Goal: Task Accomplishment & Management: Manage account settings

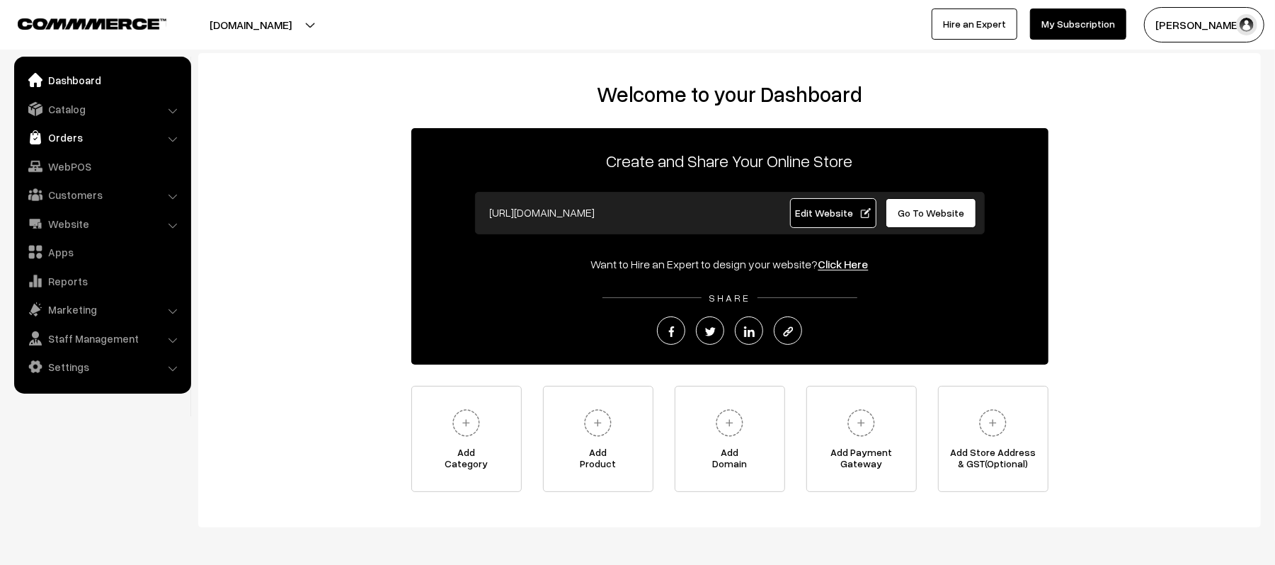
click at [71, 125] on link "Orders" at bounding box center [102, 137] width 168 height 25
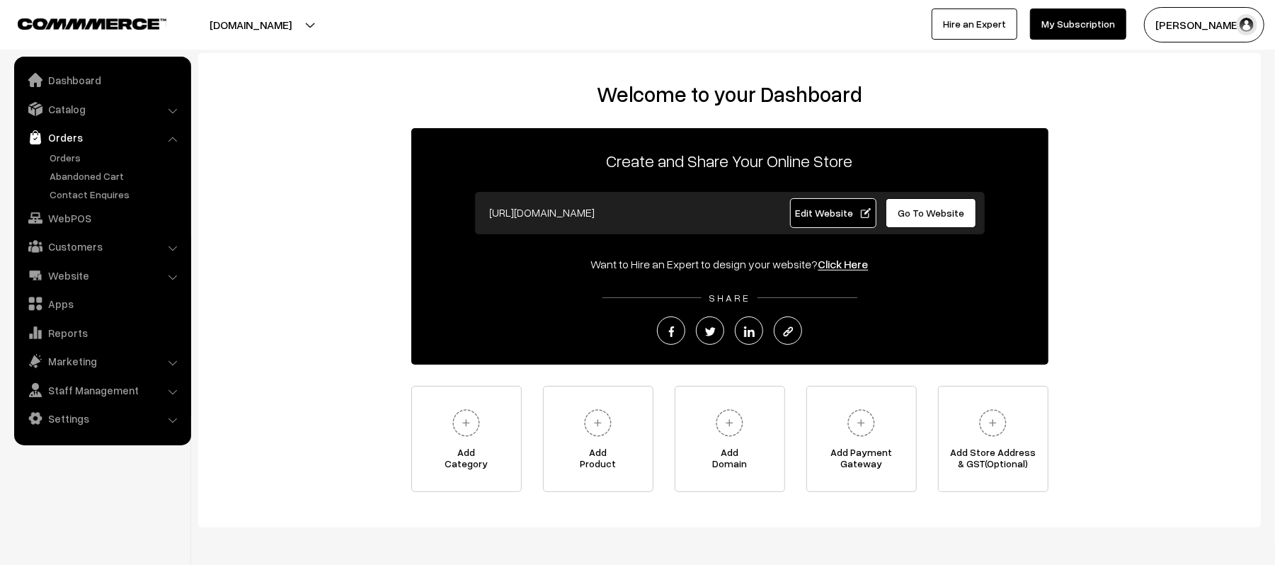
click at [61, 142] on link "Orders" at bounding box center [102, 137] width 168 height 25
click at [61, 153] on link "Orders" at bounding box center [116, 157] width 140 height 15
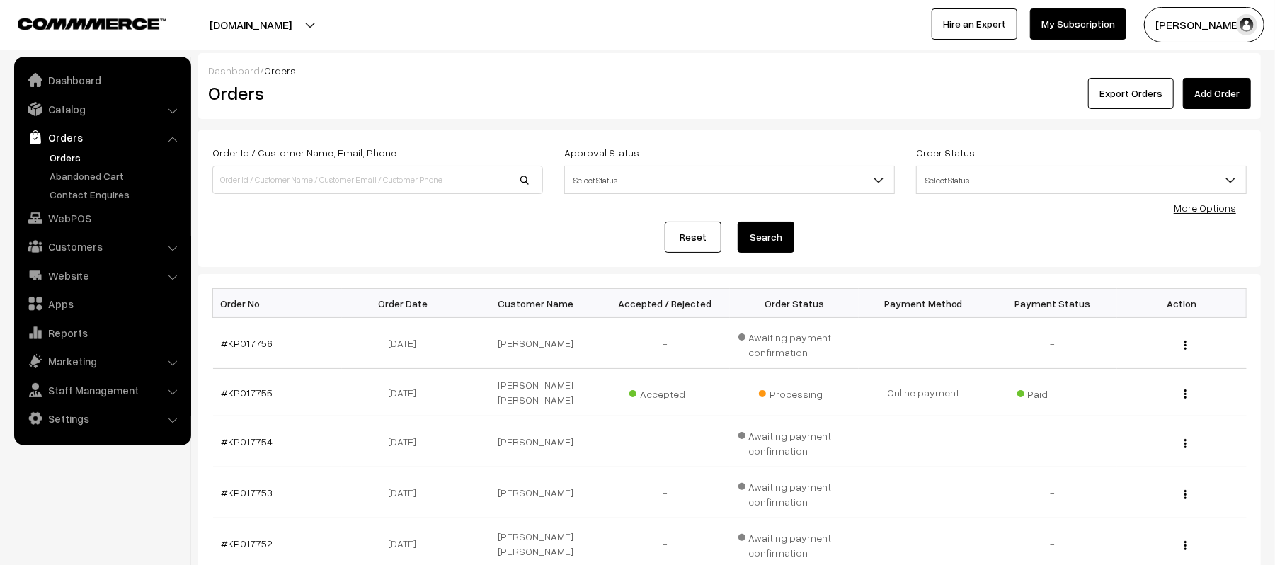
click at [72, 154] on link "Orders" at bounding box center [116, 157] width 140 height 15
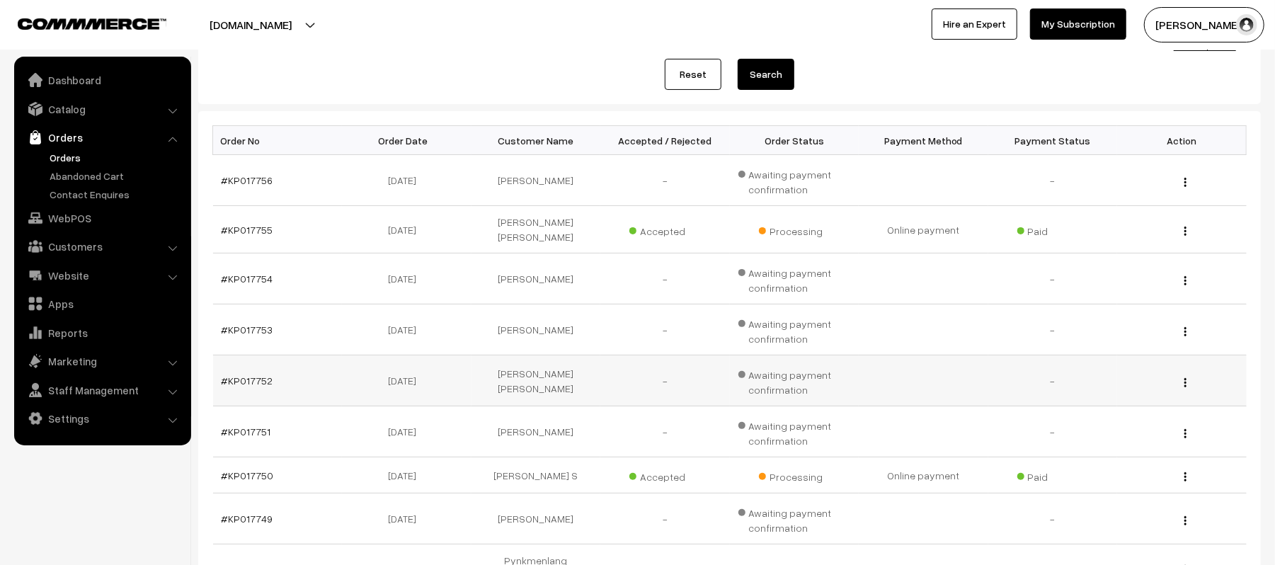
scroll to position [384, 0]
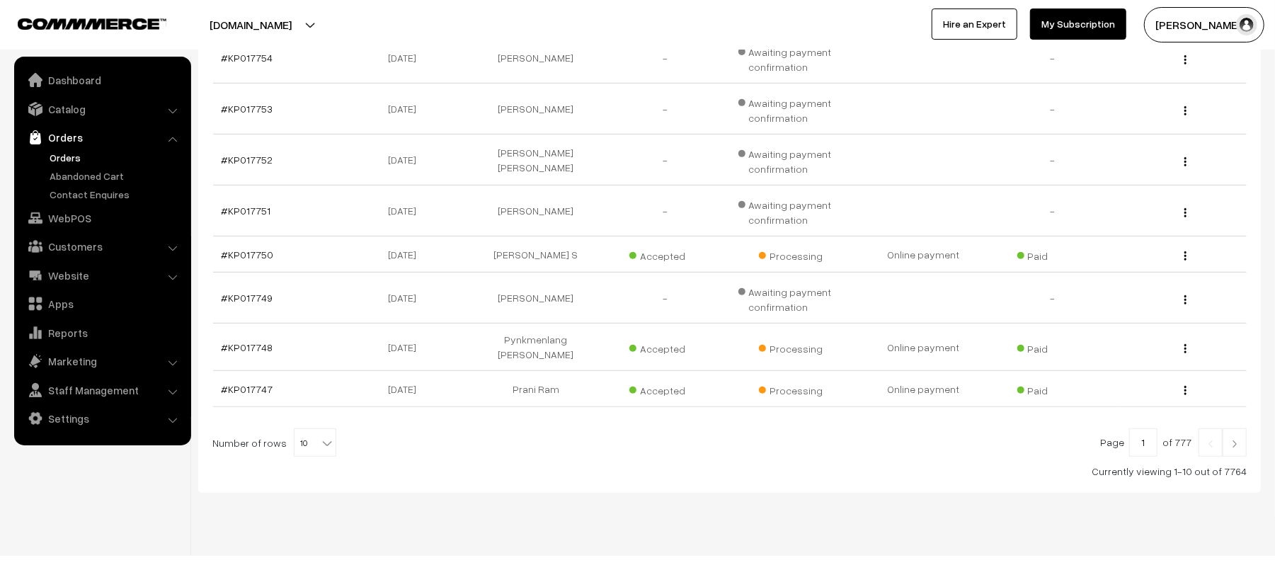
click at [1235, 440] on img at bounding box center [1234, 444] width 13 height 8
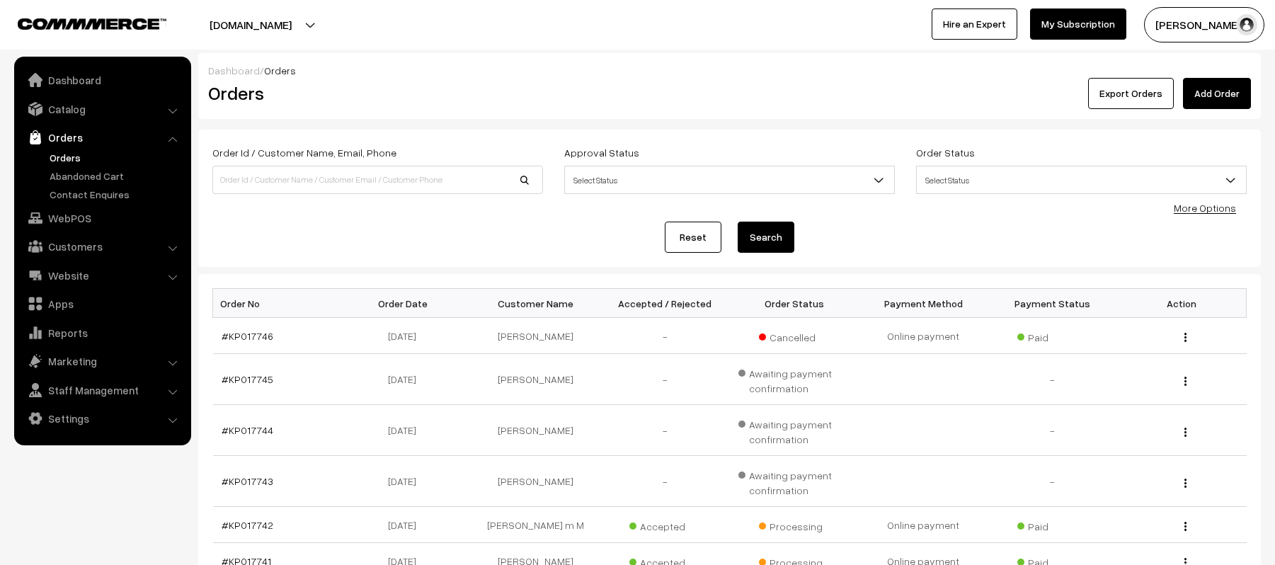
scroll to position [340, 0]
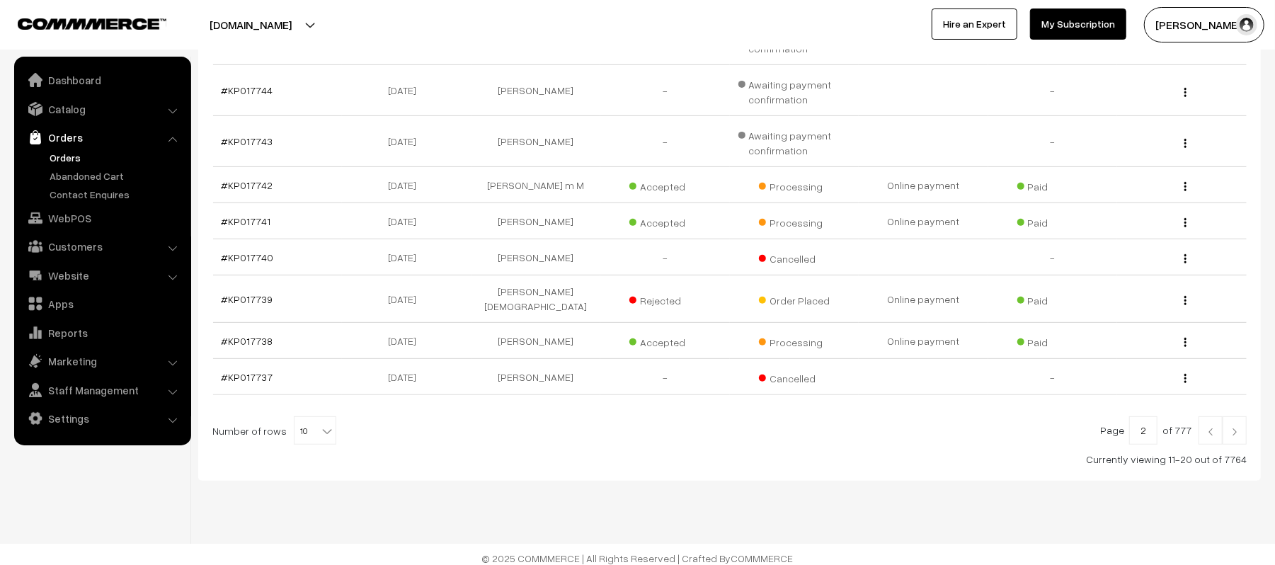
click at [1238, 428] on link at bounding box center [1235, 430] width 24 height 28
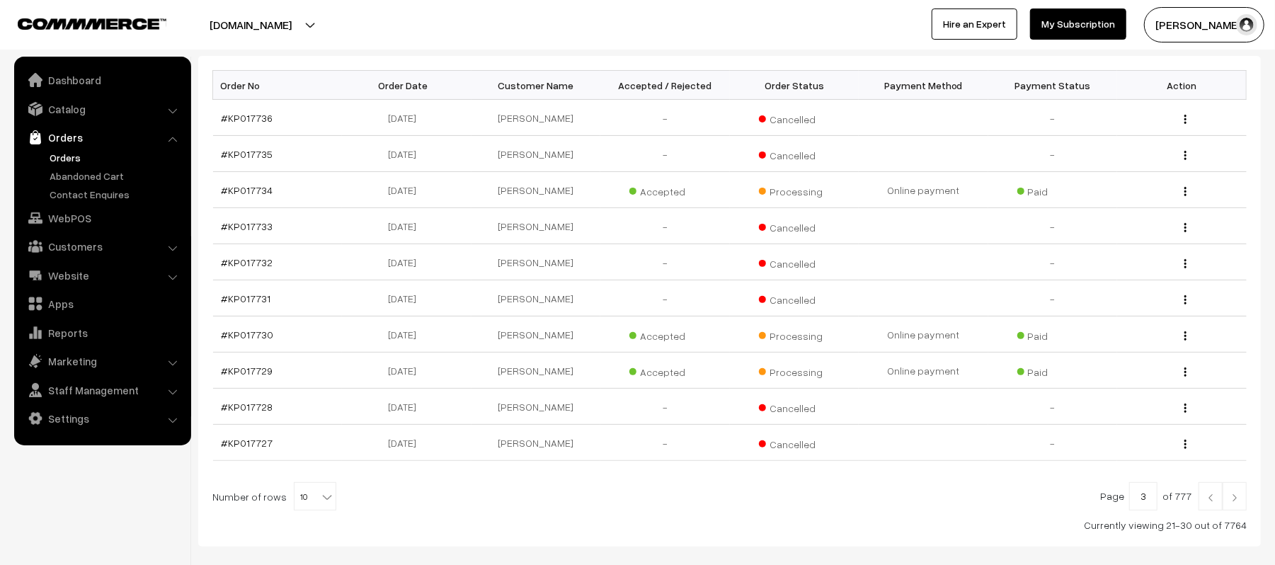
scroll to position [295, 0]
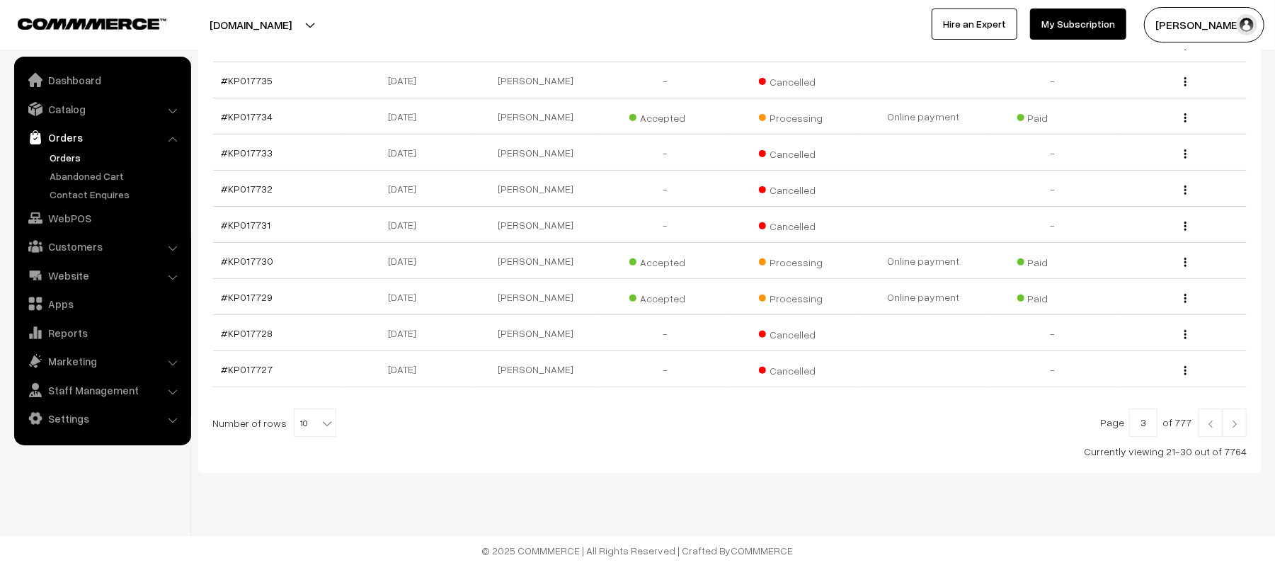
click at [1239, 425] on img at bounding box center [1234, 424] width 13 height 8
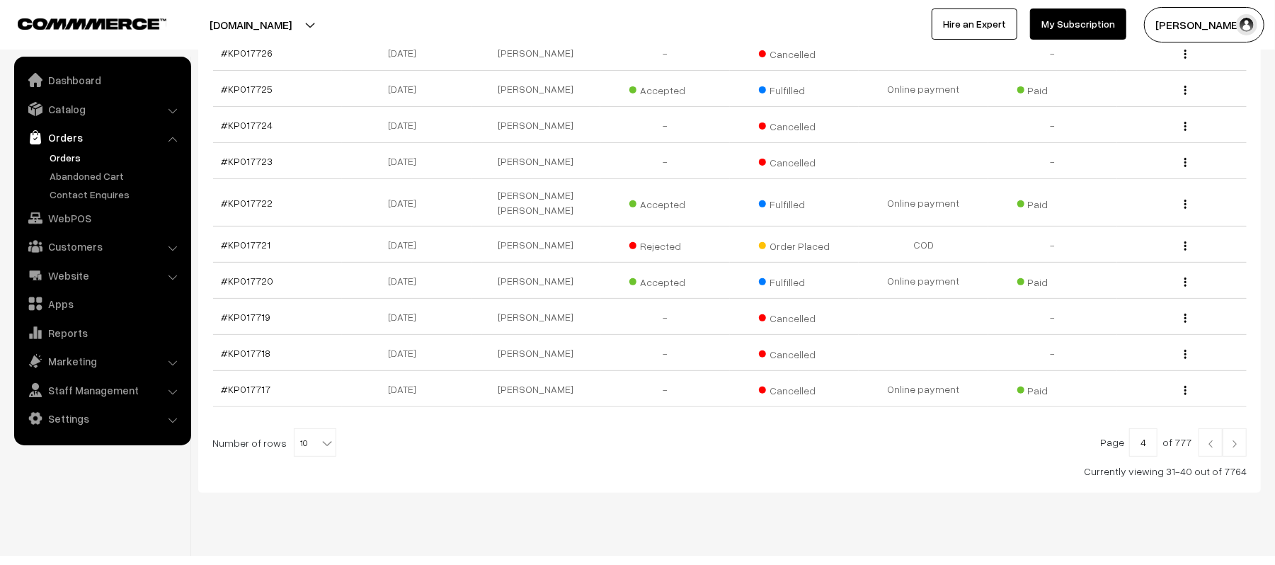
scroll to position [295, 0]
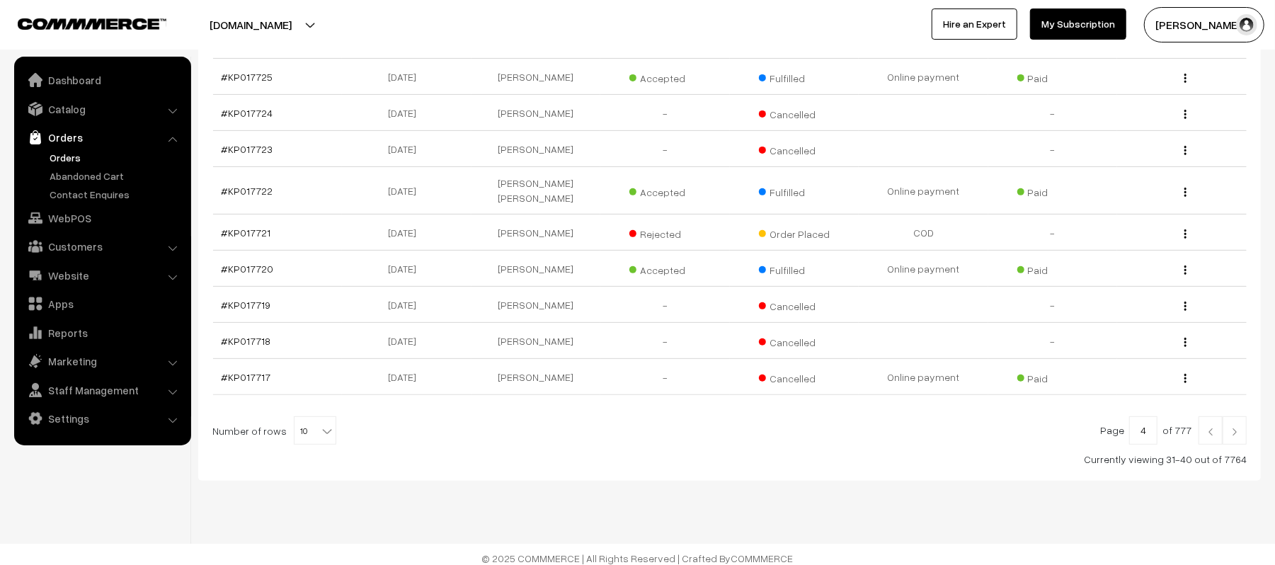
click at [1208, 433] on link at bounding box center [1211, 430] width 24 height 28
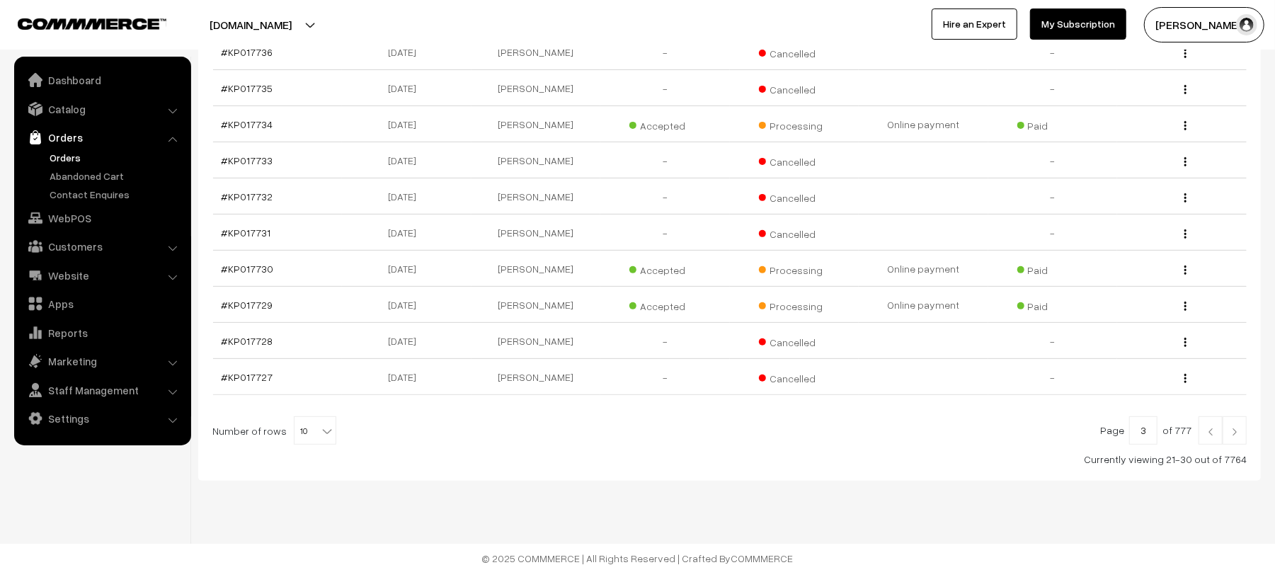
scroll to position [295, 0]
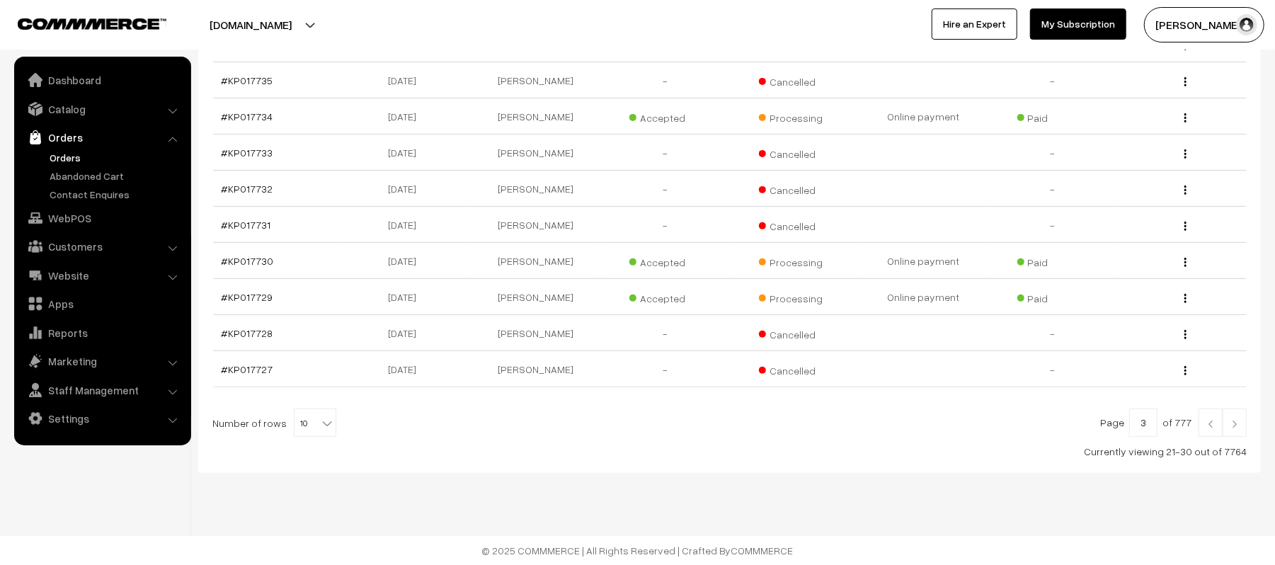
click at [1210, 429] on link at bounding box center [1211, 422] width 24 height 28
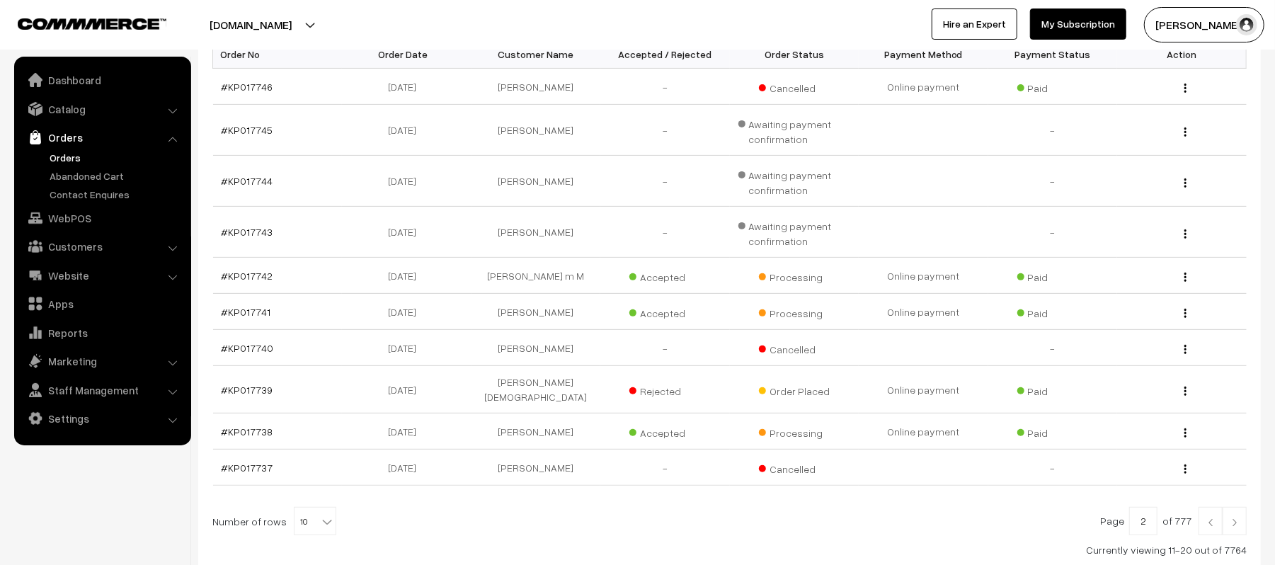
scroll to position [340, 0]
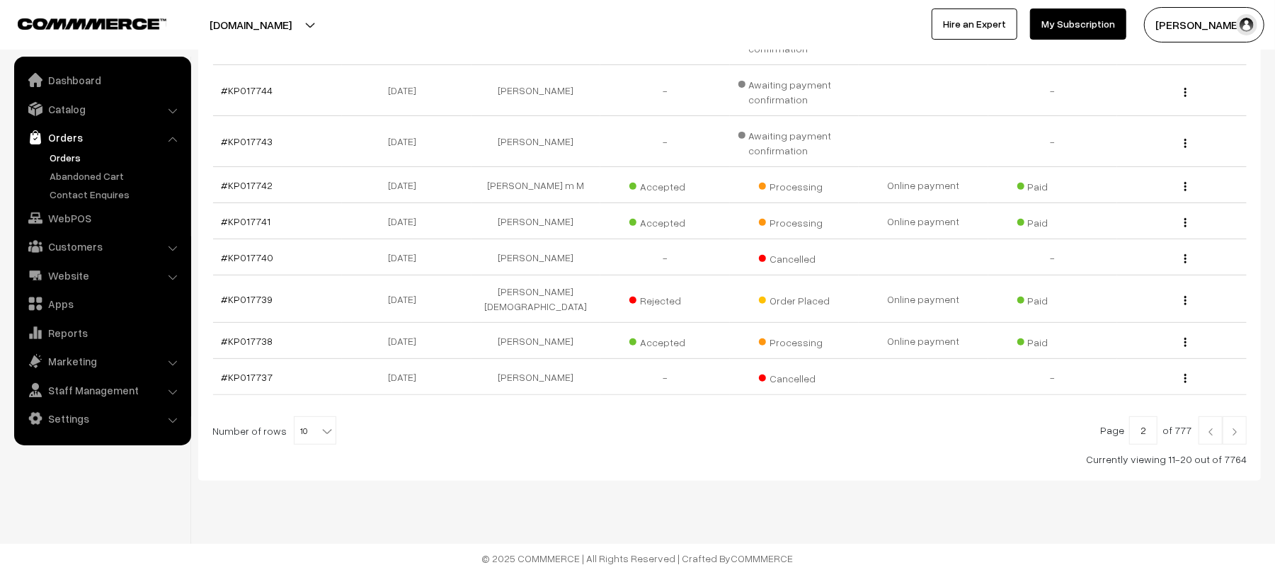
click at [1210, 428] on img at bounding box center [1210, 432] width 13 height 8
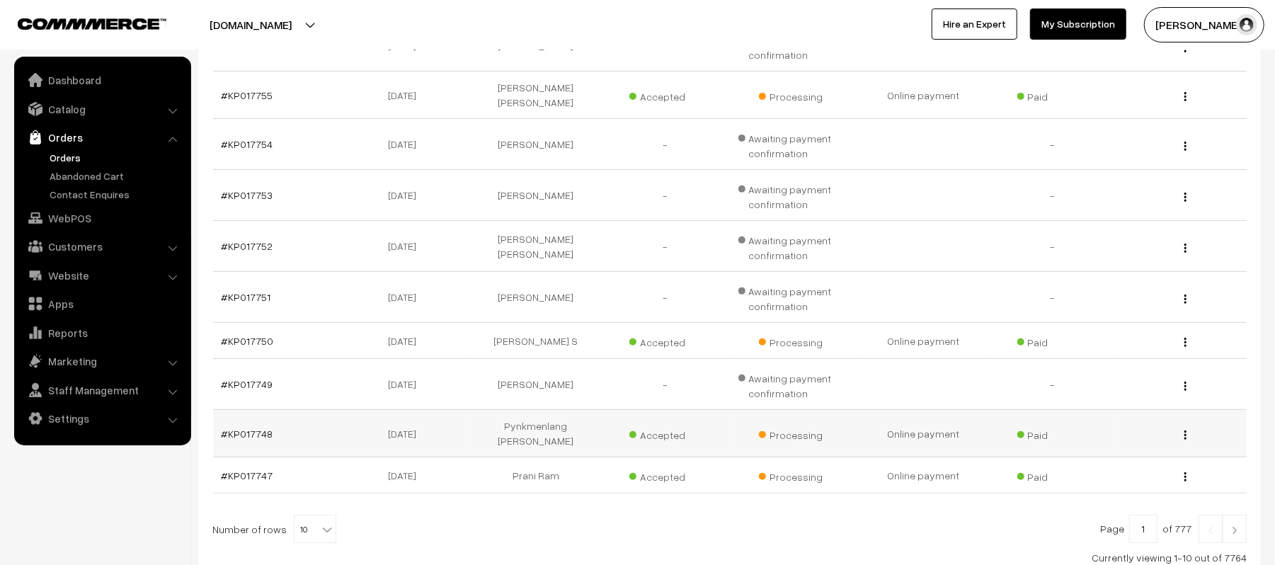
scroll to position [384, 0]
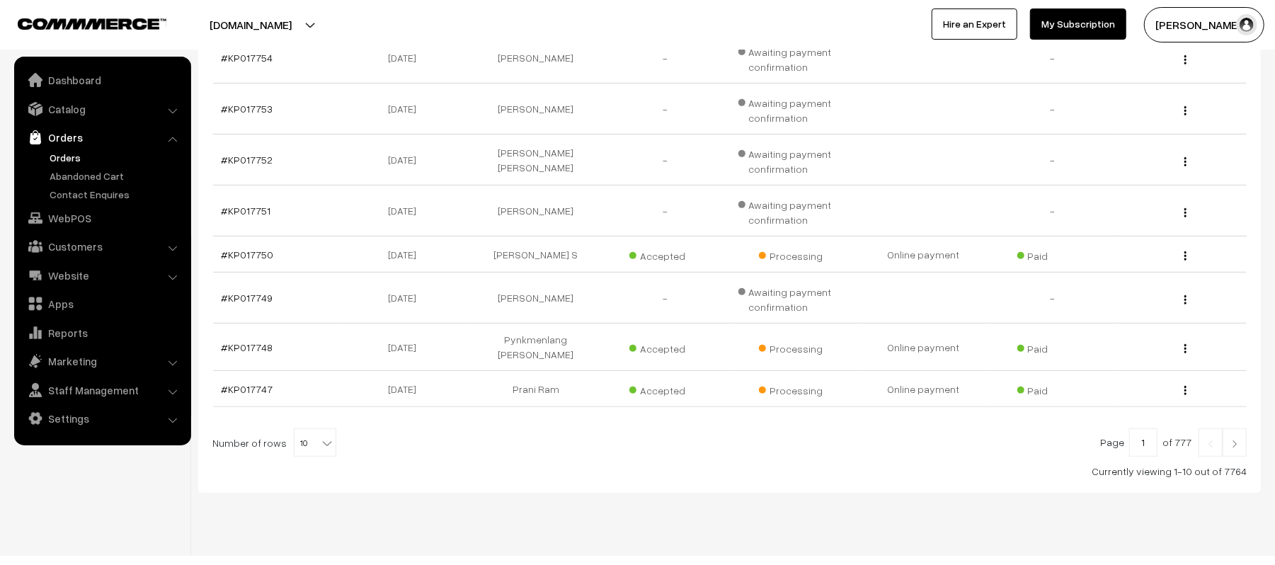
click at [1233, 440] on img at bounding box center [1234, 444] width 13 height 8
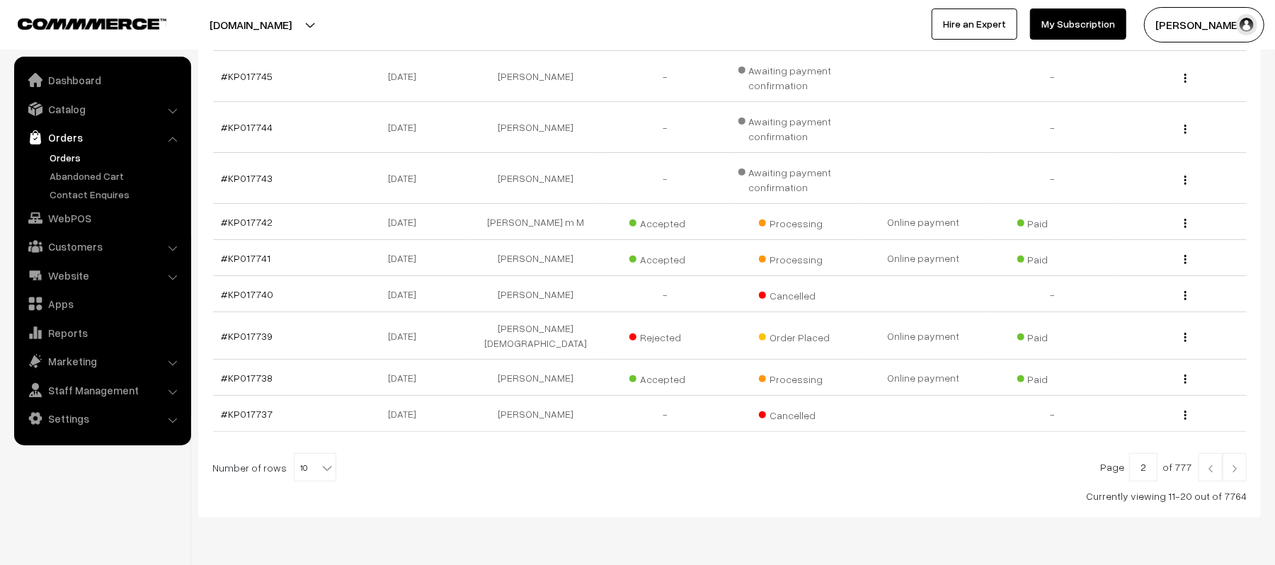
scroll to position [340, 0]
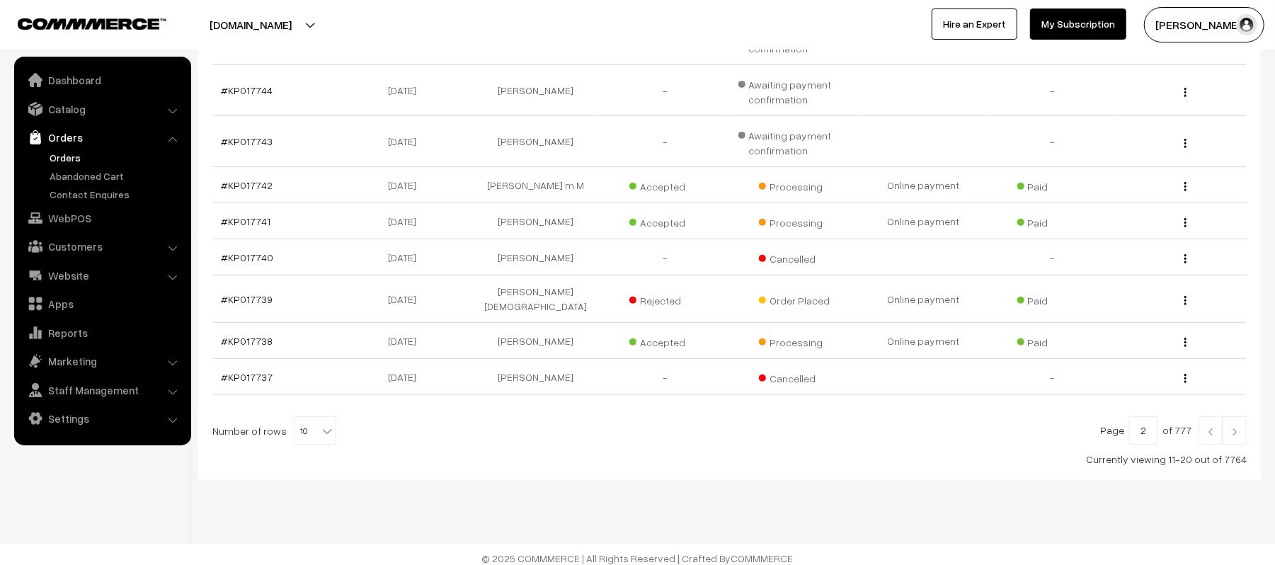
drag, startPoint x: 228, startPoint y: 229, endPoint x: 211, endPoint y: 224, distance: 17.7
drag, startPoint x: 211, startPoint y: 224, endPoint x: 610, endPoint y: 224, distance: 398.6
click at [613, 224] on td "Accepted" at bounding box center [665, 221] width 130 height 36
click at [1238, 428] on img at bounding box center [1234, 432] width 13 height 8
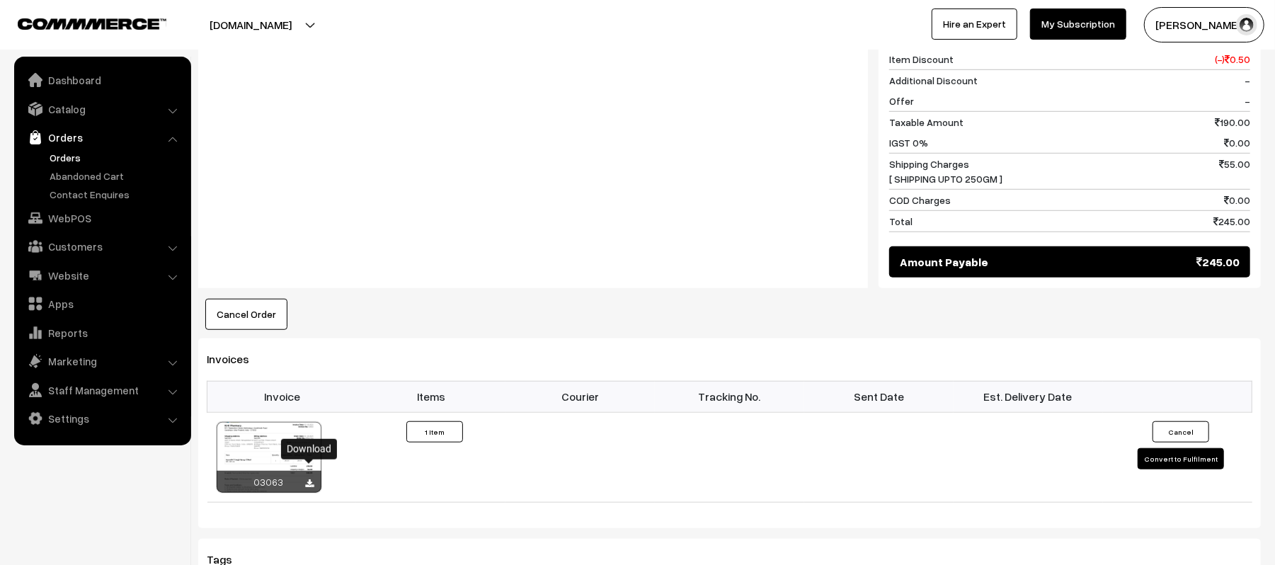
scroll to position [661, 0]
click at [564, 147] on div "Notes -" at bounding box center [533, 140] width 670 height 297
click at [513, 194] on div "Notes -" at bounding box center [533, 140] width 670 height 297
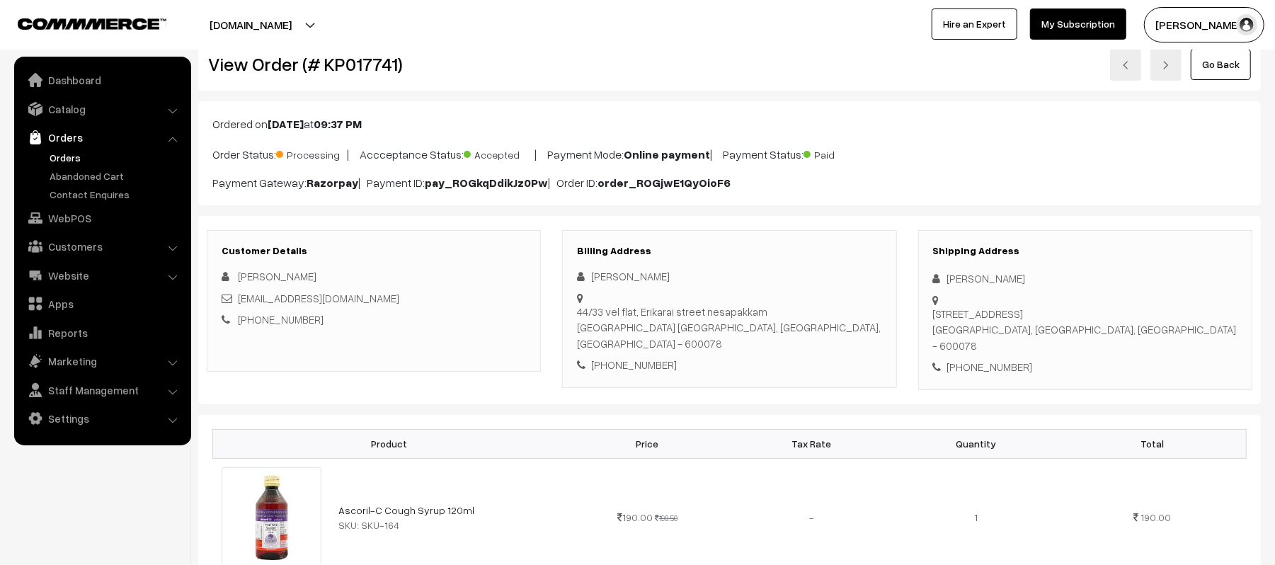
scroll to position [0, 0]
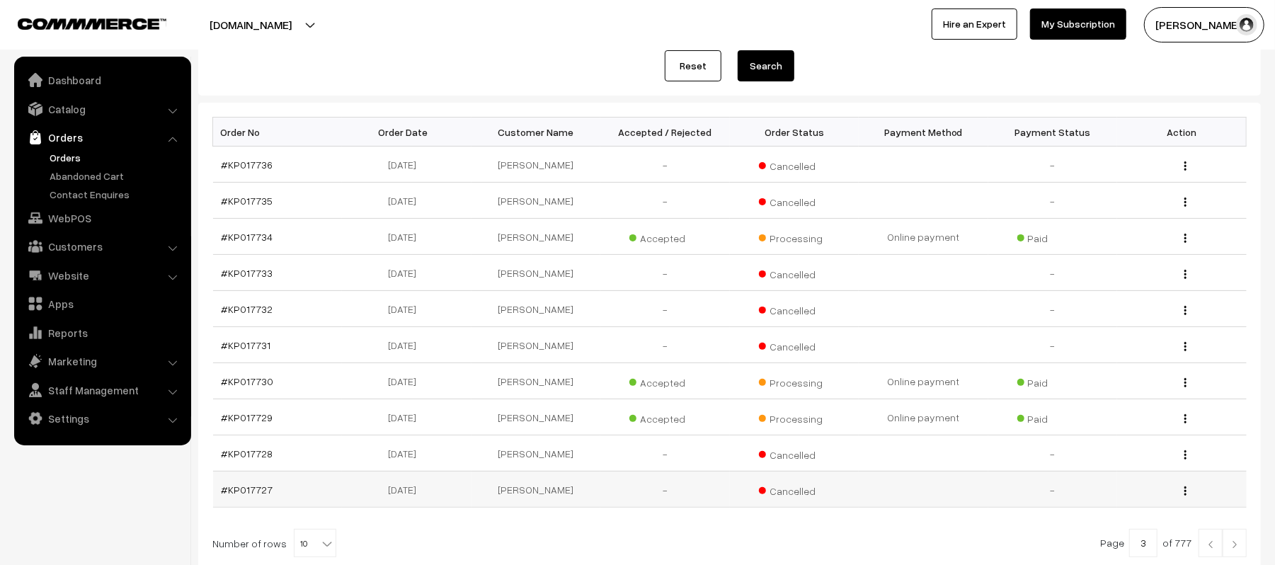
scroll to position [295, 0]
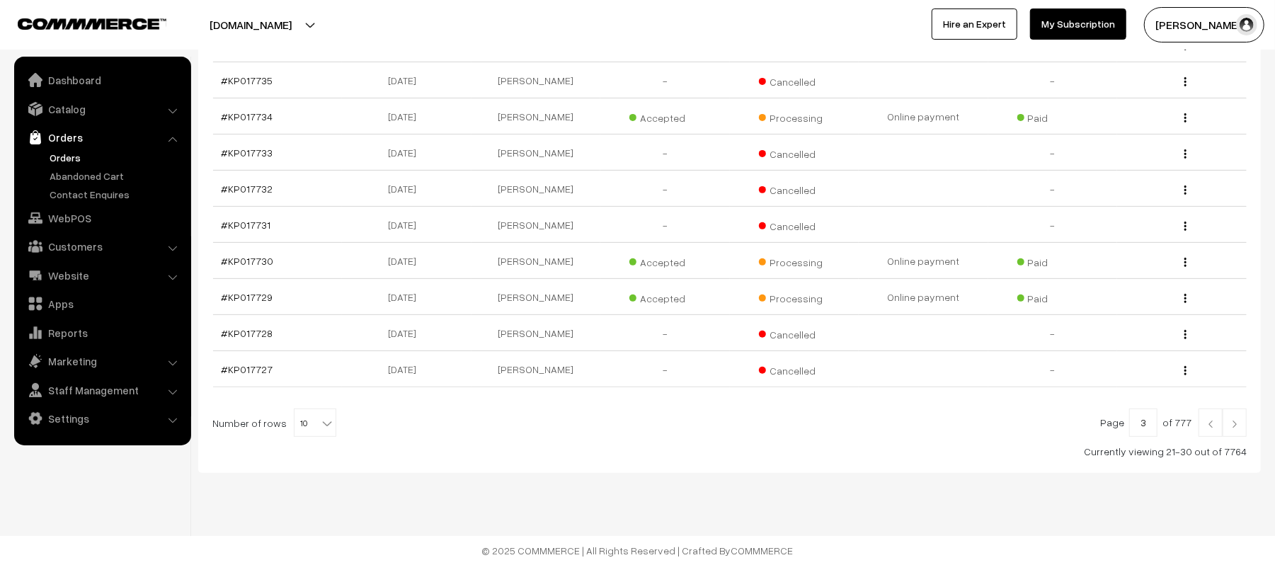
click at [1235, 426] on img at bounding box center [1234, 424] width 13 height 8
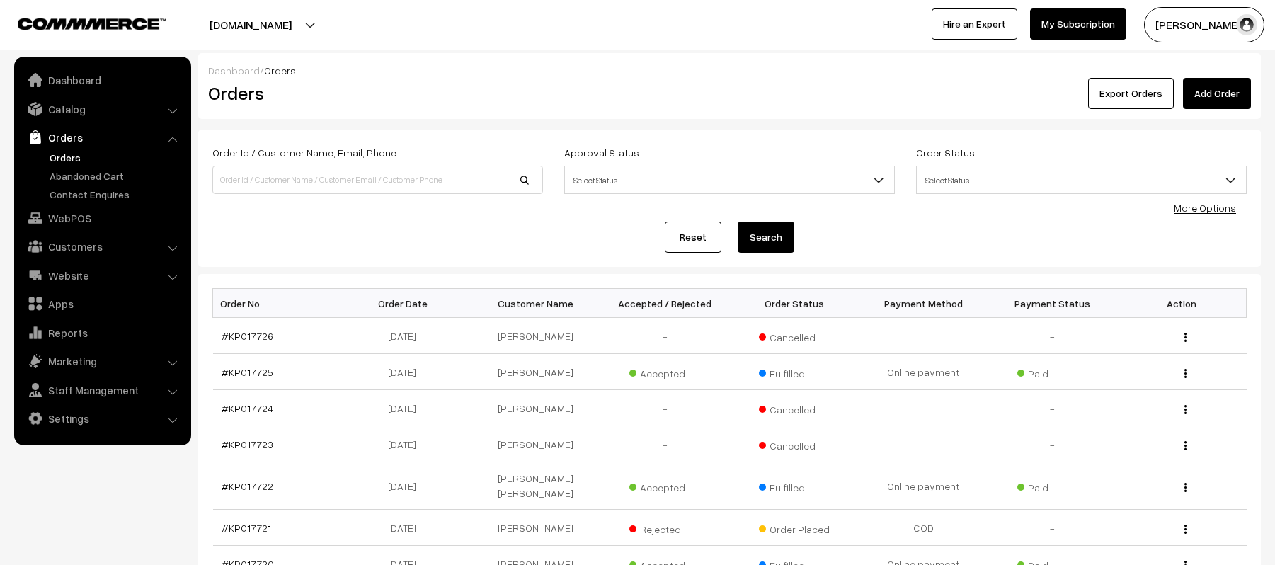
scroll to position [295, 0]
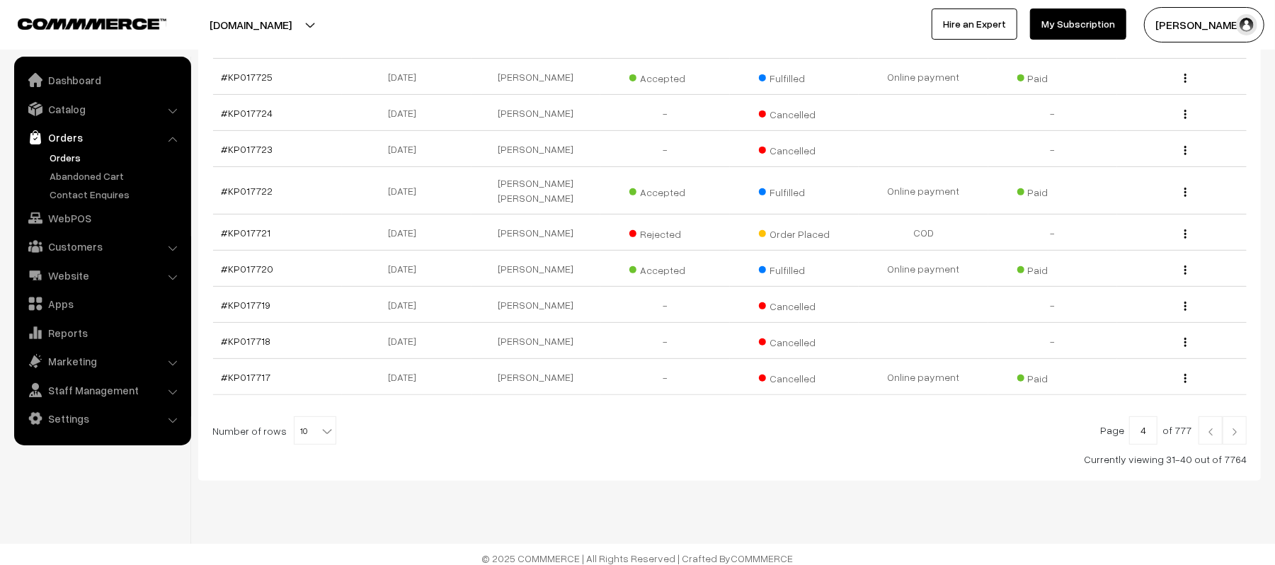
click at [1208, 428] on img at bounding box center [1210, 432] width 13 height 8
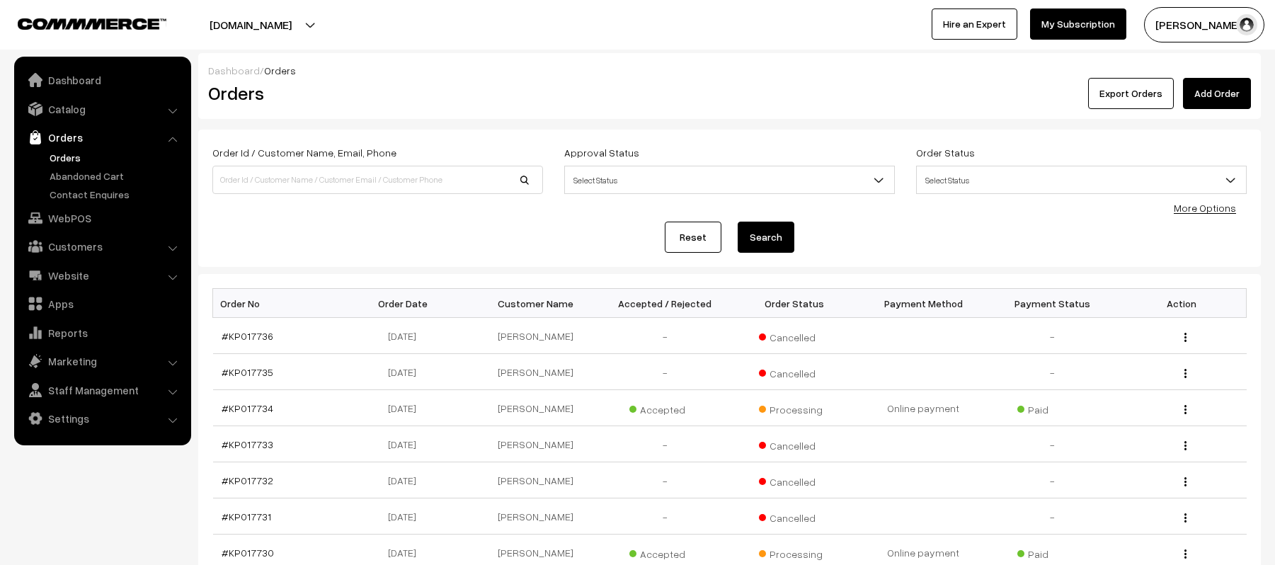
scroll to position [295, 0]
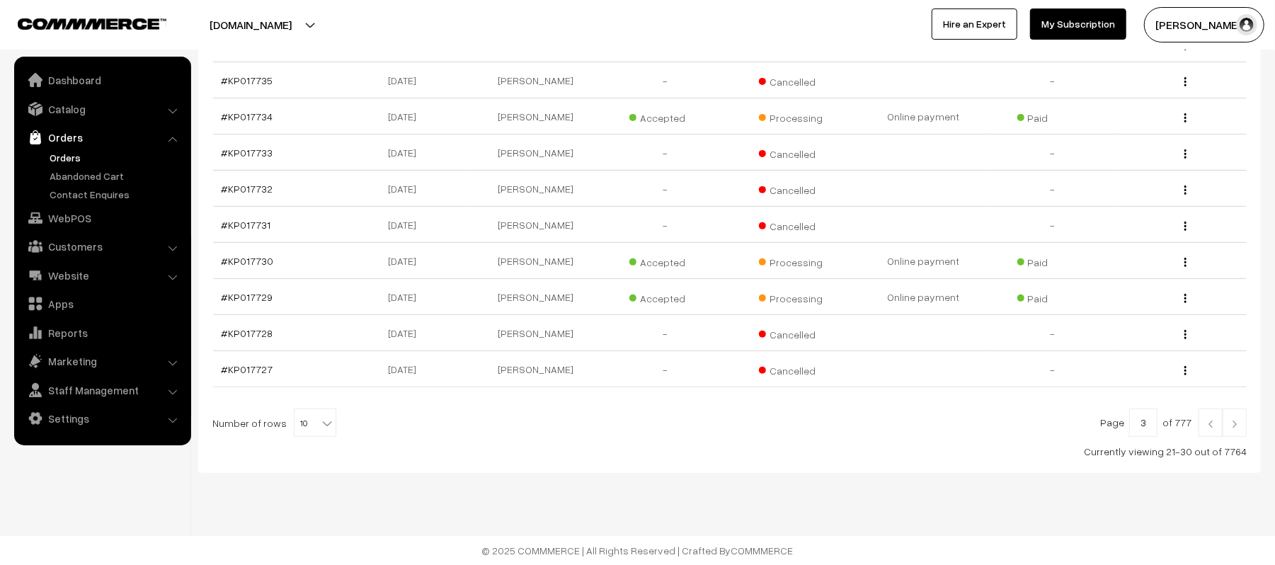
click at [514, 28] on div at bounding box center [316, 24] width 624 height 35
click at [255, 299] on link "#KP017729" at bounding box center [248, 297] width 52 height 12
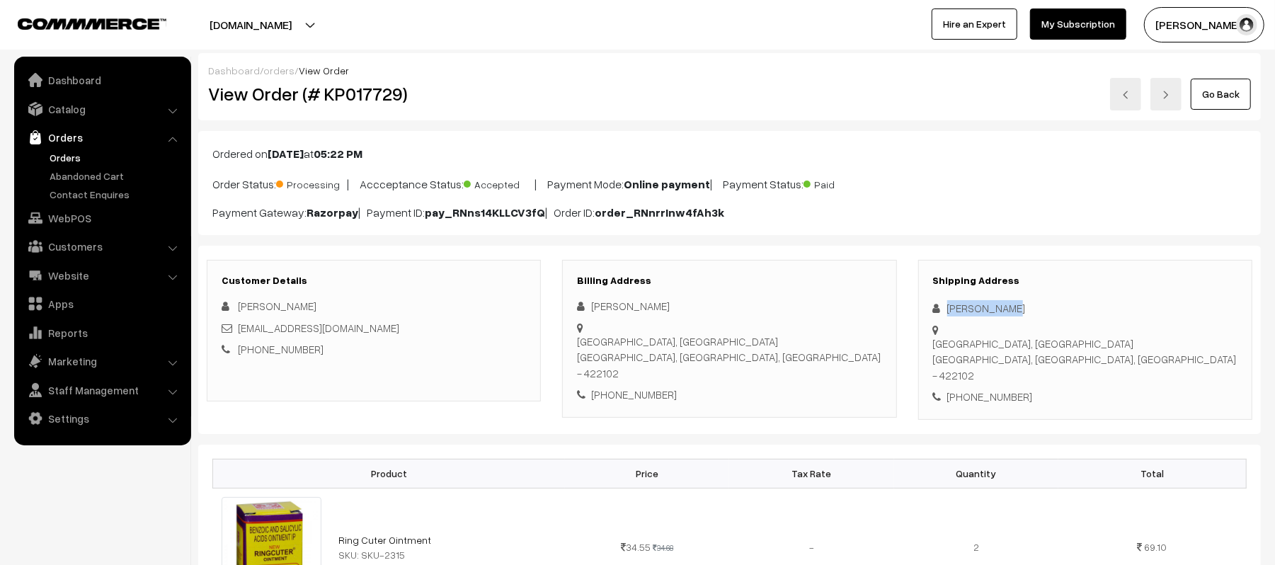
drag, startPoint x: 1024, startPoint y: 309, endPoint x: 920, endPoint y: 302, distance: 103.7
click at [920, 302] on div "Shipping Address Vikram Singh Artillery centre nasik road, Ashoka chakra gate N…" at bounding box center [1085, 340] width 334 height 160
copy div "Vikram Singh"
click at [1018, 389] on div "+91 9639898945" at bounding box center [1085, 397] width 304 height 16
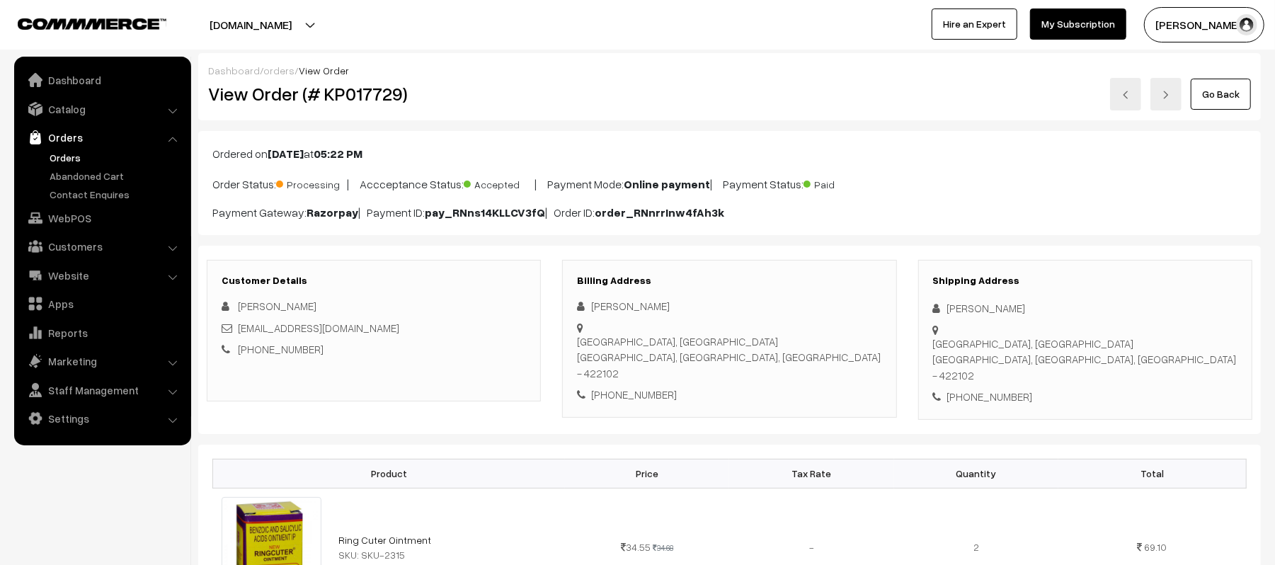
click at [976, 389] on div "+91 9639898945" at bounding box center [1085, 397] width 304 height 16
copy div "9639898945"
drag, startPoint x: 382, startPoint y: 327, endPoint x: 239, endPoint y: 329, distance: 143.0
click at [239, 329] on div "vikramsingh16717@gmail.com" at bounding box center [374, 328] width 304 height 16
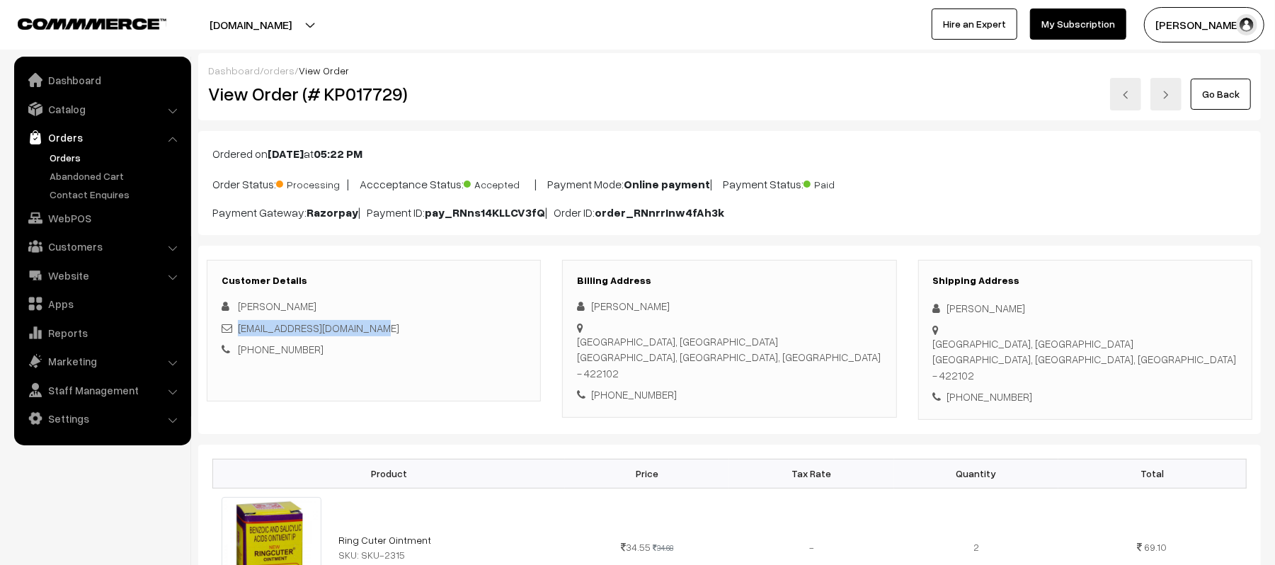
copy link "vikramsingh16717@gmail.com"
drag, startPoint x: 949, startPoint y: 330, endPoint x: 1179, endPoint y: 344, distance: 231.2
click at [1179, 344] on div "Shipping Address Vikram Singh Artillery centre nasik road, Ashoka chakra gate N…" at bounding box center [1085, 340] width 334 height 160
copy div "Artillery centre nasik road, Ashoka chakra gate Nashik, Maharashtra, India - 42…"
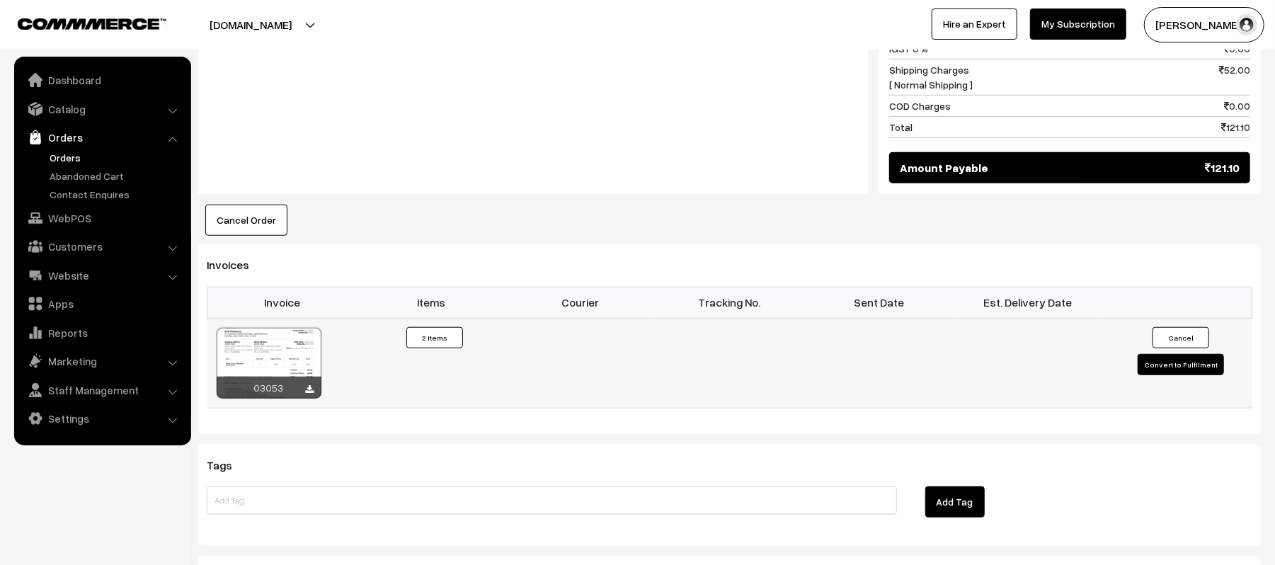
click at [1159, 354] on button "Convert to Fulfilment" at bounding box center [1181, 364] width 86 height 21
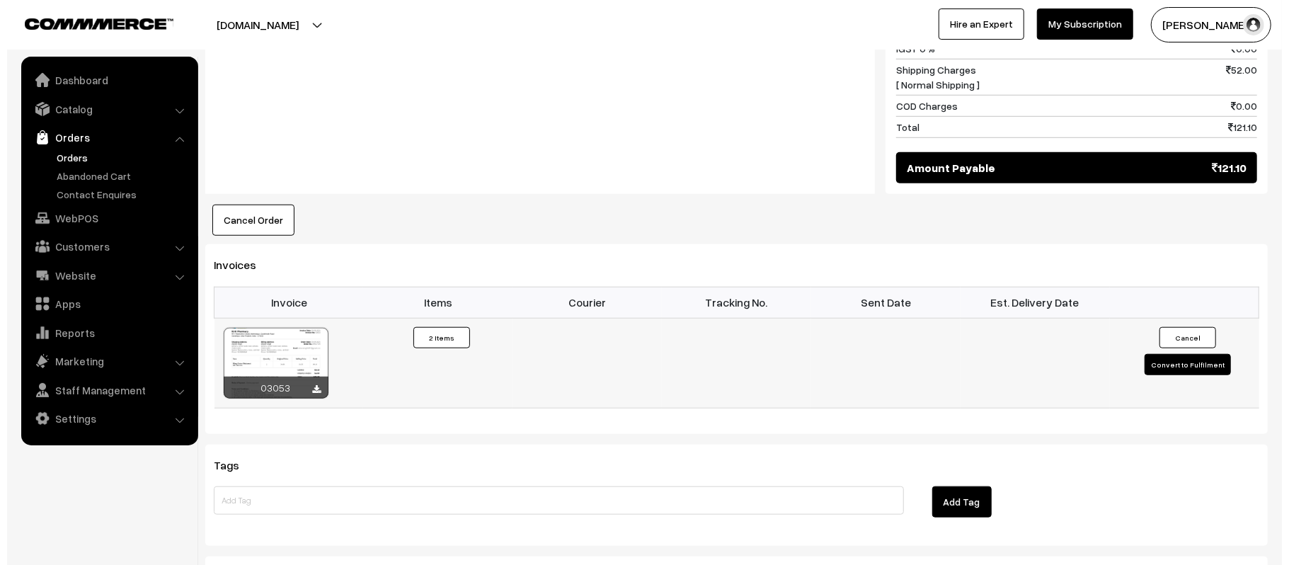
scroll to position [757, 0]
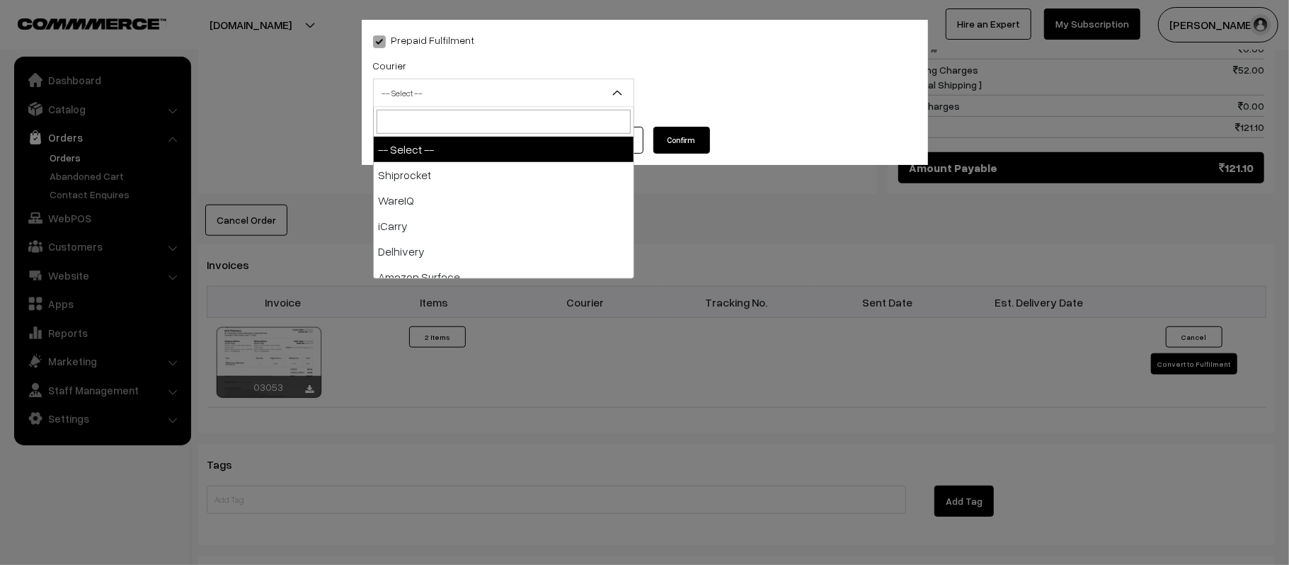
click at [433, 105] on span "-- Select --" at bounding box center [504, 93] width 260 height 25
type input "A"
select select "2"
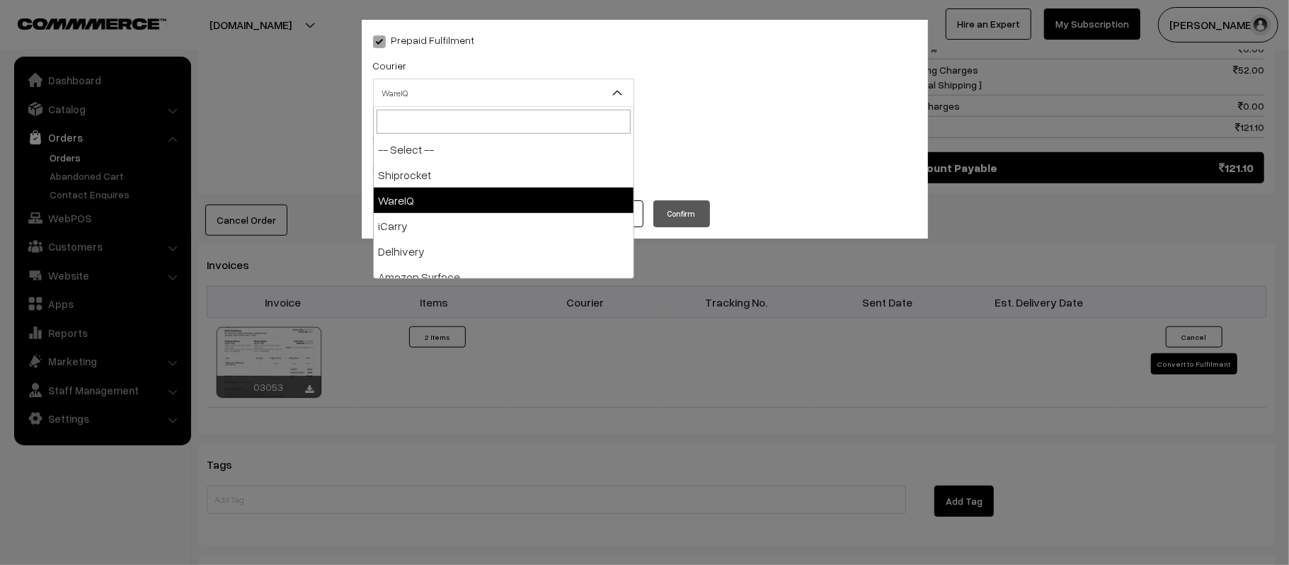
click at [448, 96] on span "WareIQ" at bounding box center [504, 93] width 260 height 25
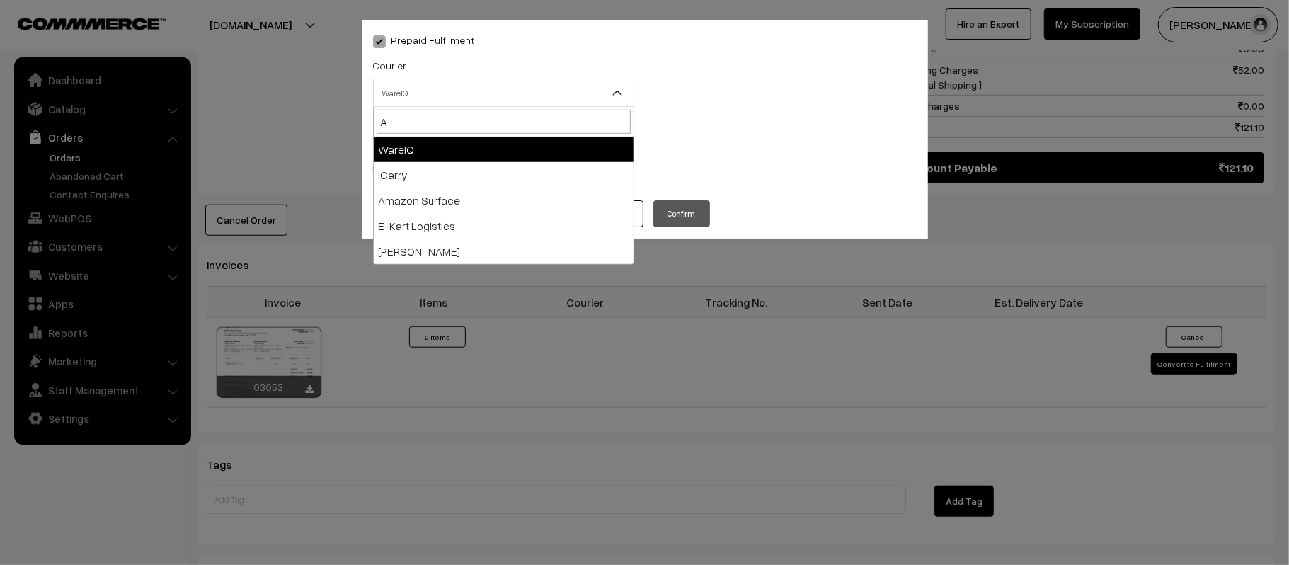
type input "AM"
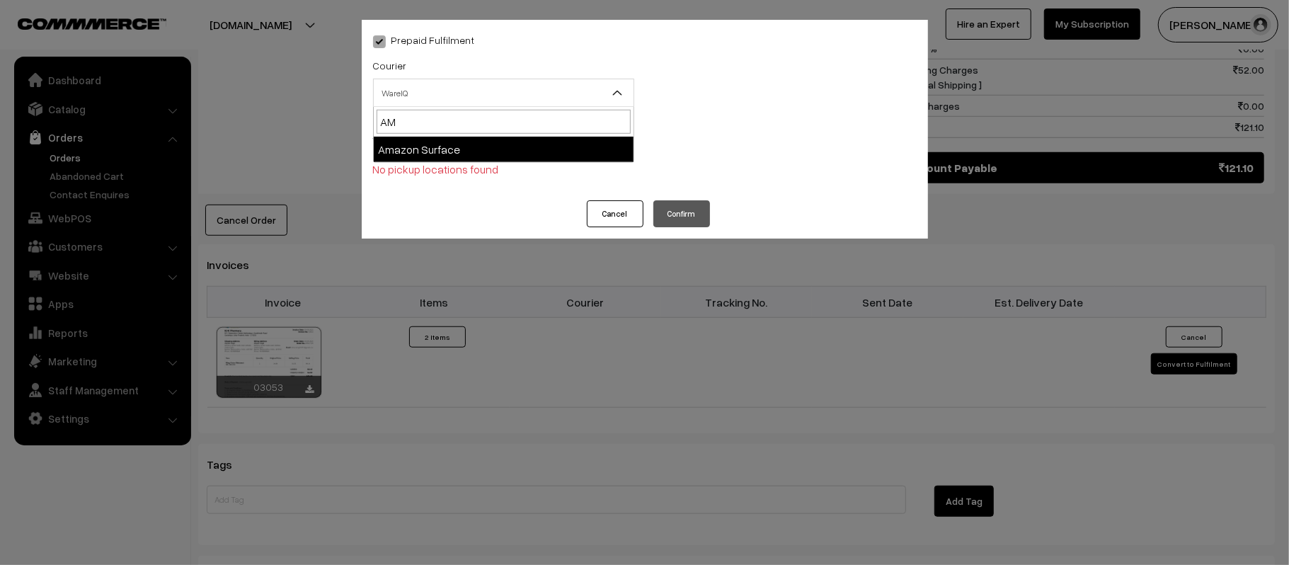
select select "5"
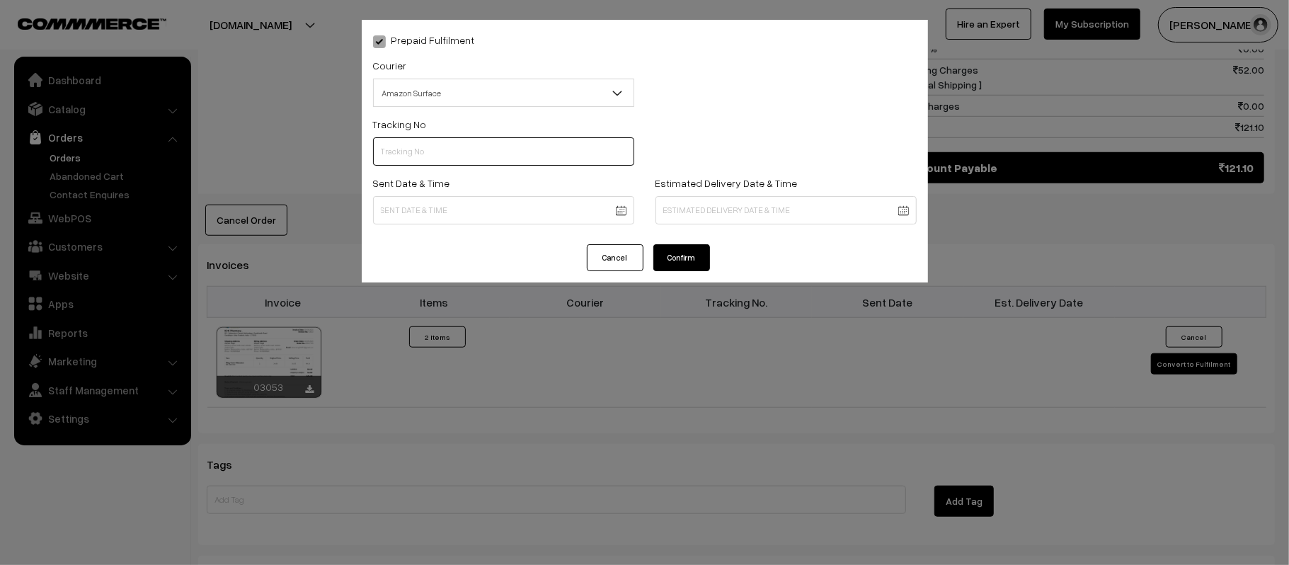
paste input "363965145538"
type input "363965145538"
click at [517, 213] on body "Thank you for showing interest. Our team will call you shortly. Close [DOMAIN_N…" at bounding box center [644, 62] width 1289 height 1638
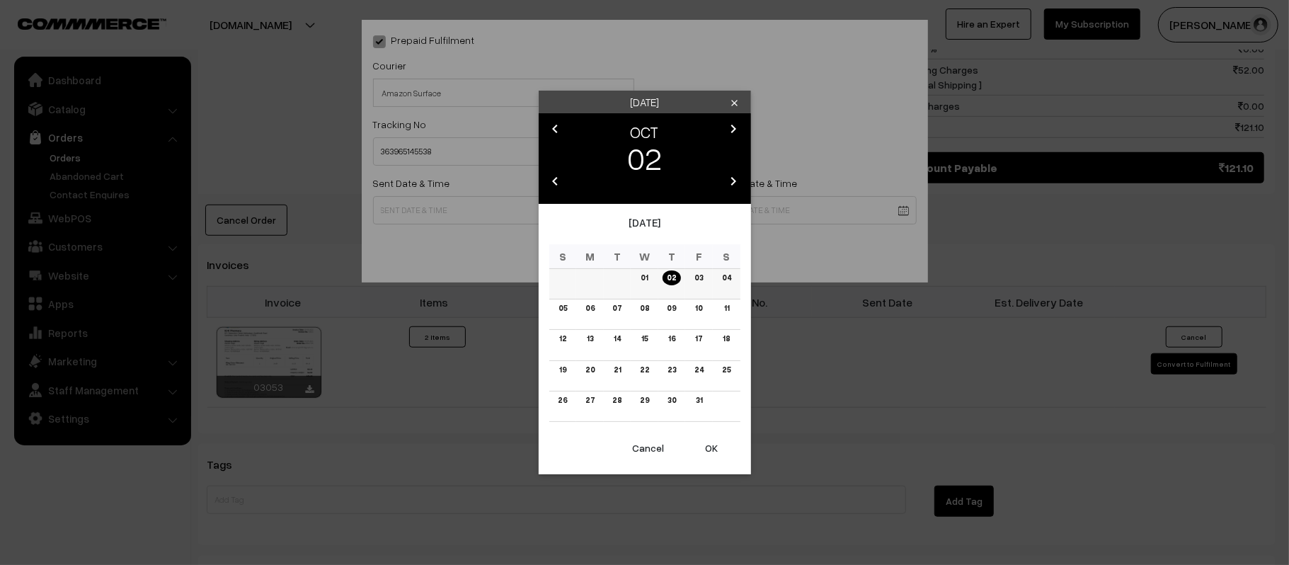
click at [697, 276] on link "03" at bounding box center [698, 277] width 17 height 15
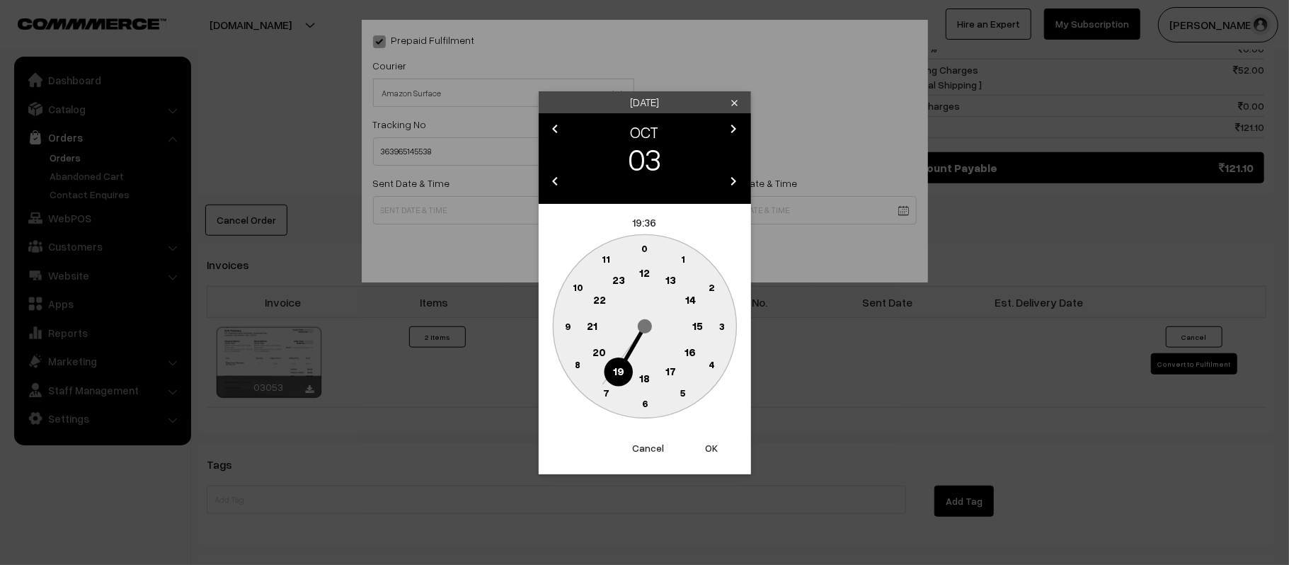
click at [641, 278] on text "12" at bounding box center [644, 272] width 11 height 13
click at [564, 324] on text "45" at bounding box center [567, 325] width 12 height 12
type input "03-10-2025 12:45"
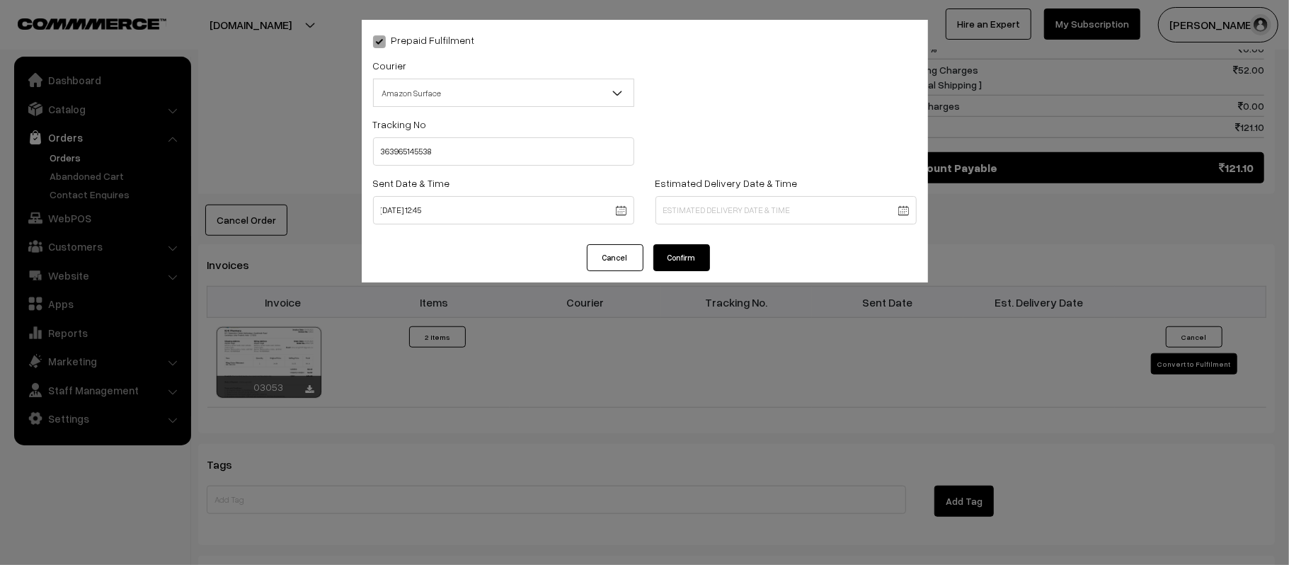
click at [735, 205] on body "Thank you for showing interest. Our team will call you shortly. Close [DOMAIN_N…" at bounding box center [644, 62] width 1289 height 1638
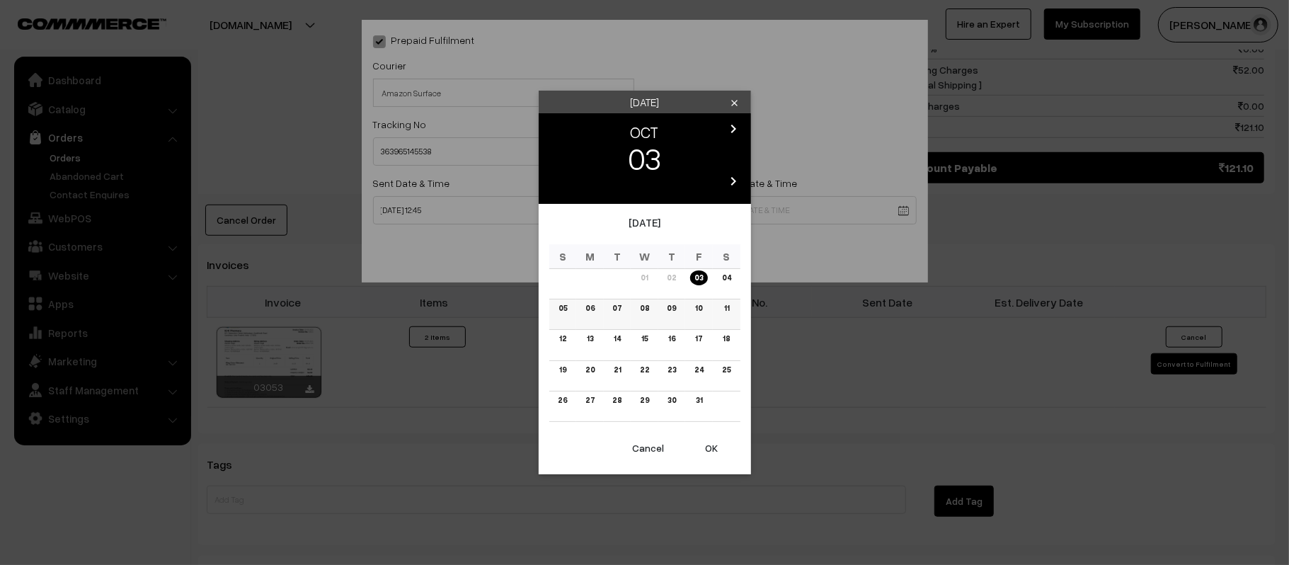
click at [649, 307] on link "08" at bounding box center [645, 308] width 18 height 15
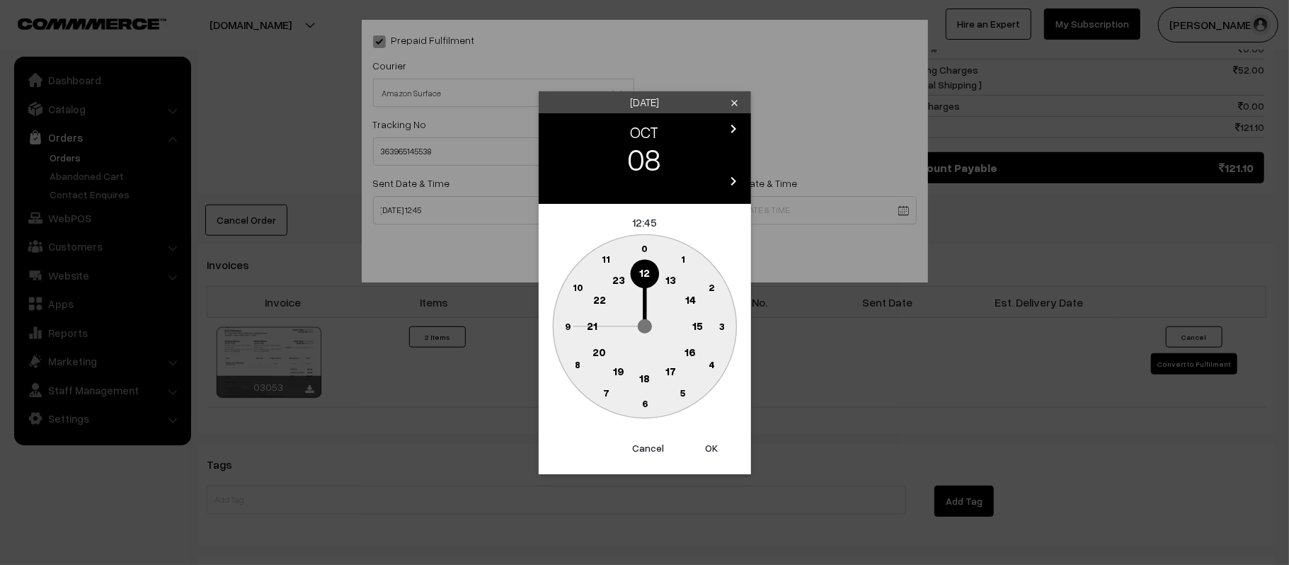
click at [582, 329] on circle at bounding box center [592, 325] width 29 height 29
click at [644, 408] on circle at bounding box center [644, 403] width 29 height 29
type input "08-10-2025 21:30"
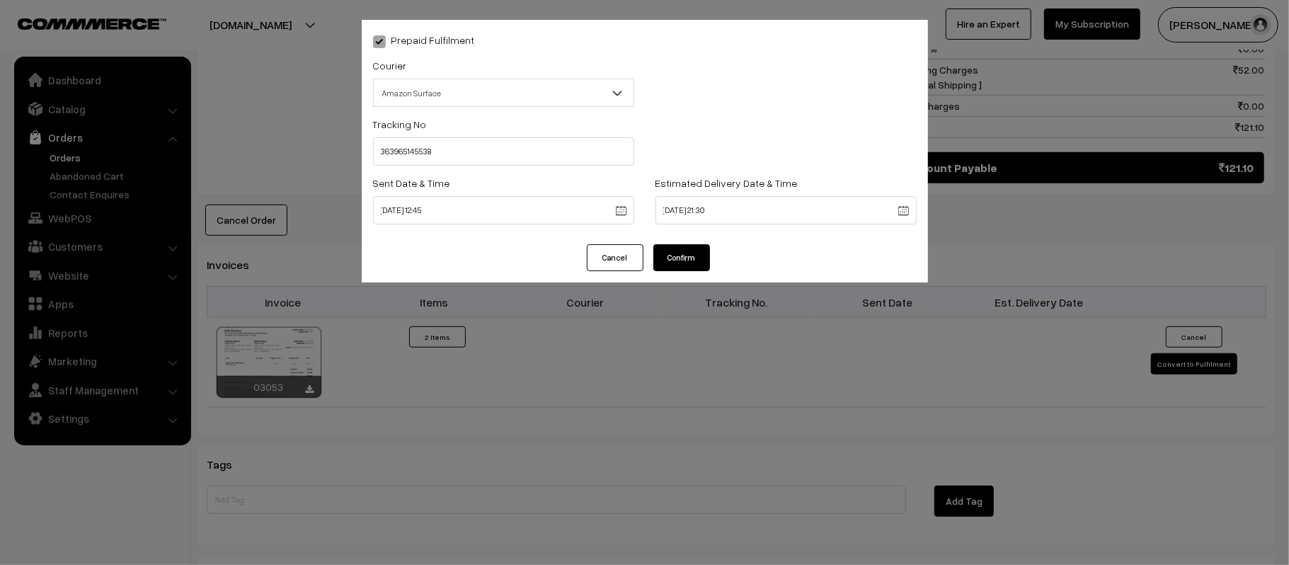
click at [691, 258] on button "Confirm" at bounding box center [681, 257] width 57 height 27
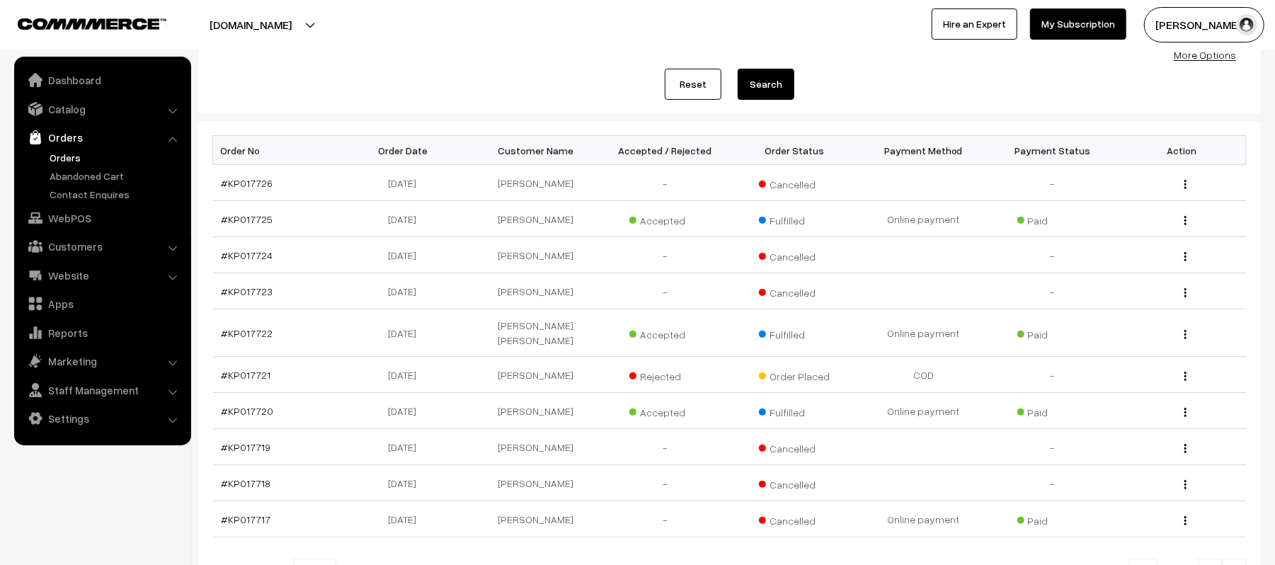
scroll to position [295, 0]
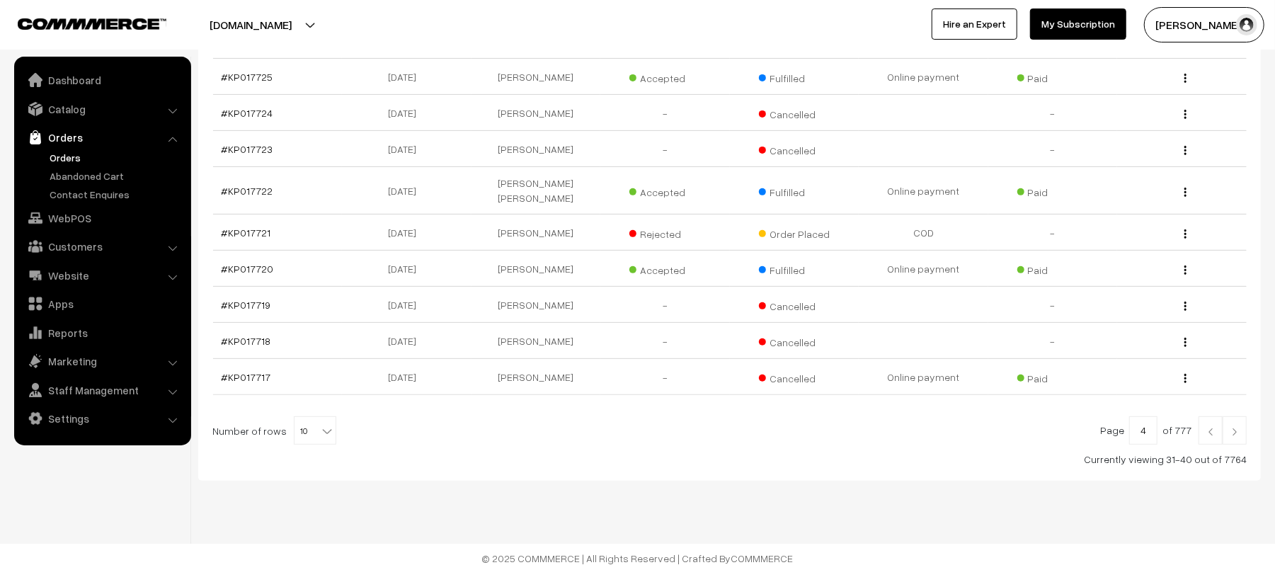
click at [1233, 428] on img at bounding box center [1234, 432] width 13 height 8
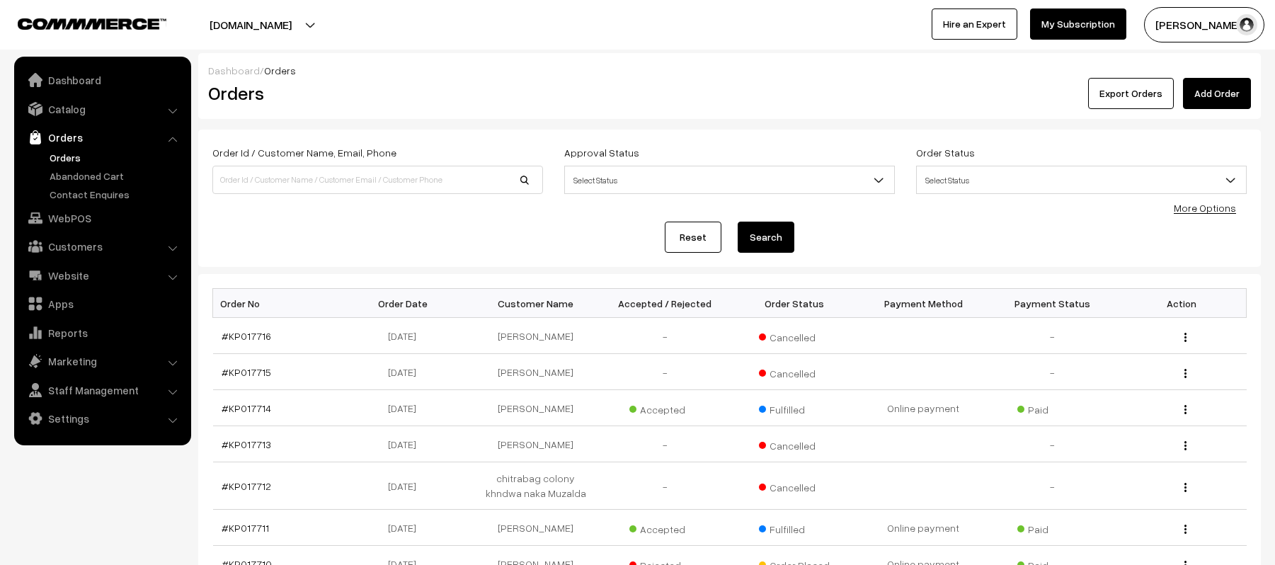
scroll to position [307, 0]
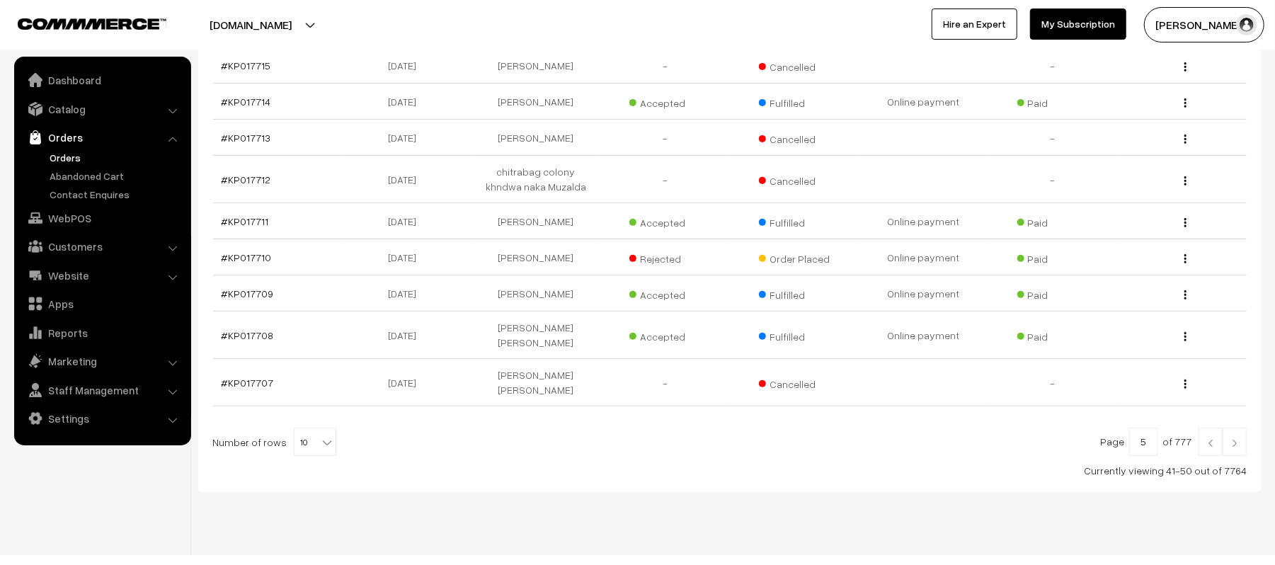
click at [1209, 428] on link at bounding box center [1211, 442] width 24 height 28
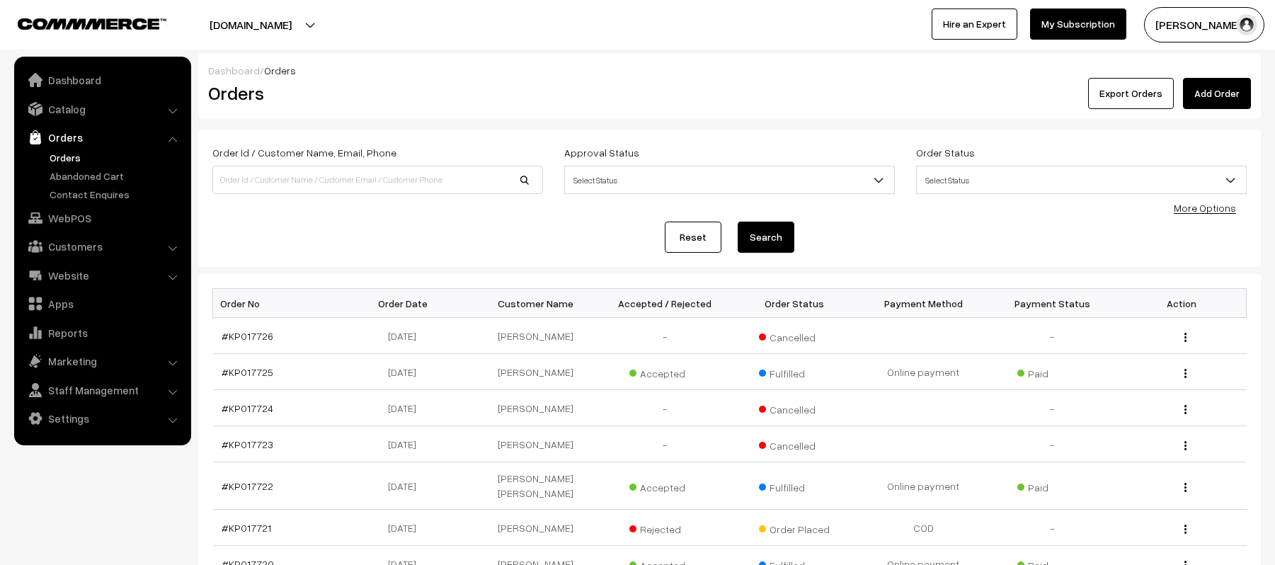
scroll to position [295, 0]
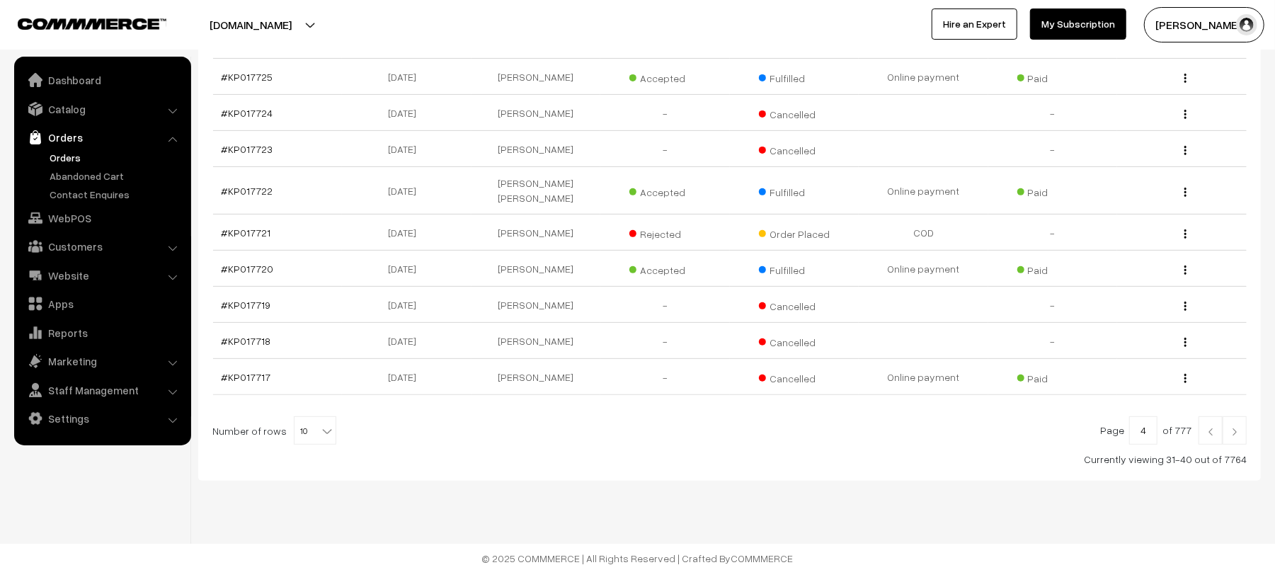
click at [1210, 418] on link at bounding box center [1211, 430] width 24 height 28
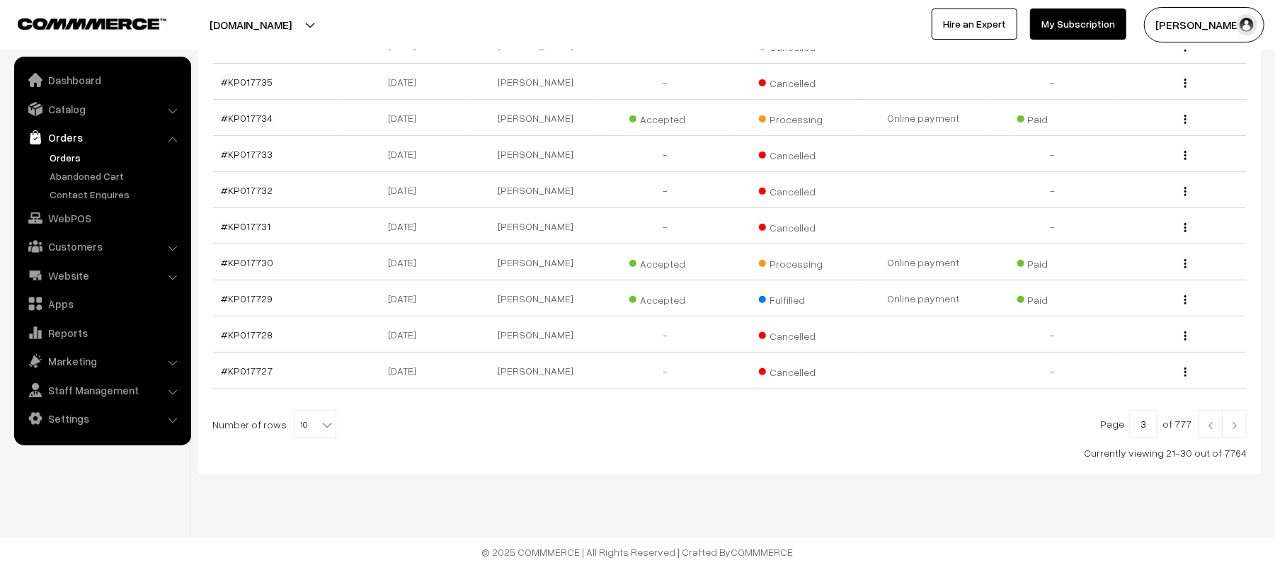
scroll to position [295, 0]
click at [1213, 429] on link at bounding box center [1211, 422] width 24 height 28
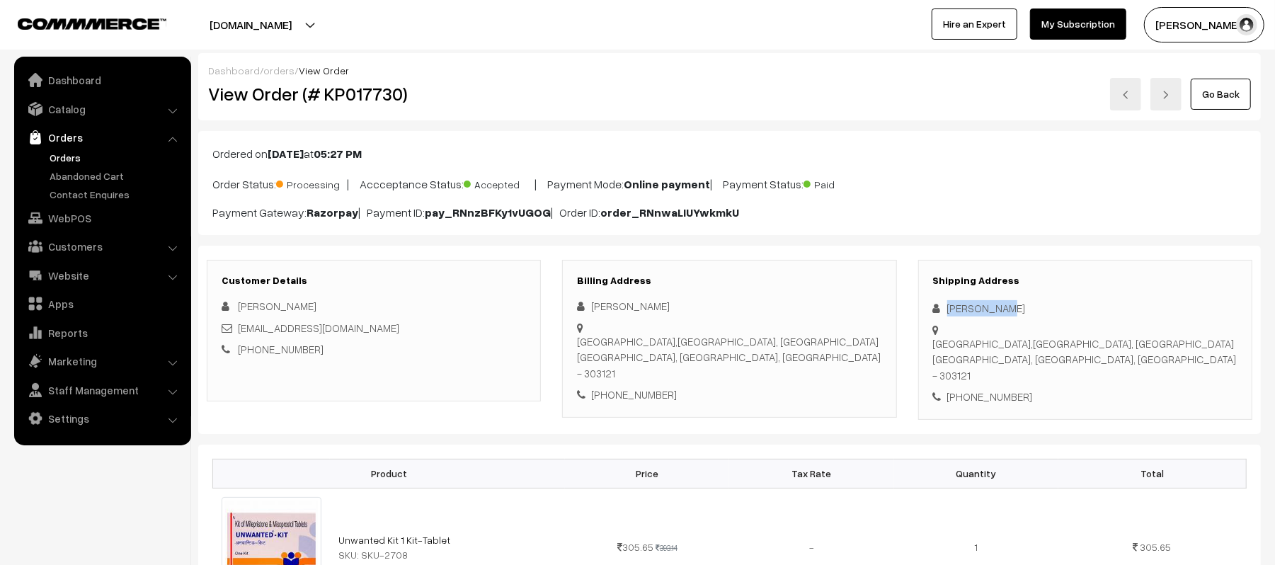
drag, startPoint x: 1019, startPoint y: 307, endPoint x: 920, endPoint y: 306, distance: 99.1
click at [920, 306] on div "Shipping Address [PERSON_NAME] [GEOGRAPHIC_DATA],[GEOGRAPHIC_DATA], [GEOGRAPHIC…" at bounding box center [1085, 340] width 334 height 160
copy div "[PERSON_NAME]"
click at [977, 354] on div "National Institute of Medical Sciences,[GEOGRAPHIC_DATA], [GEOGRAPHIC_DATA], [G…" at bounding box center [1085, 360] width 304 height 48
click at [978, 354] on div "National Institute of Medical Sciences,[GEOGRAPHIC_DATA], [GEOGRAPHIC_DATA], [G…" at bounding box center [1085, 360] width 304 height 48
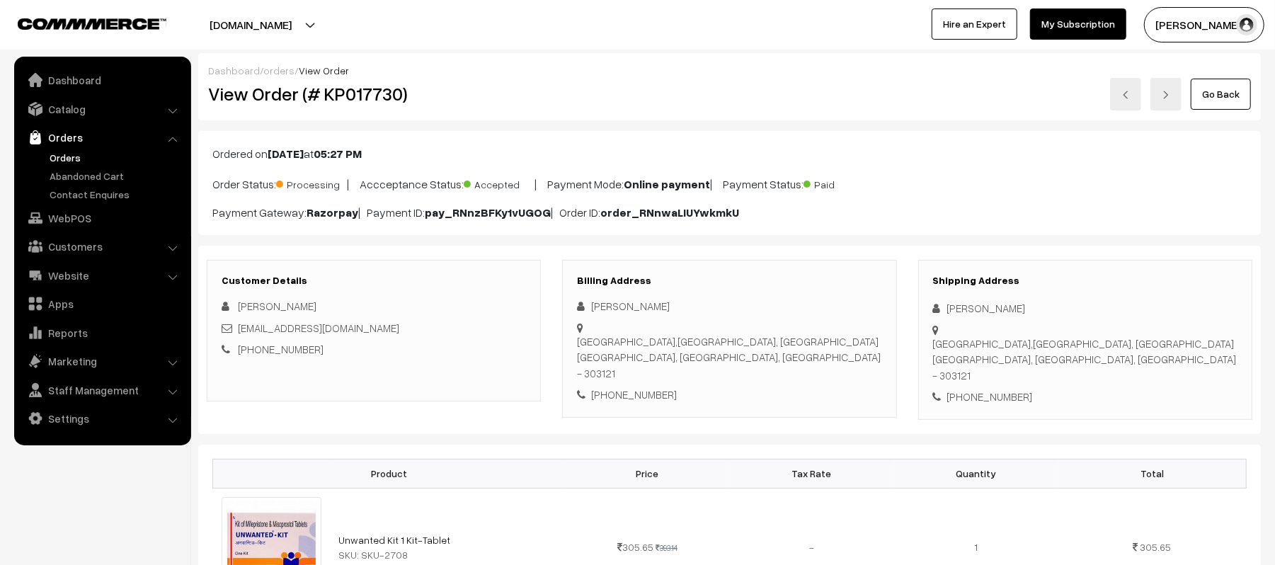
click at [1005, 389] on div "[PHONE_NUMBER]" at bounding box center [1085, 397] width 304 height 16
copy div "7668307620"
drag, startPoint x: 383, startPoint y: 327, endPoint x: 238, endPoint y: 331, distance: 145.2
click at [238, 331] on div "[EMAIL_ADDRESS][DOMAIN_NAME]" at bounding box center [374, 328] width 304 height 16
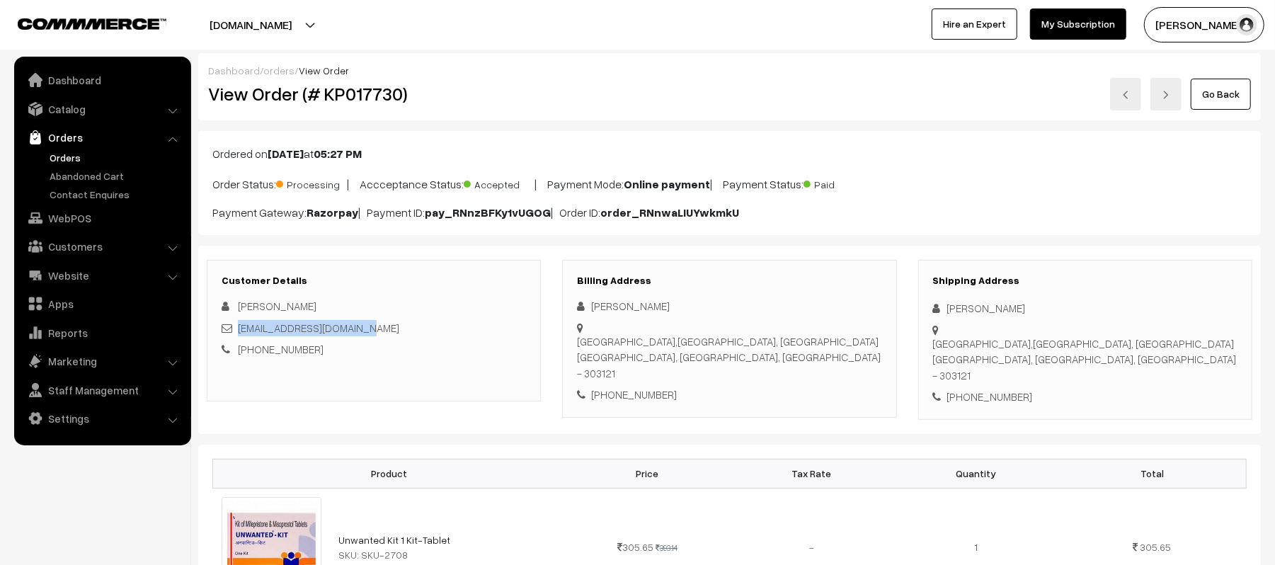
copy link "[EMAIL_ADDRESS][DOMAIN_NAME]"
drag, startPoint x: 949, startPoint y: 333, endPoint x: 1153, endPoint y: 348, distance: 203.8
click at [1153, 348] on div "National Institute of Medical Sciences,[GEOGRAPHIC_DATA], [GEOGRAPHIC_DATA], [G…" at bounding box center [1085, 360] width 304 height 48
copy div "National Institute of Medical Sciences,[GEOGRAPHIC_DATA], [GEOGRAPHIC_DATA], [G…"
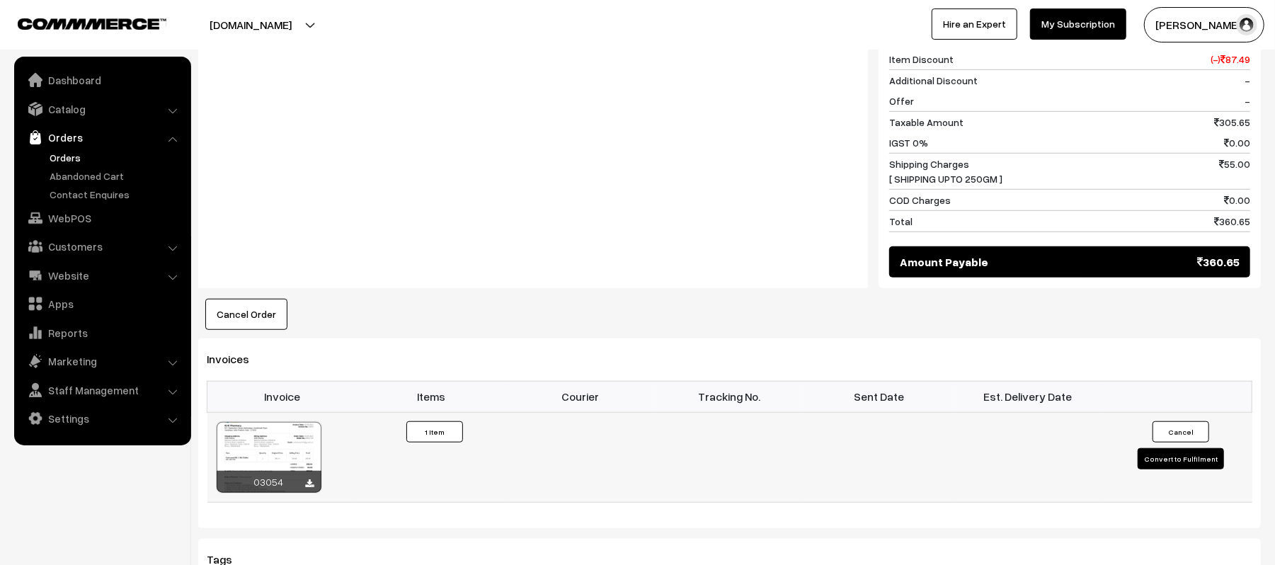
click at [1191, 450] on button "Convert to Fulfilment" at bounding box center [1181, 458] width 86 height 21
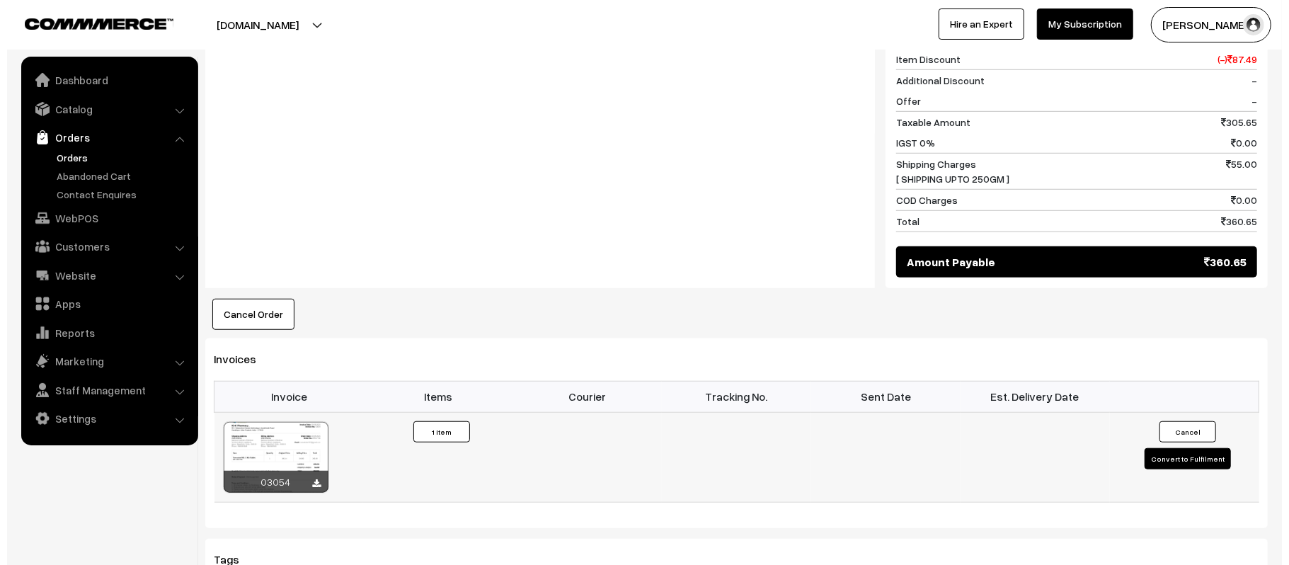
scroll to position [663, 0]
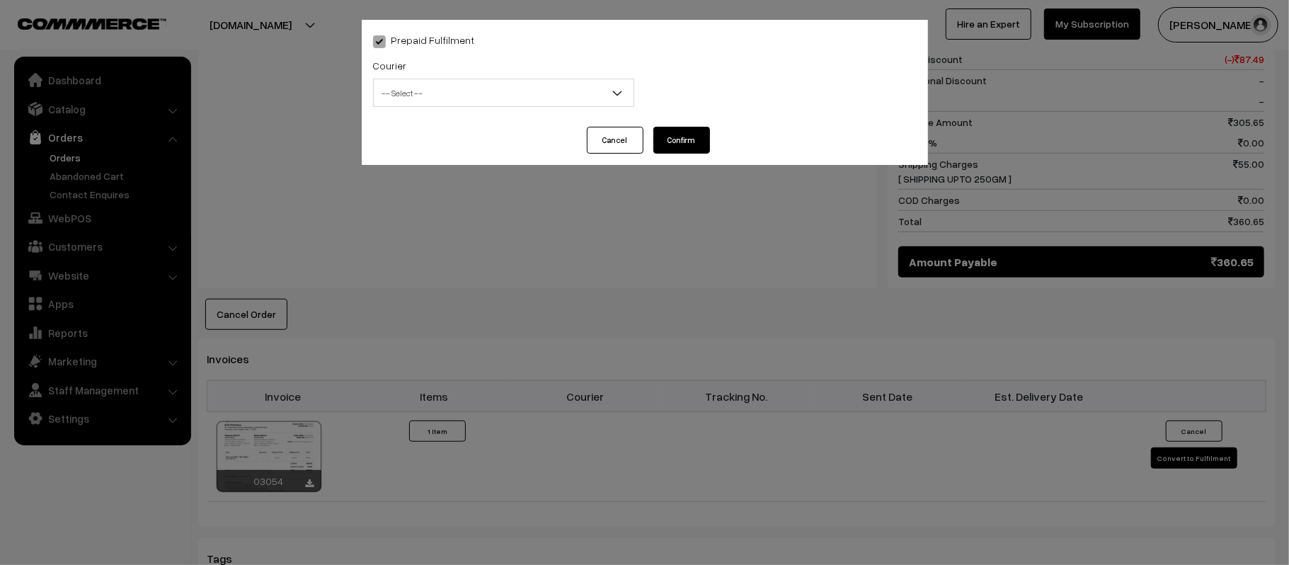
click at [469, 86] on span "-- Select --" at bounding box center [504, 93] width 260 height 25
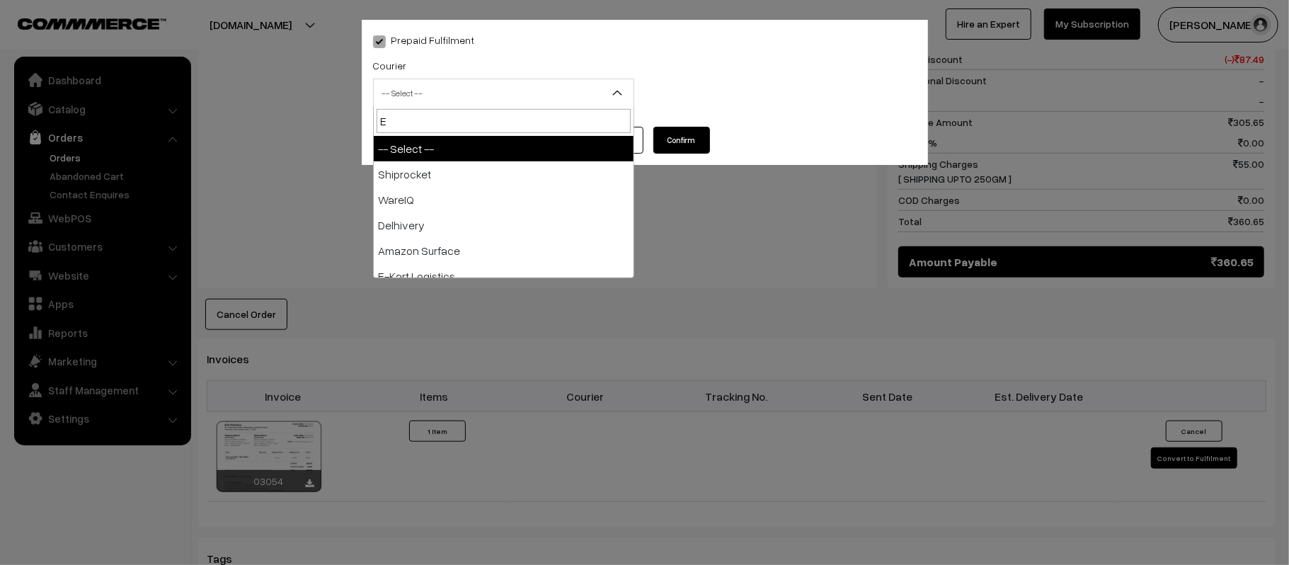
type input "E-"
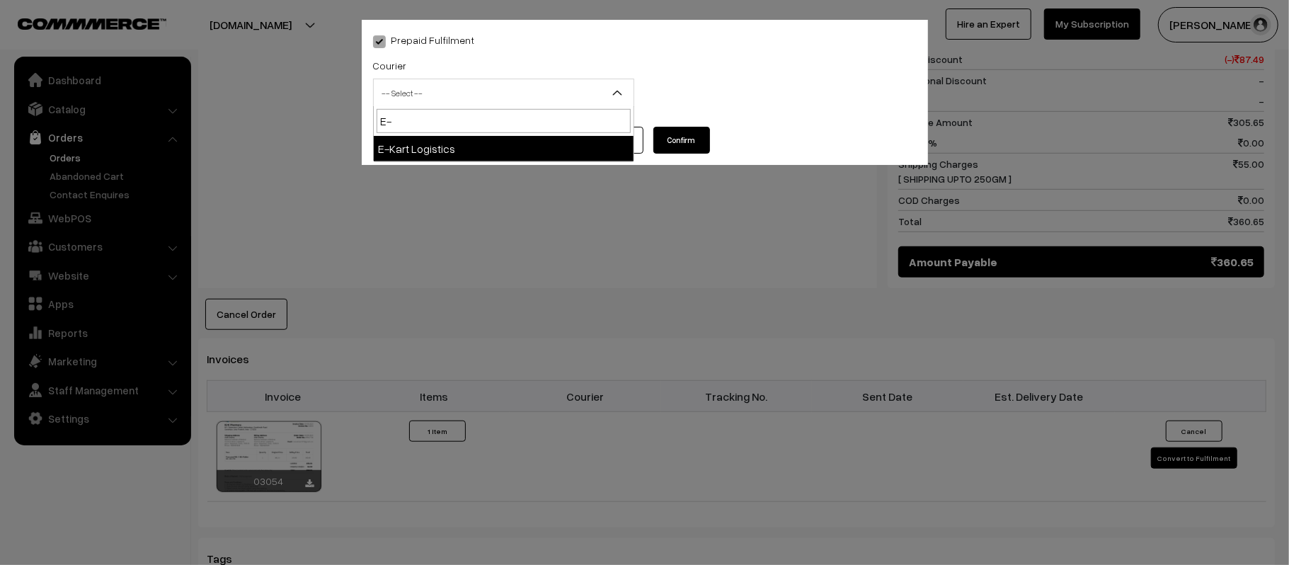
select select "6"
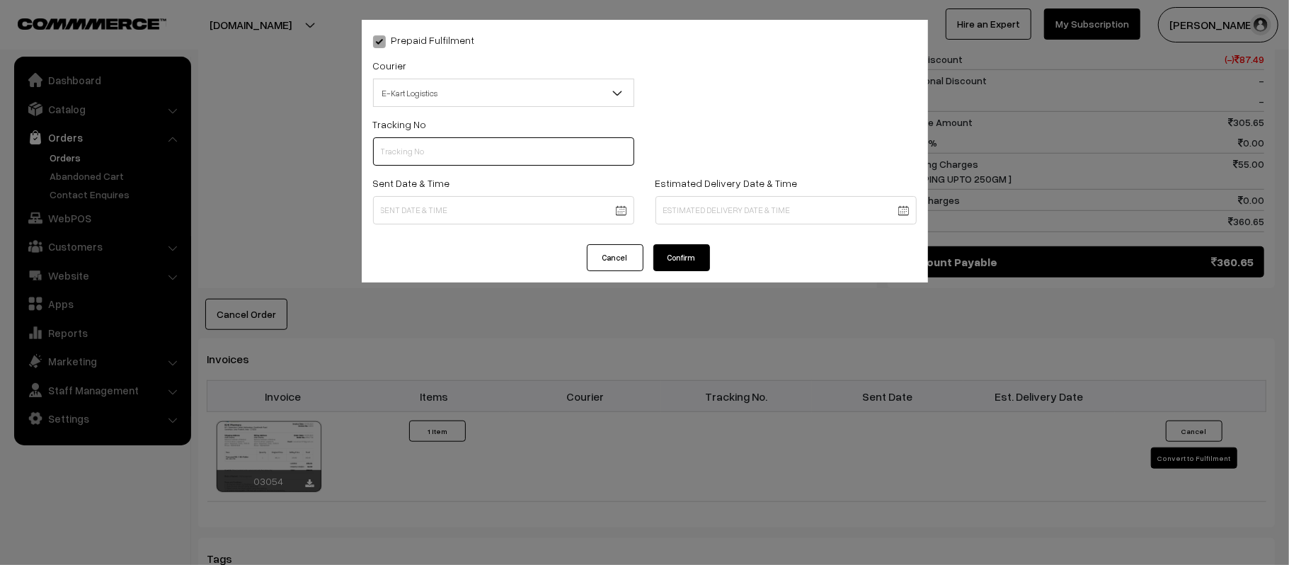
paste input "ICYP0004285561"
type input "ICYP0004285561"
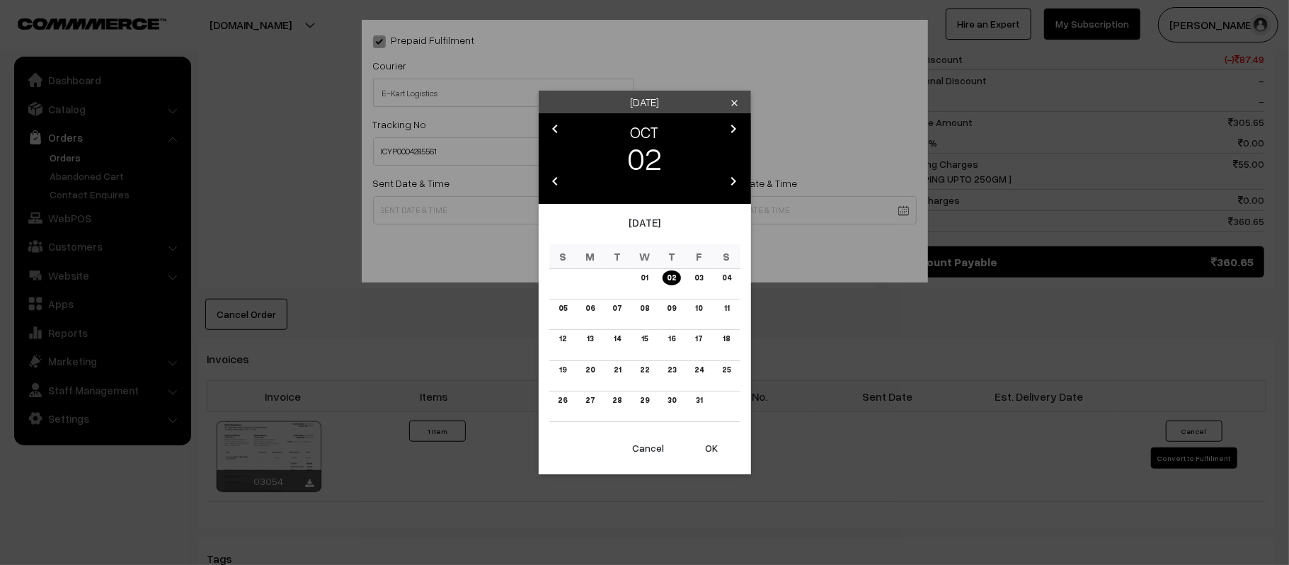
click at [501, 218] on body "Thank you for showing interest. Our team will call you shortly. Close kirtiphar…" at bounding box center [644, 156] width 1289 height 1638
click at [698, 275] on link "03" at bounding box center [698, 277] width 17 height 15
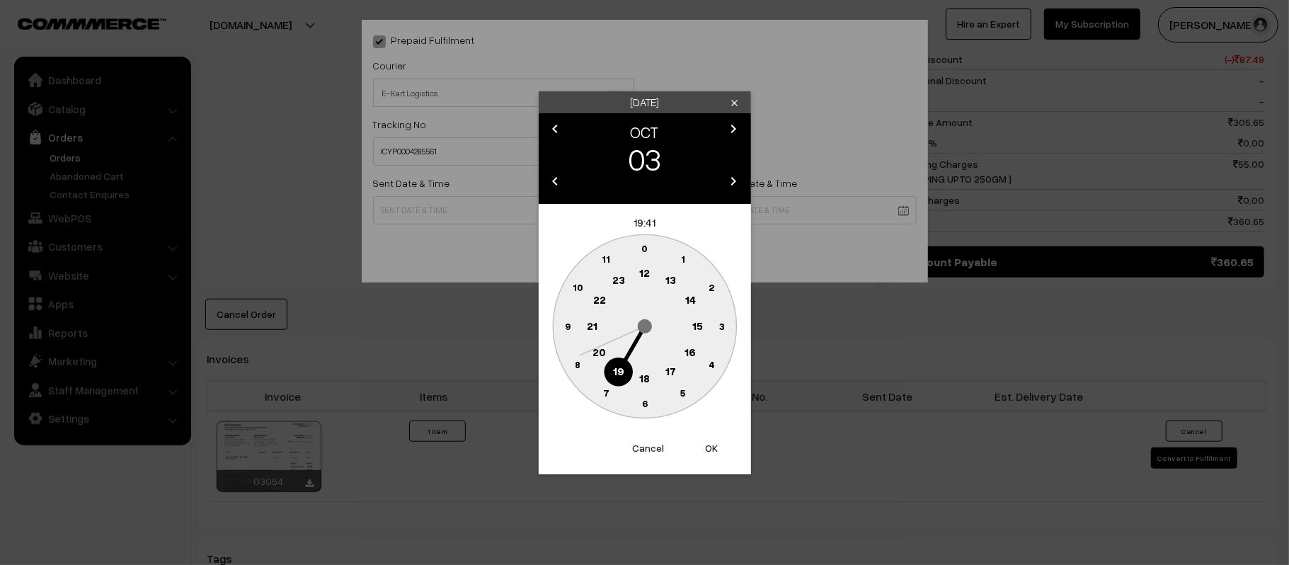
click at [638, 267] on circle at bounding box center [644, 273] width 29 height 29
click at [559, 321] on circle at bounding box center [567, 325] width 29 height 29
type input "03-10-2025 12:45"
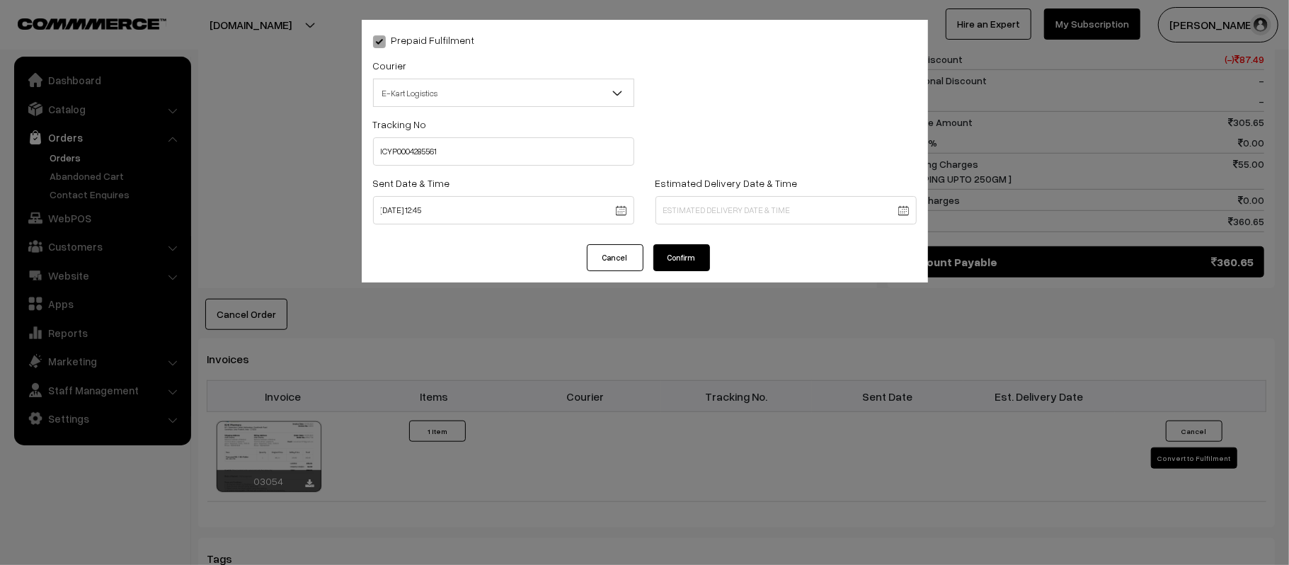
click at [760, 193] on div "Estimated Delivery Date & Time" at bounding box center [786, 199] width 261 height 50
click at [769, 211] on body "Thank you for showing interest. Our team will call you shortly. Close kirtiphar…" at bounding box center [644, 156] width 1289 height 1638
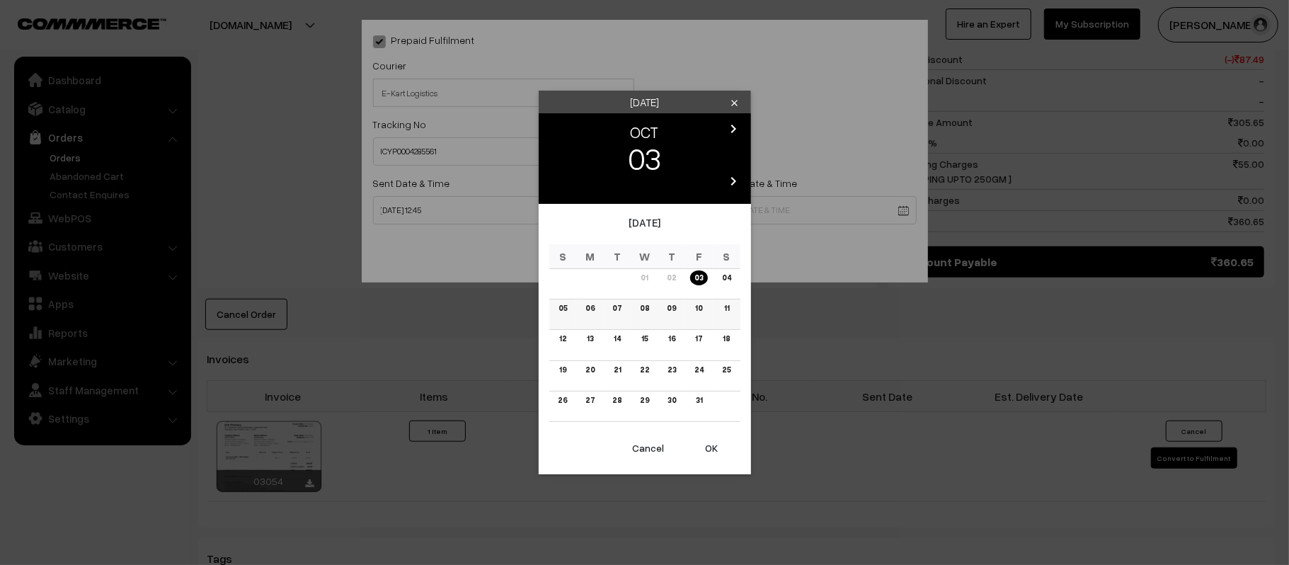
click at [648, 306] on link "08" at bounding box center [645, 308] width 18 height 15
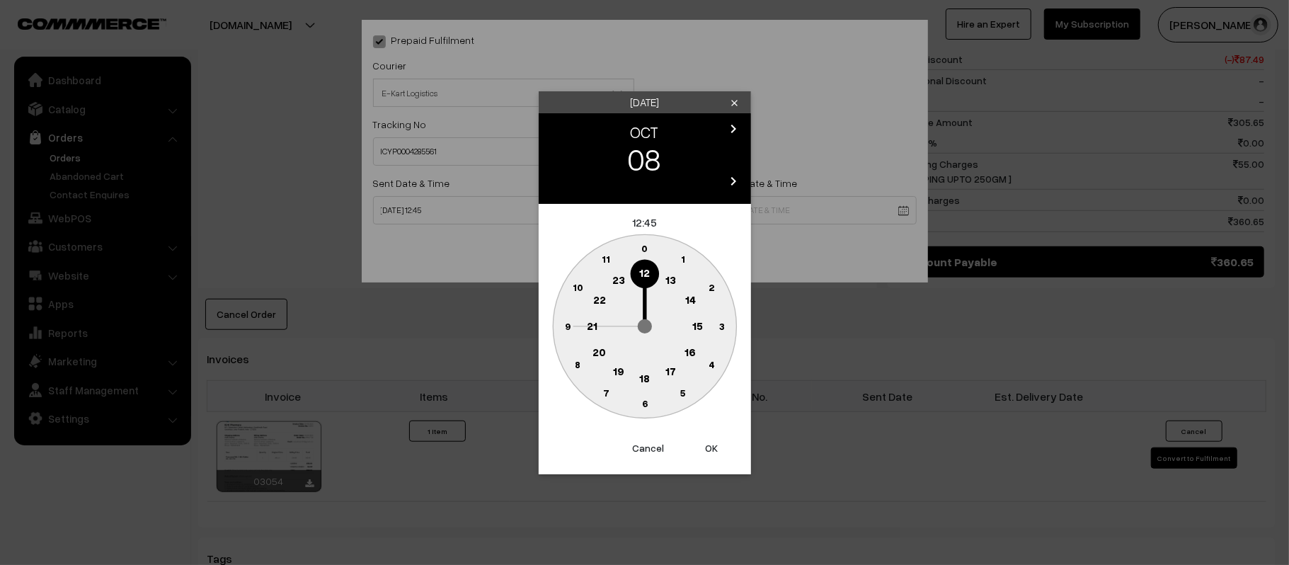
click at [641, 449] on button "Cancel" at bounding box center [648, 448] width 57 height 31
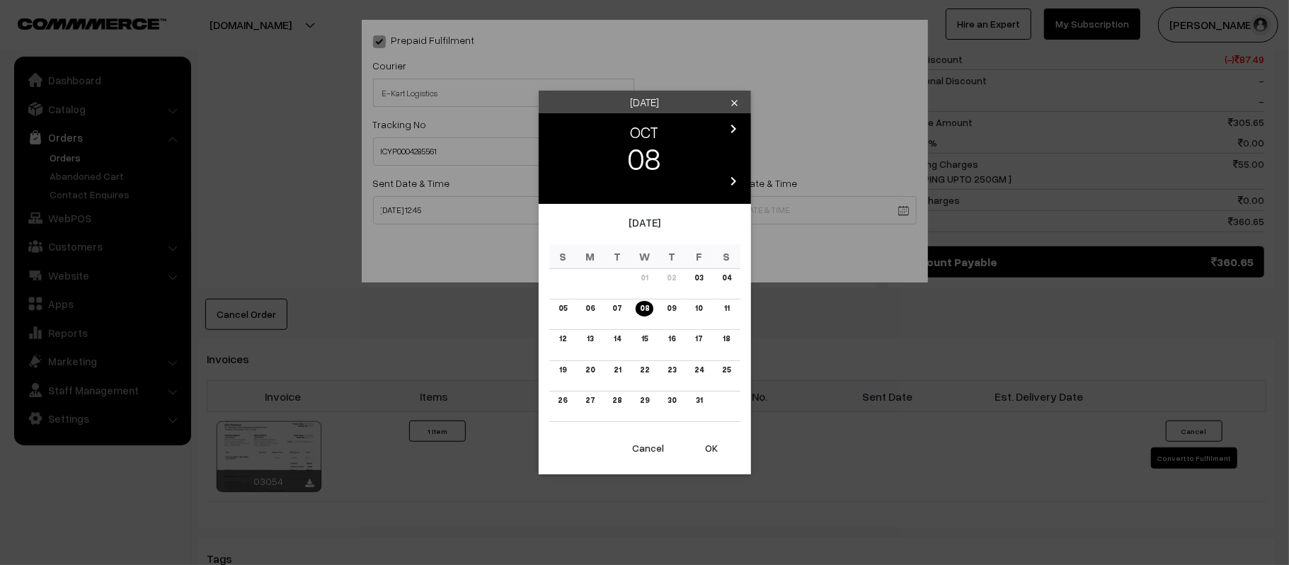
click at [714, 448] on button "OK" at bounding box center [712, 448] width 57 height 31
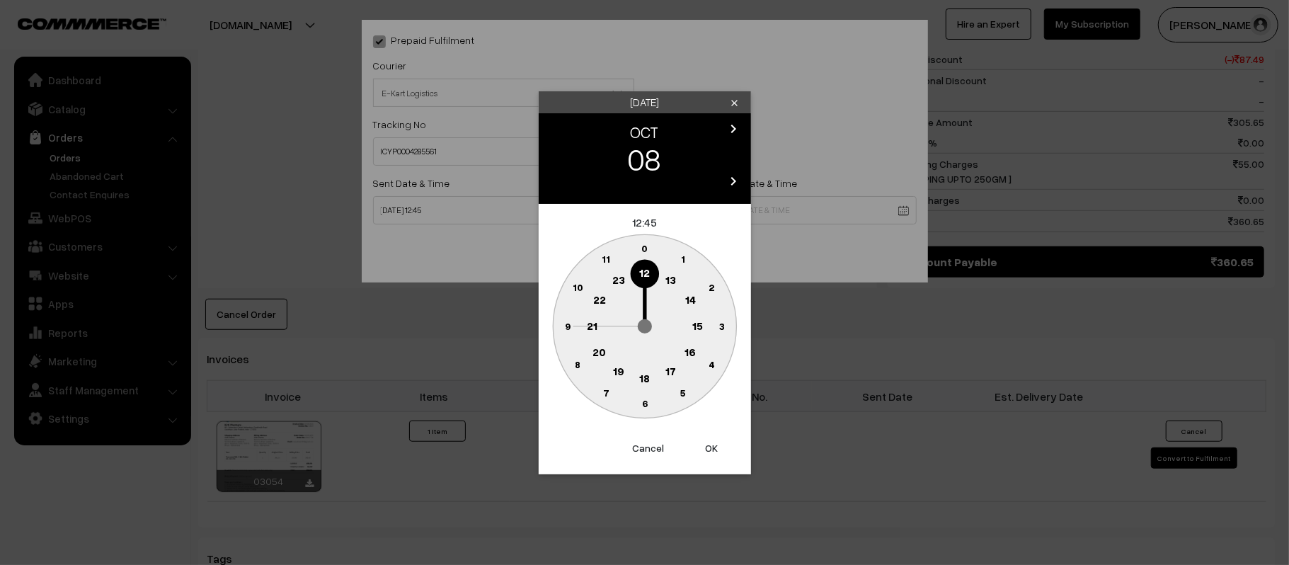
click at [593, 326] on text "21" at bounding box center [592, 325] width 11 height 13
click at [643, 406] on text "30" at bounding box center [645, 403] width 12 height 12
type input "08-10-2025 21:30"
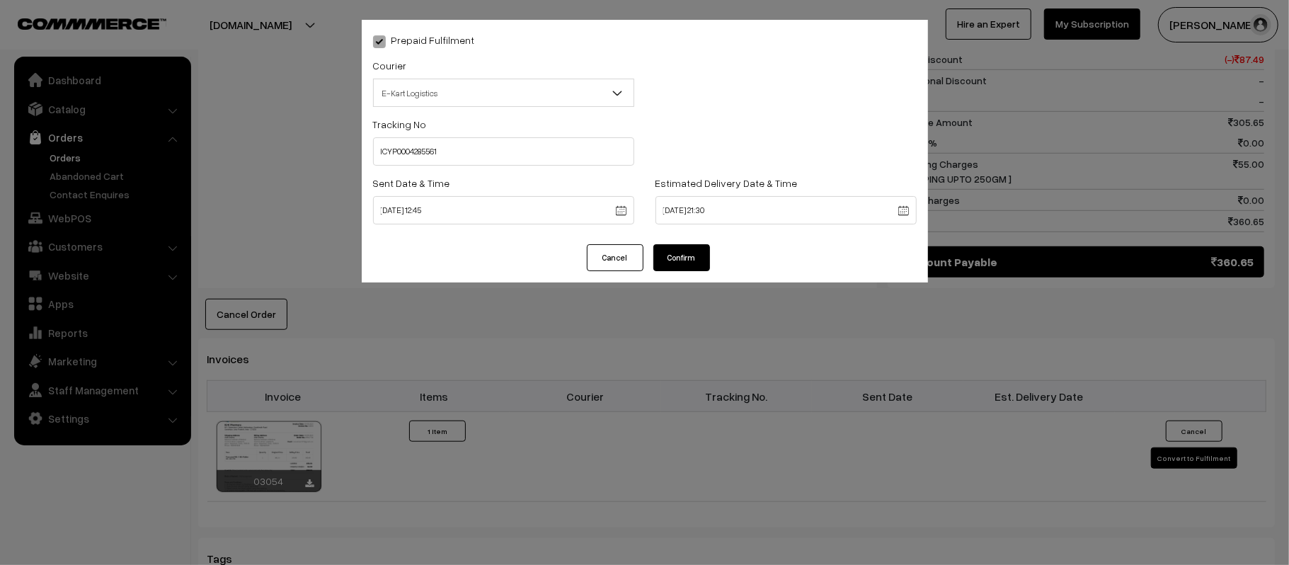
click at [671, 264] on button "Confirm" at bounding box center [681, 257] width 57 height 27
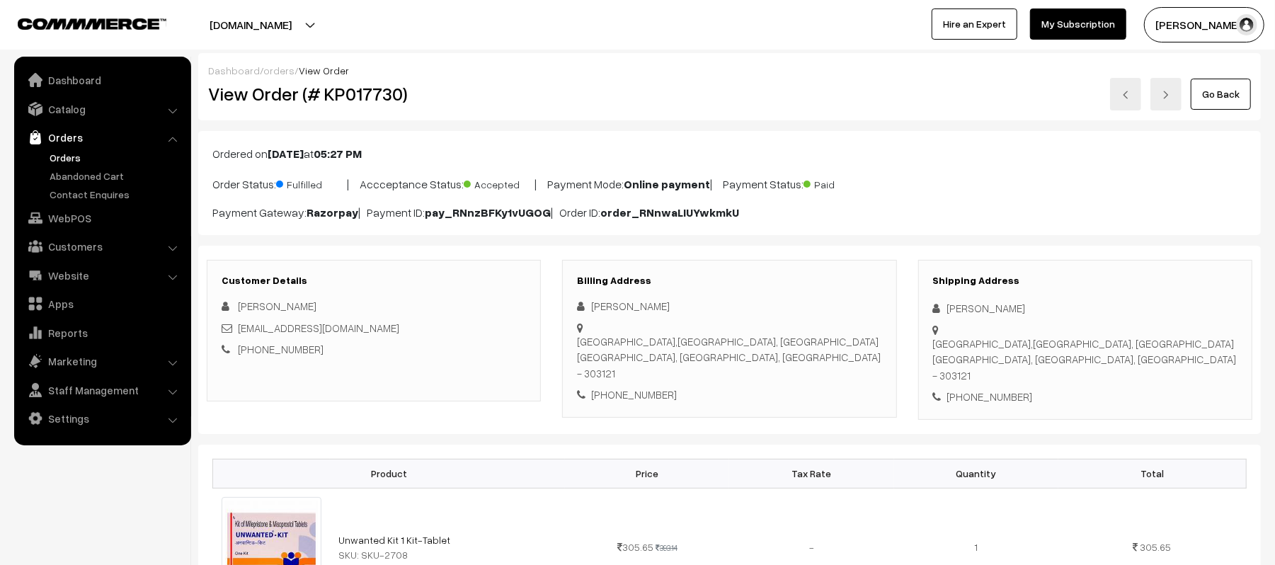
click at [502, 92] on h2 "View Order (# KP017730)" at bounding box center [374, 94] width 333 height 22
drag, startPoint x: 1027, startPoint y: 307, endPoint x: 918, endPoint y: 307, distance: 109.0
click at [918, 307] on div "Shipping Address Akhilesh Yadav Holisol logistics Pvt. Ltd. S.NO.6, Anugondanah…" at bounding box center [1085, 340] width 334 height 160
copy div "Akhilesh Yadav"
click at [990, 400] on div "+91 9721177356" at bounding box center [1085, 397] width 304 height 16
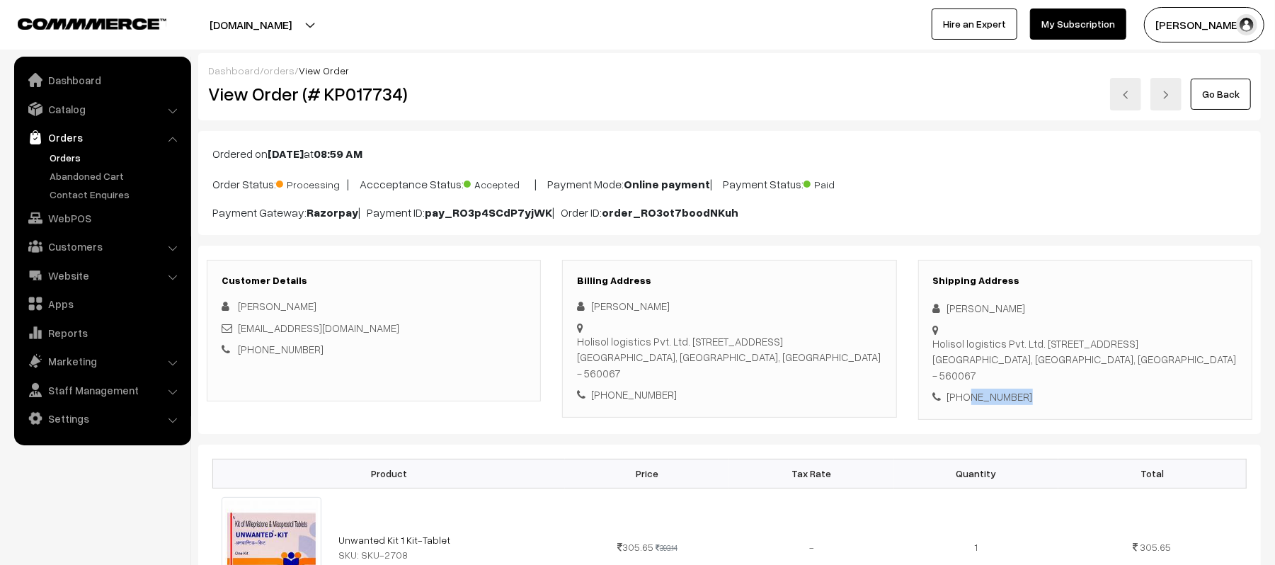
click at [990, 400] on div "+91 9721177356" at bounding box center [1085, 397] width 304 height 16
copy div "9721177356"
drag, startPoint x: 353, startPoint y: 335, endPoint x: 239, endPoint y: 333, distance: 113.3
click at [239, 333] on div "lkoakhilesh5@gmail.com" at bounding box center [374, 328] width 304 height 16
copy link "lkoakhilesh5@gmail.com"
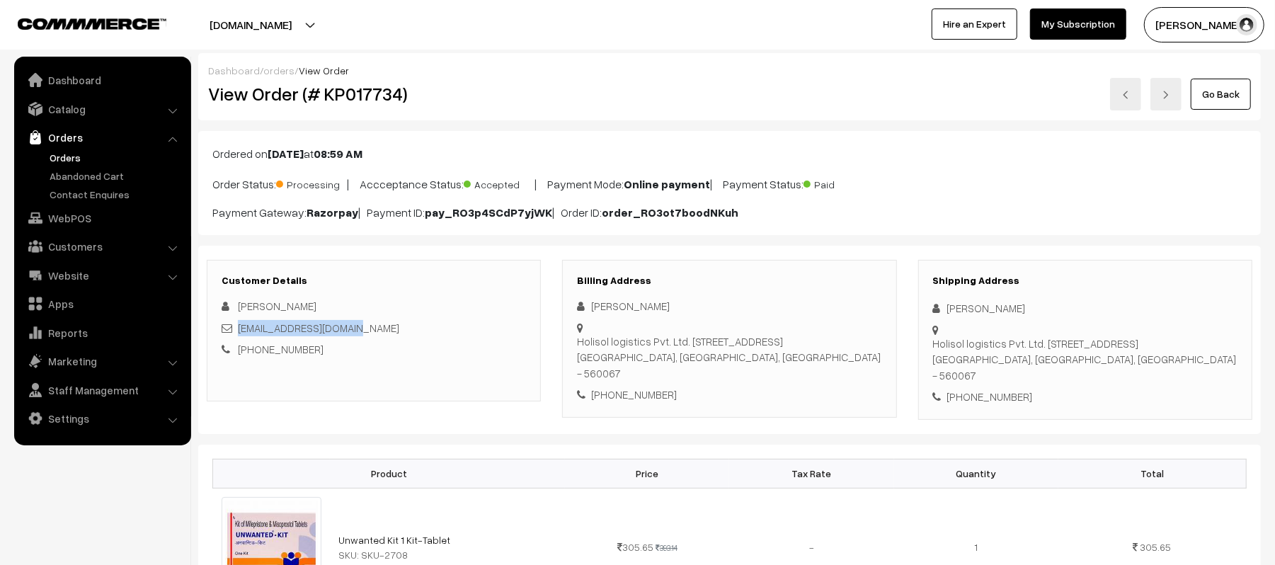
drag, startPoint x: 935, startPoint y: 343, endPoint x: 1161, endPoint y: 372, distance: 227.7
click at [1161, 372] on div "Holisol logistics Pvt. Ltd. S.NO.6, Anugondanahalli Village Hoskote Taluk Chikt…" at bounding box center [1085, 360] width 304 height 48
copy div "Holisol logistics Pvt. Ltd. S.NO.6, Anugondanahalli Village Hoskote Taluk Chikt…"
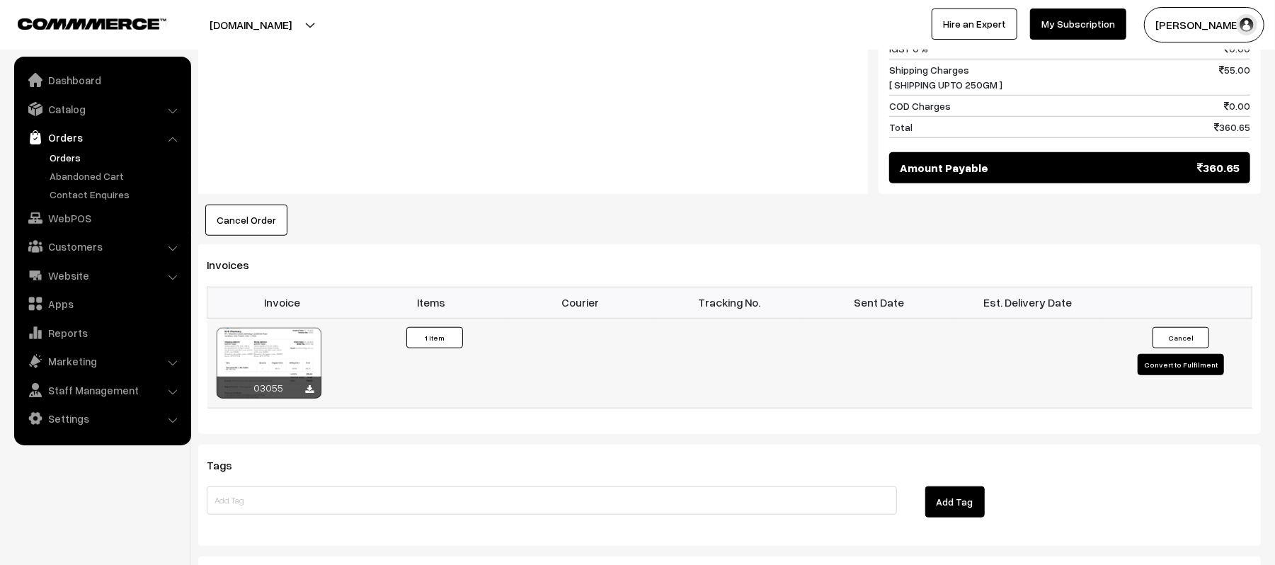
click at [1153, 369] on button "Convert to Fulfilment" at bounding box center [1181, 364] width 86 height 21
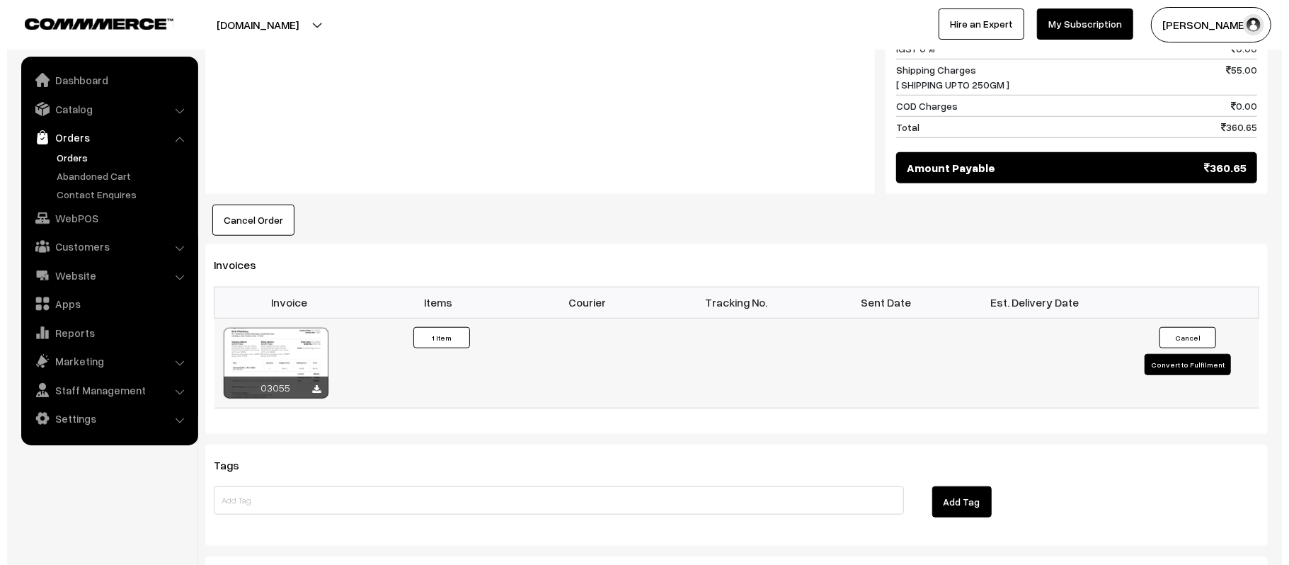
scroll to position [757, 0]
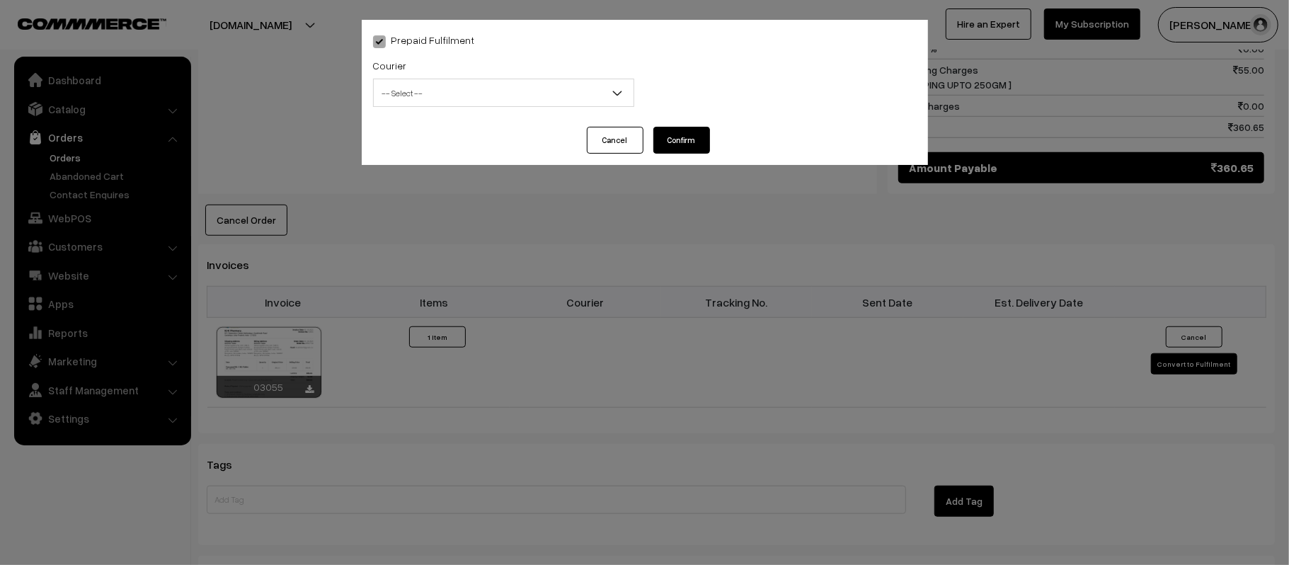
click at [519, 102] on span "-- Select --" at bounding box center [504, 93] width 260 height 25
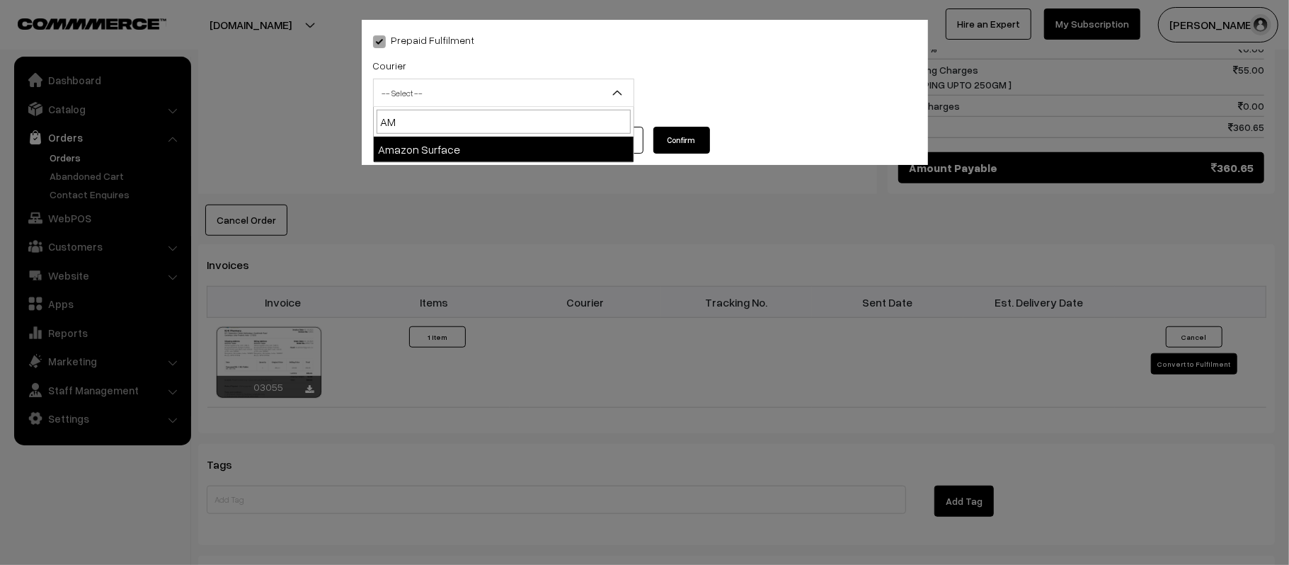
type input "AMA"
select select "5"
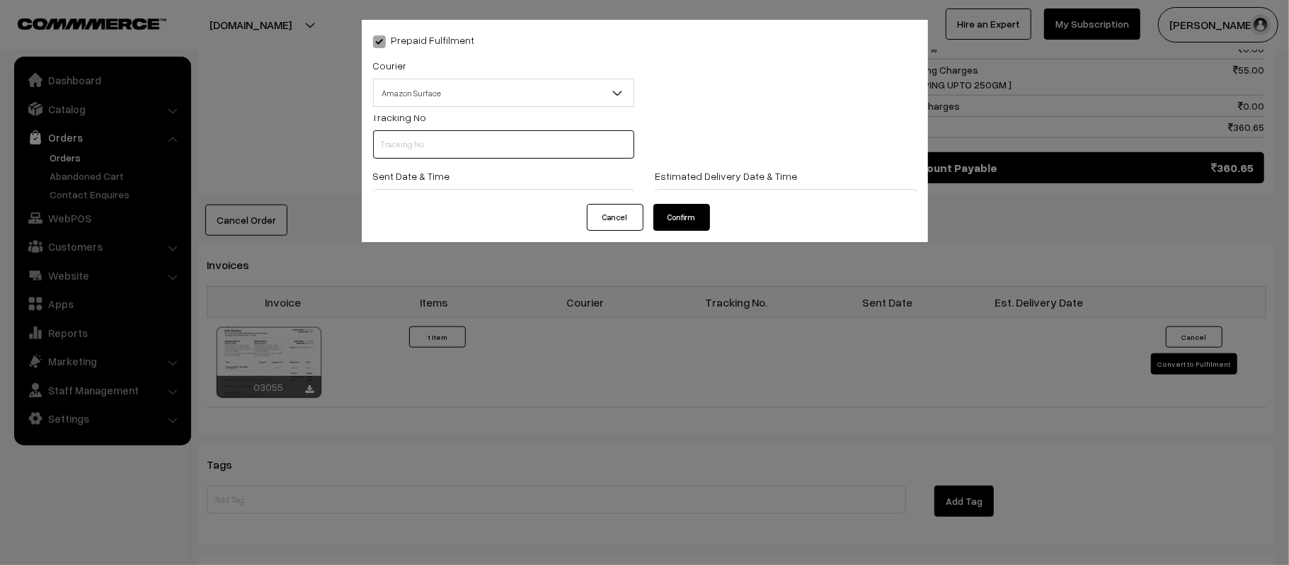
scroll to position [0, 0]
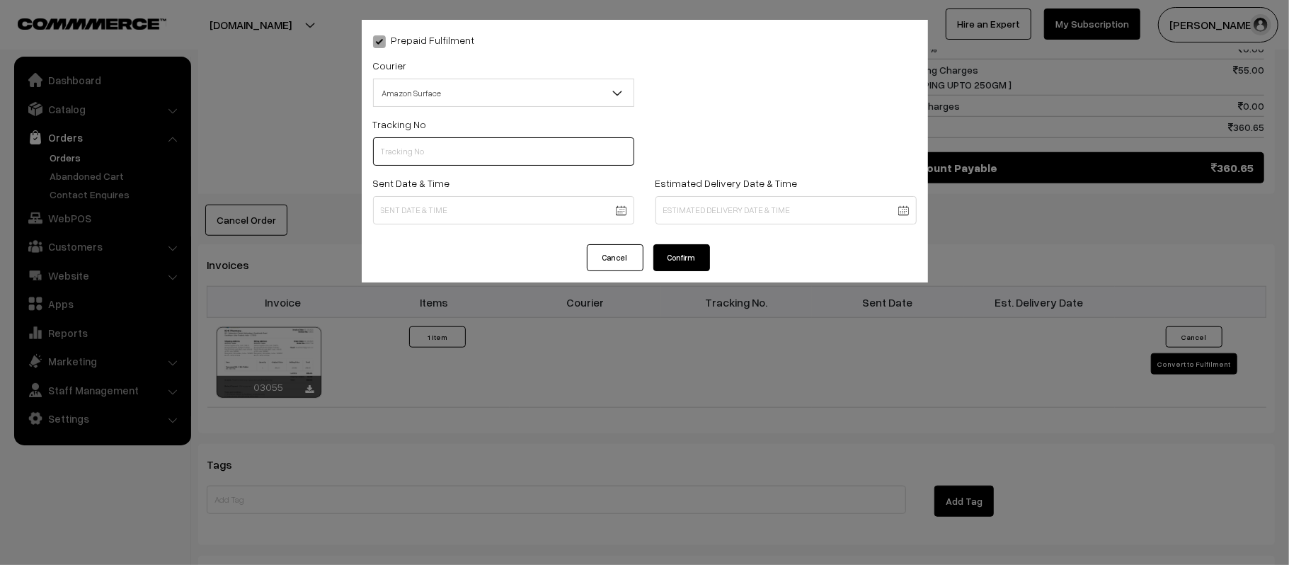
paste input "363965218775"
type input "363965218775"
click at [558, 210] on body "Thank you for showing interest. Our team will call you shortly. Close [DOMAIN_N…" at bounding box center [644, 62] width 1289 height 1638
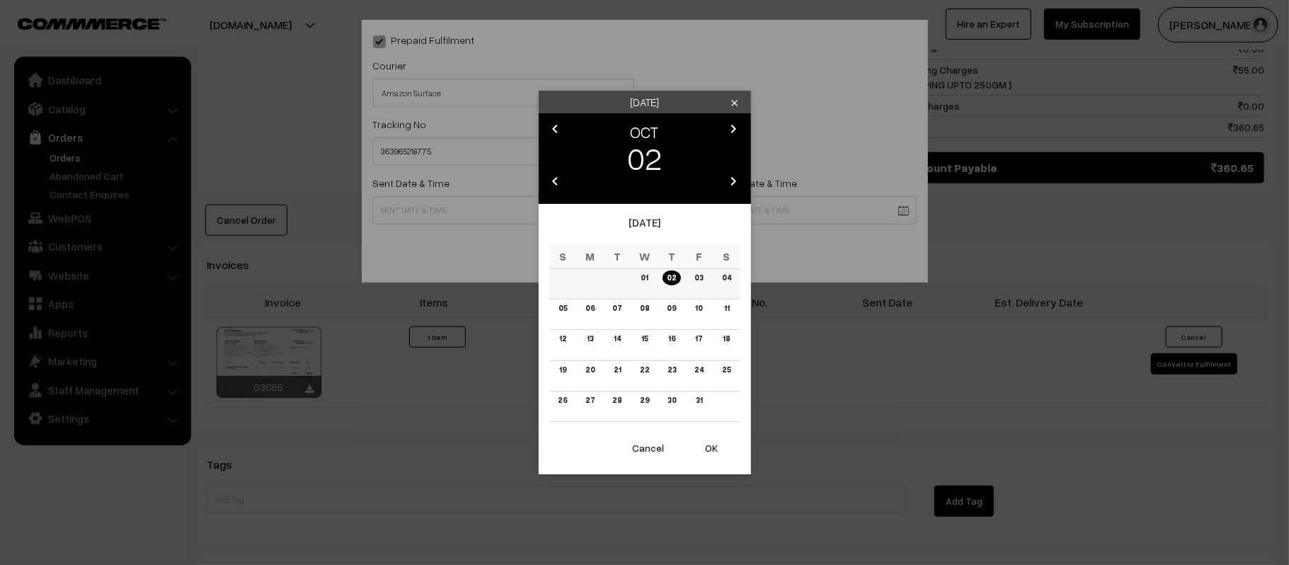
click at [697, 280] on link "03" at bounding box center [698, 277] width 17 height 15
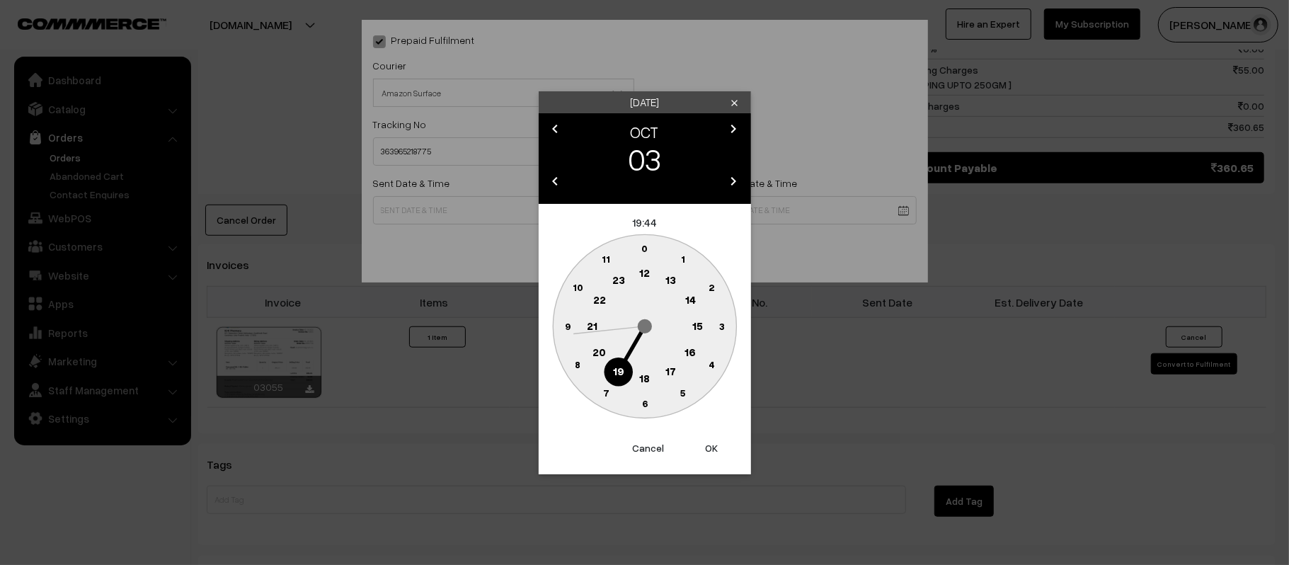
click at [646, 270] on text "12" at bounding box center [644, 272] width 11 height 13
click at [567, 326] on text "45" at bounding box center [567, 325] width 12 height 12
type input "03-10-2025 12:45"
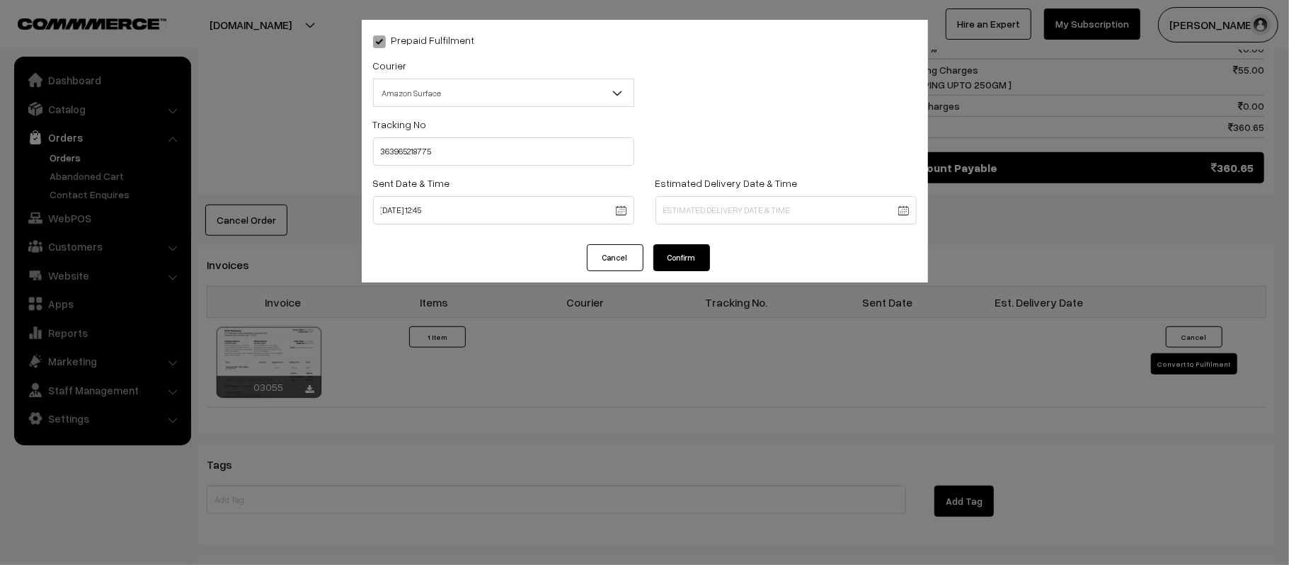
click at [802, 194] on body "Thank you for showing interest. Our team will call you shortly. Close kirtiphar…" at bounding box center [644, 62] width 1289 height 1638
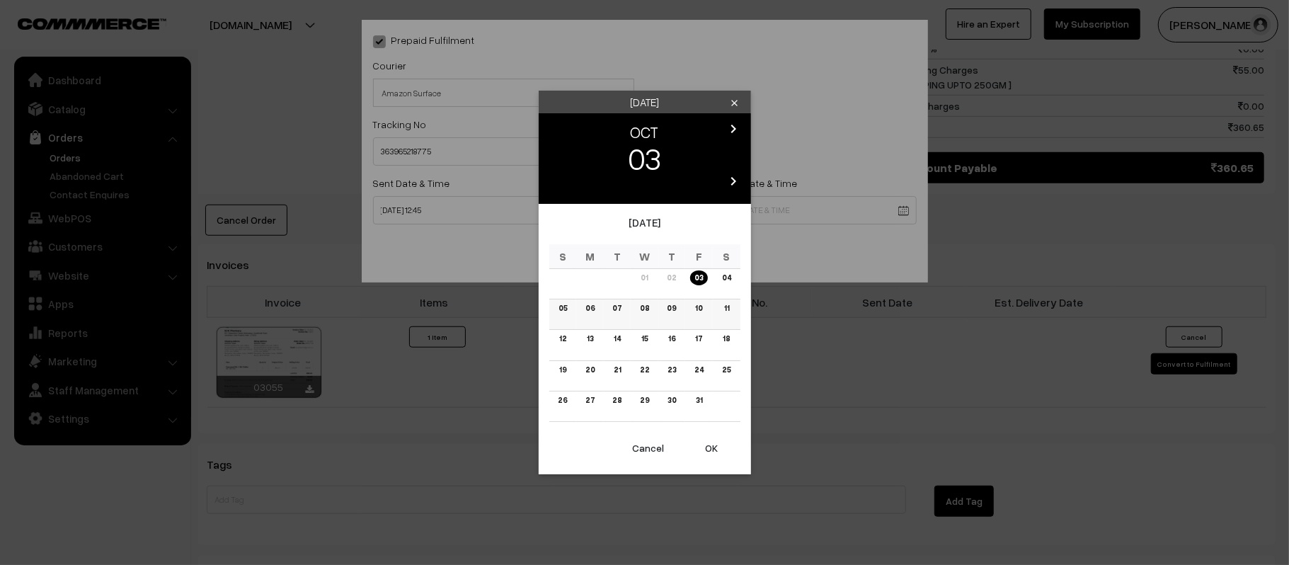
click at [682, 304] on td "09" at bounding box center [672, 314] width 28 height 30
click at [667, 310] on link "09" at bounding box center [672, 308] width 18 height 15
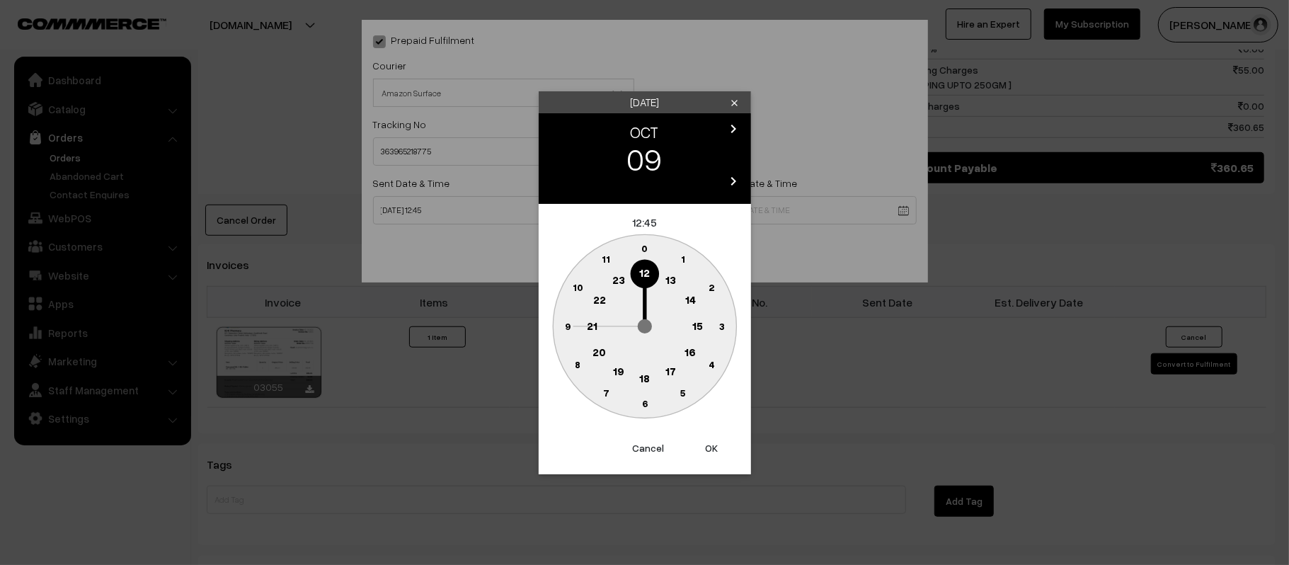
click at [589, 326] on text "21" at bounding box center [592, 325] width 11 height 13
click at [641, 404] on text "30" at bounding box center [645, 403] width 12 height 12
type input "09-10-2025 21:30"
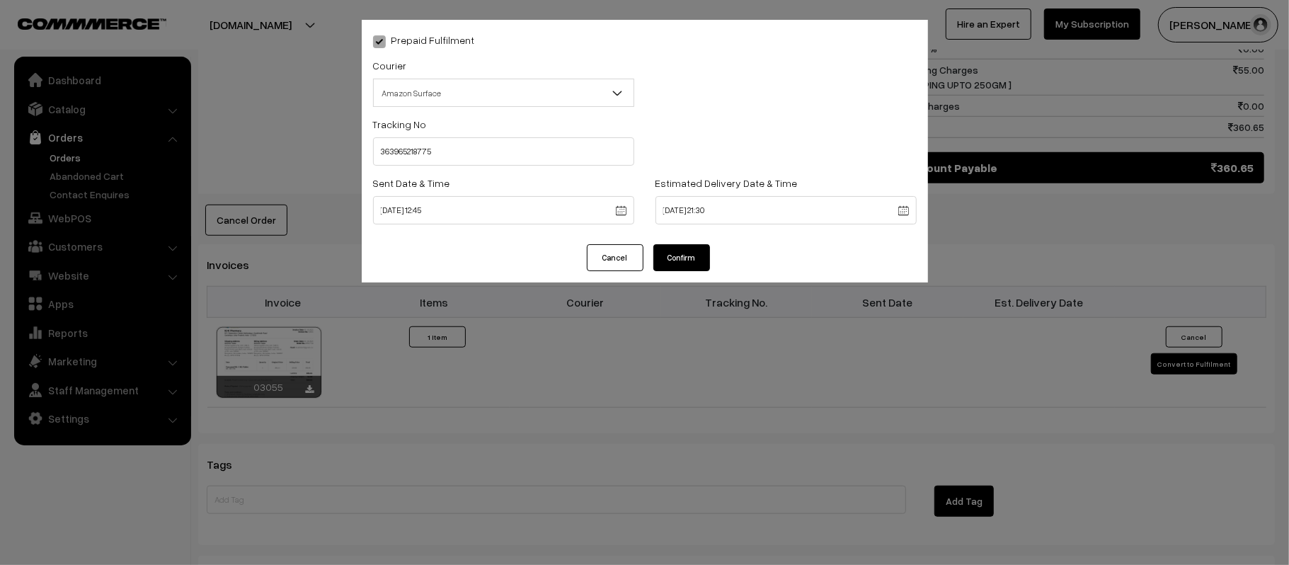
click at [681, 253] on button "Confirm" at bounding box center [681, 257] width 57 height 27
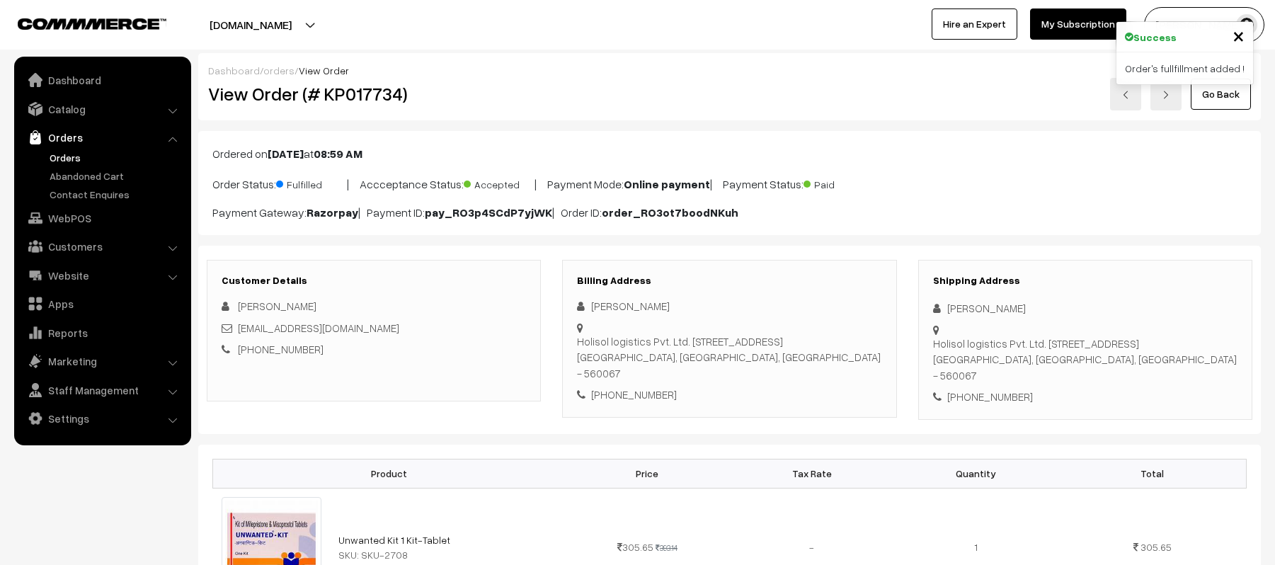
scroll to position [755, 0]
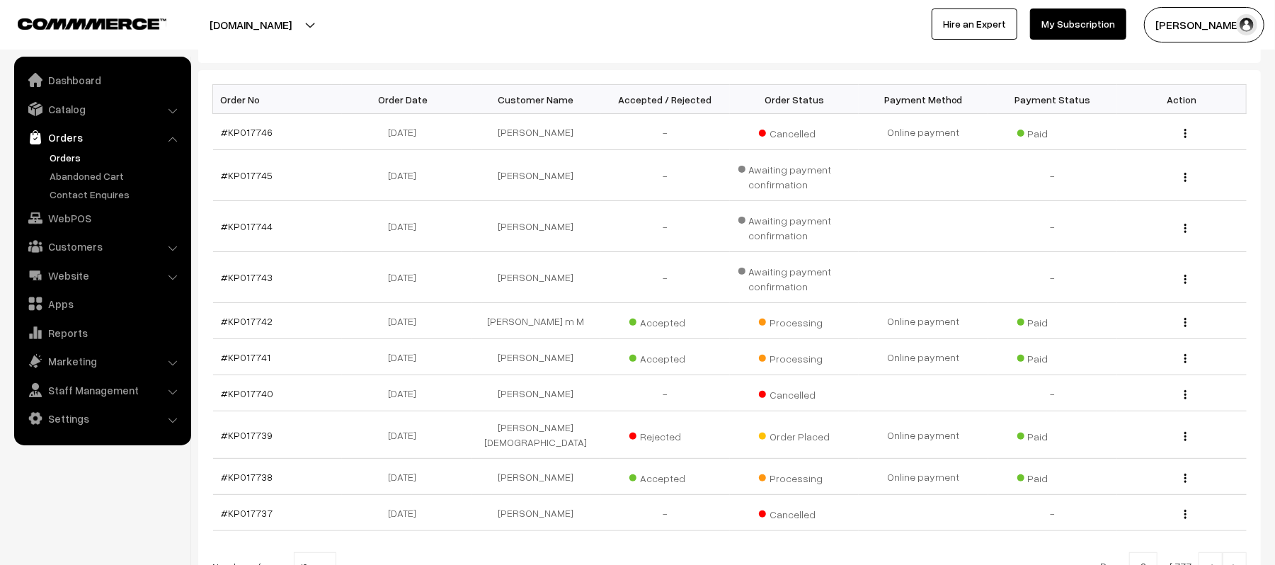
scroll to position [340, 0]
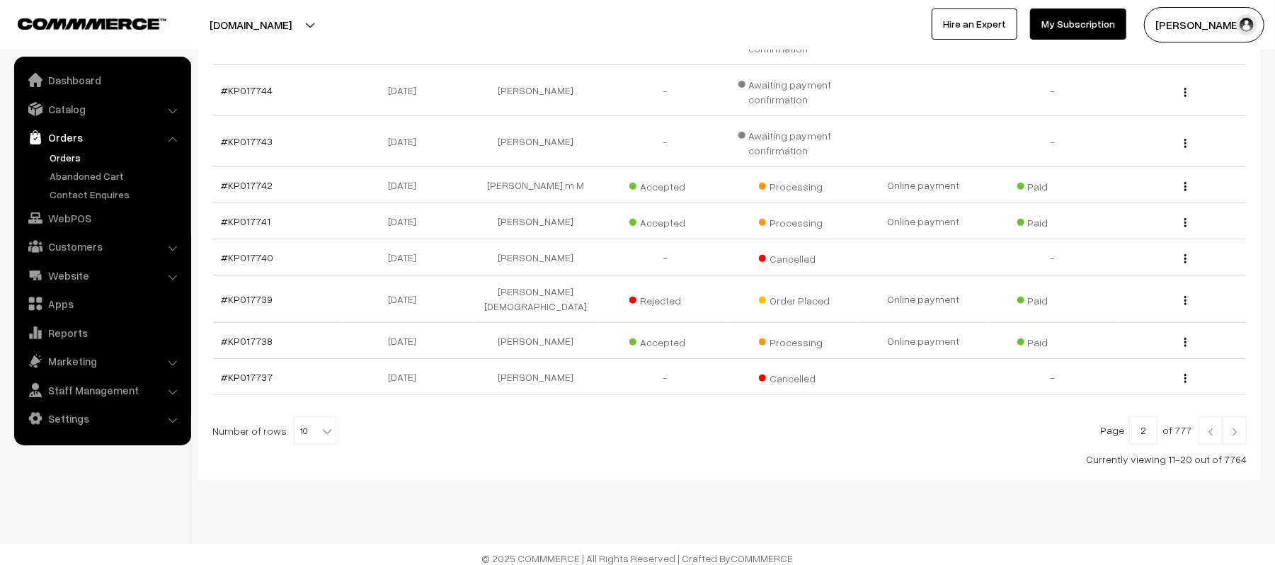
click at [1246, 425] on link at bounding box center [1235, 430] width 24 height 28
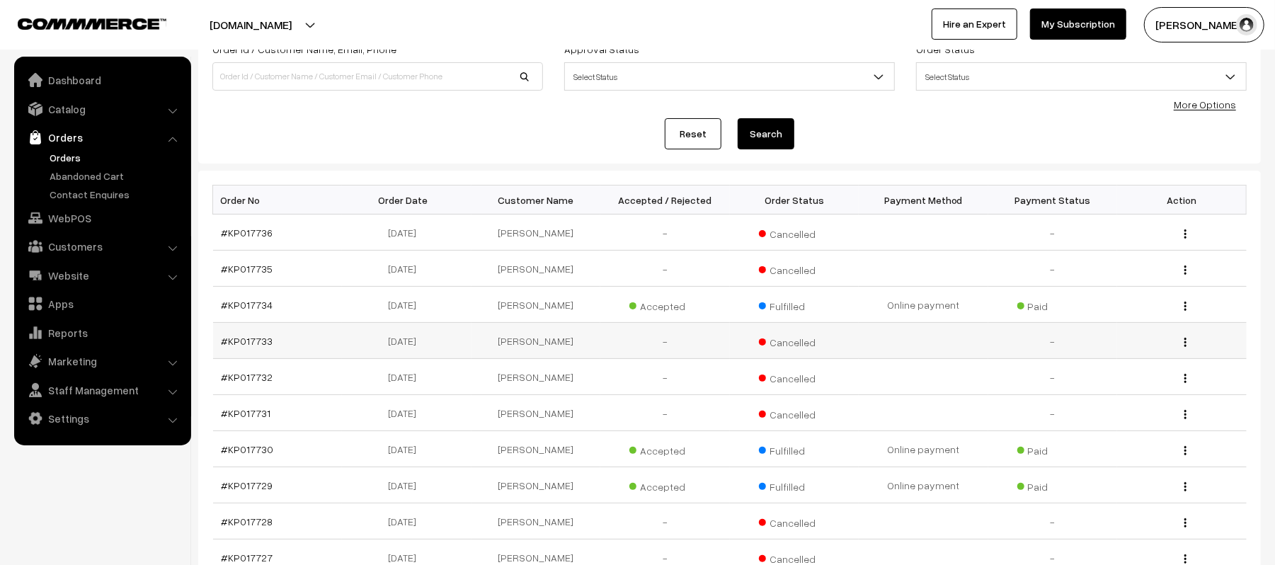
scroll to position [295, 0]
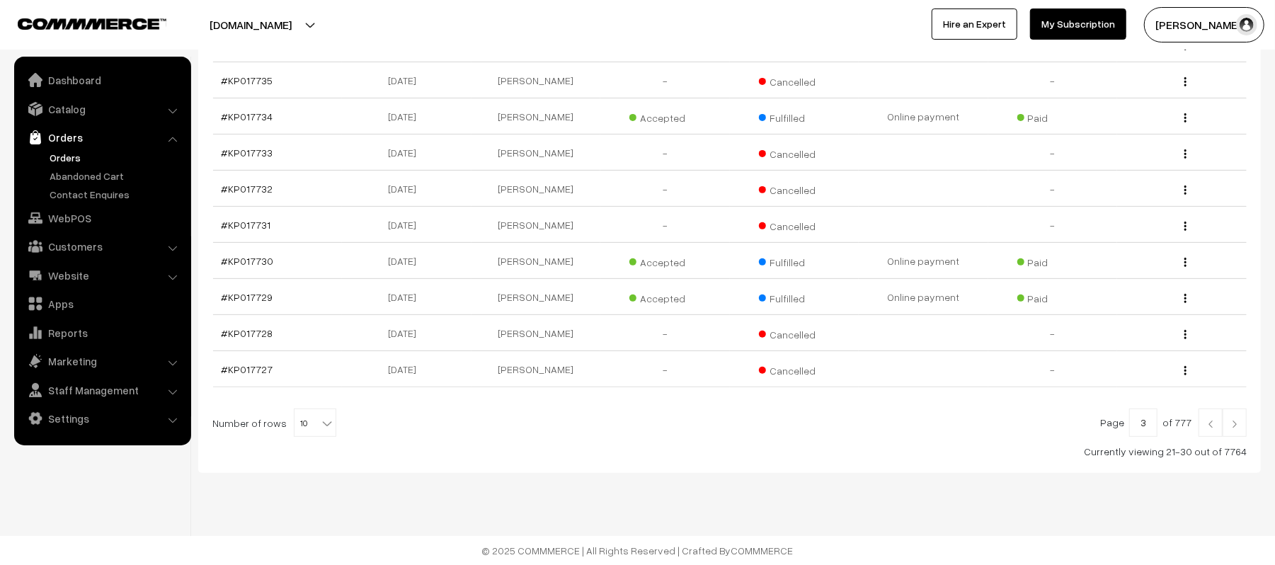
click at [1204, 425] on img at bounding box center [1210, 424] width 13 height 8
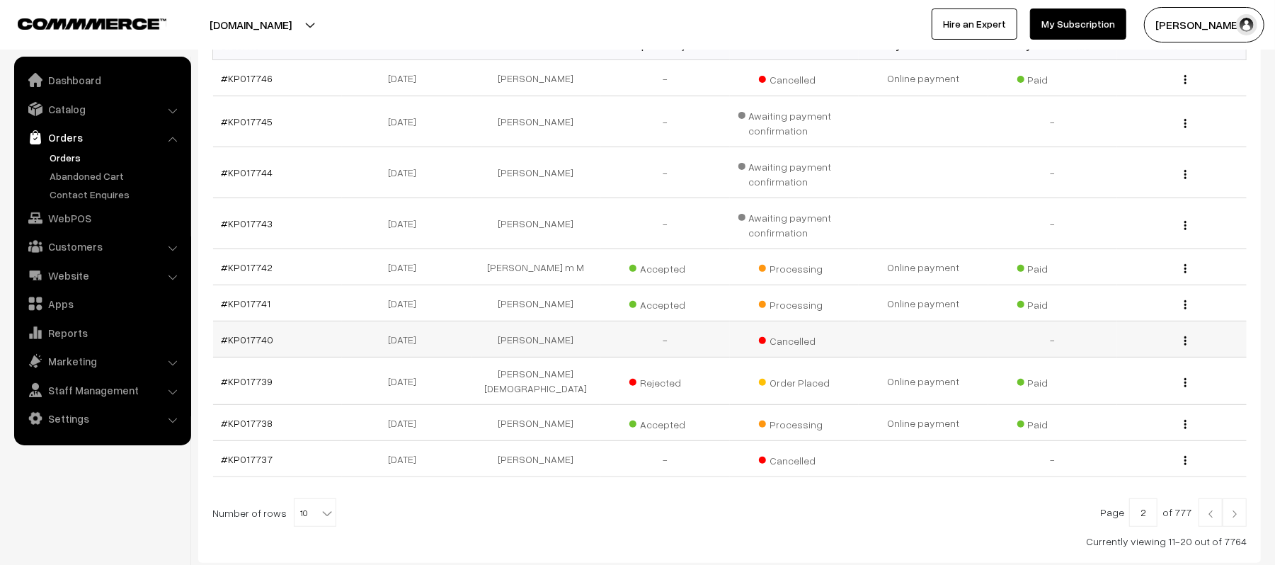
scroll to position [57, 0]
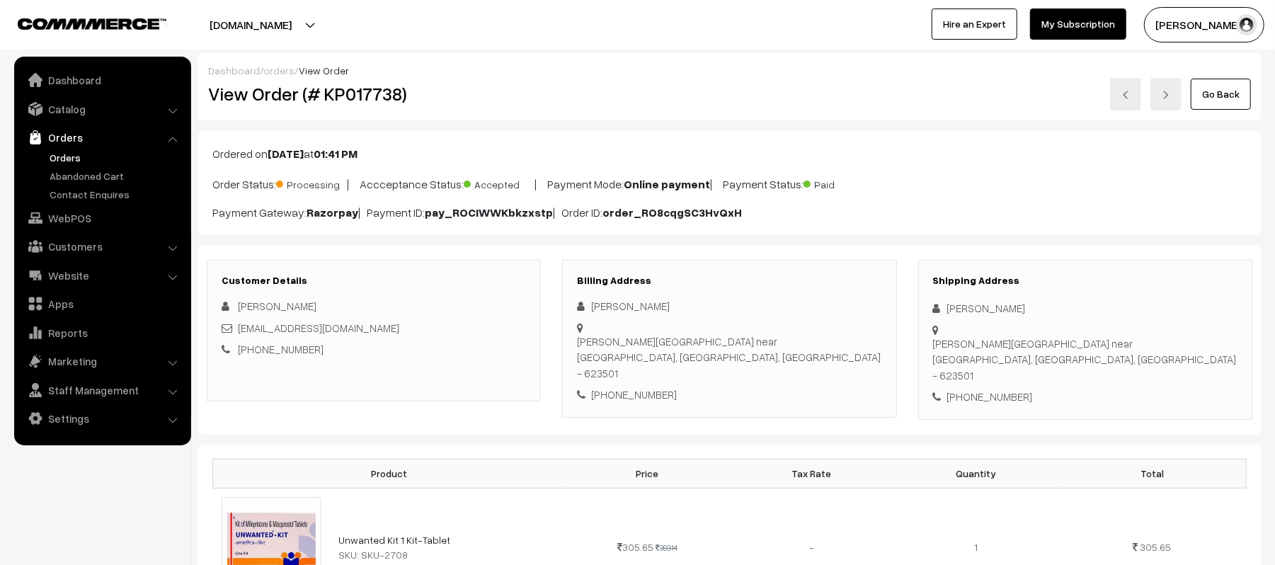
drag, startPoint x: 1029, startPoint y: 307, endPoint x: 929, endPoint y: 307, distance: 100.5
click at [929, 307] on div "Shipping Address [PERSON_NAME] [PERSON_NAME][GEOGRAPHIC_DATA] near [GEOGRAPHIC_…" at bounding box center [1085, 340] width 334 height 160
copy div "[PERSON_NAME]"
click at [1010, 389] on div "[PHONE_NUMBER]" at bounding box center [1085, 397] width 304 height 16
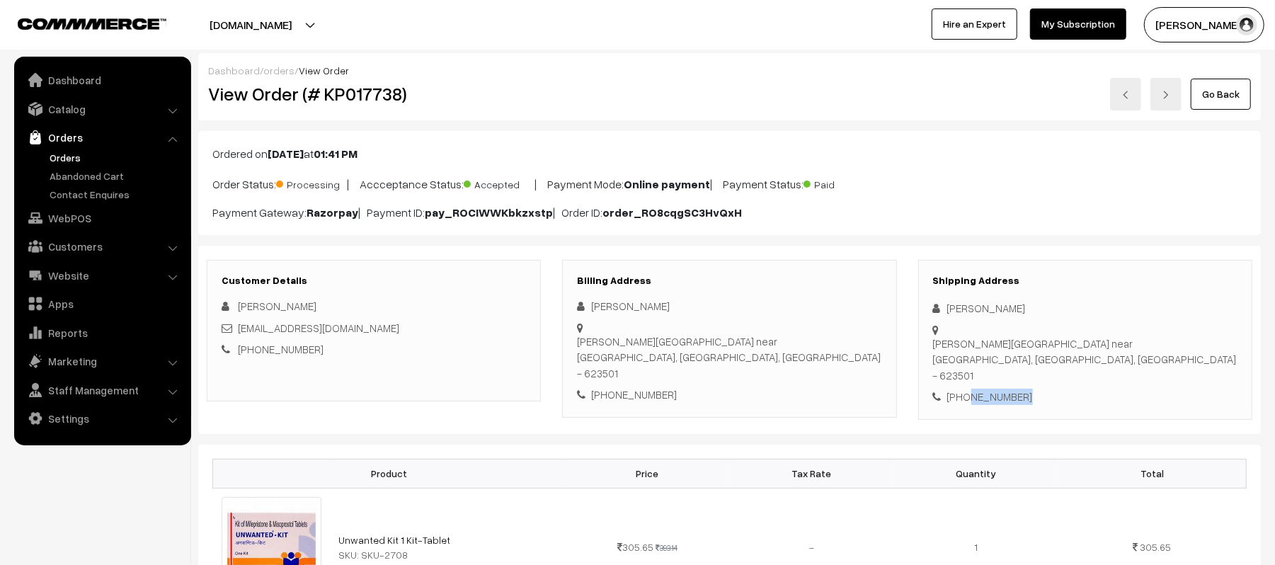
copy div "8838438760"
drag, startPoint x: 377, startPoint y: 328, endPoint x: 238, endPoint y: 329, distance: 139.5
click at [238, 329] on div "[EMAIL_ADDRESS][DOMAIN_NAME]" at bounding box center [374, 328] width 304 height 16
copy link "[EMAIL_ADDRESS][DOMAIN_NAME]"
drag, startPoint x: 949, startPoint y: 331, endPoint x: 1167, endPoint y: 349, distance: 219.5
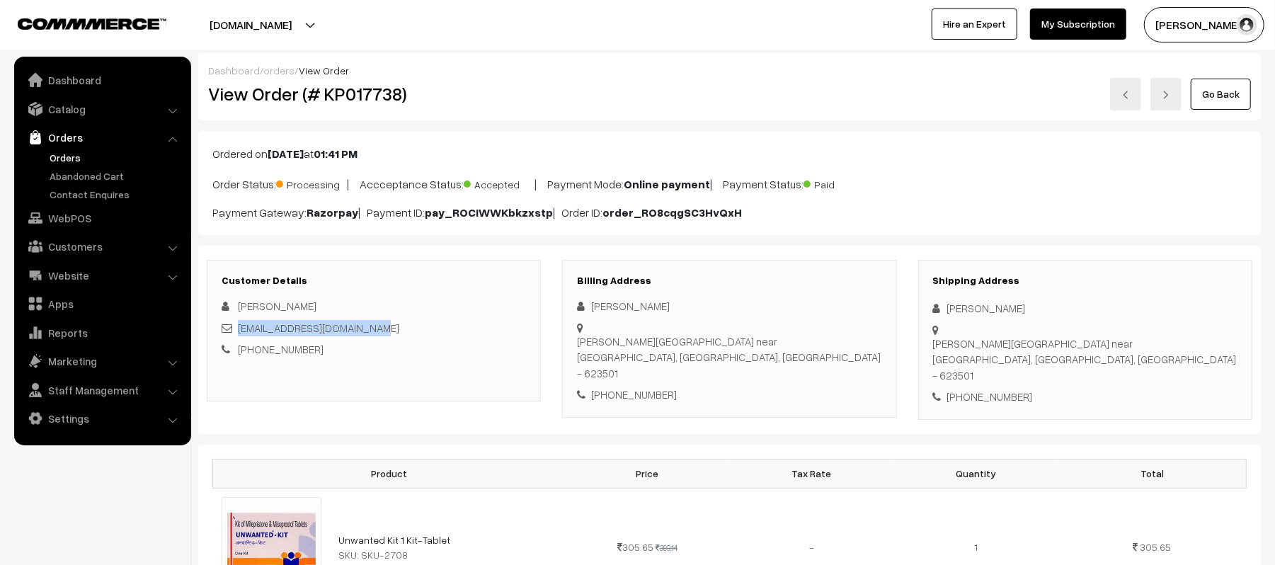
click at [1167, 349] on div "Shipping Address [PERSON_NAME] [PERSON_NAME][GEOGRAPHIC_DATA] near [GEOGRAPHIC_…" at bounding box center [1085, 340] width 334 height 160
copy div "[PERSON_NAME][GEOGRAPHIC_DATA] near [GEOGRAPHIC_DATA], [GEOGRAPHIC_DATA], [GEOG…"
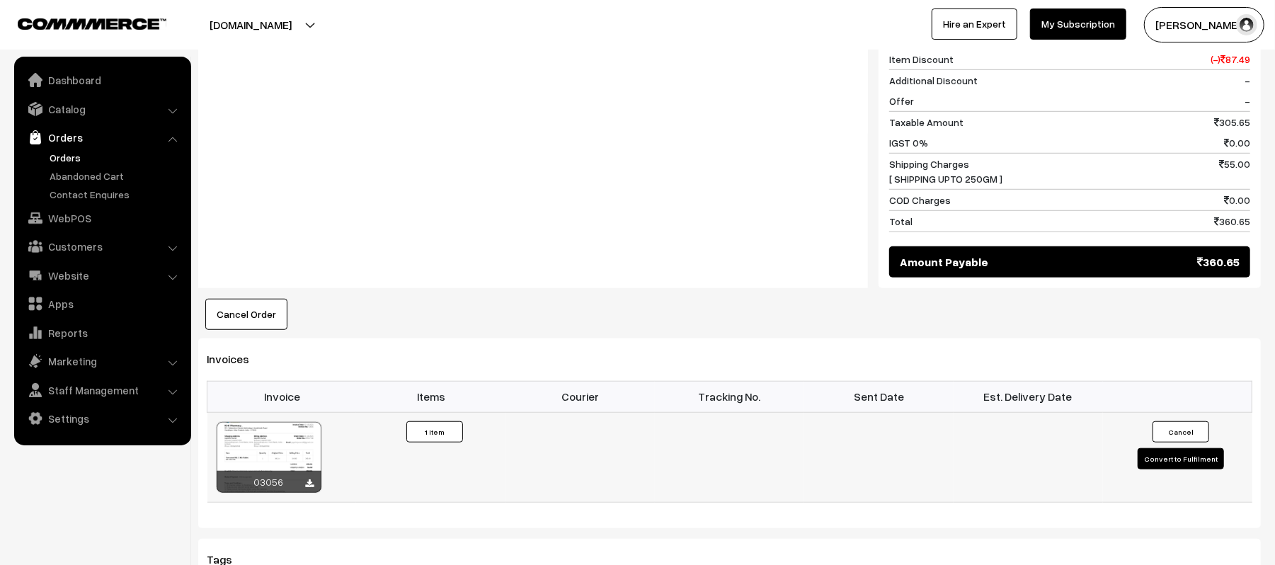
click at [1162, 448] on button "Convert to Fulfilment" at bounding box center [1181, 458] width 86 height 21
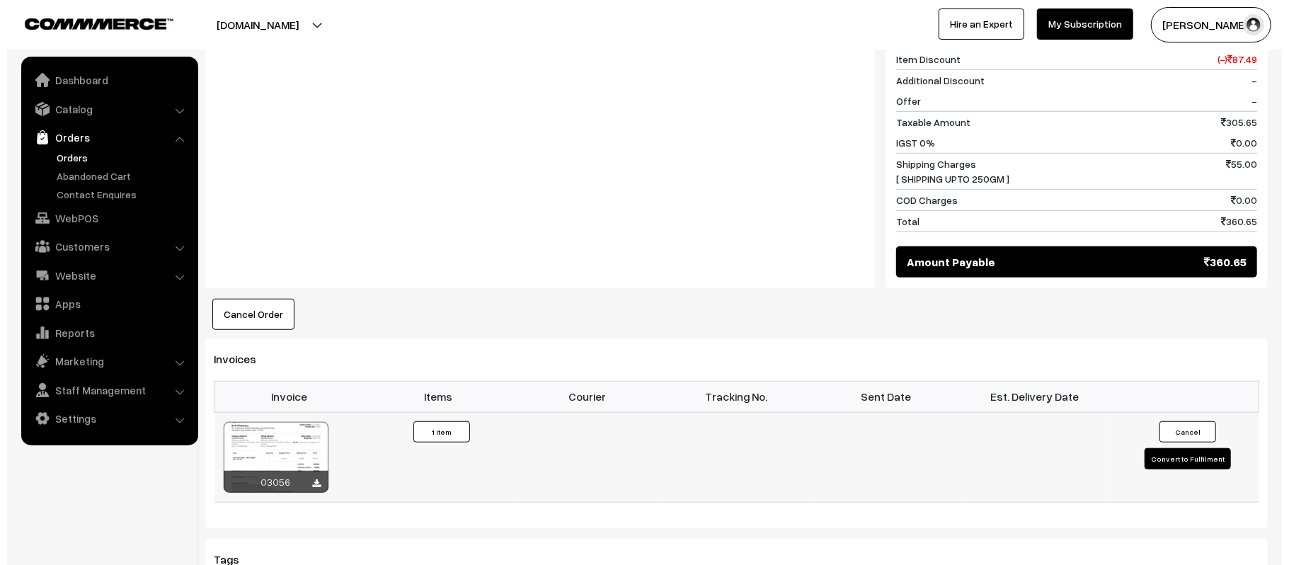
scroll to position [663, 0]
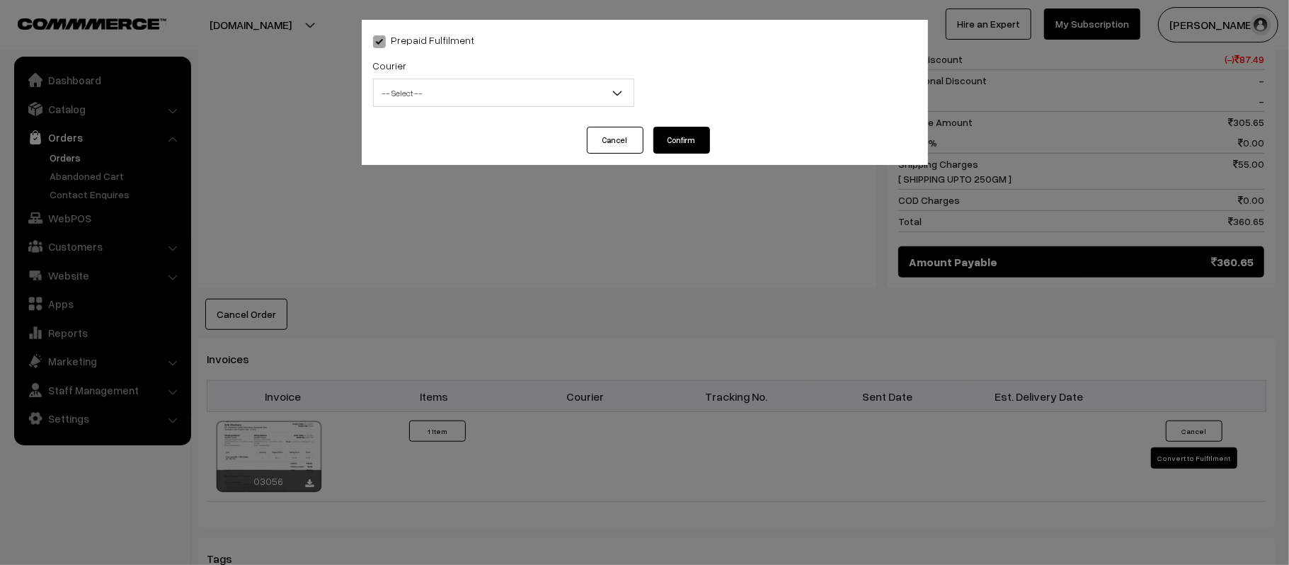
click at [522, 95] on span "-- Select --" at bounding box center [504, 93] width 260 height 25
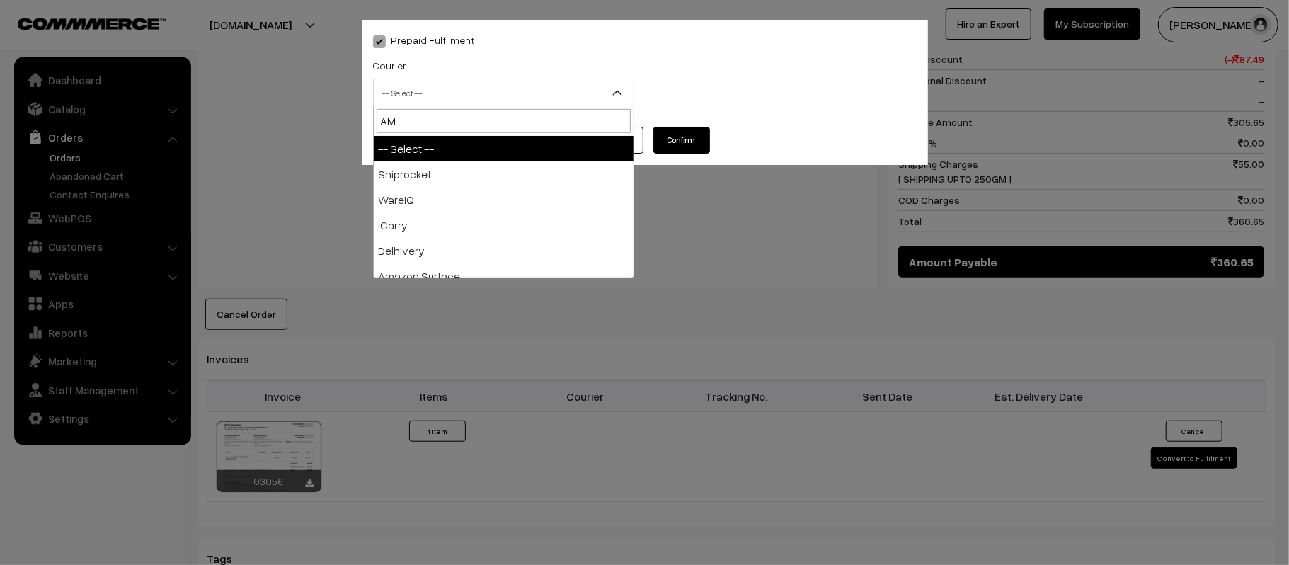
type input "AMA"
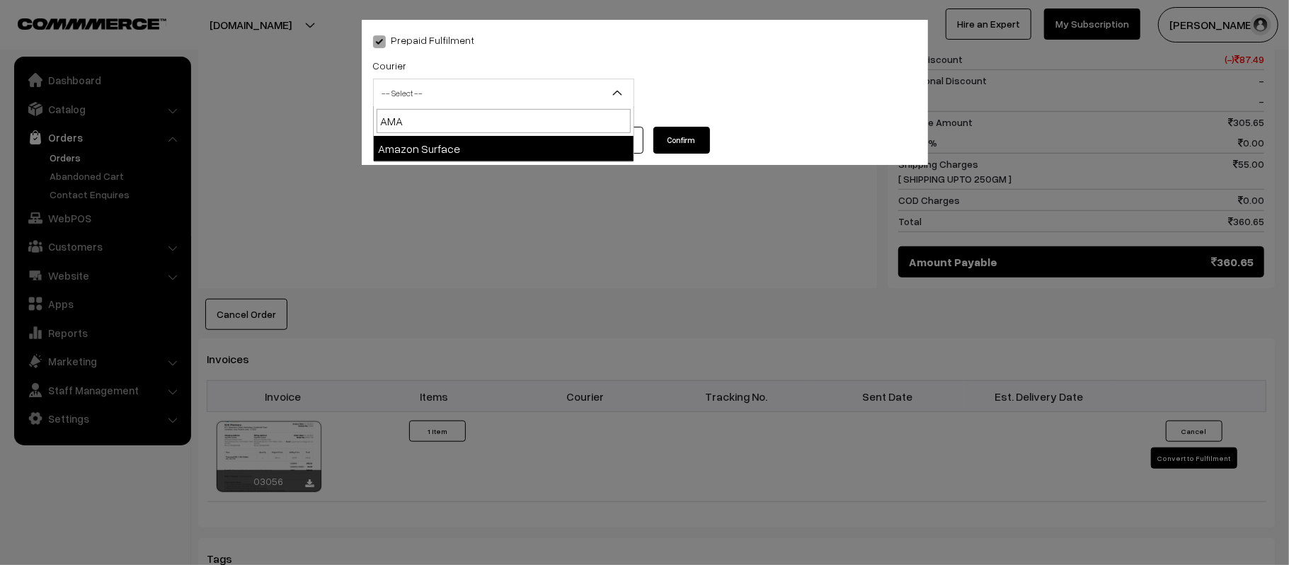
select select "5"
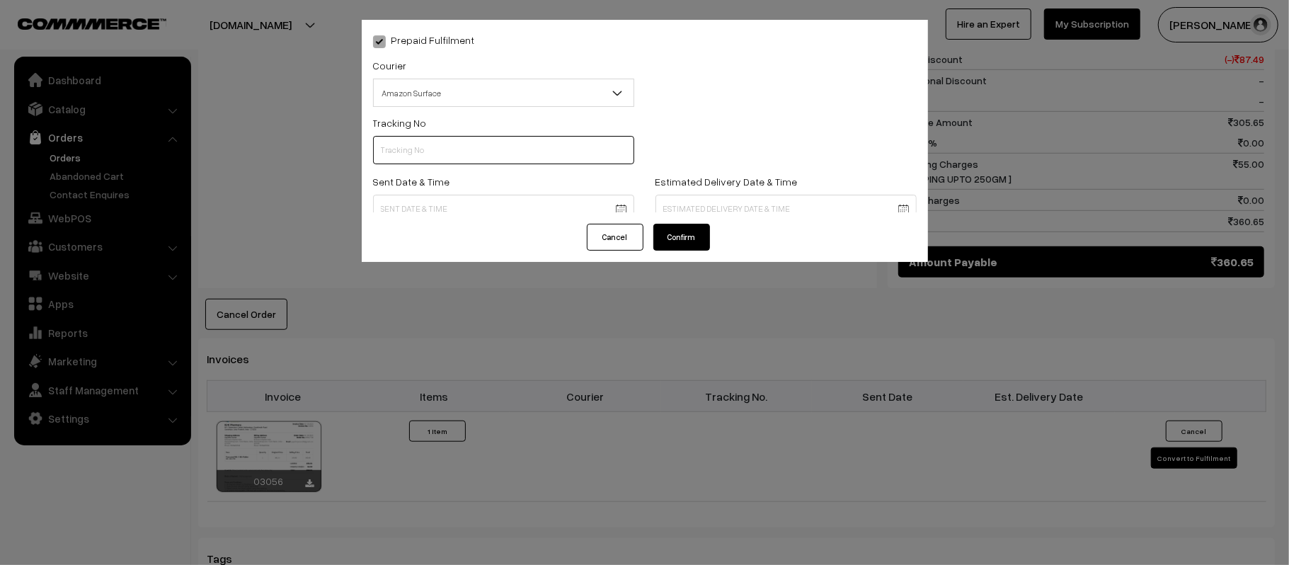
scroll to position [0, 0]
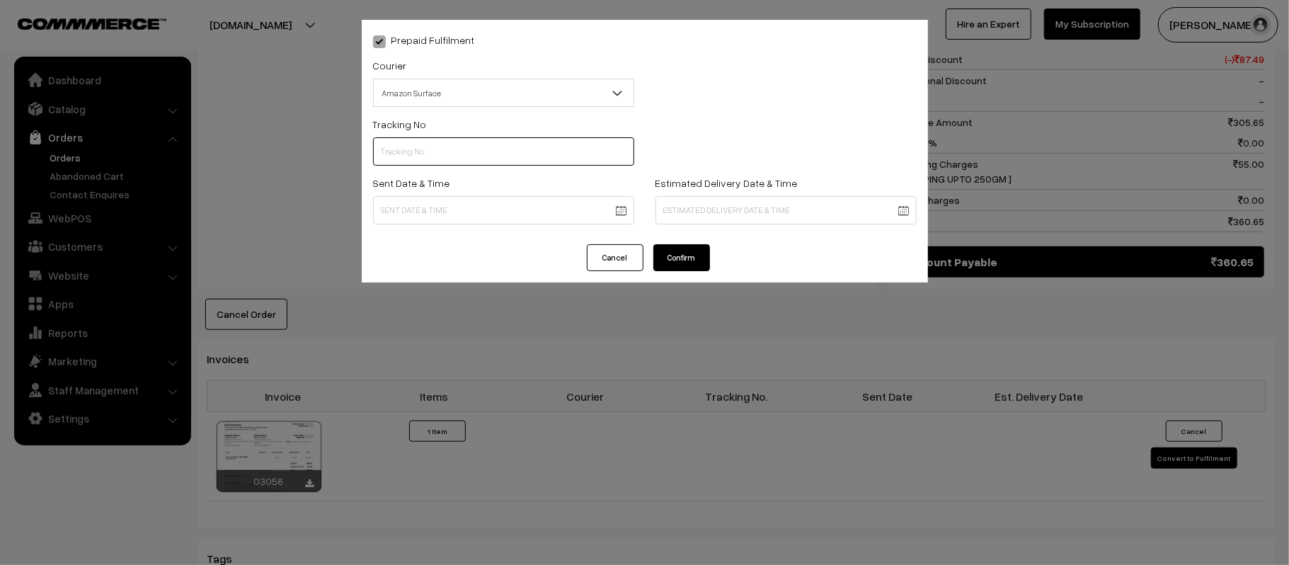
paste input "363965282202"
type input "363965282202"
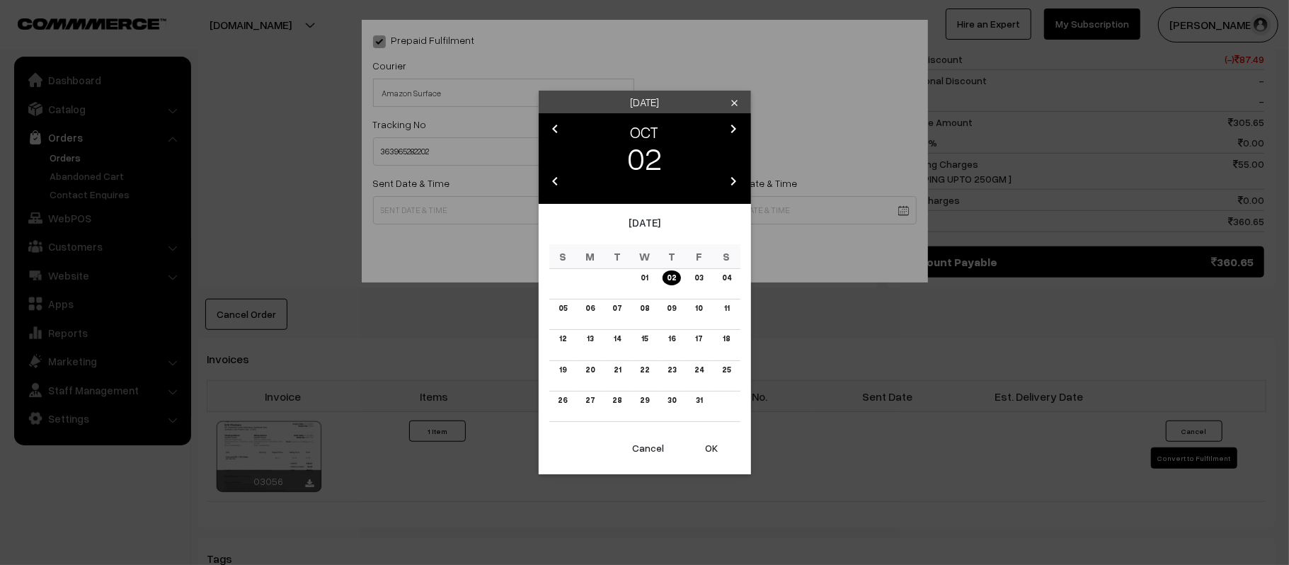
click at [536, 216] on body "Thank you for showing interest. Our team will call you shortly. Close [DOMAIN_N…" at bounding box center [644, 156] width 1289 height 1638
click at [699, 276] on link "03" at bounding box center [698, 277] width 17 height 15
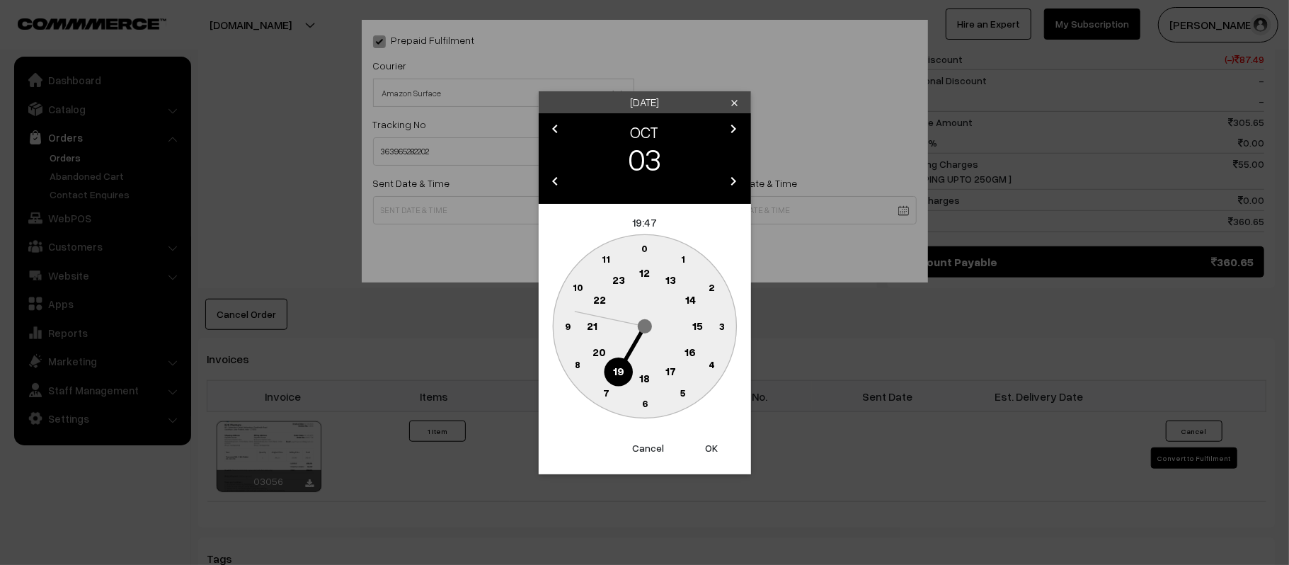
click at [643, 276] on text "12" at bounding box center [644, 272] width 11 height 13
click at [570, 324] on text "45" at bounding box center [567, 325] width 12 height 12
type input "[DATE] 12:45"
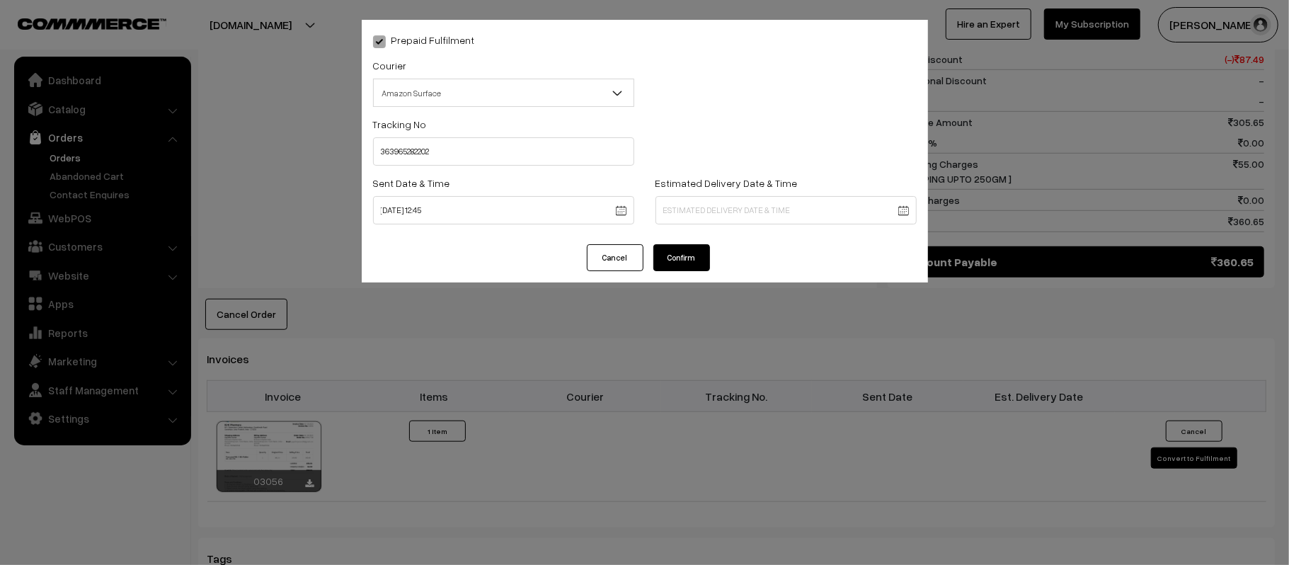
click at [746, 215] on body "Thank you for showing interest. Our team will call you shortly. Close [DOMAIN_N…" at bounding box center [644, 156] width 1289 height 1638
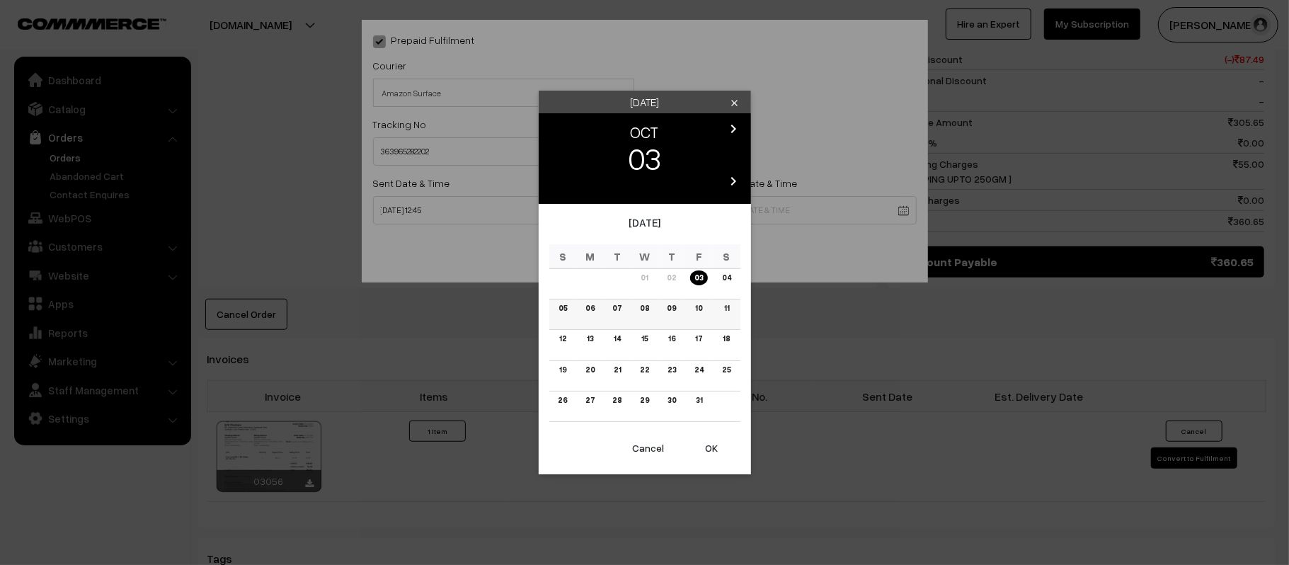
click at [674, 312] on link "09" at bounding box center [672, 308] width 18 height 15
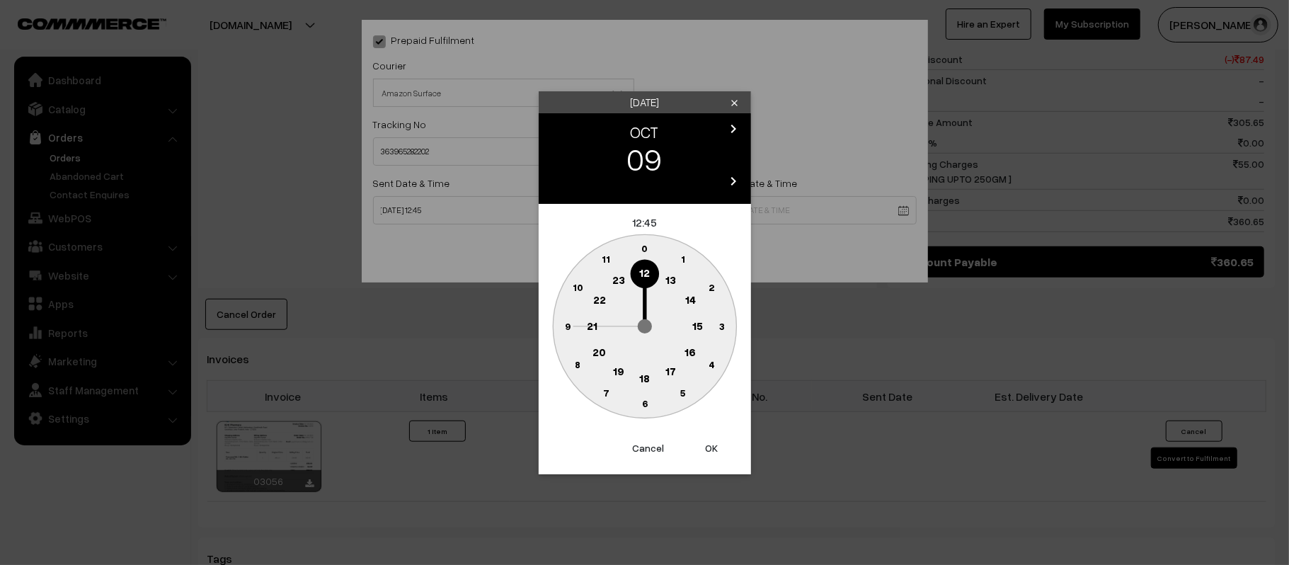
click at [596, 329] on text "21" at bounding box center [592, 325] width 11 height 13
click at [646, 455] on button "Cancel" at bounding box center [648, 448] width 57 height 31
click at [646, 446] on button "Cancel" at bounding box center [648, 448] width 57 height 31
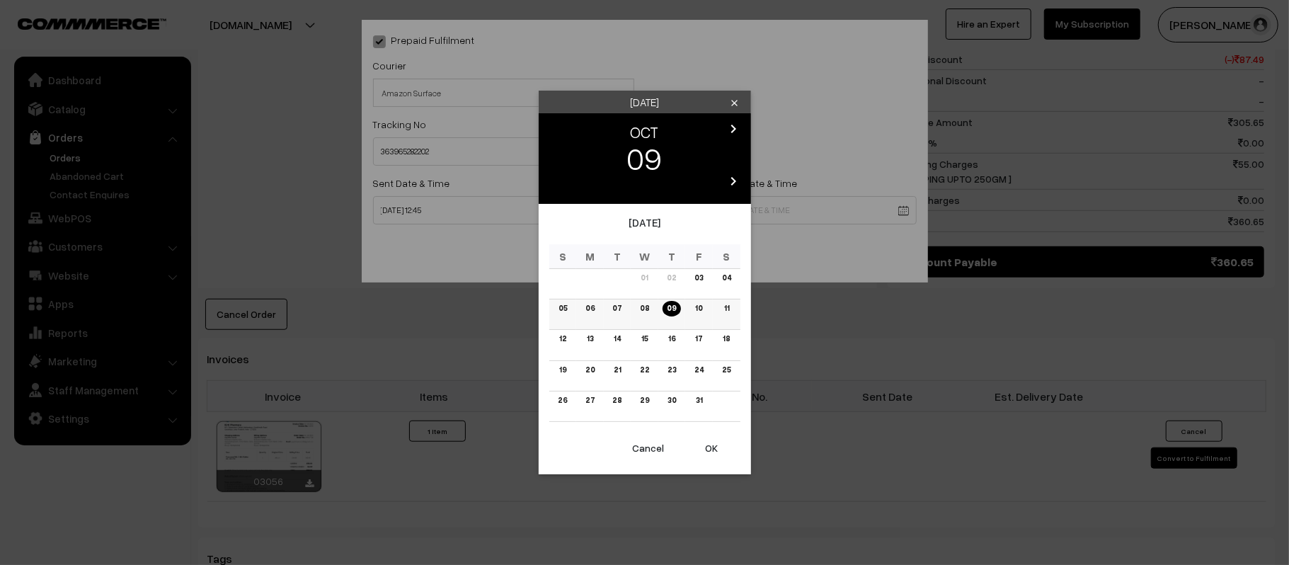
click at [648, 307] on link "08" at bounding box center [645, 308] width 18 height 15
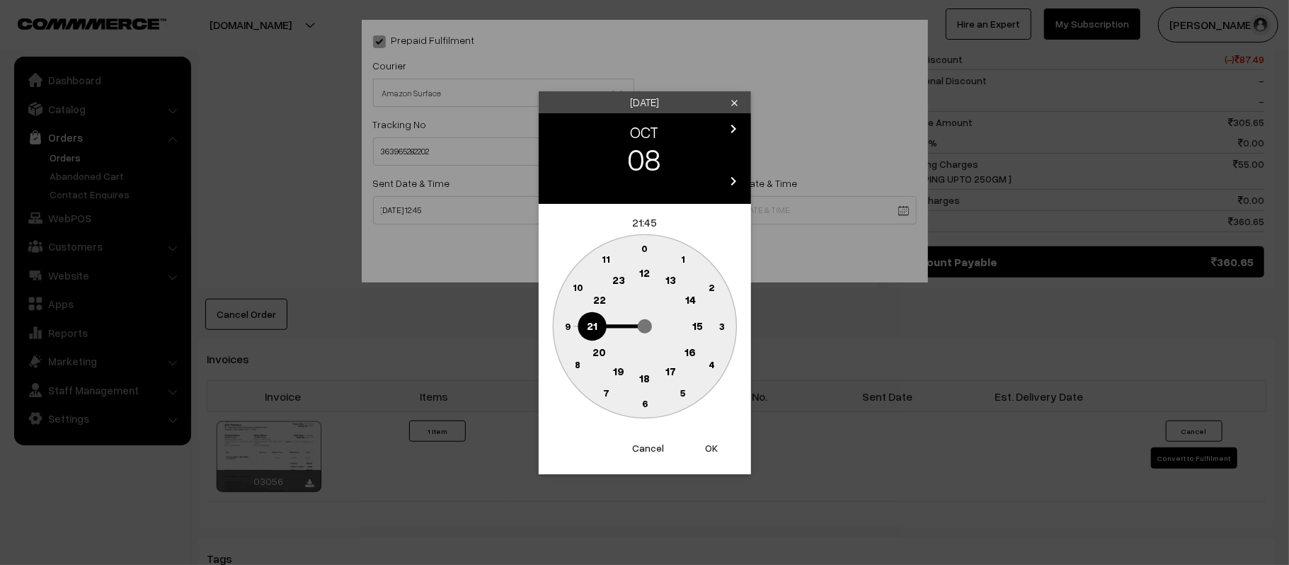
click at [720, 452] on button "OK" at bounding box center [712, 448] width 57 height 31
click at [644, 408] on text "30" at bounding box center [645, 403] width 12 height 12
type input "[DATE] 21:30"
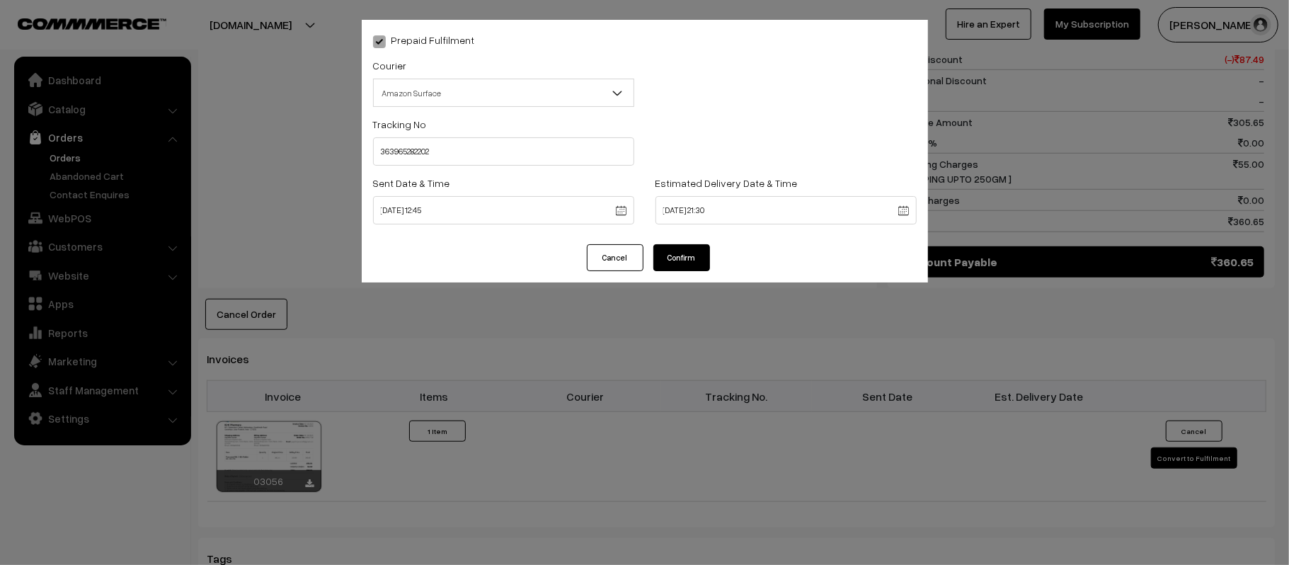
click at [673, 258] on button "Confirm" at bounding box center [681, 257] width 57 height 27
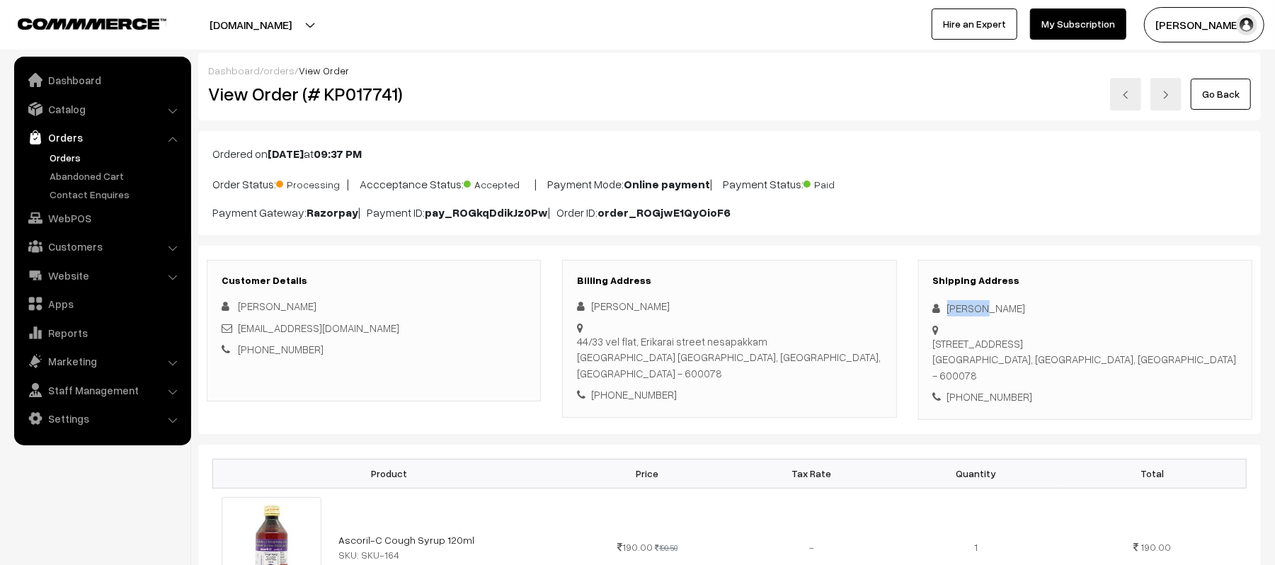
drag, startPoint x: 990, startPoint y: 304, endPoint x: 938, endPoint y: 302, distance: 51.7
click at [938, 302] on div "[PERSON_NAME]" at bounding box center [1085, 308] width 304 height 16
click at [1015, 389] on div "[PHONE_NUMBER]" at bounding box center [1085, 397] width 304 height 16
copy div "9361659693"
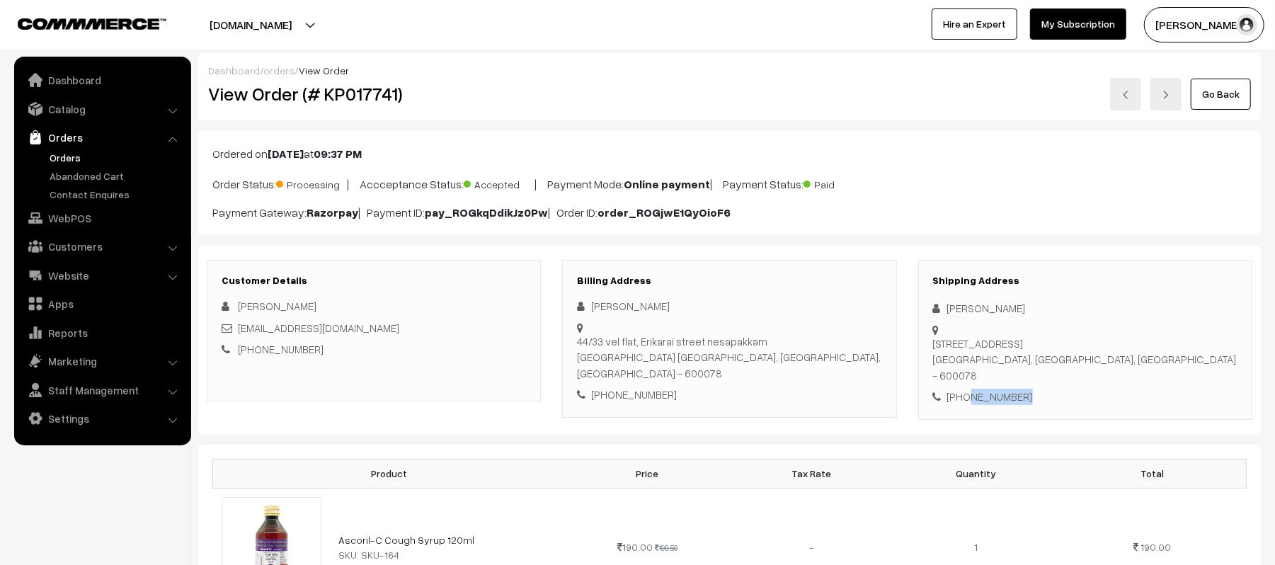
copy div "9361659693"
click at [631, 387] on div "[PHONE_NUMBER]" at bounding box center [729, 395] width 304 height 16
copy div "9087859336"
click at [985, 389] on div "[PHONE_NUMBER]" at bounding box center [1085, 397] width 304 height 16
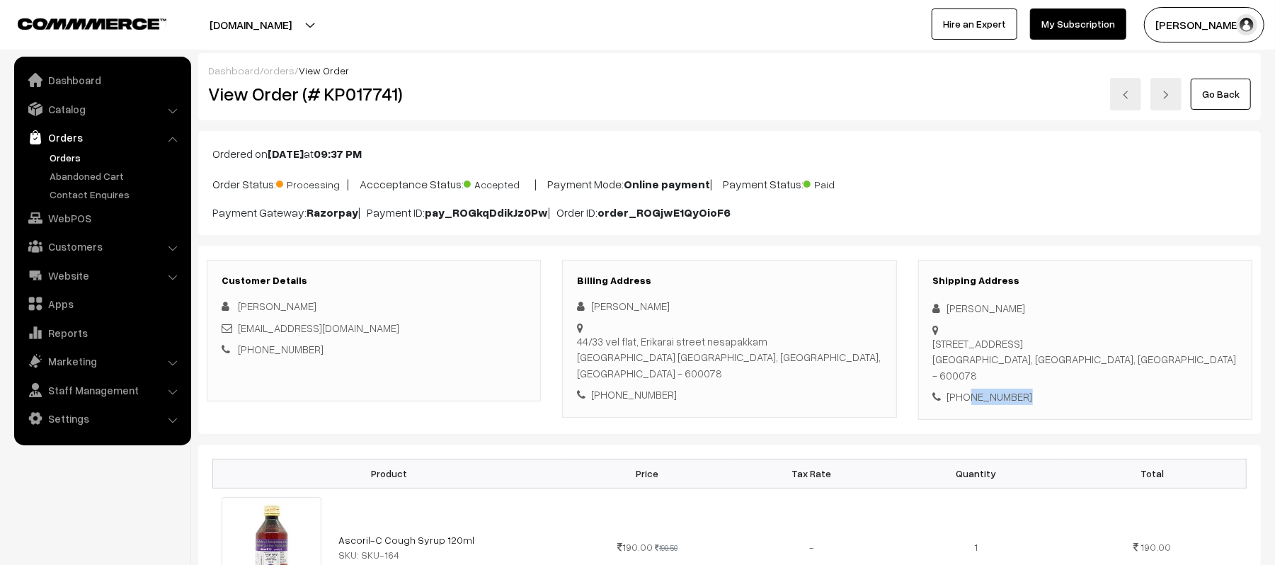
click at [985, 389] on div "[PHONE_NUMBER]" at bounding box center [1085, 397] width 304 height 16
copy div "9361659693"
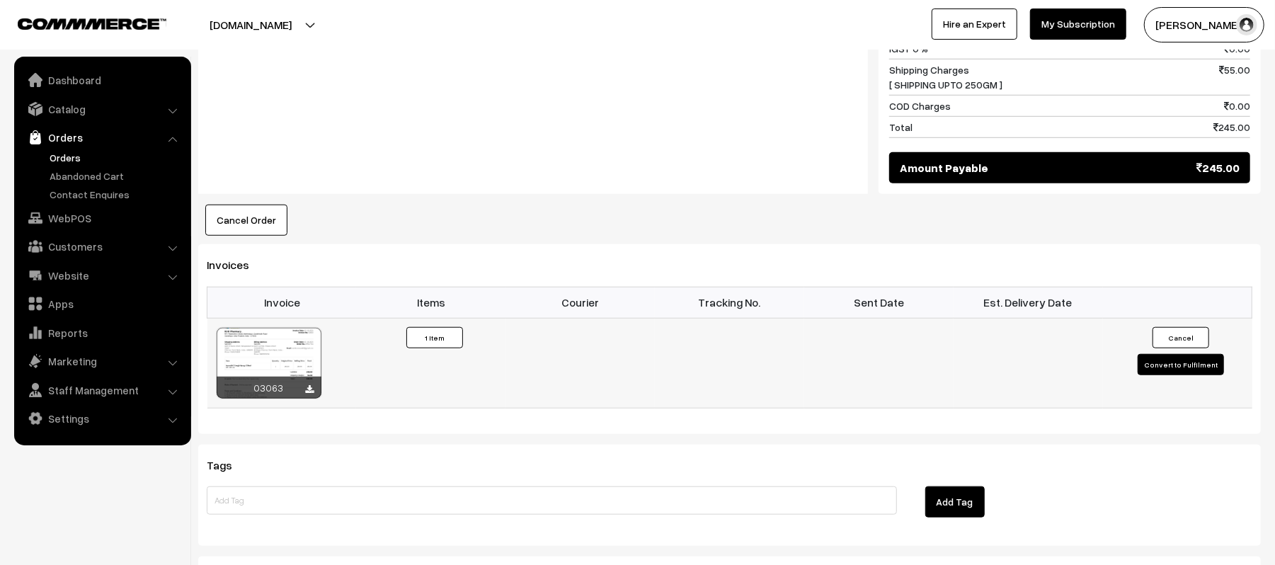
click at [1190, 357] on button "Convert to Fulfilment" at bounding box center [1181, 364] width 86 height 21
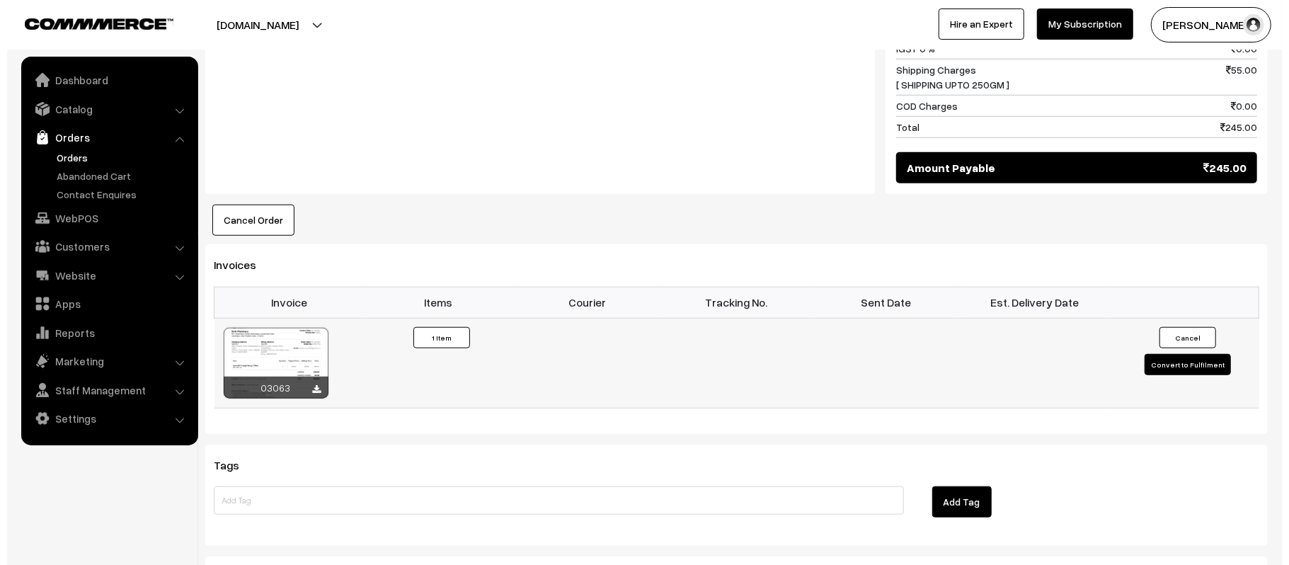
scroll to position [757, 0]
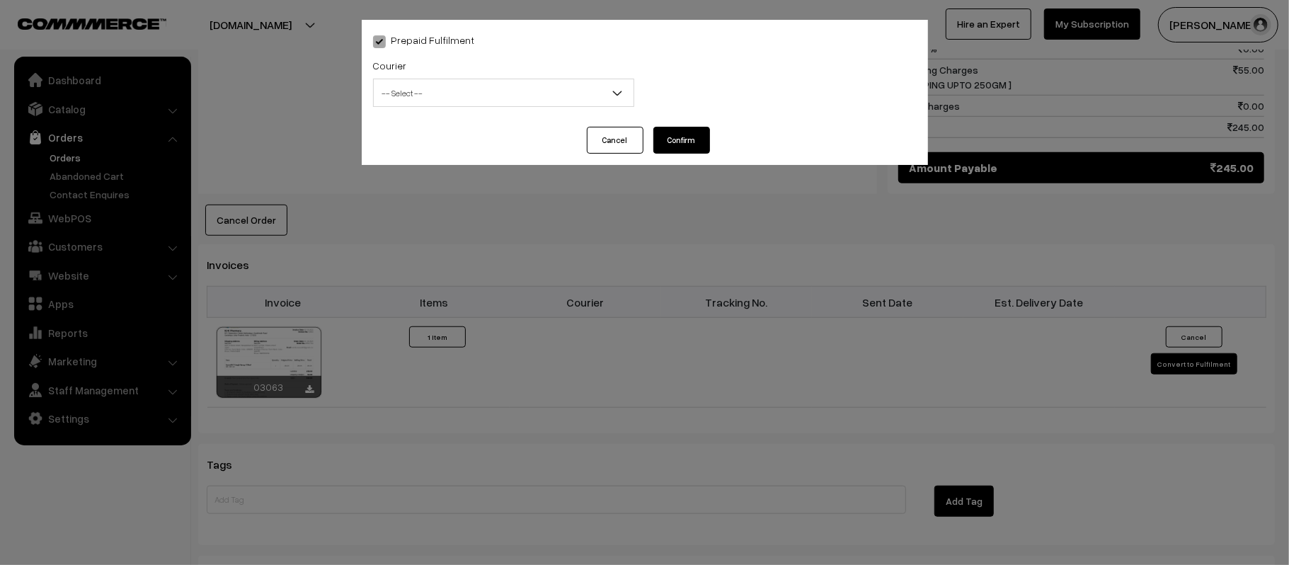
click at [528, 92] on span "-- Select --" at bounding box center [504, 93] width 260 height 25
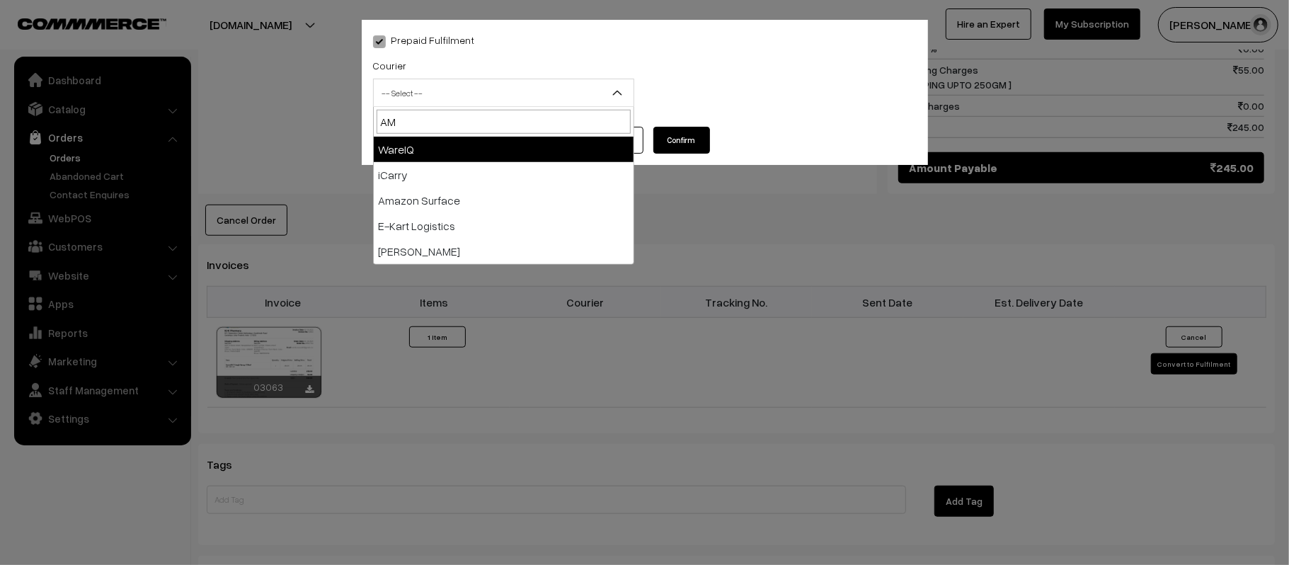
type input "AMA"
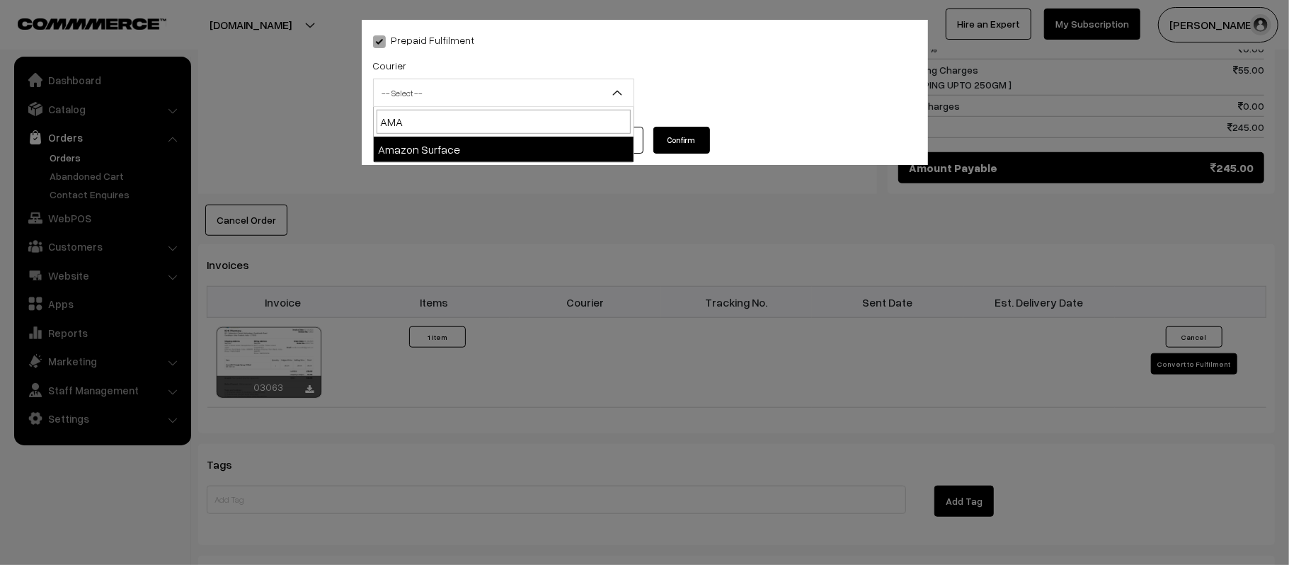
select select "5"
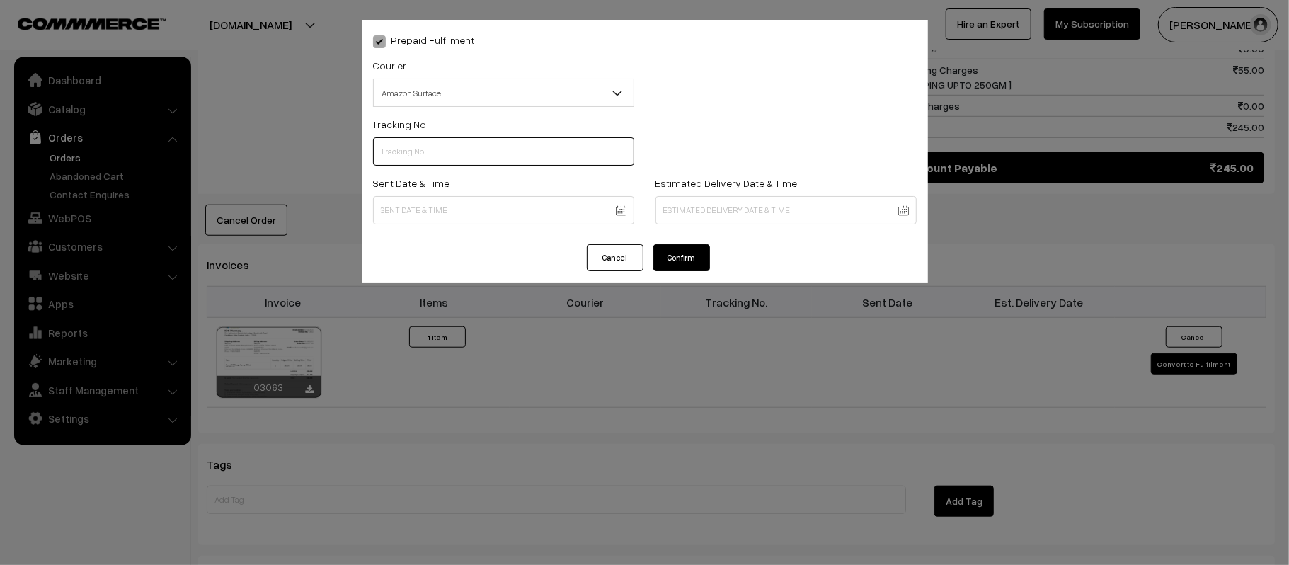
click at [432, 143] on input "text" at bounding box center [503, 151] width 261 height 28
paste input "363965324674"
paste input "text"
type input "363965324674"
click at [508, 222] on body "Thank you for showing interest. Our team will call you shortly. Close [DOMAIN_N…" at bounding box center [644, 62] width 1289 height 1638
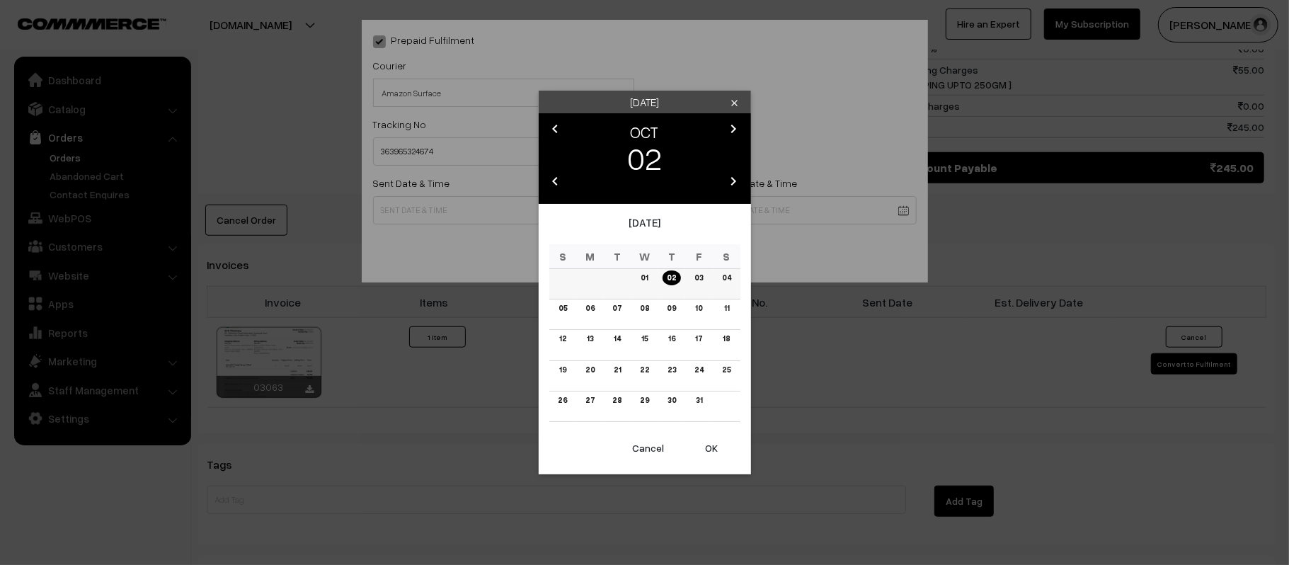
click at [695, 280] on link "03" at bounding box center [698, 277] width 17 height 15
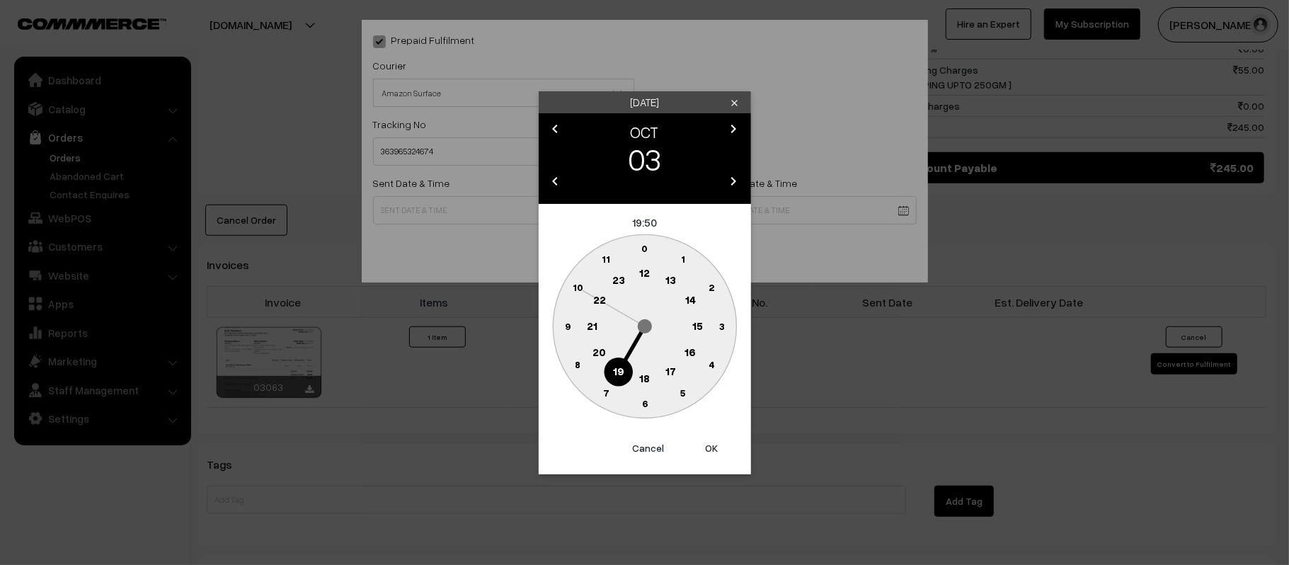
click at [644, 259] on circle at bounding box center [644, 273] width 29 height 29
click at [564, 332] on circle at bounding box center [567, 325] width 29 height 29
type input "[DATE] 12:45"
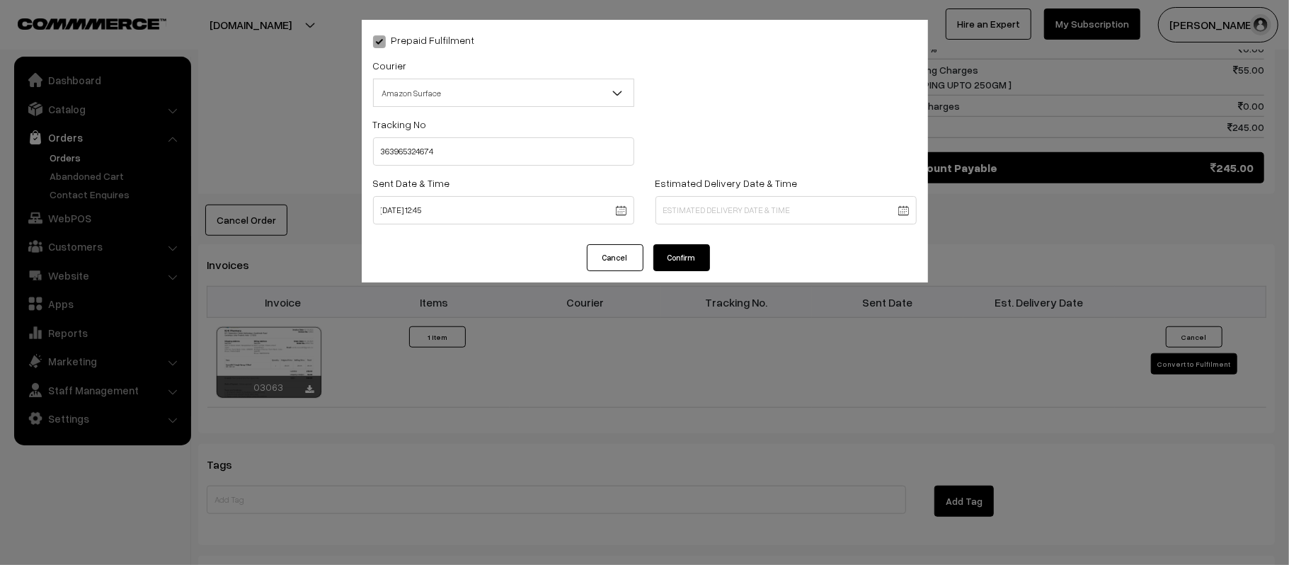
click at [743, 201] on body "Thank you for showing interest. Our team will call you shortly. Close [DOMAIN_N…" at bounding box center [644, 62] width 1289 height 1638
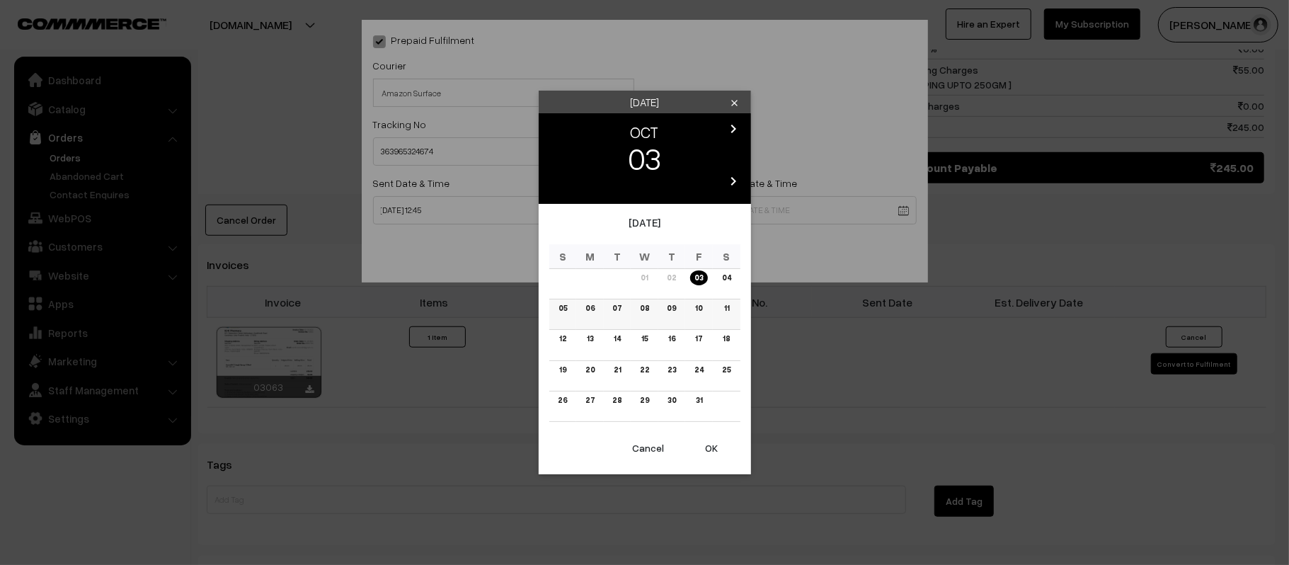
click at [644, 310] on link "08" at bounding box center [645, 308] width 18 height 15
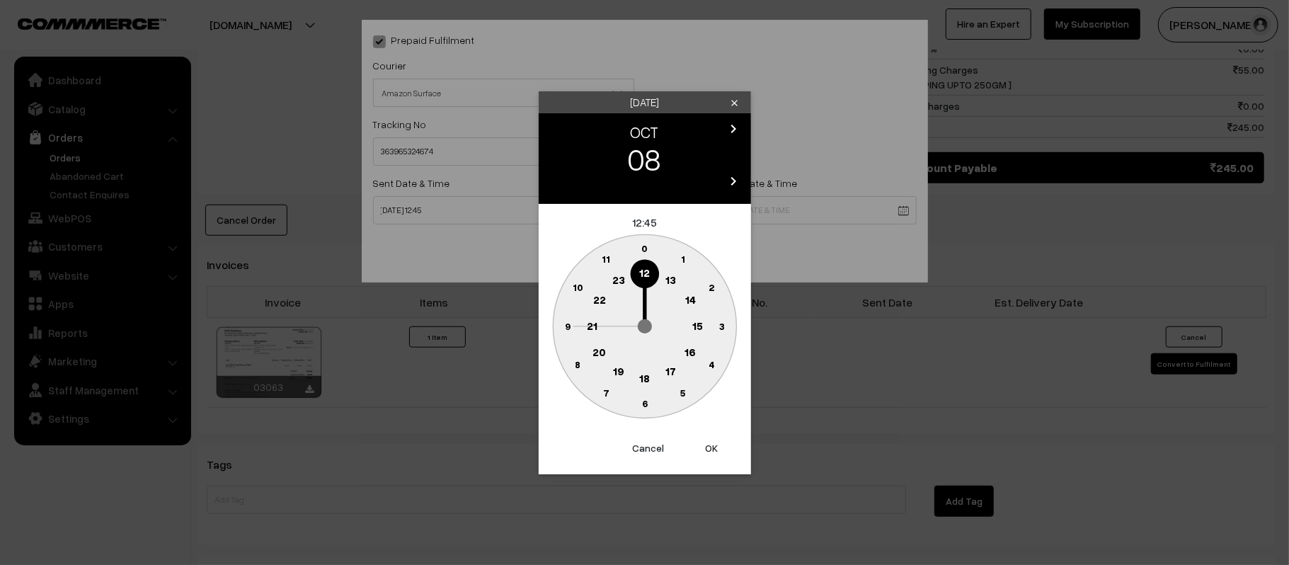
click at [588, 326] on text "21" at bounding box center [592, 325] width 11 height 13
click at [647, 405] on text "30" at bounding box center [645, 403] width 12 height 12
type input "08-10-2025 21:30"
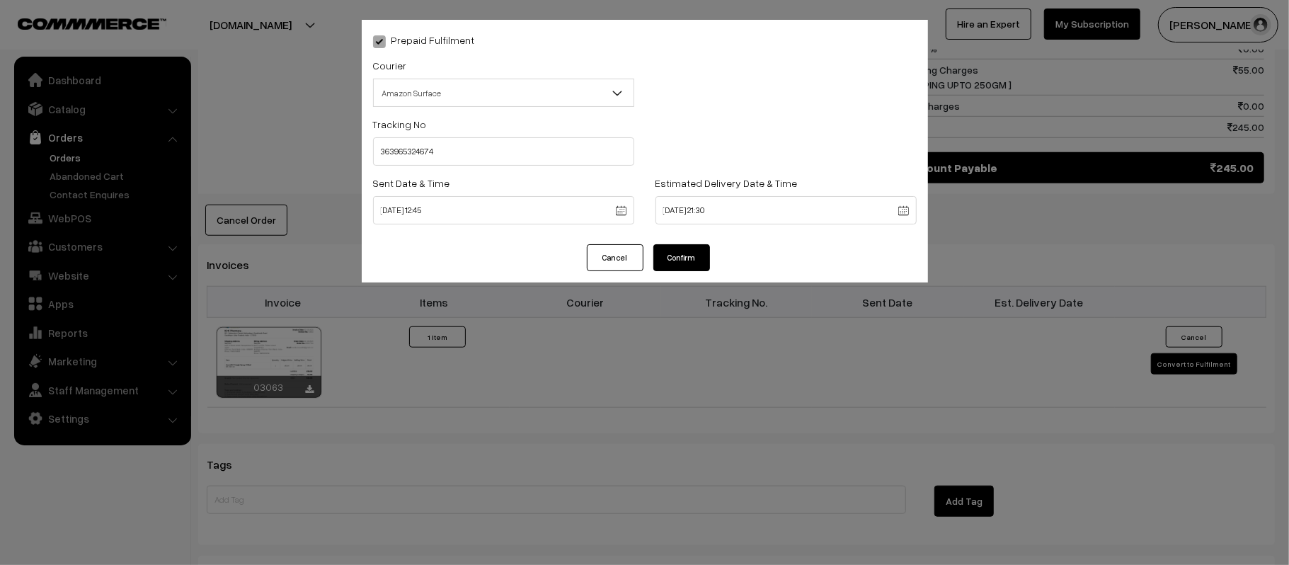
click at [695, 250] on button "Confirm" at bounding box center [681, 257] width 57 height 27
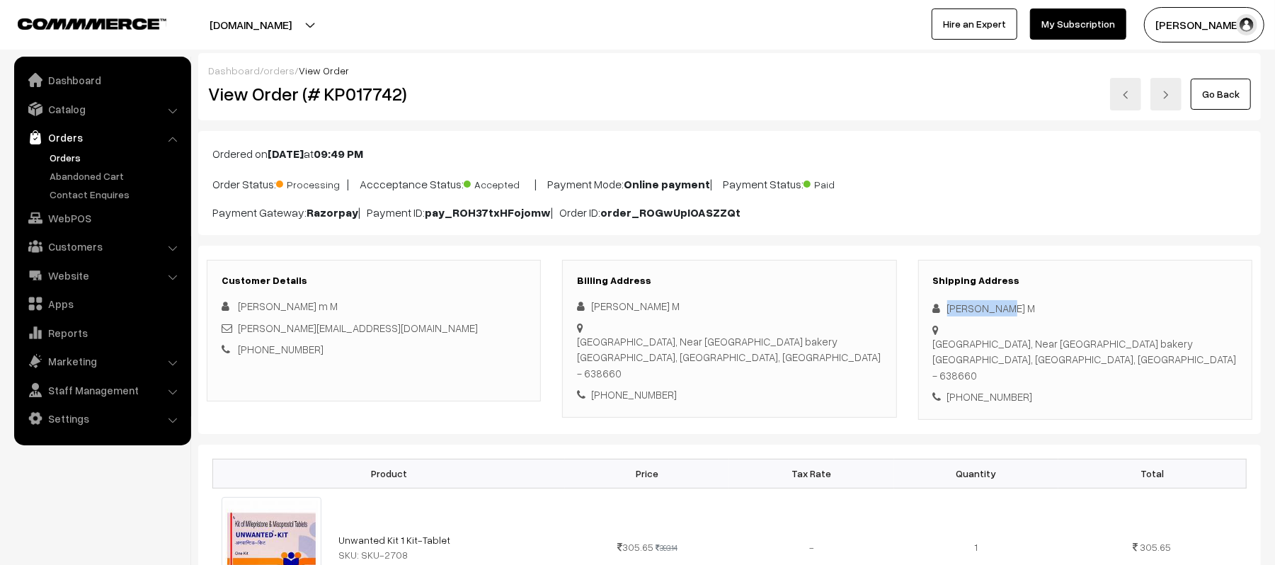
drag, startPoint x: 1024, startPoint y: 309, endPoint x: 933, endPoint y: 307, distance: 90.7
click at [933, 307] on div "[PERSON_NAME] M" at bounding box center [1085, 308] width 304 height 16
copy div "[PERSON_NAME] M"
click at [998, 360] on div "Shipping Address [PERSON_NAME] M [GEOGRAPHIC_DATA], Near [GEOGRAPHIC_DATA] [GEO…" at bounding box center [1085, 340] width 334 height 160
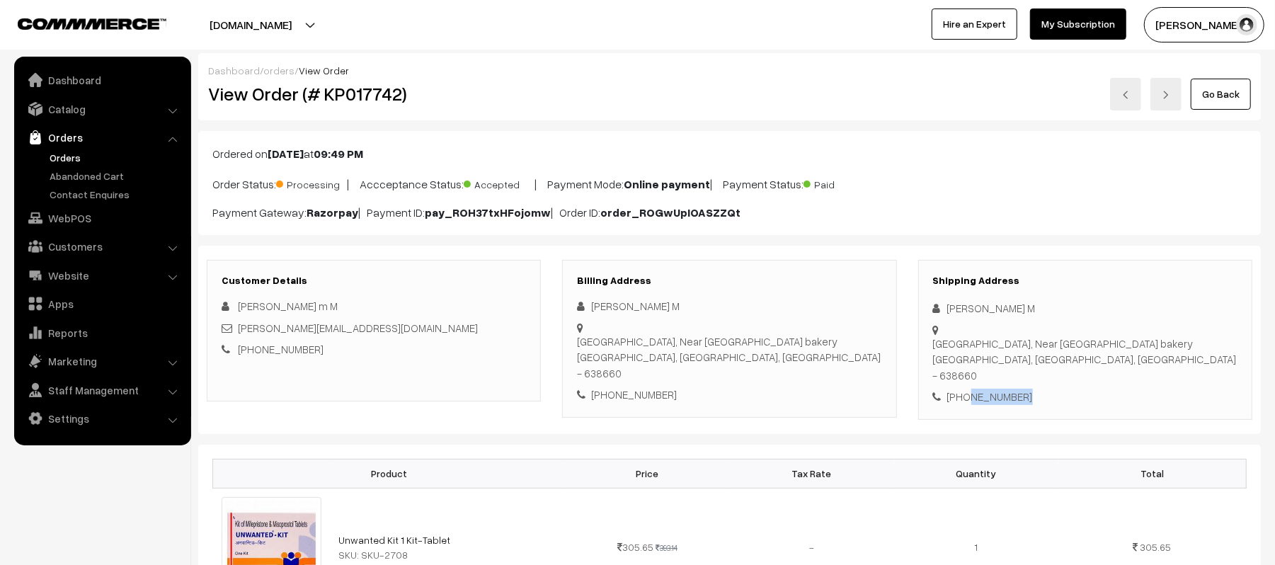
copy div "9659448833"
drag, startPoint x: 400, startPoint y: 332, endPoint x: 239, endPoint y: 333, distance: 161.4
click at [239, 333] on div "[PERSON_NAME][EMAIL_ADDRESS][DOMAIN_NAME]" at bounding box center [374, 328] width 304 height 16
copy link "[PERSON_NAME][EMAIL_ADDRESS][DOMAIN_NAME]"
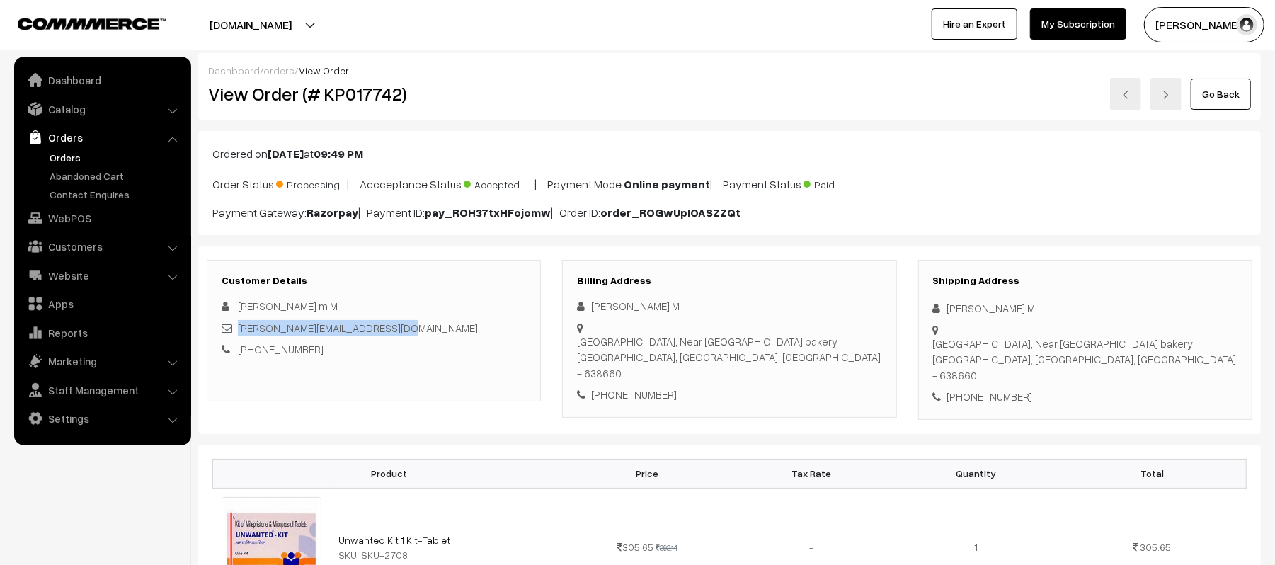
drag, startPoint x: 947, startPoint y: 334, endPoint x: 1144, endPoint y: 343, distance: 197.0
click at [1144, 343] on div "Shipping Address [PERSON_NAME] M [GEOGRAPHIC_DATA], Near [GEOGRAPHIC_DATA] [GEO…" at bounding box center [1085, 340] width 334 height 160
copy div "[GEOGRAPHIC_DATA], Near [GEOGRAPHIC_DATA] [GEOGRAPHIC_DATA] [GEOGRAPHIC_DATA], …"
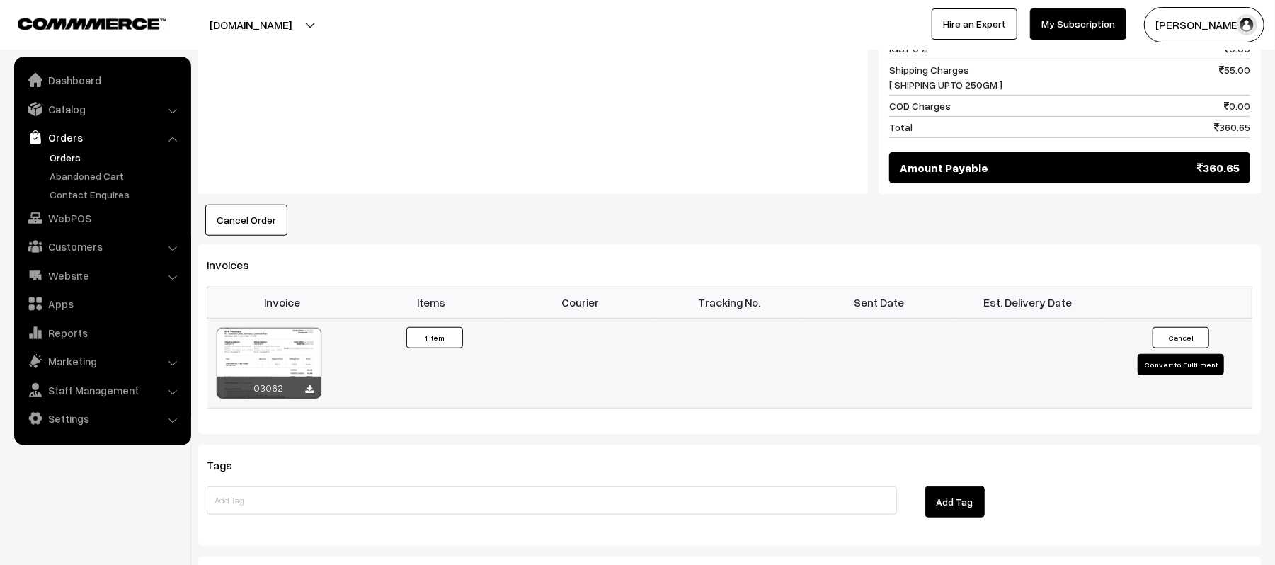
click at [1177, 354] on button "Convert to Fulfilment" at bounding box center [1181, 364] width 86 height 21
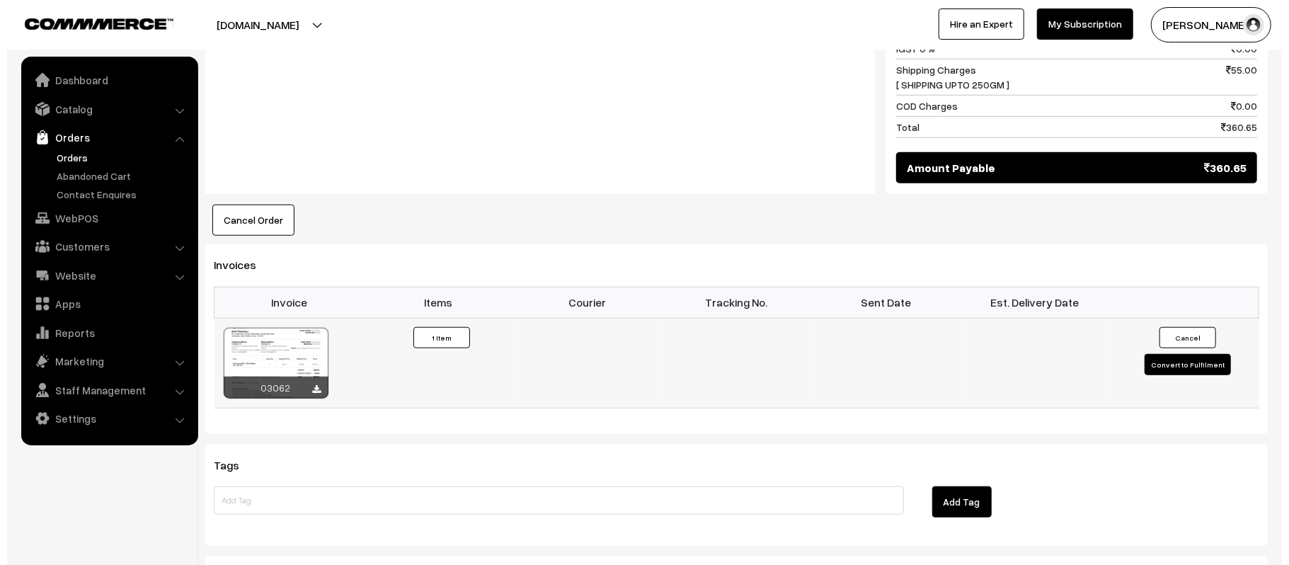
scroll to position [757, 0]
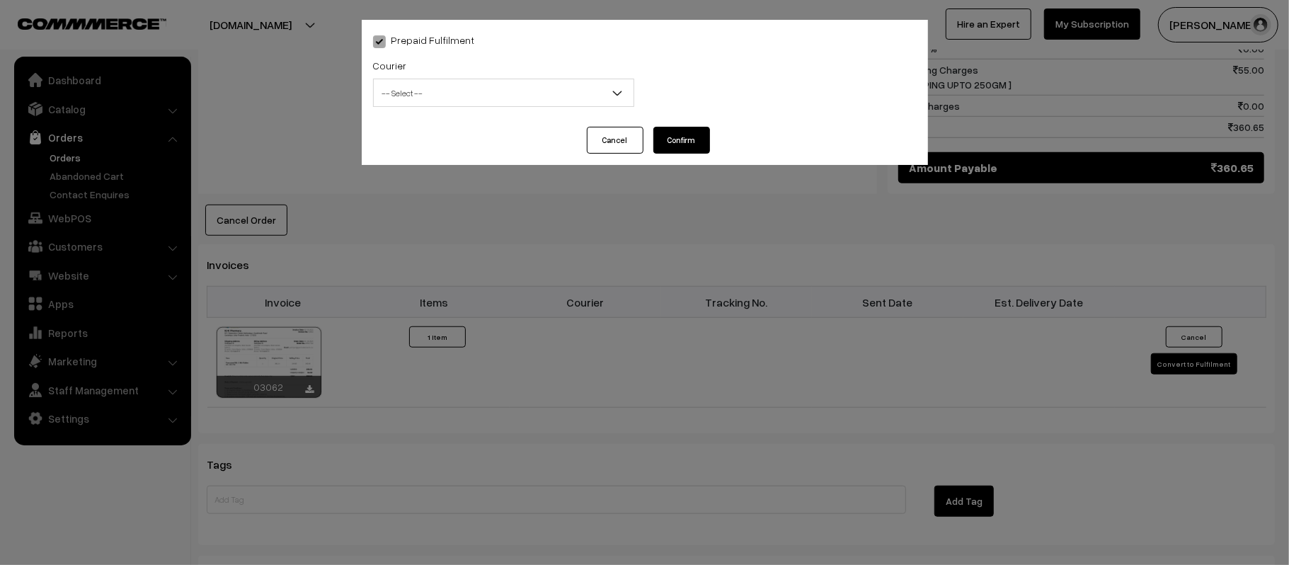
click at [457, 83] on span "-- Select --" at bounding box center [504, 93] width 260 height 25
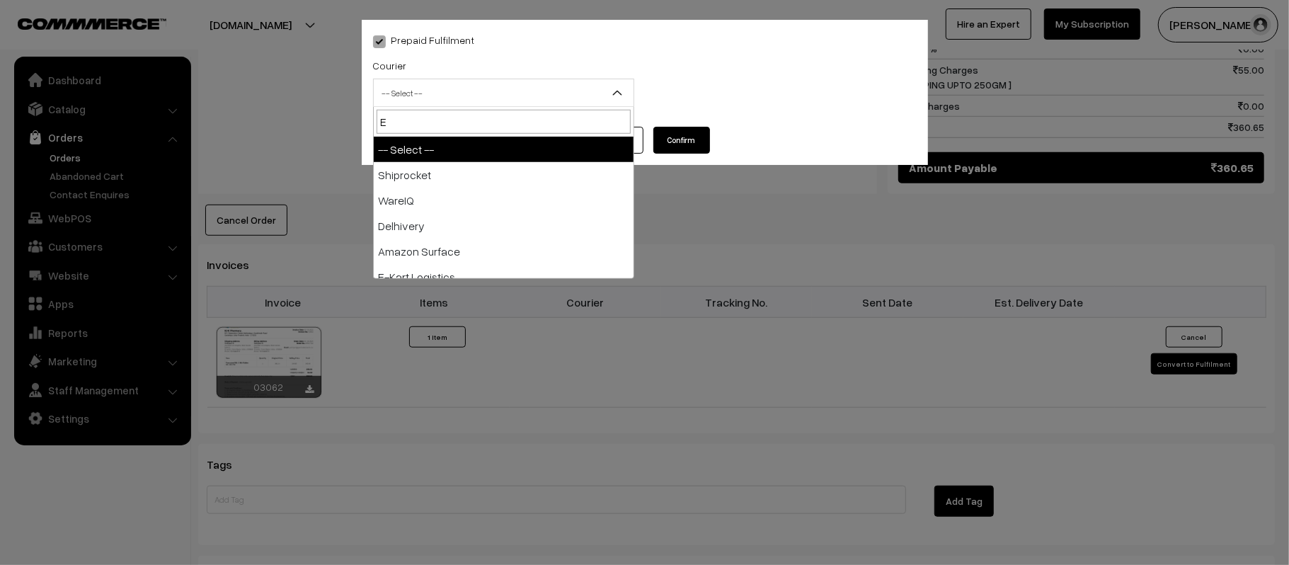
type input "E-"
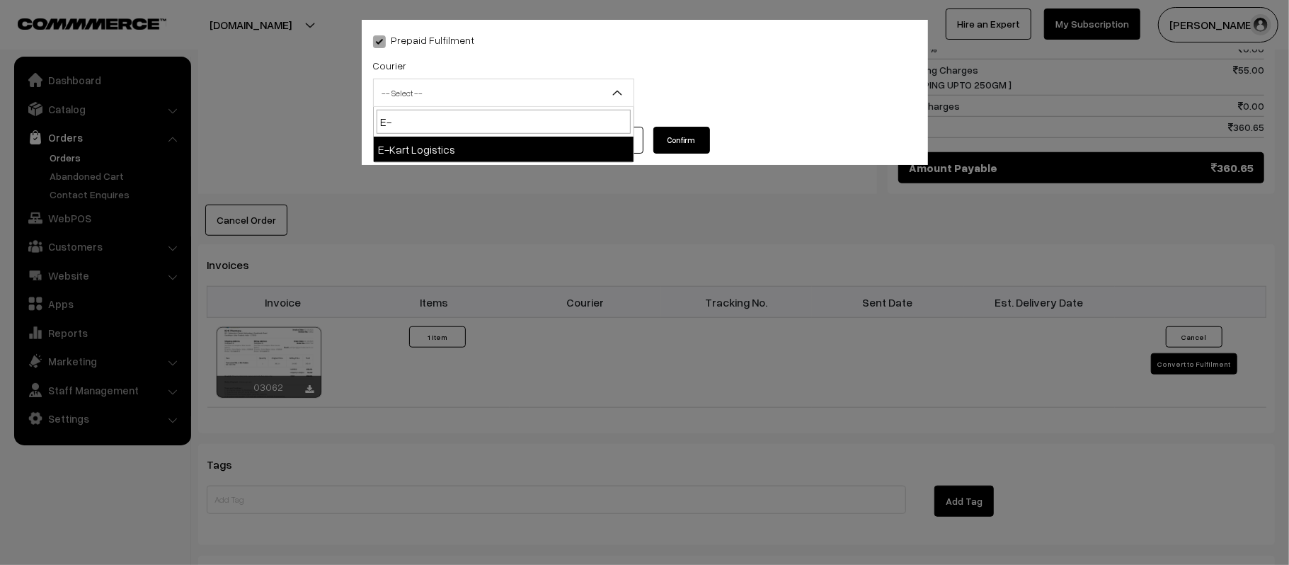
select select "6"
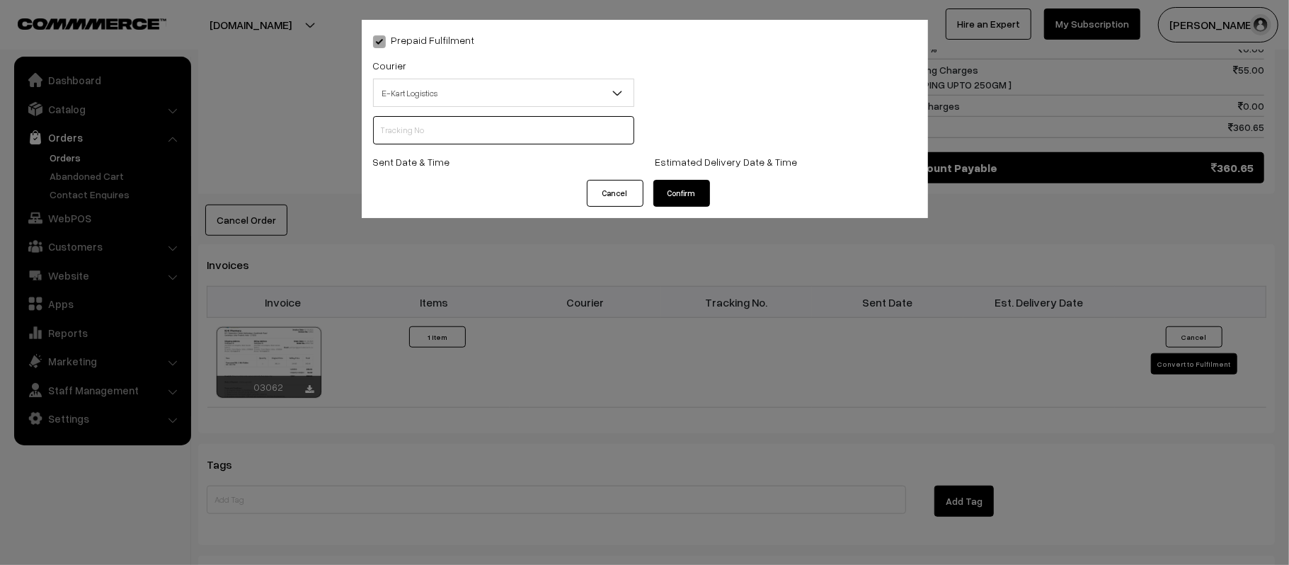
scroll to position [0, 0]
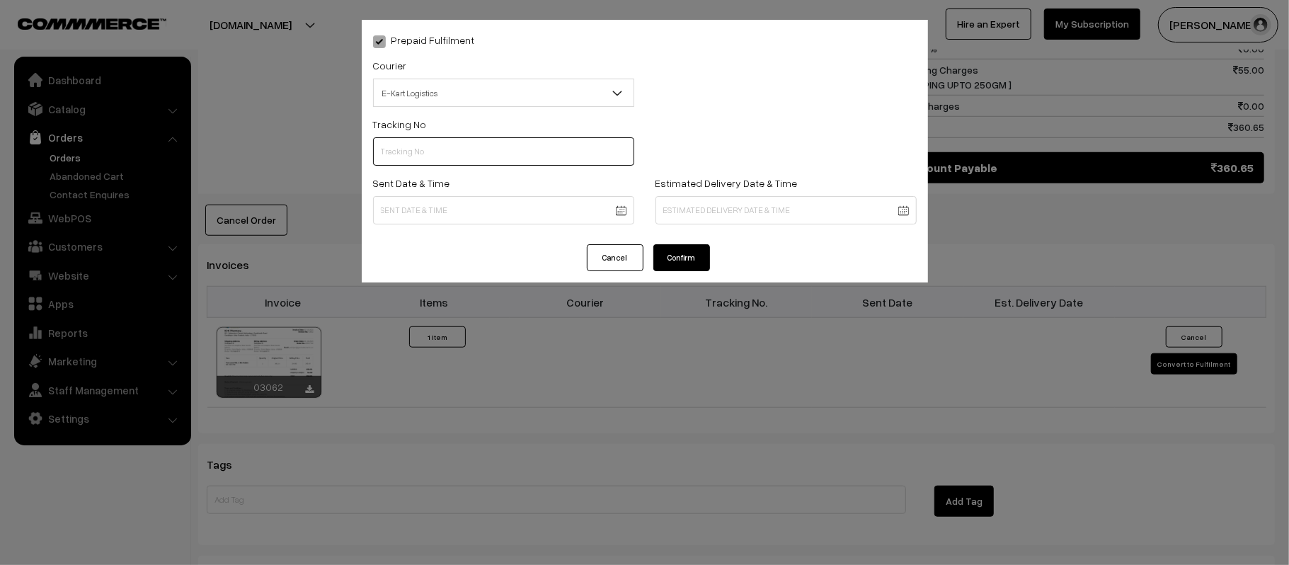
paste input "ICYP0004285623"
type input "ICYP0004285623"
click at [514, 201] on body "Thank you for showing interest. Our team will call you shortly. Close kirtiphar…" at bounding box center [644, 62] width 1289 height 1638
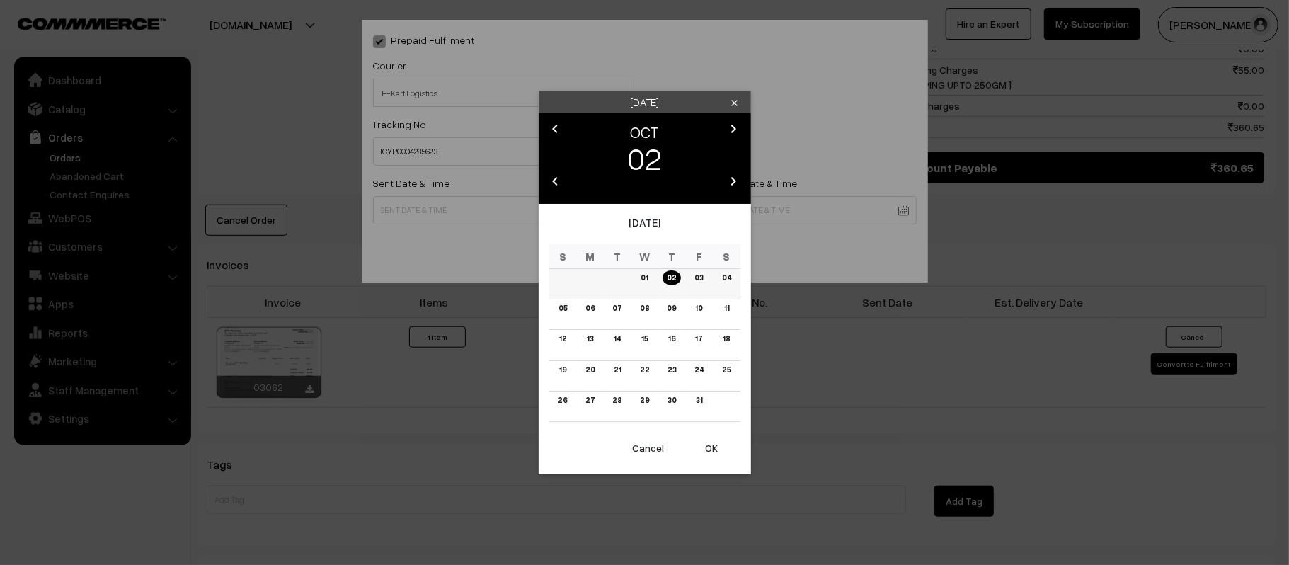
click at [694, 280] on link "03" at bounding box center [698, 277] width 17 height 15
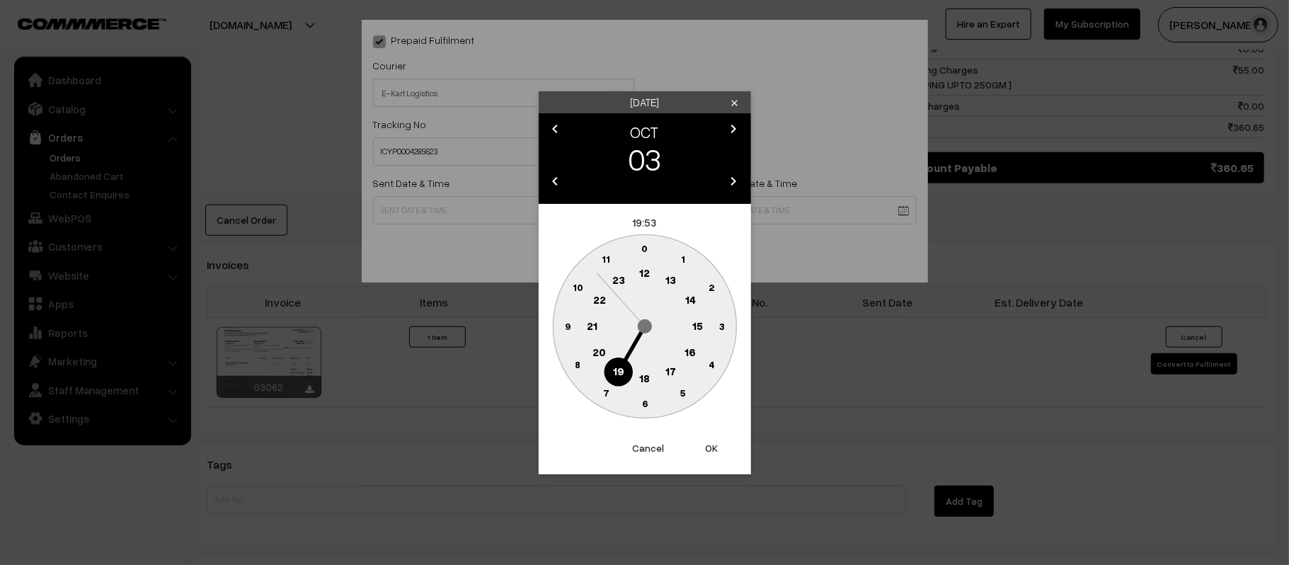
click at [646, 273] on text "12" at bounding box center [644, 272] width 11 height 13
click at [569, 328] on text "45" at bounding box center [567, 325] width 12 height 12
type input "03-10-2025 12:45"
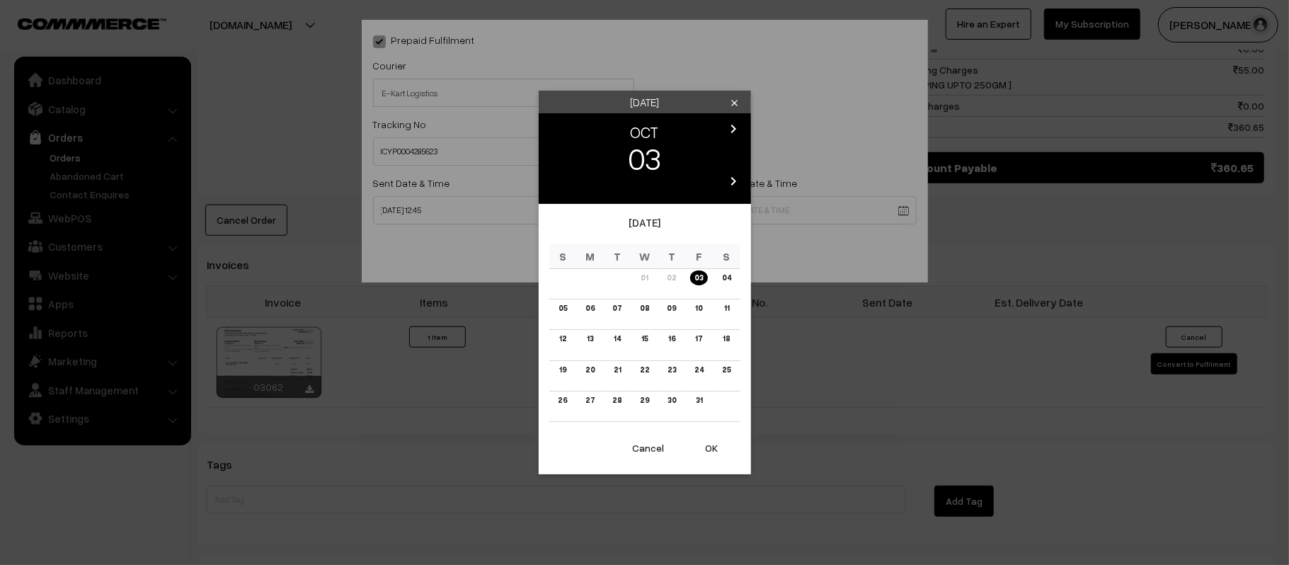
click at [735, 222] on body "Thank you for showing interest. Our team will call you shortly. Close kirtiphar…" at bounding box center [644, 62] width 1289 height 1638
click at [672, 309] on link "09" at bounding box center [672, 308] width 18 height 15
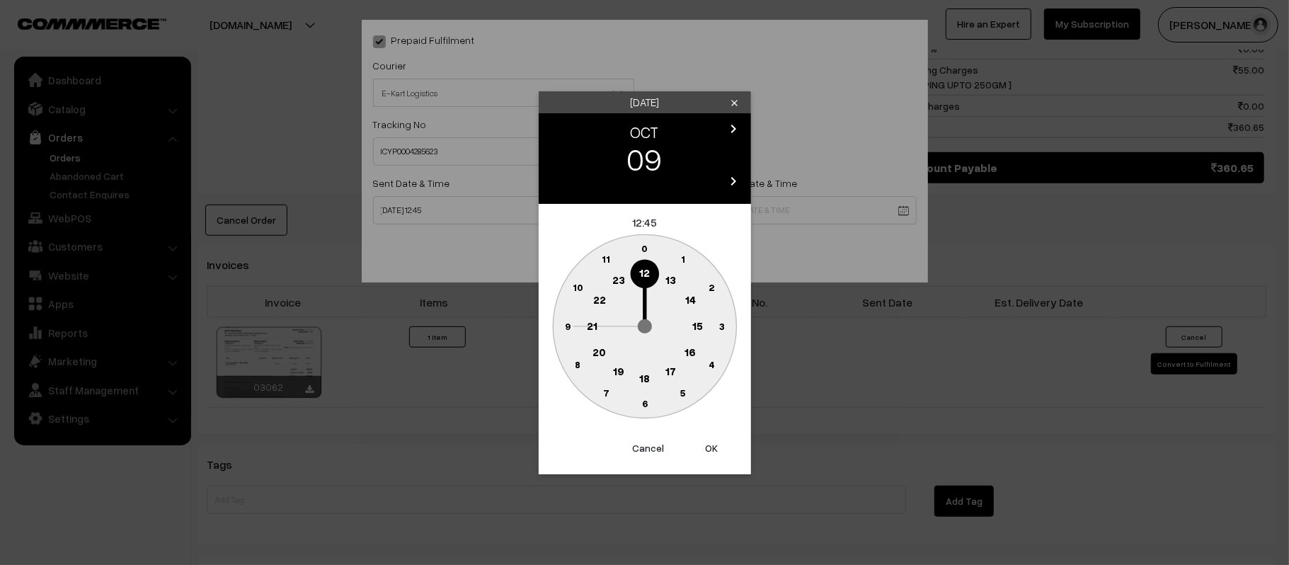
click at [590, 324] on text "21" at bounding box center [592, 325] width 11 height 13
click at [646, 411] on circle at bounding box center [644, 403] width 29 height 29
type input "09-10-2025 21:30"
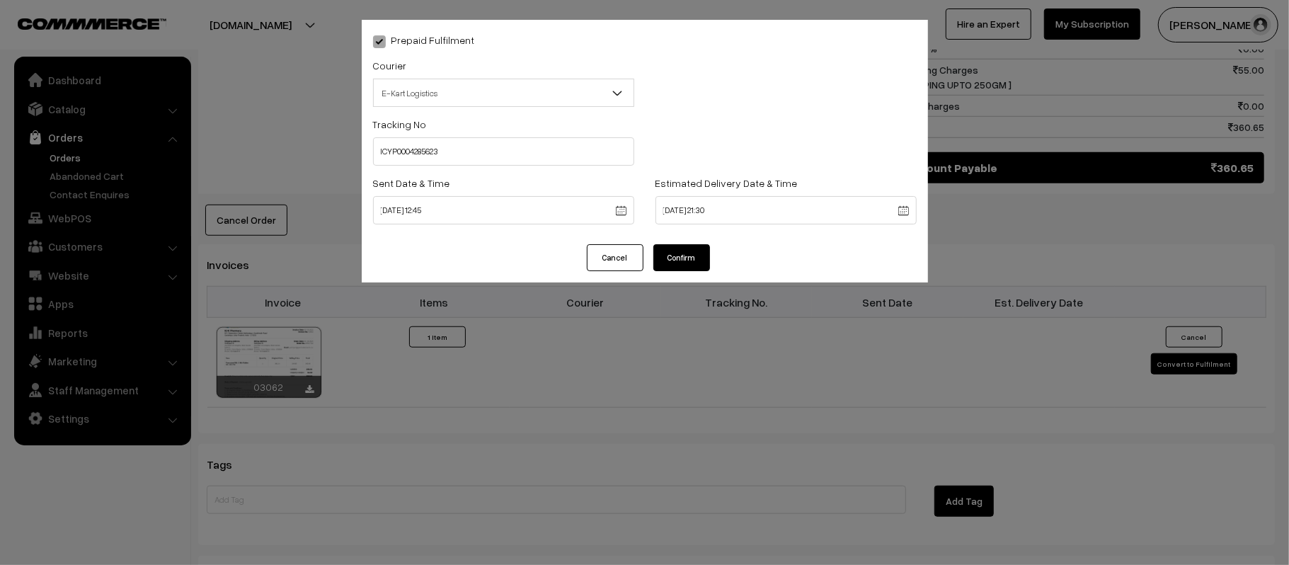
click at [681, 258] on button "Confirm" at bounding box center [681, 257] width 57 height 27
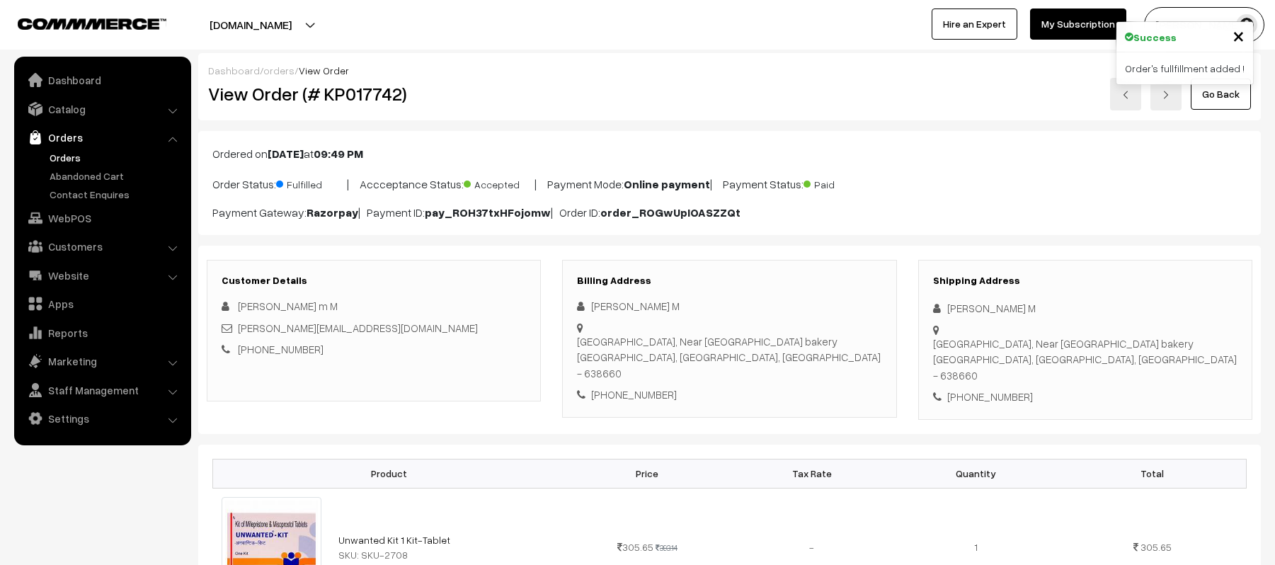
scroll to position [753, 0]
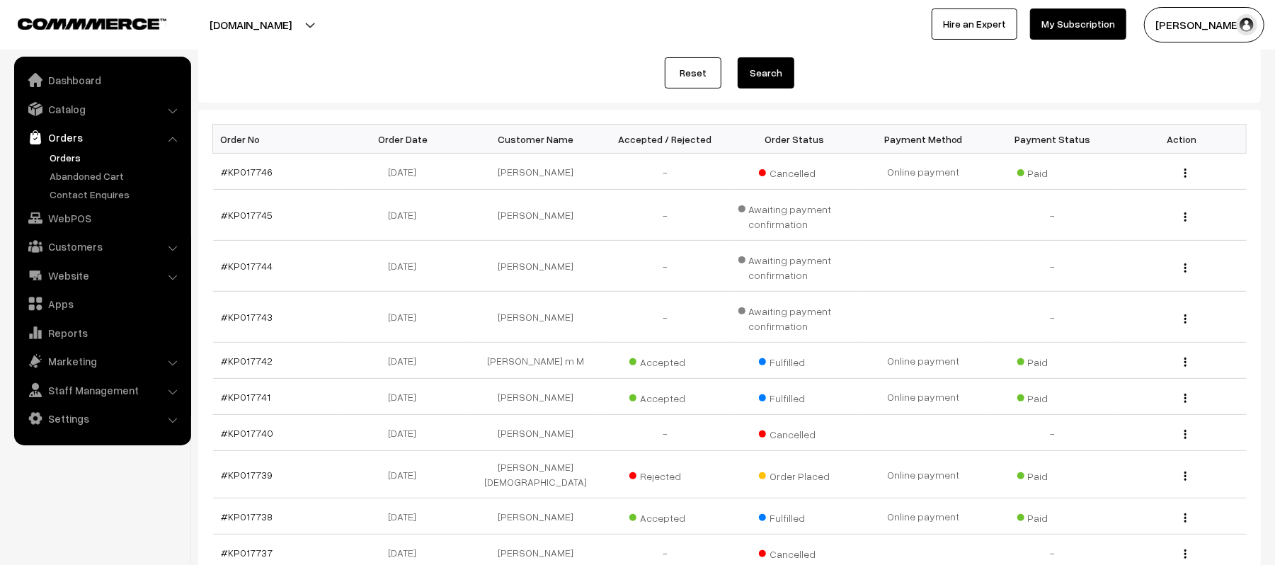
scroll to position [340, 0]
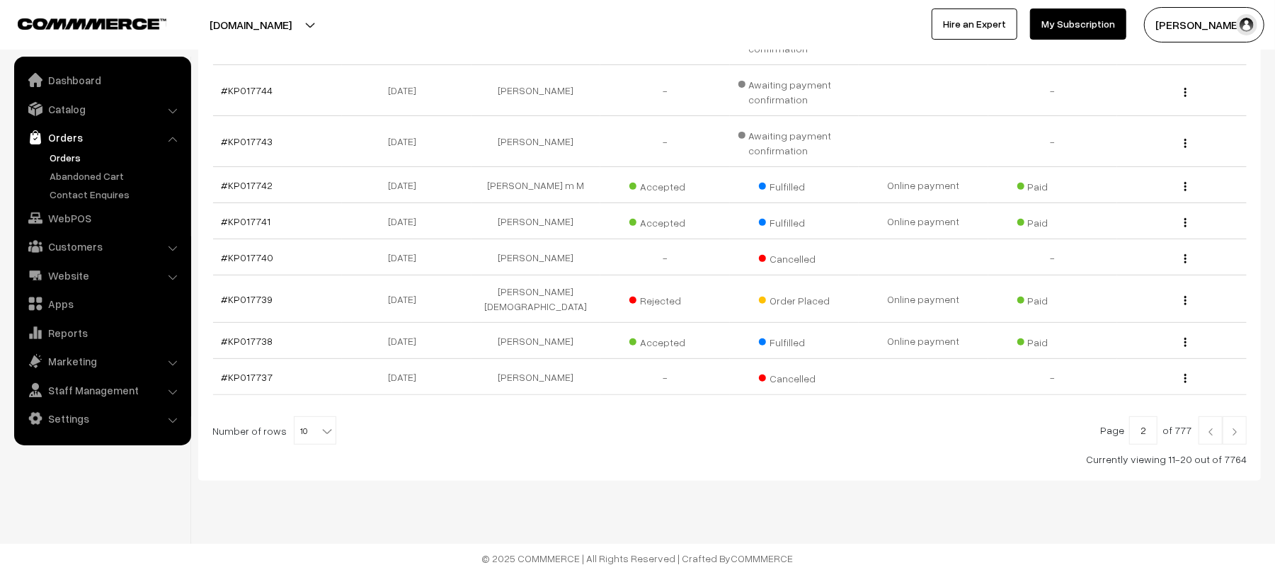
click at [1205, 428] on img at bounding box center [1210, 432] width 13 height 8
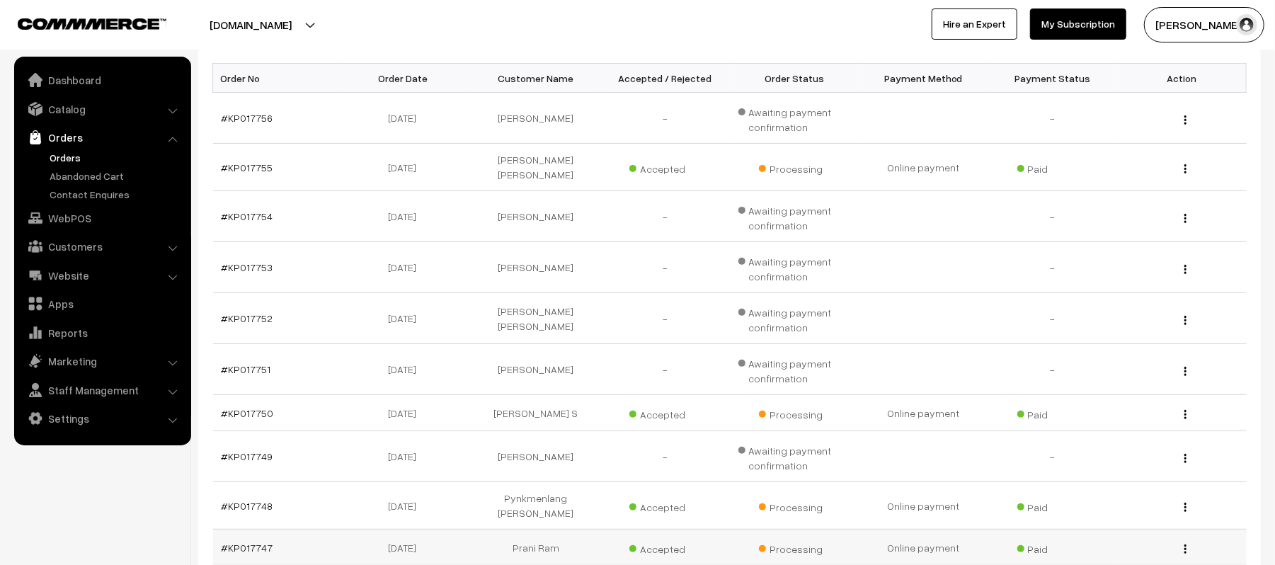
scroll to position [384, 0]
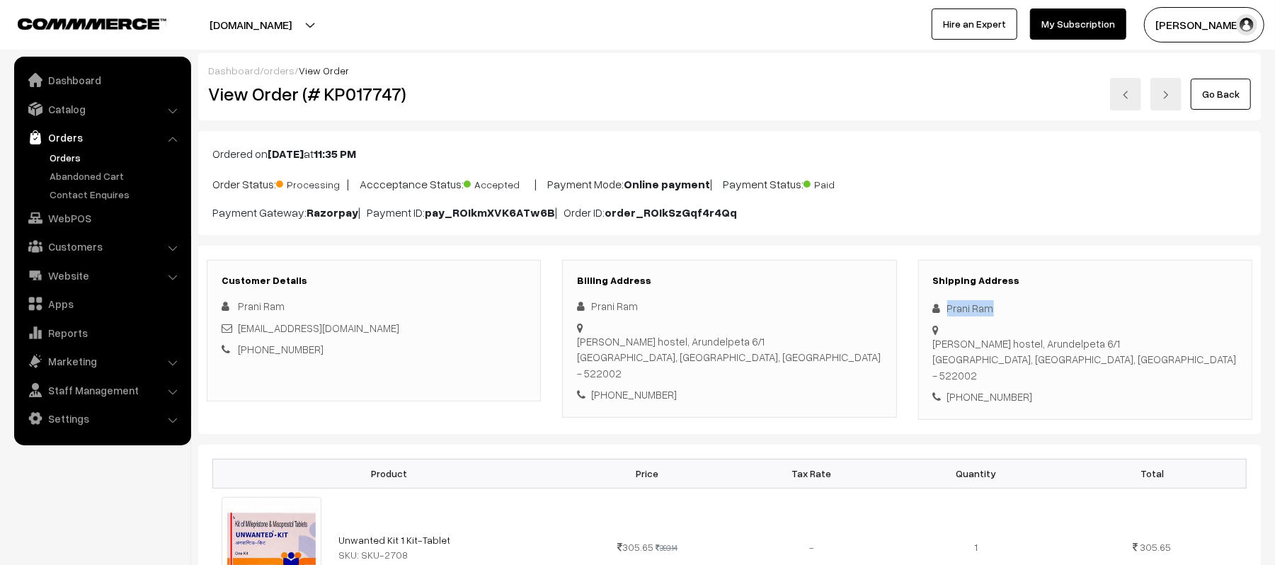
click at [923, 313] on div "Shipping Address Prani Ram [PERSON_NAME] hostel, [STREET_ADDRESS] [PHONE_NUMBER]" at bounding box center [1085, 340] width 334 height 160
click at [991, 389] on div "+91 6303531622" at bounding box center [1085, 397] width 304 height 16
copy div "6303531622"
drag, startPoint x: 418, startPoint y: 331, endPoint x: 239, endPoint y: 332, distance: 179.1
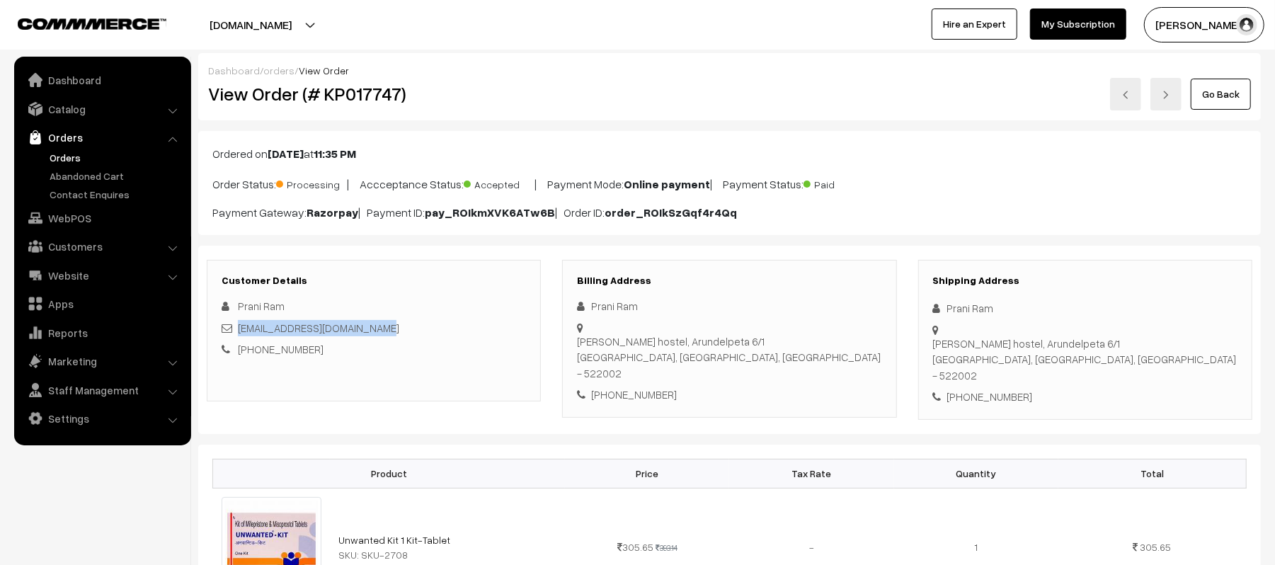
click at [239, 332] on div "rameshpenumala022@gmail.com" at bounding box center [374, 328] width 304 height 16
copy link "rameshpenumala022@gmail.com"
drag, startPoint x: 947, startPoint y: 333, endPoint x: 1161, endPoint y: 328, distance: 213.8
click at [1161, 328] on div "Shipping Address Prani Ram Siva ledies hostel, Arundelpeta 6/1 Guntur, Andhra P…" at bounding box center [1085, 340] width 334 height 160
copy div "Siva ledies hostel, Arundelpeta 6/1 Guntur, Andhra Pradesh, India - 522002"
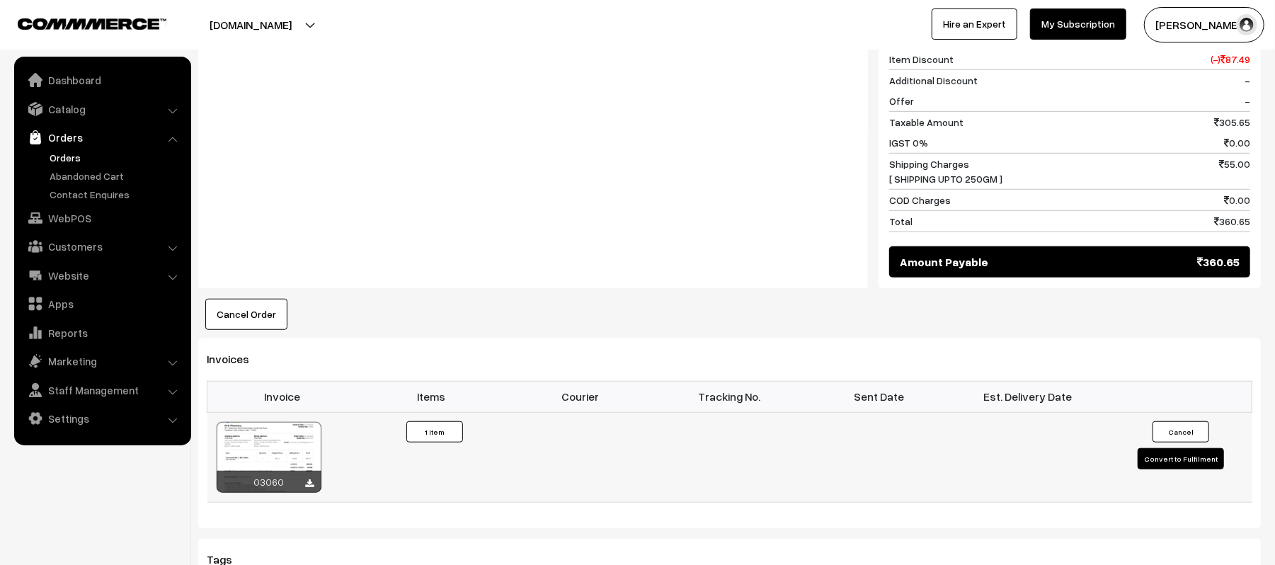
click at [1185, 448] on button "Convert to Fulfilment" at bounding box center [1181, 458] width 86 height 21
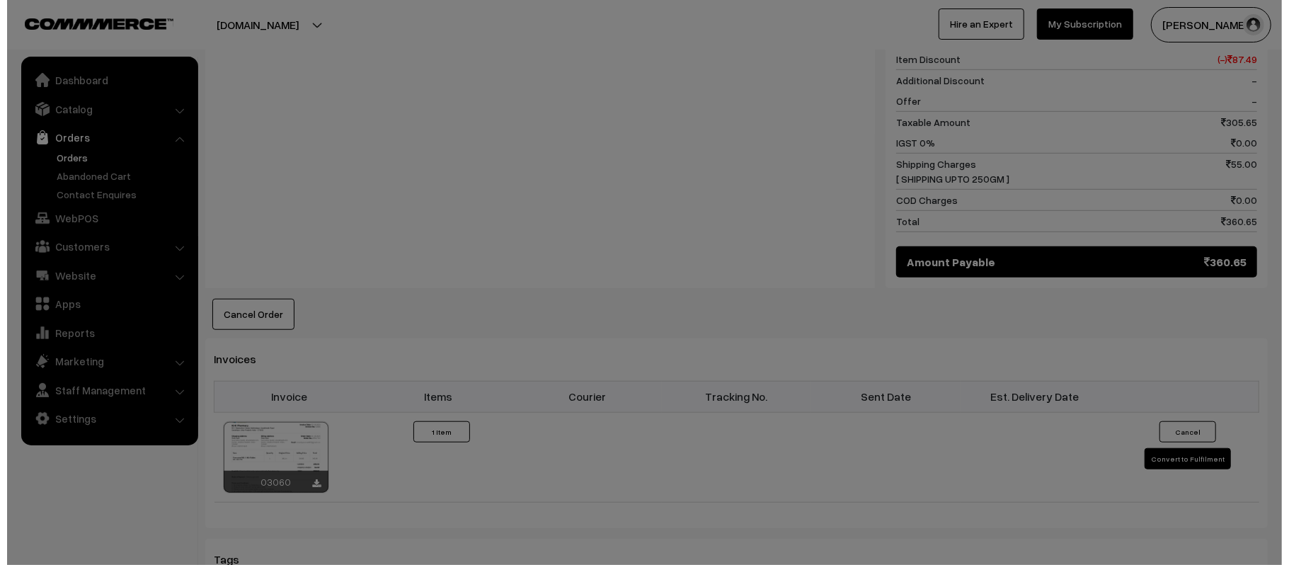
scroll to position [663, 0]
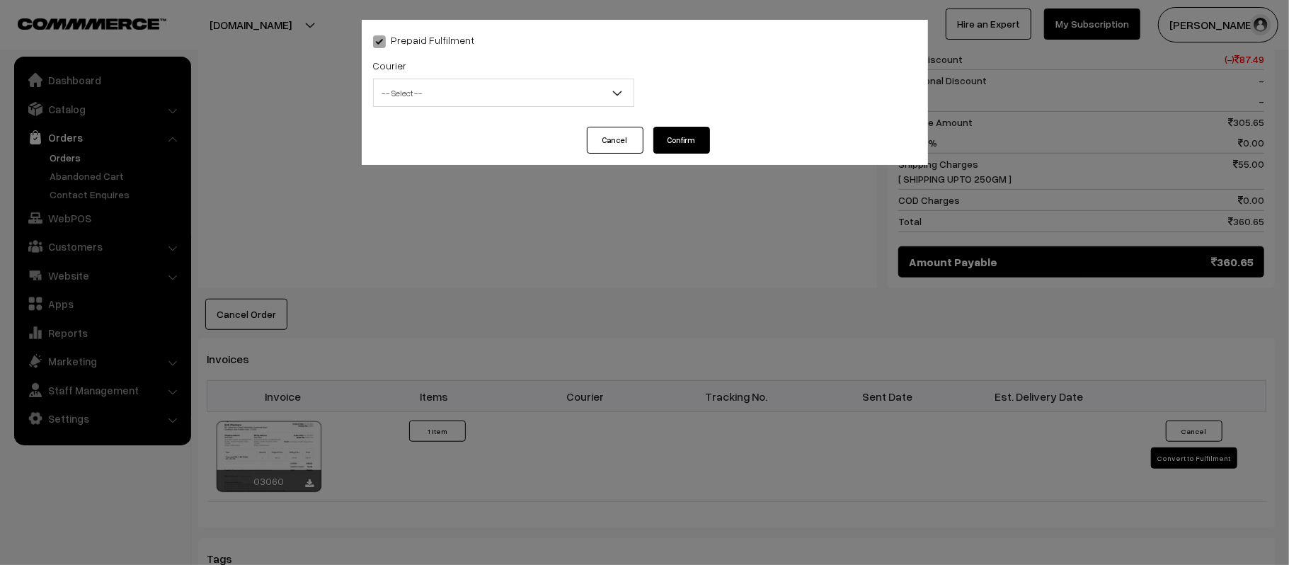
click at [527, 99] on span "-- Select --" at bounding box center [504, 93] width 260 height 25
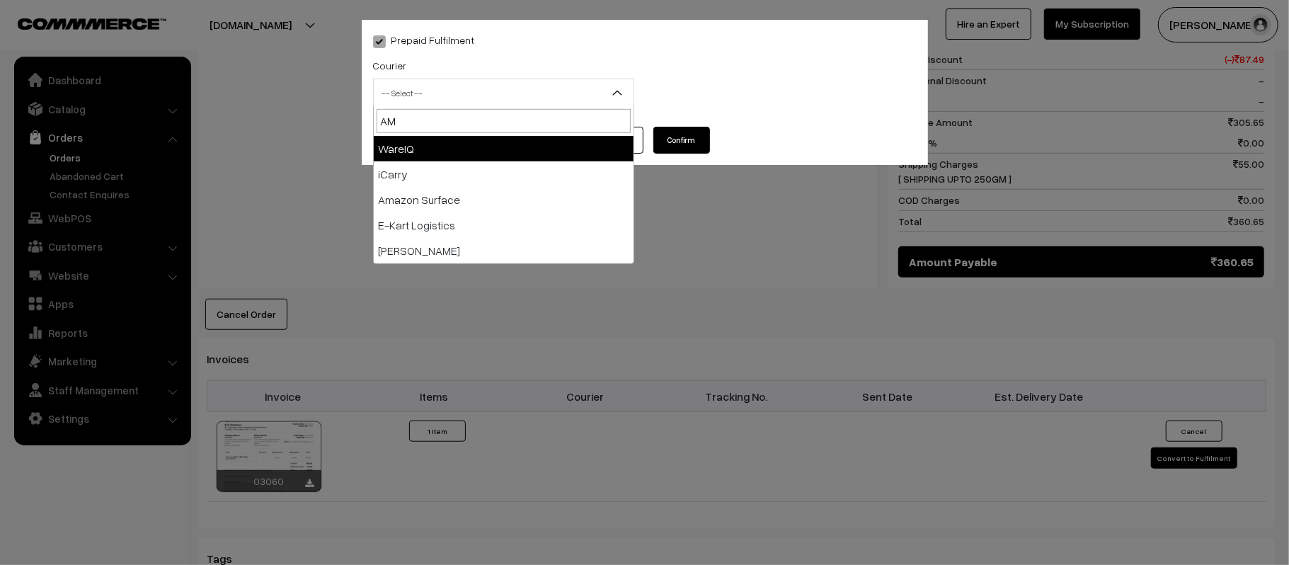
type input "AMA"
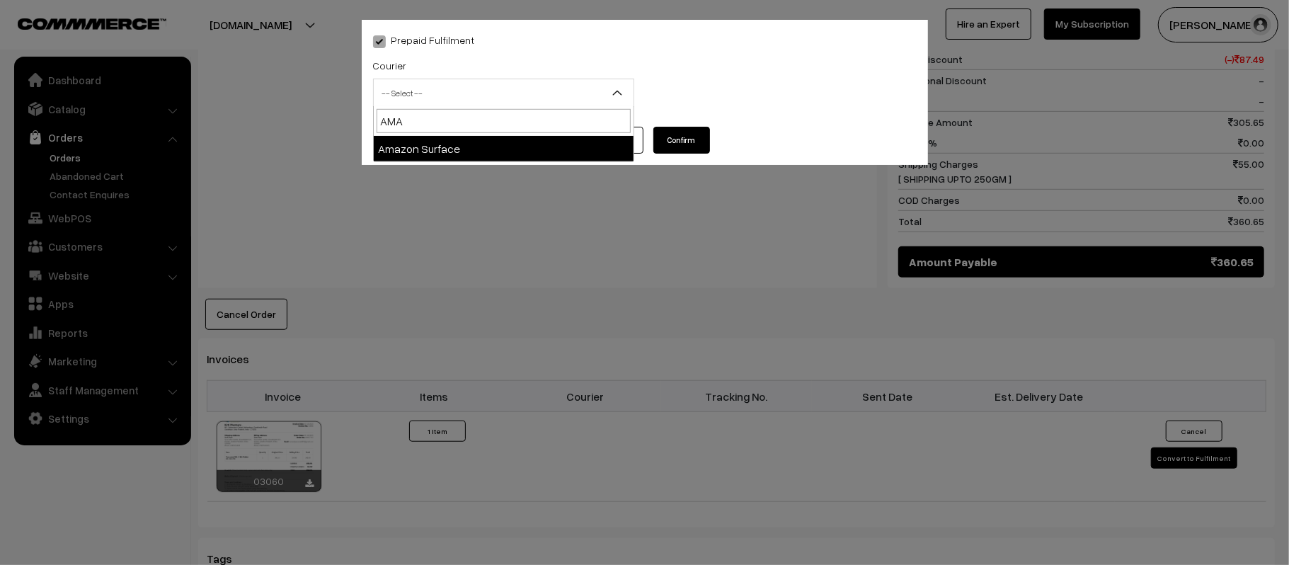
select select "5"
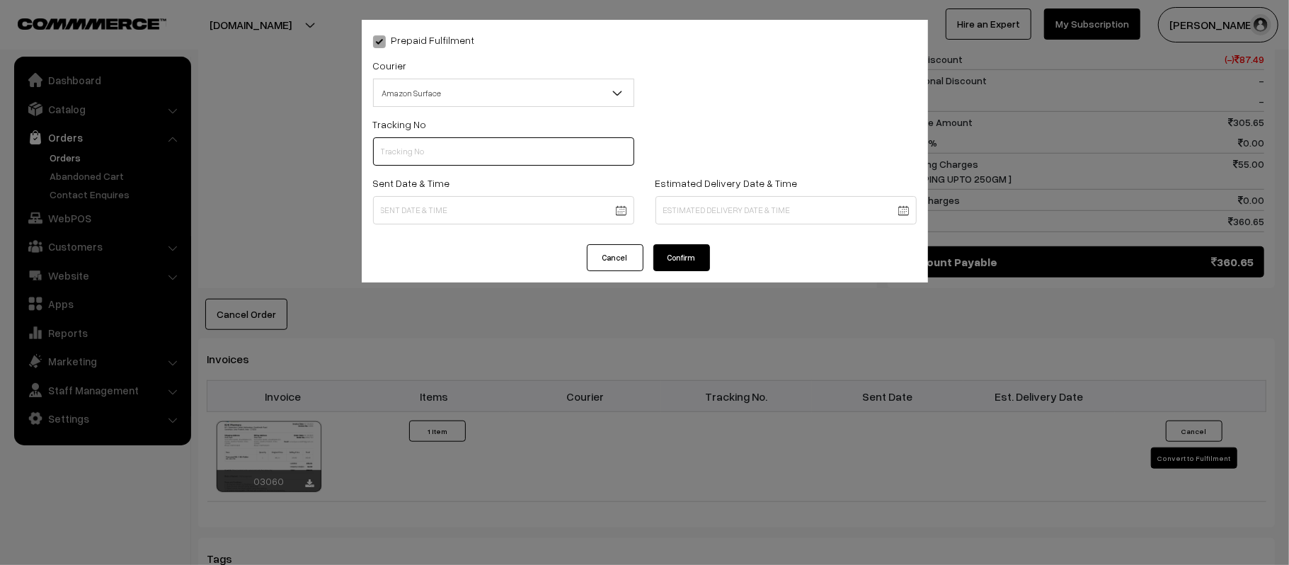
scroll to position [0, 0]
paste input "363965500252"
type input "363965500252"
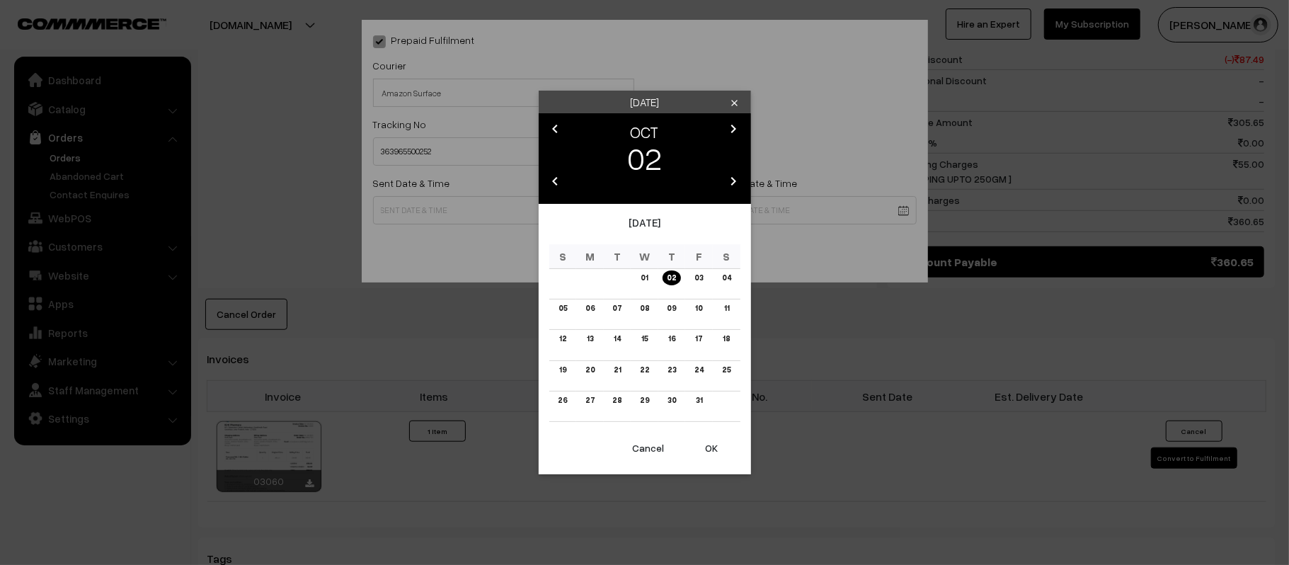
click at [539, 205] on body "Thank you for showing interest. Our team will call you shortly. Close [DOMAIN_N…" at bounding box center [644, 156] width 1289 height 1638
click at [699, 282] on link "03" at bounding box center [698, 277] width 17 height 15
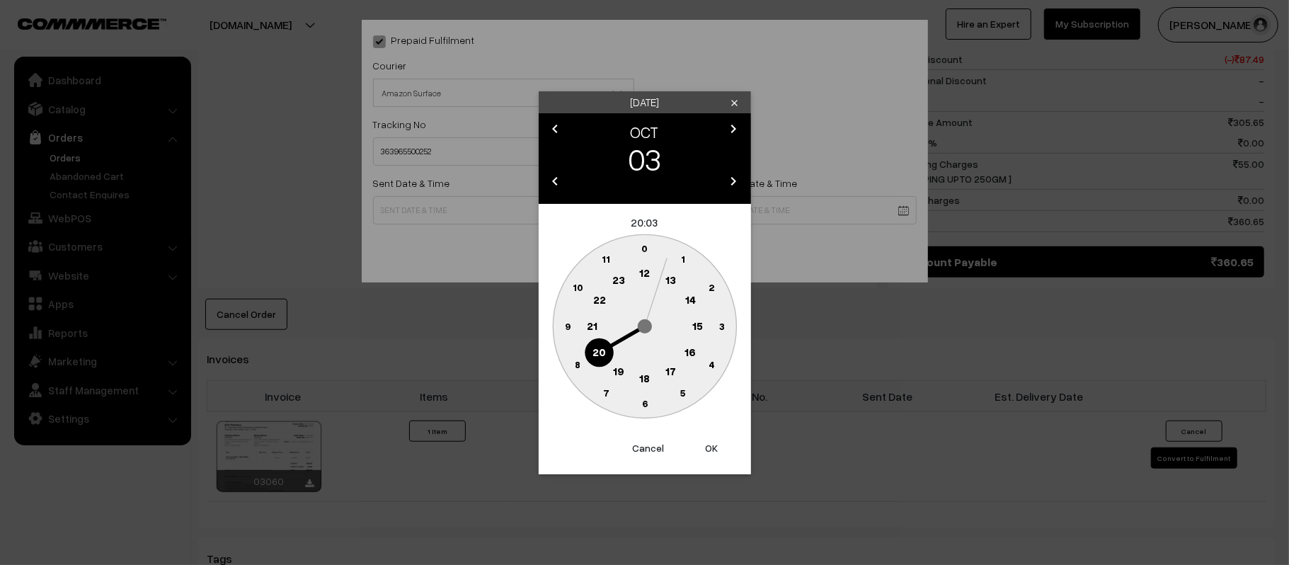
click at [644, 278] on text "12" at bounding box center [644, 272] width 11 height 13
click at [565, 327] on text "45" at bounding box center [567, 325] width 12 height 12
type input "[DATE] 12:45"
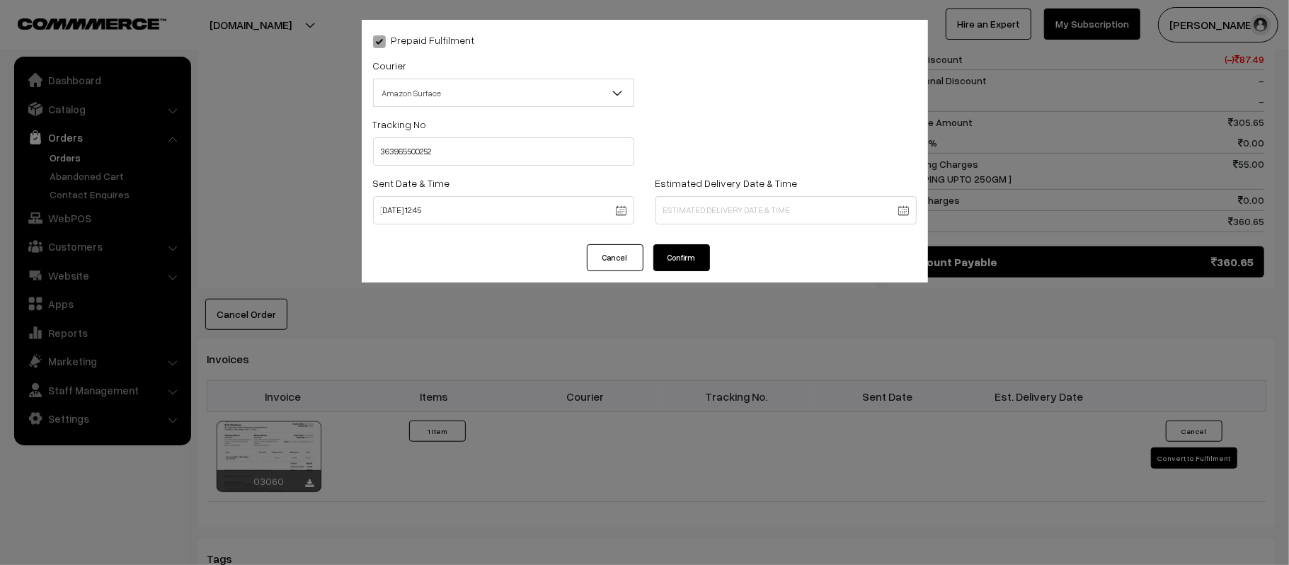
click at [780, 214] on body "Thank you for showing interest. Our team will call you shortly. Close [DOMAIN_N…" at bounding box center [644, 156] width 1289 height 1638
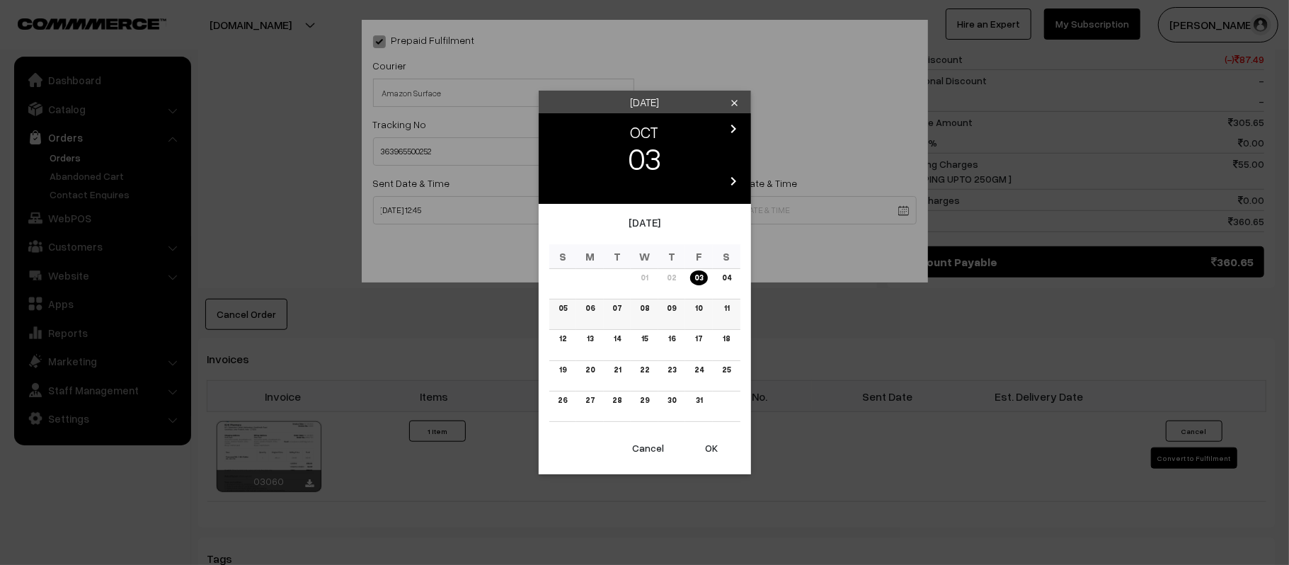
click at [667, 309] on link "09" at bounding box center [672, 308] width 18 height 15
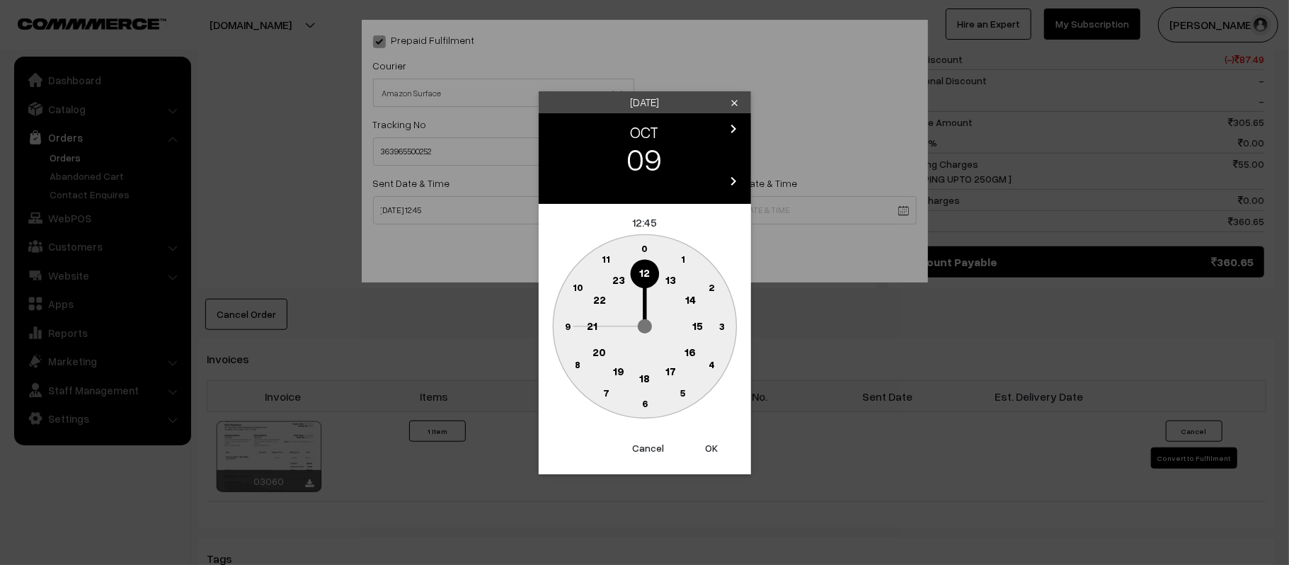
click at [598, 329] on circle at bounding box center [592, 325] width 29 height 29
click at [643, 408] on circle at bounding box center [644, 403] width 29 height 29
type input "[DATE] 21:30"
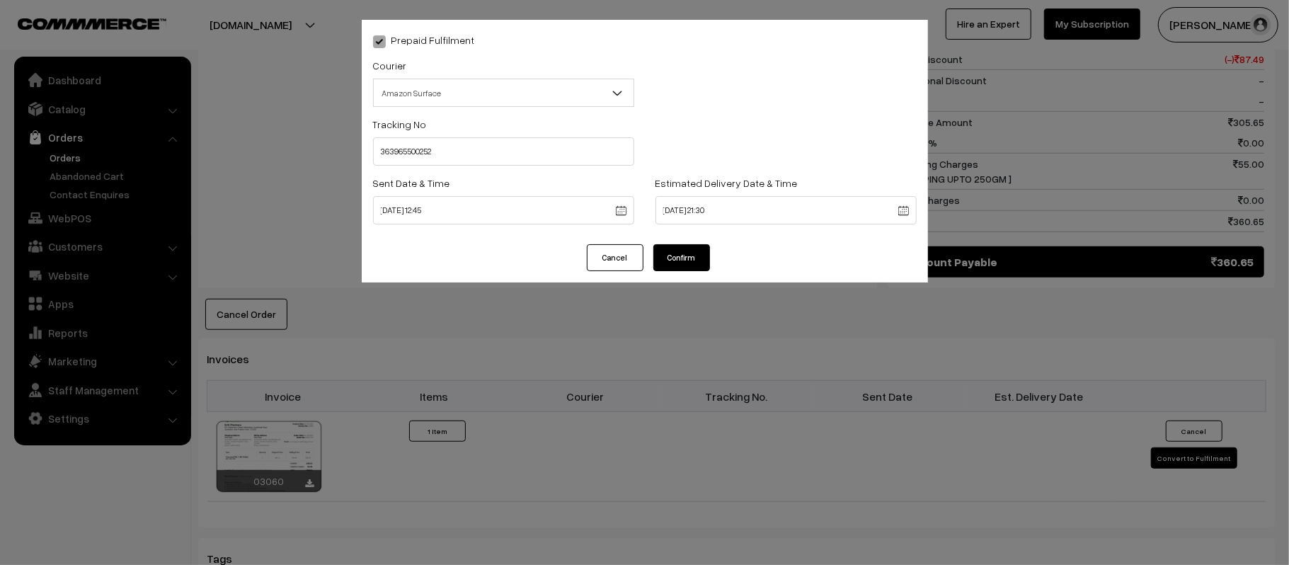
click at [689, 258] on button "Confirm" at bounding box center [681, 257] width 57 height 27
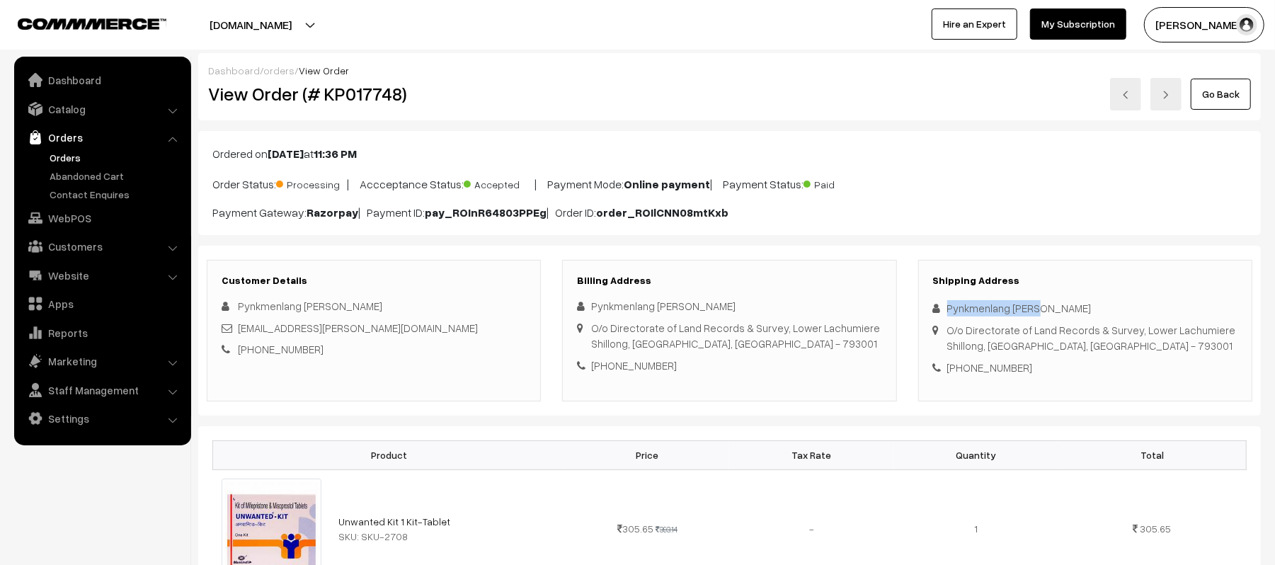
drag, startPoint x: 1054, startPoint y: 307, endPoint x: 944, endPoint y: 309, distance: 109.8
click at [944, 309] on div "Pynkmenlang [PERSON_NAME]" at bounding box center [1085, 308] width 304 height 16
copy div "Pynkmenlang [PERSON_NAME]"
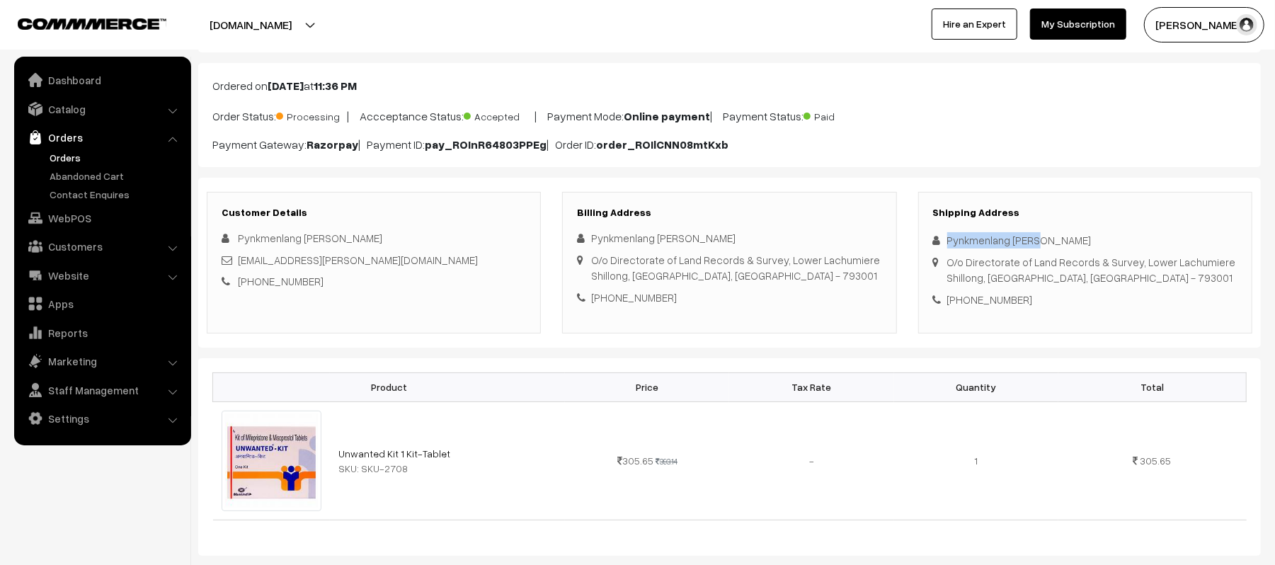
scroll to position [188, 0]
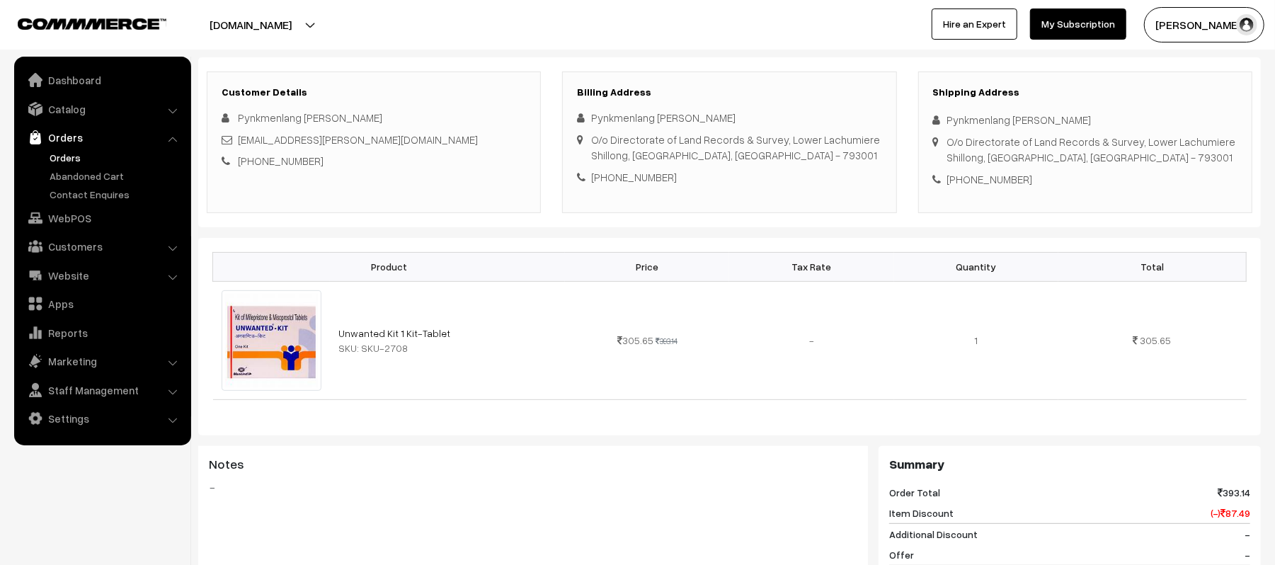
click at [1017, 178] on div "[PHONE_NUMBER]" at bounding box center [1085, 179] width 304 height 16
click at [980, 176] on div "[PHONE_NUMBER]" at bounding box center [1085, 179] width 304 height 16
copy div "8794749680"
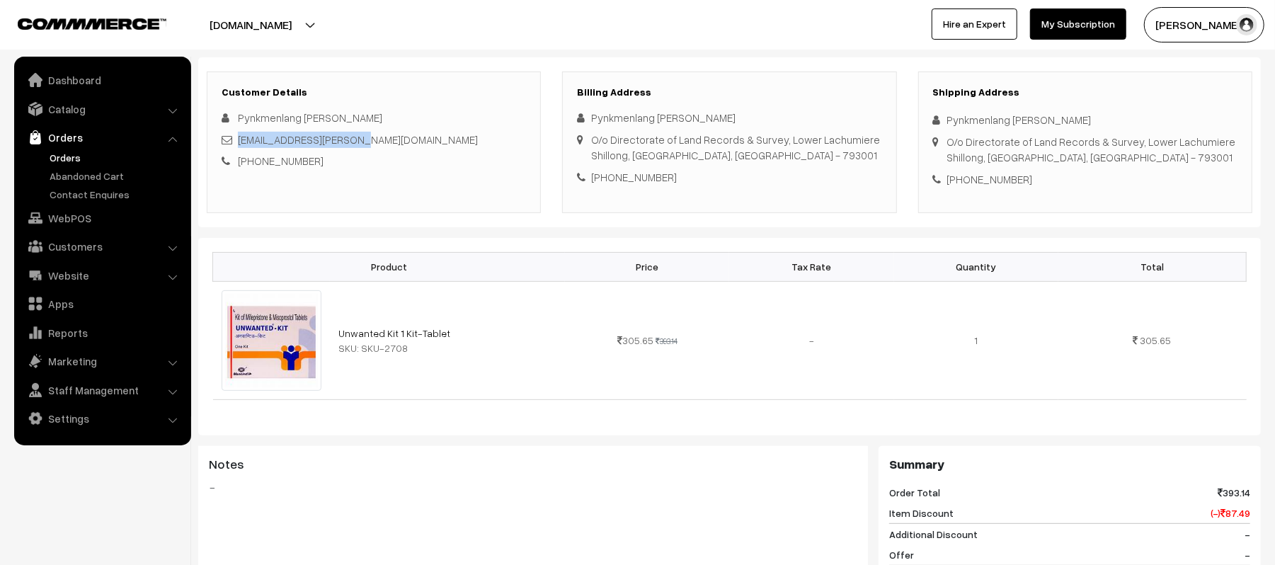
drag, startPoint x: 374, startPoint y: 142, endPoint x: 239, endPoint y: 142, distance: 135.2
click at [239, 142] on div "[EMAIL_ADDRESS][PERSON_NAME][DOMAIN_NAME]" at bounding box center [374, 140] width 304 height 16
copy link "[EMAIL_ADDRESS][PERSON_NAME][DOMAIN_NAME]"
drag, startPoint x: 949, startPoint y: 143, endPoint x: 1172, endPoint y: 154, distance: 224.0
click at [1172, 154] on div "O/o Directorate of Land Records & Survey, Lower Lachumiere Shillong, [GEOGRAPHI…" at bounding box center [1091, 150] width 289 height 32
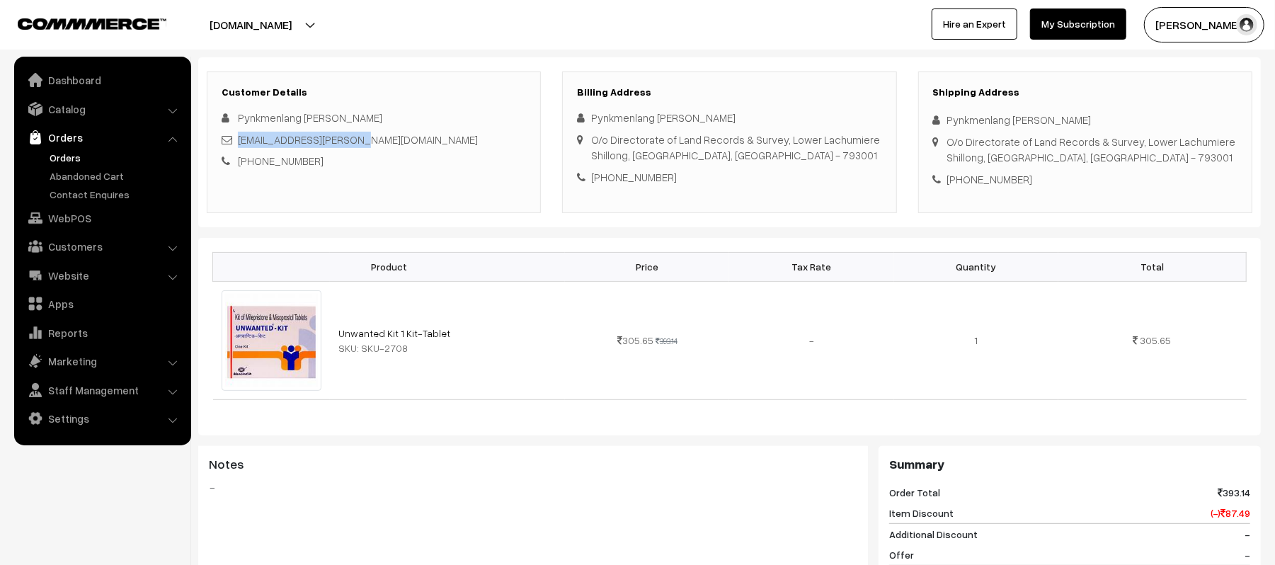
copy div "O/o Directorate of Land Records & Survey, Lower Lachumiere Shillong, [GEOGRAPHI…"
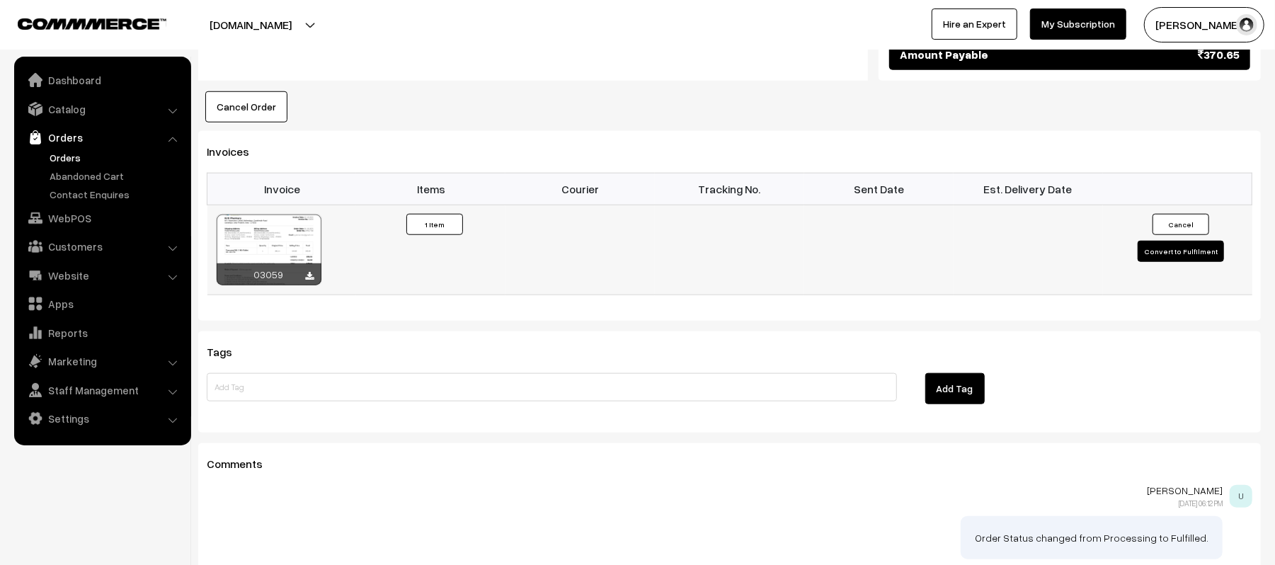
click at [1184, 262] on button "Convert to Fulfilment" at bounding box center [1181, 251] width 86 height 21
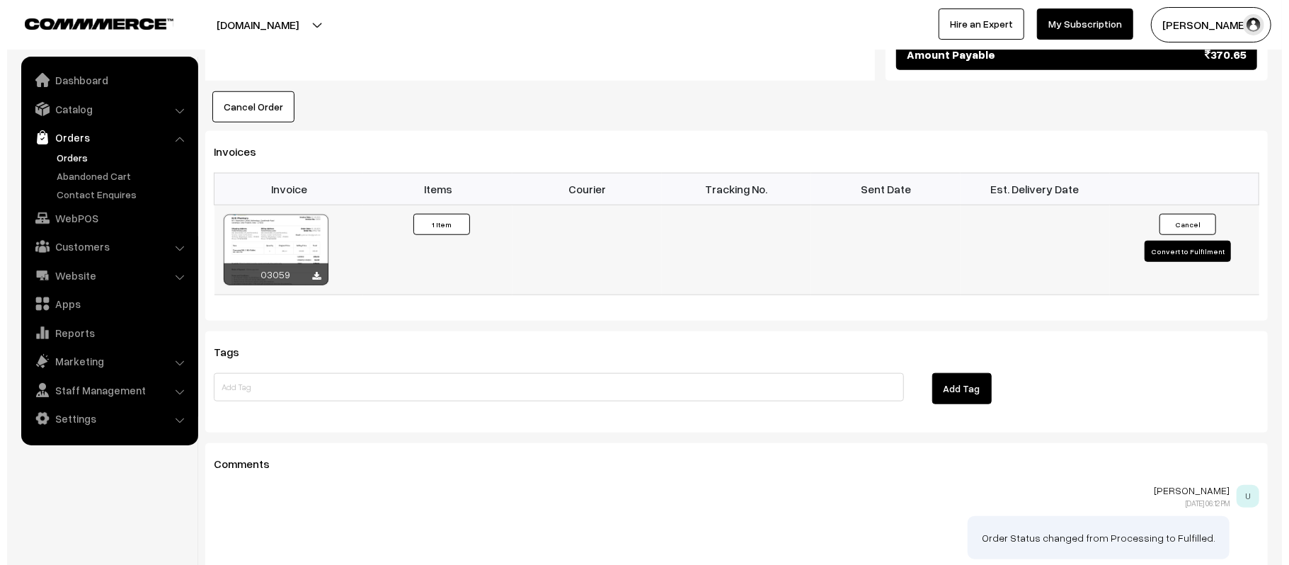
scroll to position [851, 0]
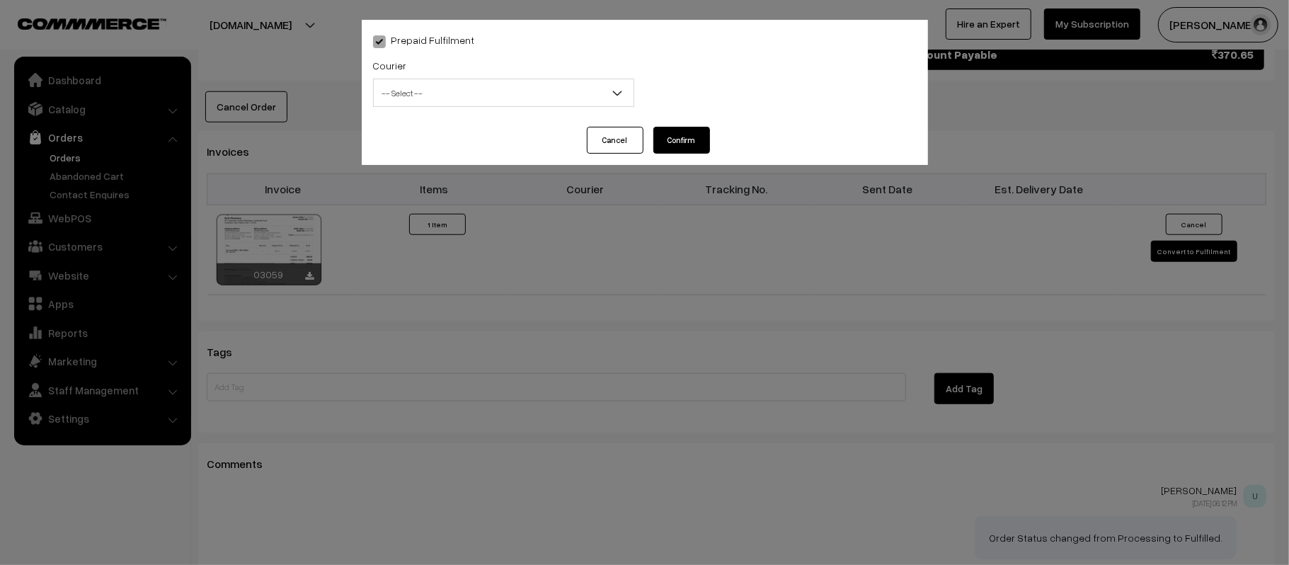
click at [466, 86] on span "-- Select --" at bounding box center [504, 93] width 260 height 25
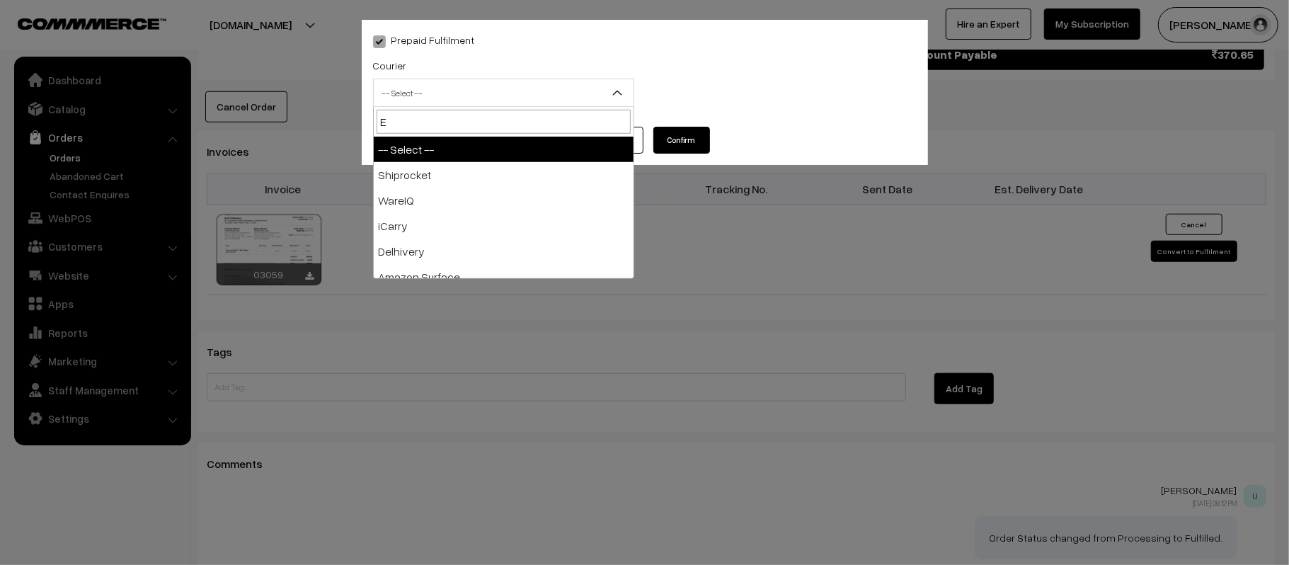
type input "E-"
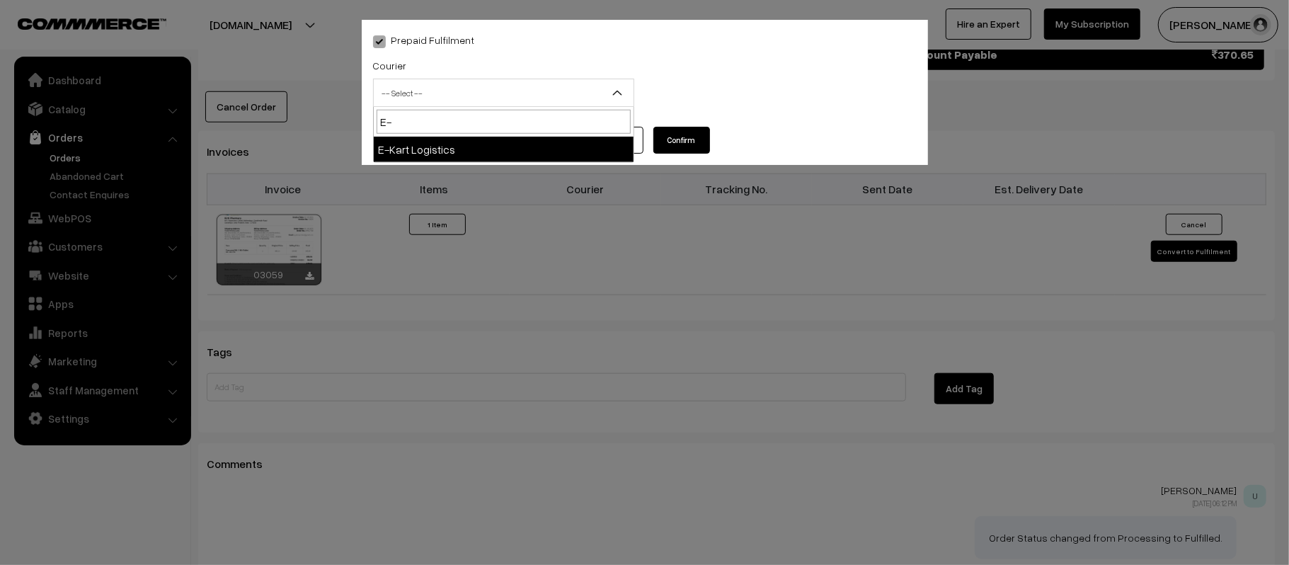
select select "6"
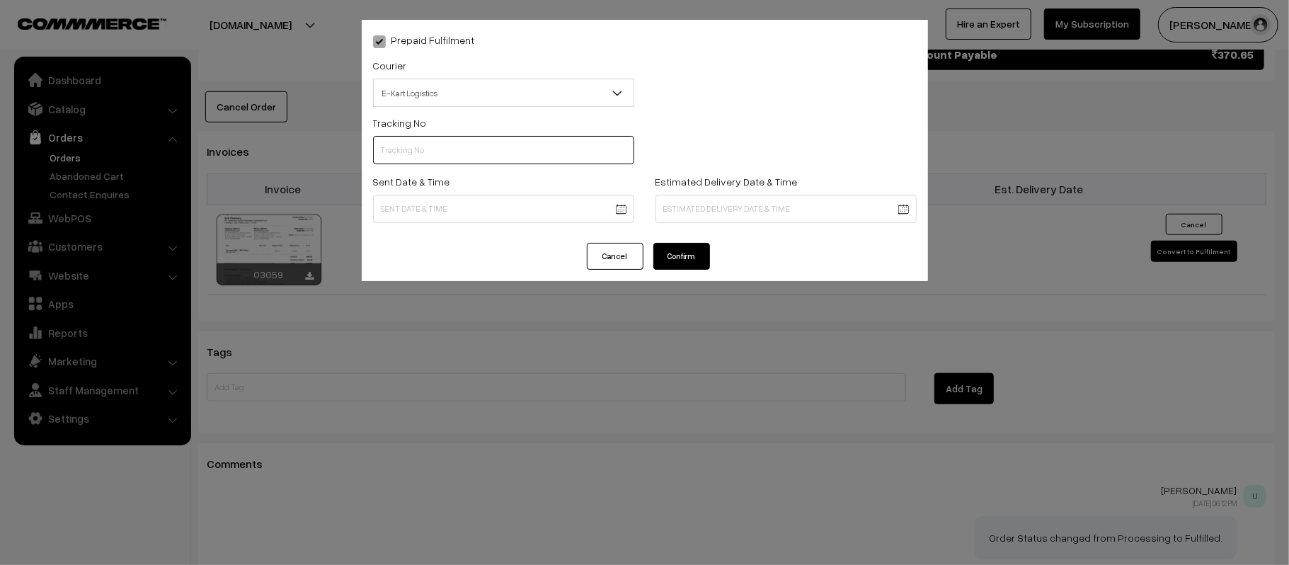
scroll to position [0, 0]
paste input "ICYP0004285681"
type input "ICYP0004285681"
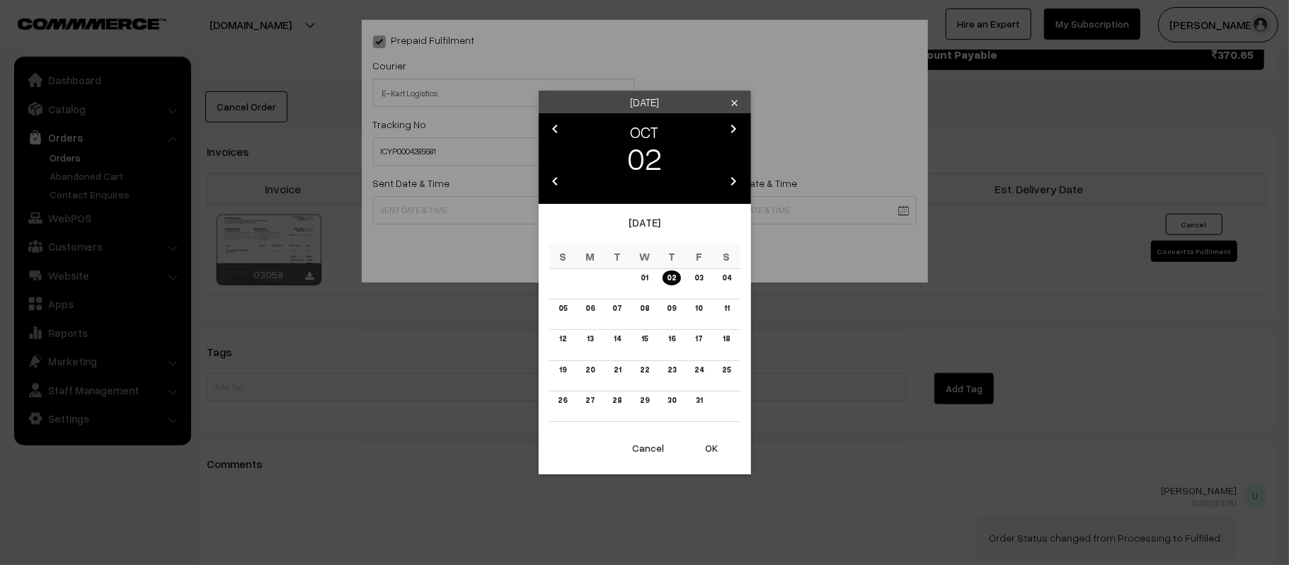
click at [700, 283] on link "03" at bounding box center [698, 277] width 17 height 15
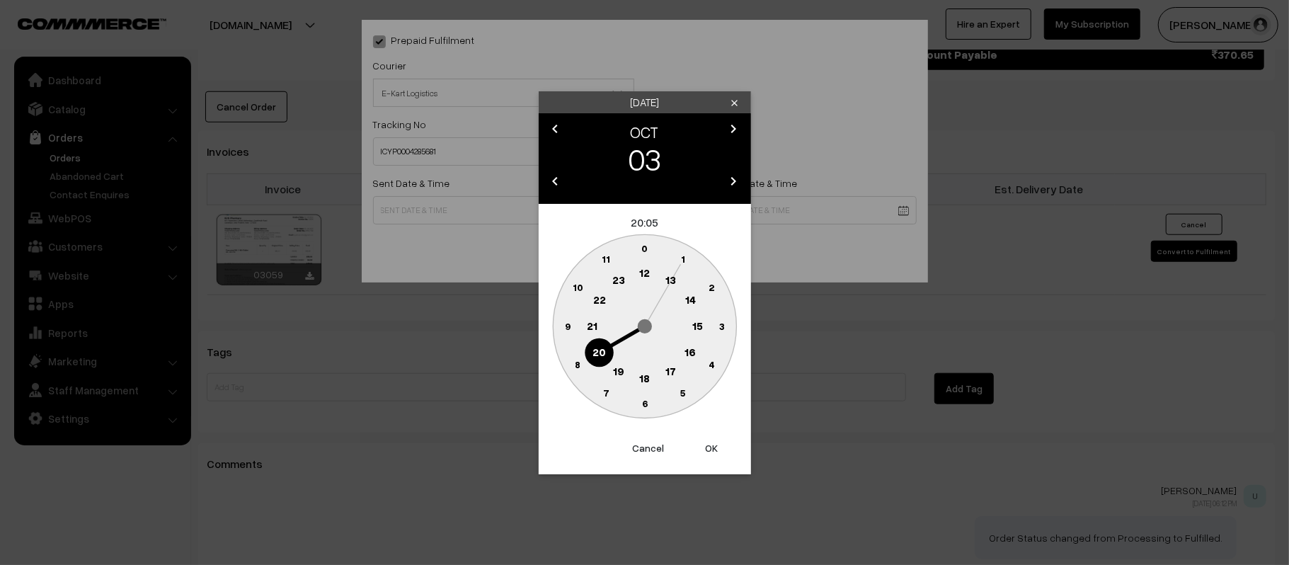
click at [646, 270] on text "12" at bounding box center [644, 272] width 11 height 13
click at [559, 326] on circle at bounding box center [567, 325] width 29 height 29
type input "[DATE] 12:45"
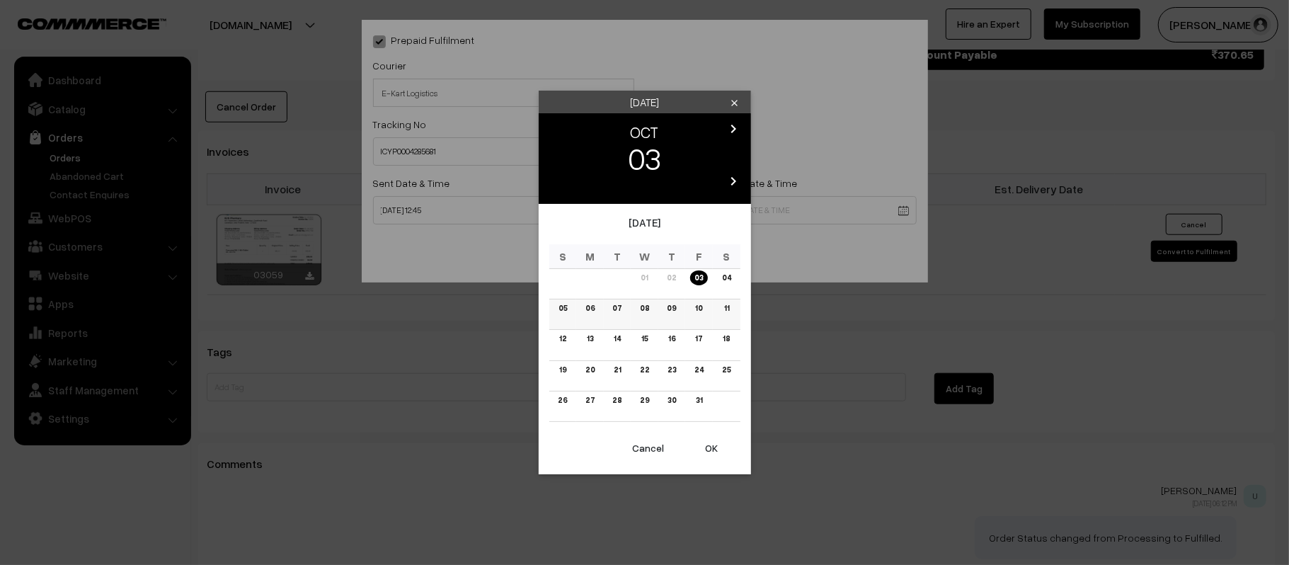
click at [670, 312] on link "09" at bounding box center [672, 308] width 18 height 15
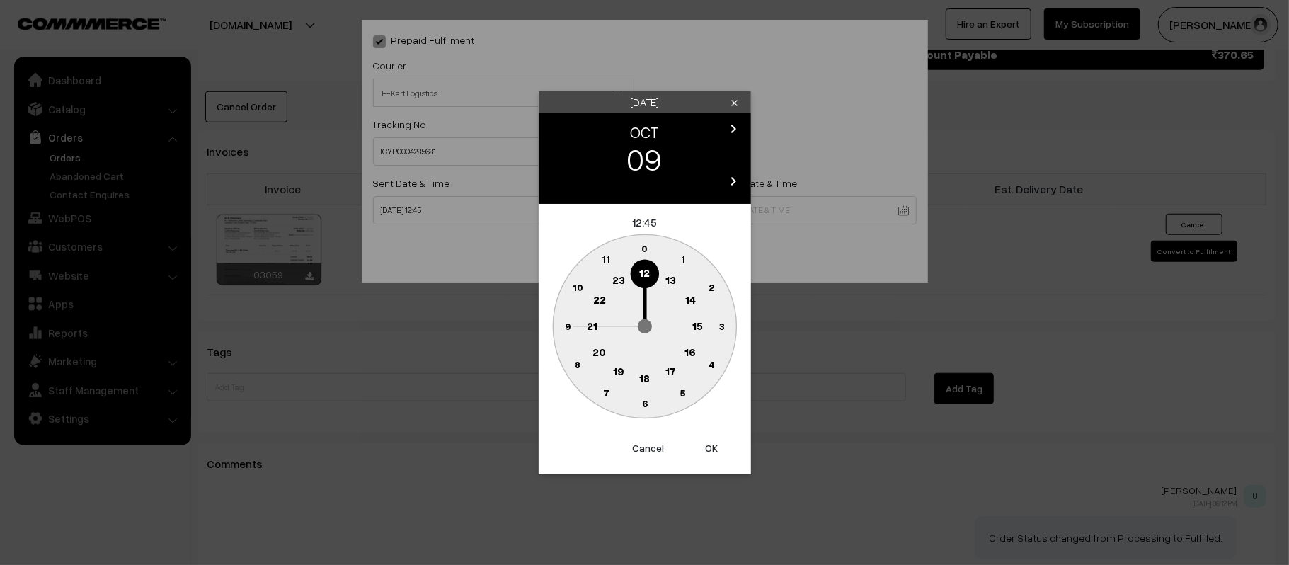
click at [587, 327] on text "21" at bounding box center [592, 325] width 11 height 13
click at [648, 408] on text "30" at bounding box center [645, 403] width 12 height 12
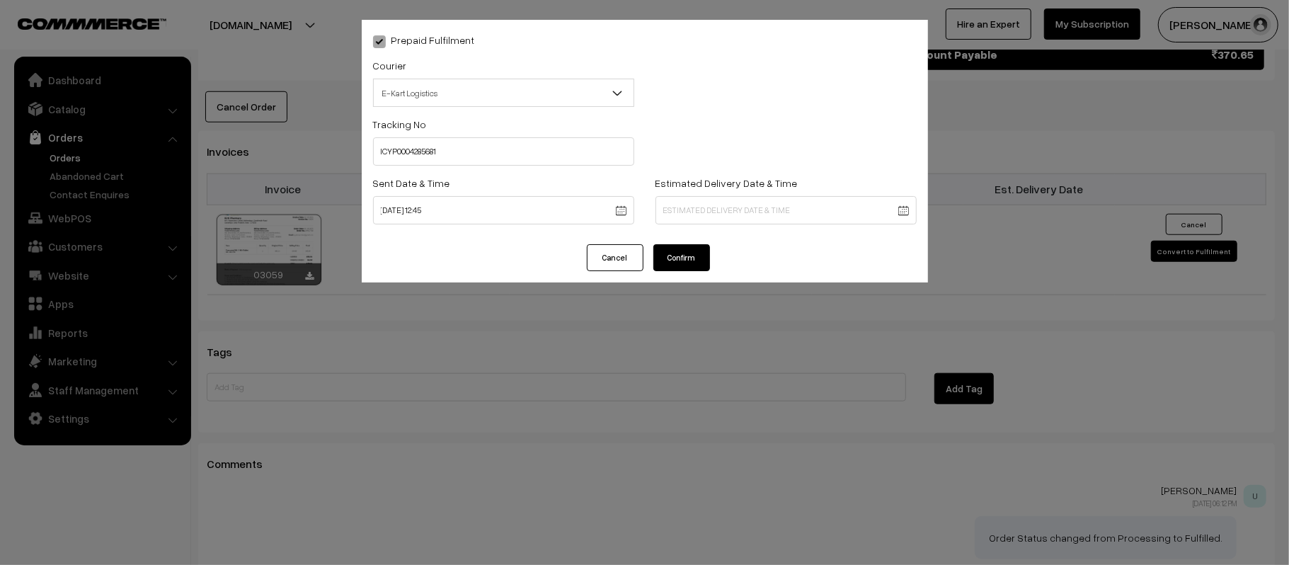
type input "[DATE] 21:30"
click at [687, 258] on button "Confirm" at bounding box center [681, 257] width 57 height 27
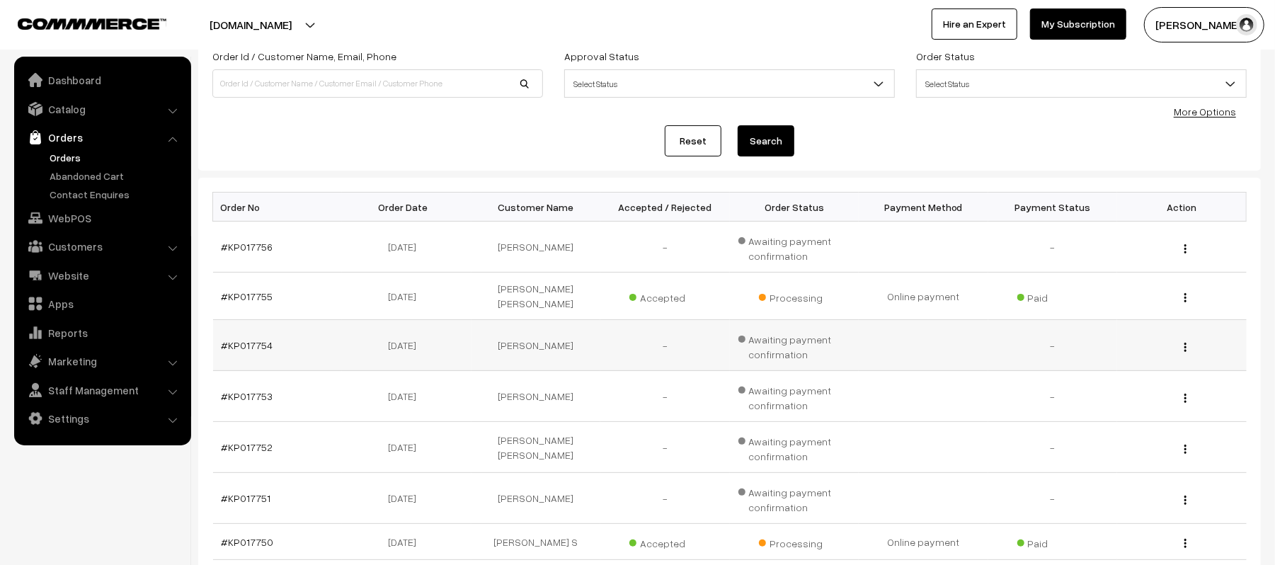
scroll to position [195, 0]
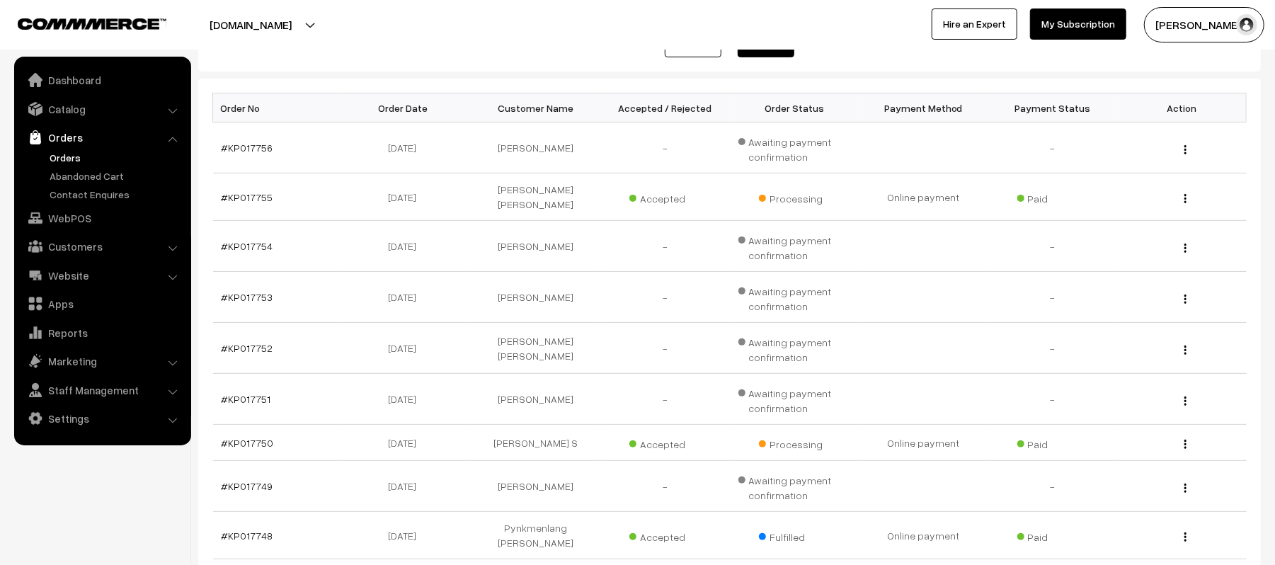
click at [59, 163] on link "Orders" at bounding box center [116, 157] width 140 height 15
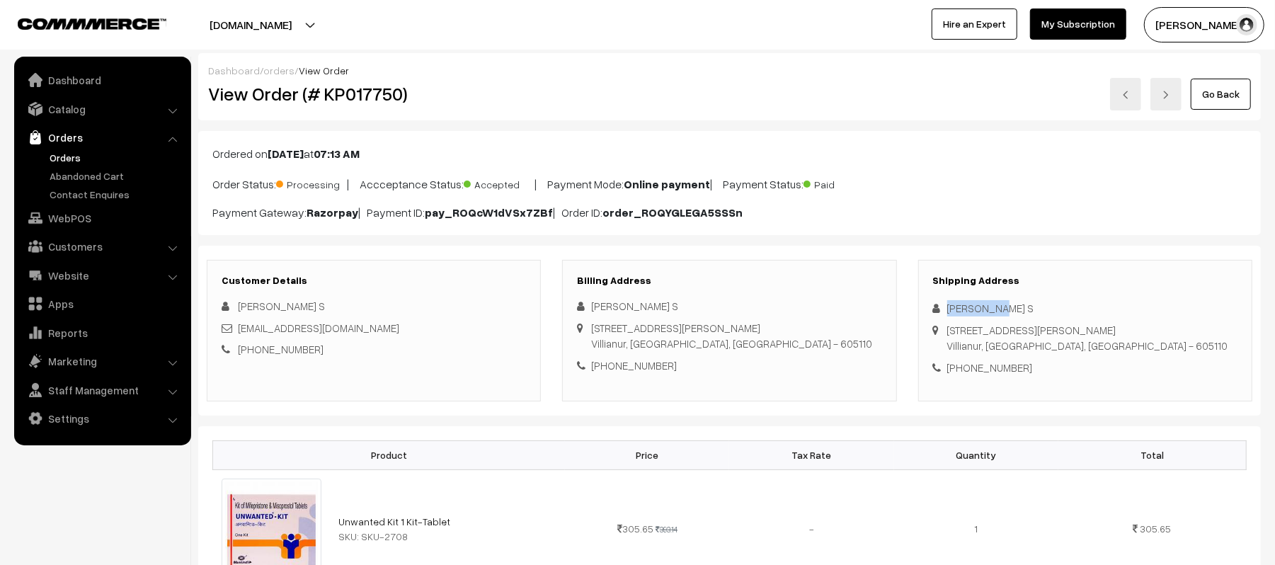
drag, startPoint x: 1018, startPoint y: 312, endPoint x: 935, endPoint y: 309, distance: 82.9
click at [935, 309] on div "[PERSON_NAME] S" at bounding box center [1085, 308] width 304 height 16
copy div "[PERSON_NAME] S"
click at [1000, 371] on div "[PHONE_NUMBER]" at bounding box center [1085, 368] width 304 height 16
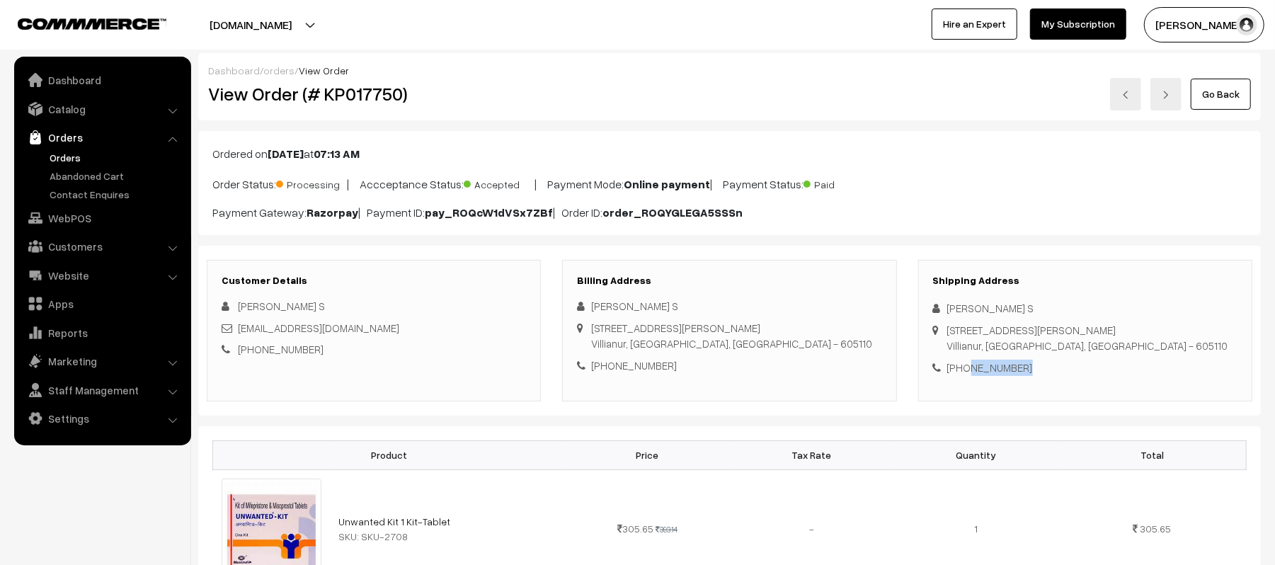
copy div "7708917076"
drag, startPoint x: 367, startPoint y: 337, endPoint x: 239, endPoint y: 335, distance: 128.2
click at [239, 335] on div "[EMAIL_ADDRESS][DOMAIN_NAME]" at bounding box center [374, 328] width 304 height 16
copy link "[EMAIL_ADDRESS][DOMAIN_NAME]"
drag, startPoint x: 949, startPoint y: 328, endPoint x: 1196, endPoint y: 346, distance: 247.0
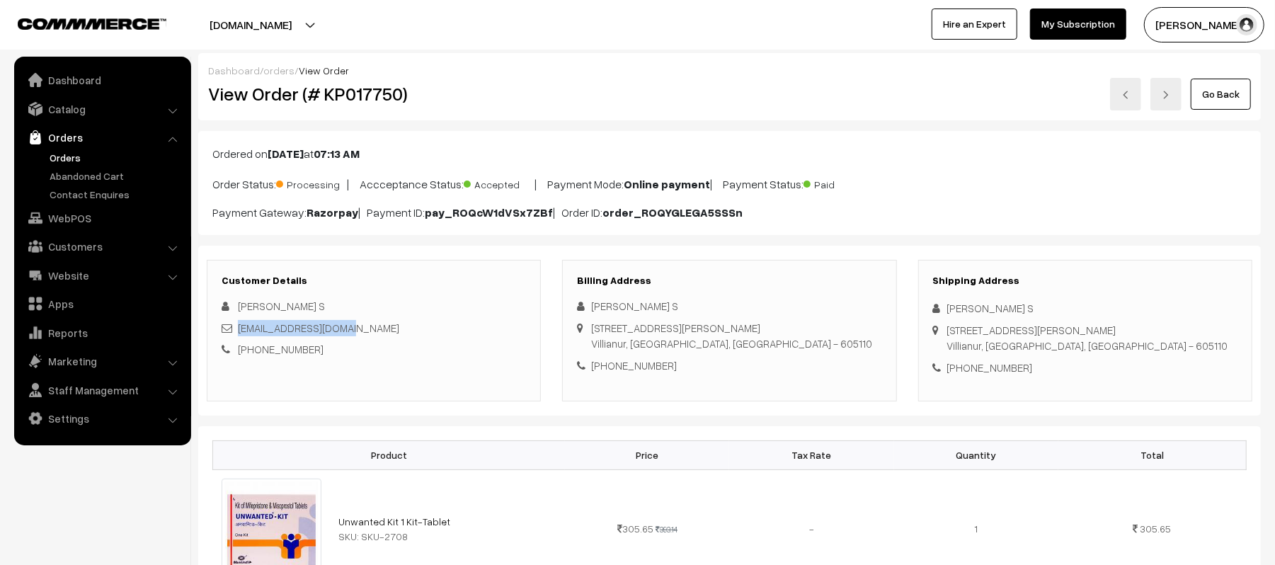
click at [1196, 346] on div "Shipping Address Arumugam S 48 a mariyamman Kovil street, Moorthynager Villianu…" at bounding box center [1085, 331] width 334 height 142
copy div "48 a mariyamman Kovil street, Moorthynager Villianur, Pondicherry, India - 6051…"
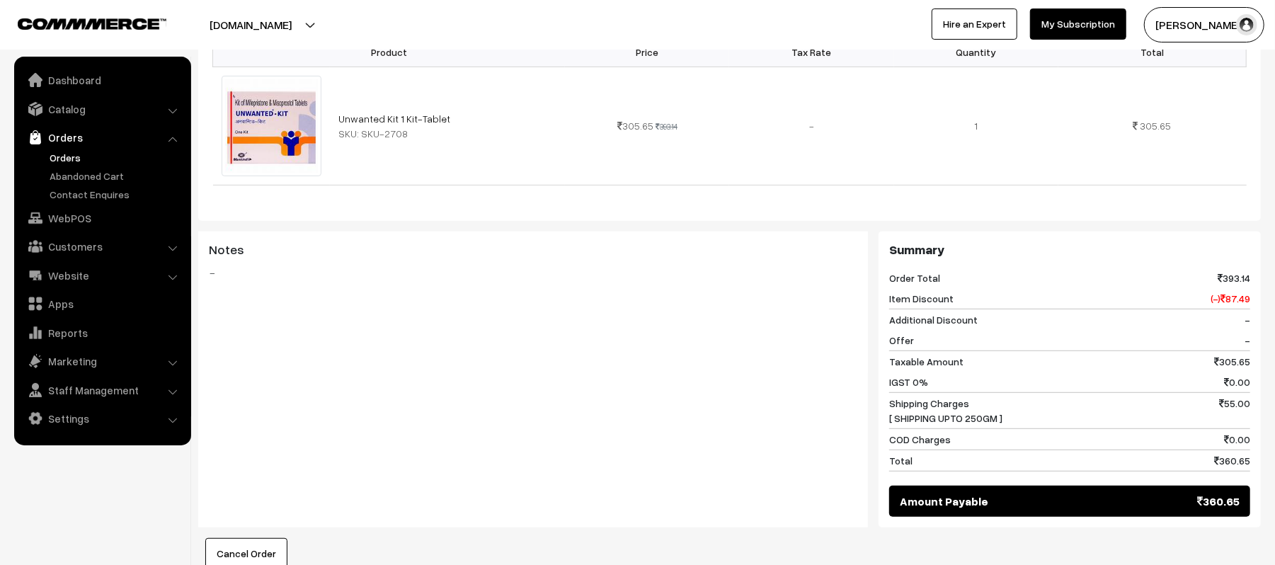
scroll to position [661, 0]
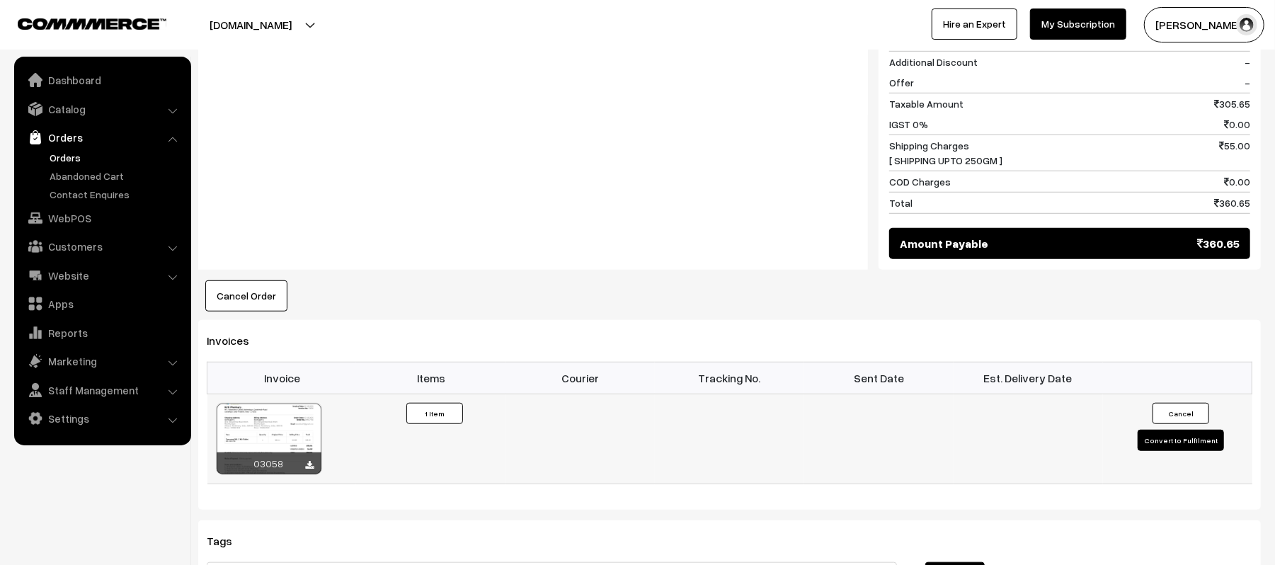
click at [1158, 462] on td "Cancel Convert to Fulfilment" at bounding box center [1177, 439] width 149 height 90
click at [1155, 451] on button "Convert to Fulfilment" at bounding box center [1181, 440] width 86 height 21
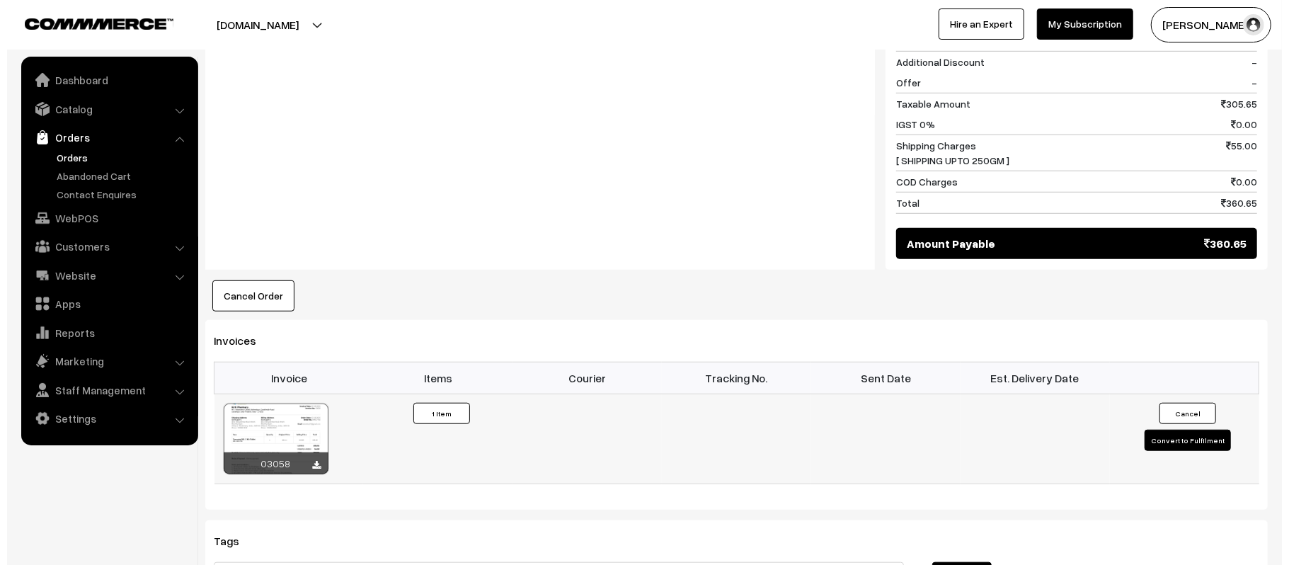
scroll to position [663, 0]
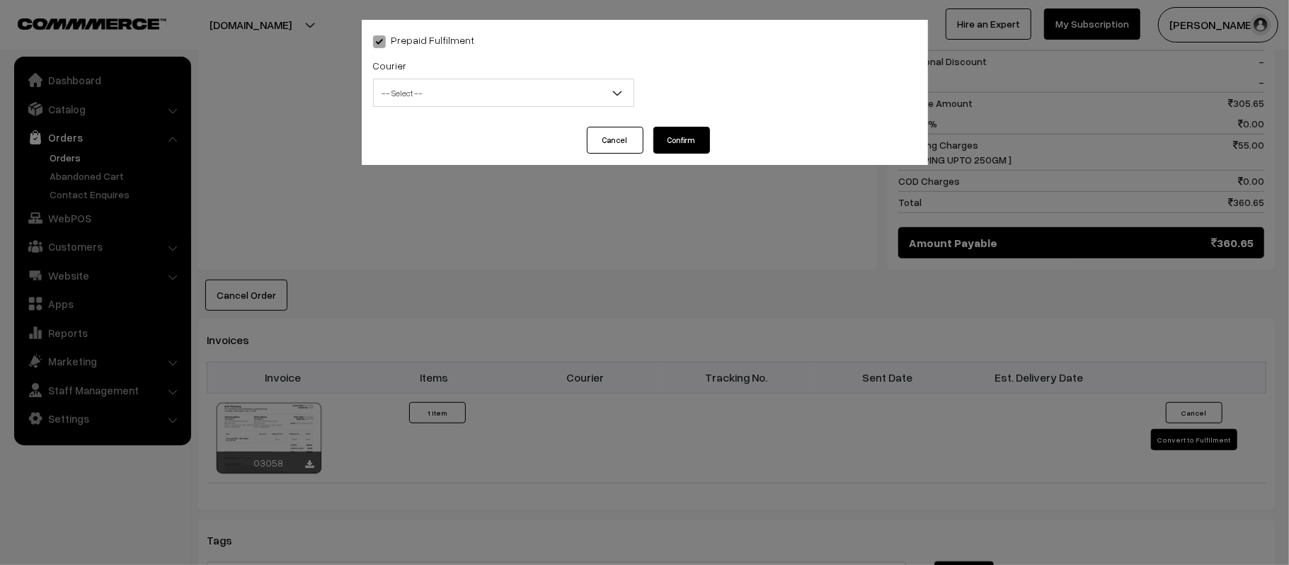
click at [443, 91] on span "-- Select --" at bounding box center [504, 93] width 260 height 25
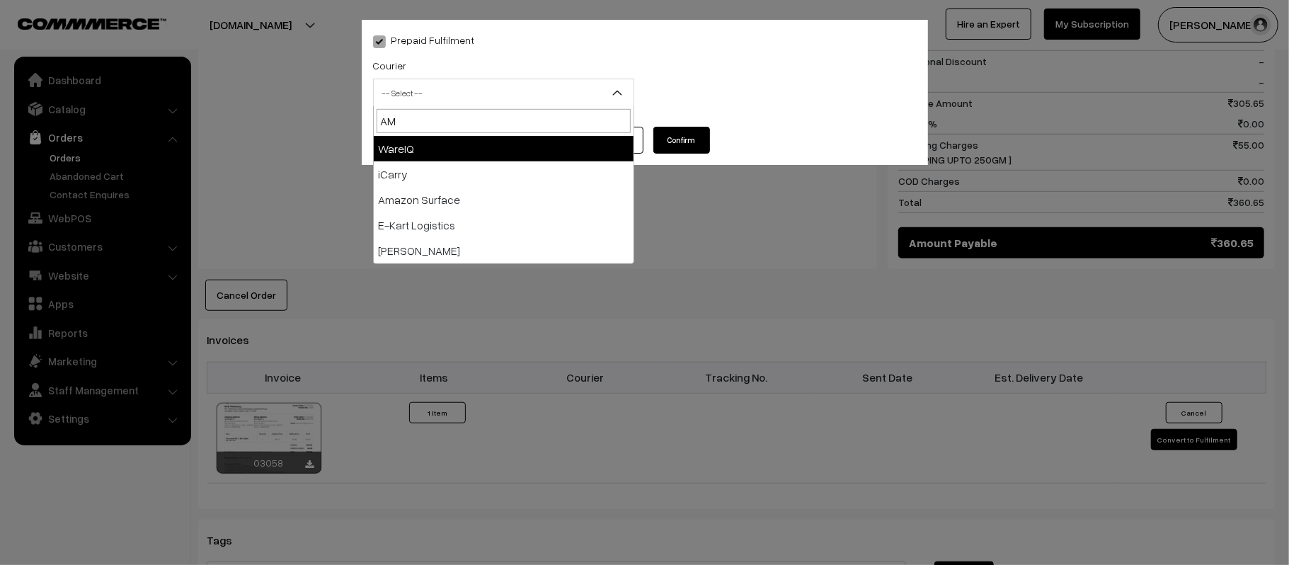
type input "AMA"
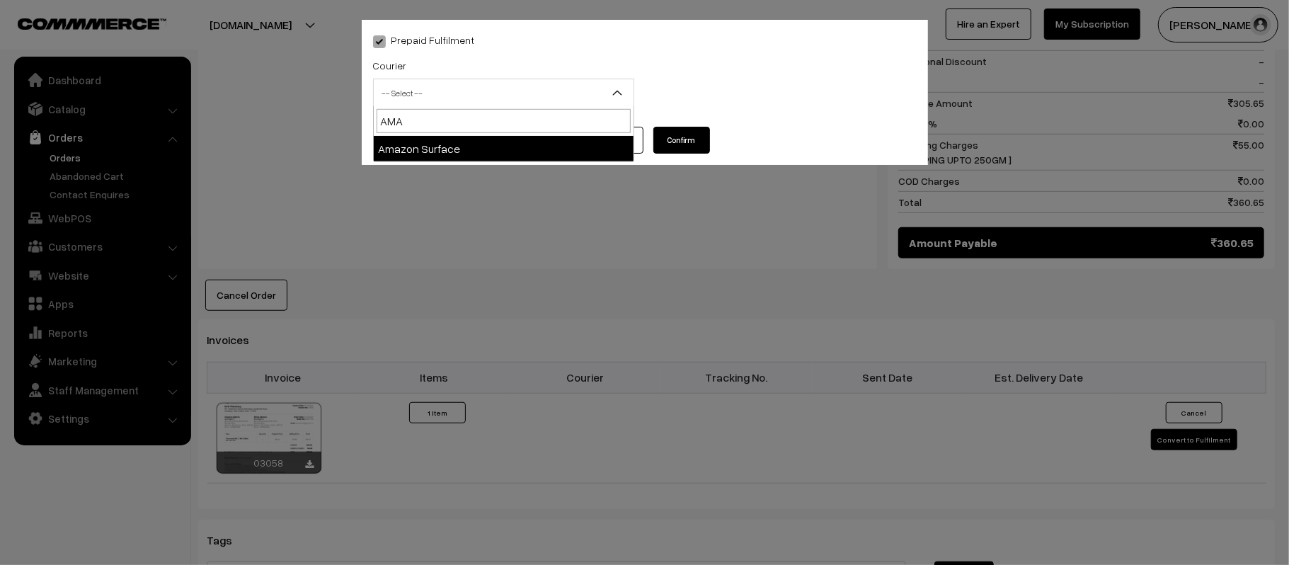
select select "5"
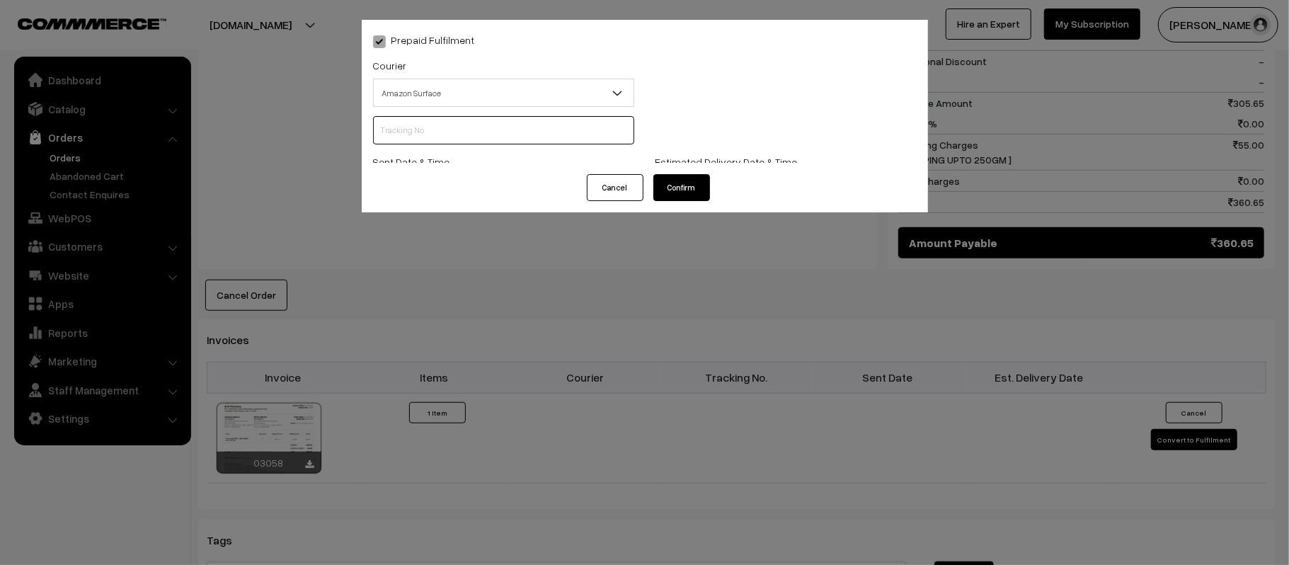
scroll to position [0, 0]
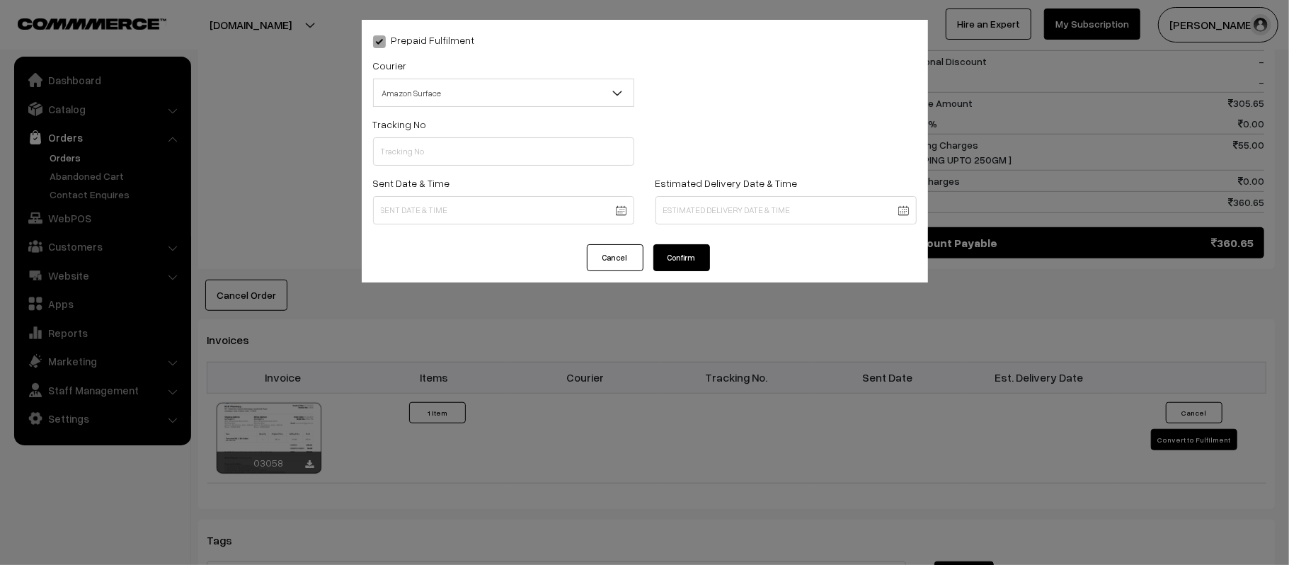
click at [486, 207] on body "Thank you for showing interest. Our team will call you shortly. Close [DOMAIN_N…" at bounding box center [644, 146] width 1289 height 1619
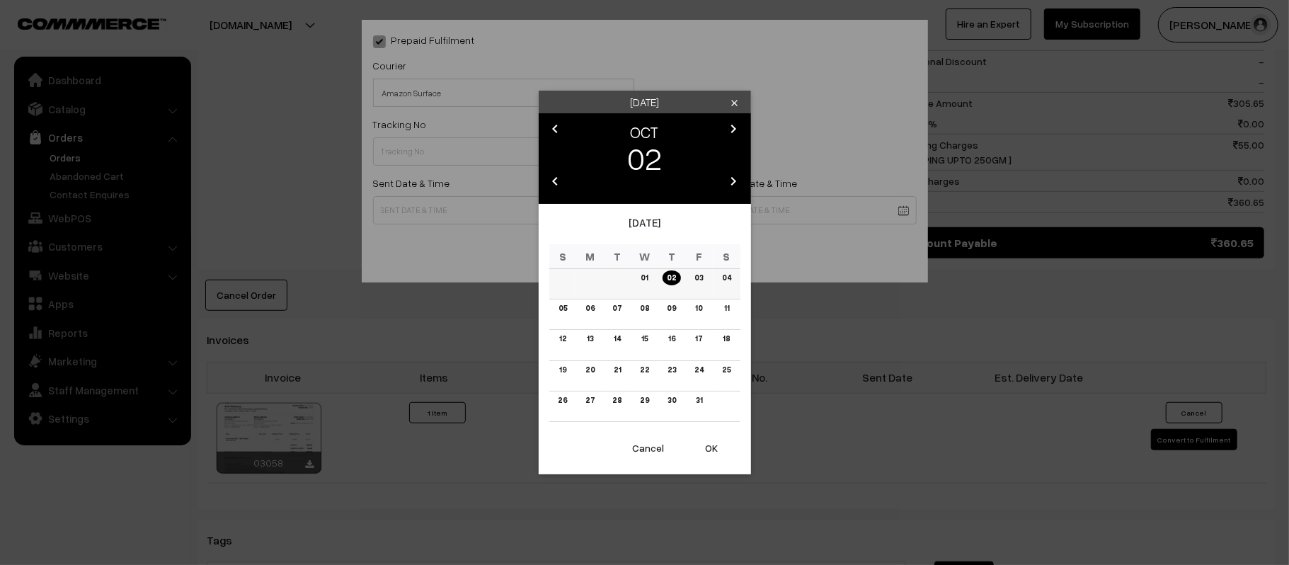
click at [698, 278] on link "03" at bounding box center [698, 277] width 17 height 15
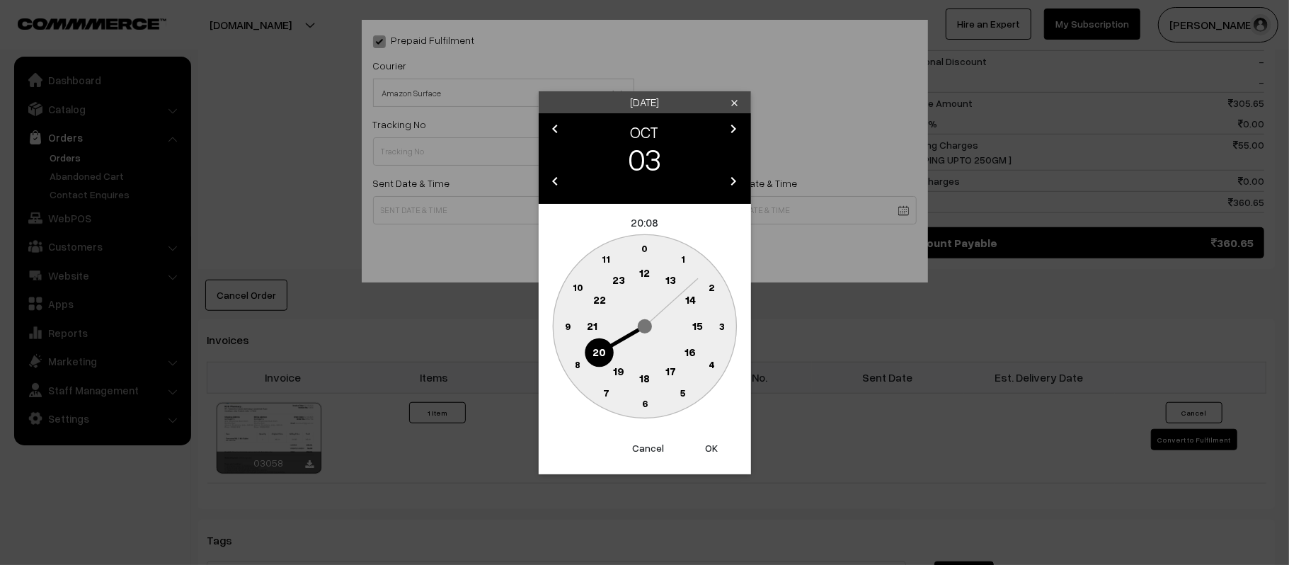
click at [646, 275] on text "12" at bounding box center [644, 272] width 11 height 13
click at [571, 332] on circle at bounding box center [567, 325] width 29 height 29
type input "[DATE] 12:45"
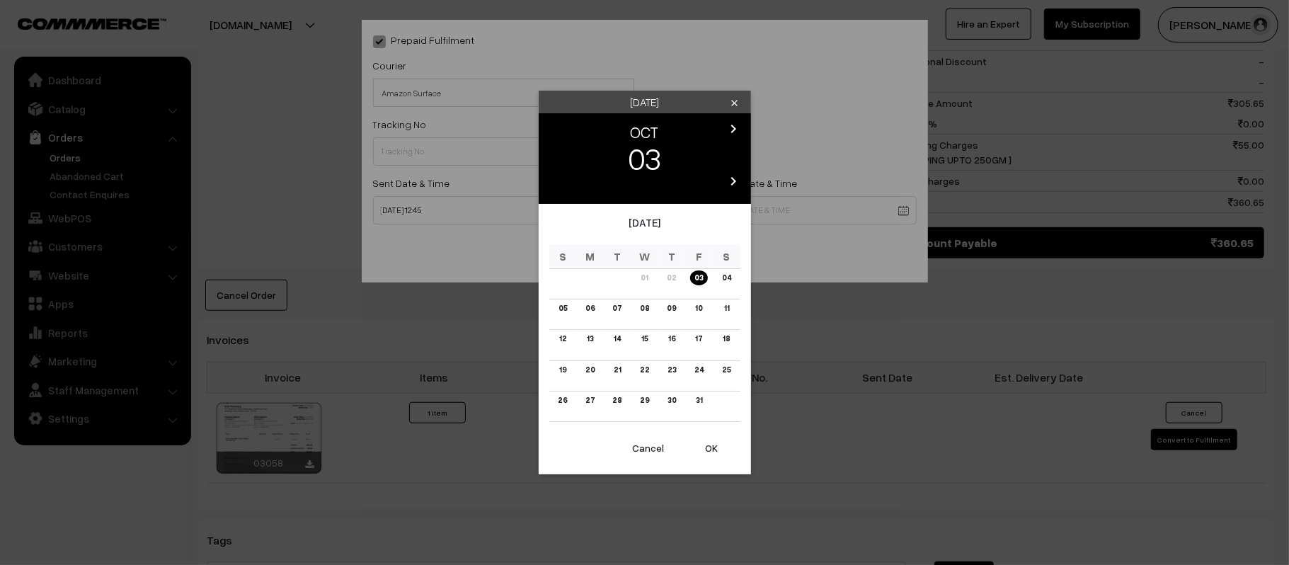
click at [771, 218] on body "Thank you for showing interest. Our team will call you shortly. Close [DOMAIN_N…" at bounding box center [644, 146] width 1289 height 1619
click at [664, 307] on link "09" at bounding box center [672, 308] width 18 height 15
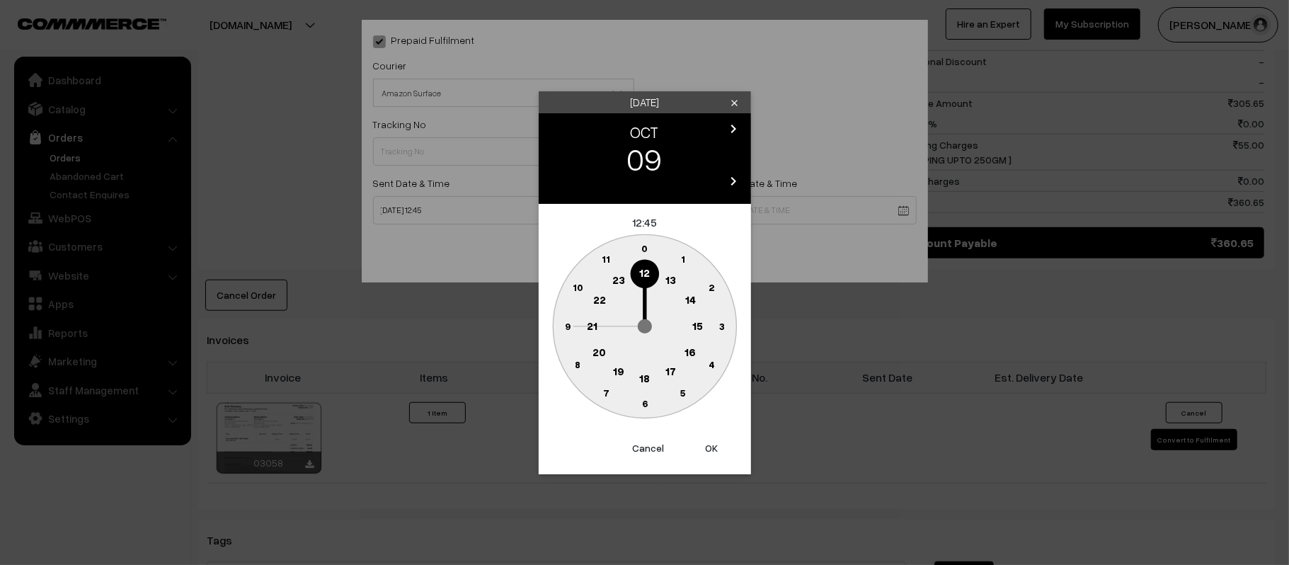
click at [588, 324] on text "21" at bounding box center [592, 325] width 11 height 13
click at [646, 408] on circle at bounding box center [644, 403] width 29 height 29
type input "[DATE] 21:30"
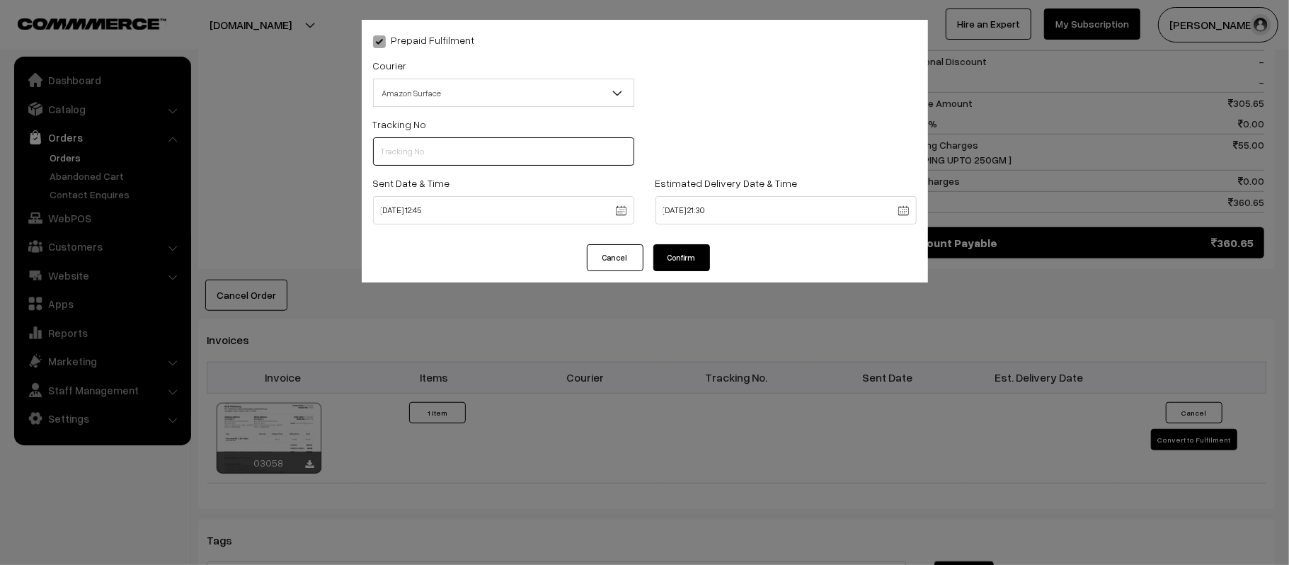
click at [425, 159] on input "text" at bounding box center [503, 151] width 261 height 28
paste input "363965562892"
type input "363965562892"
click at [688, 252] on button "Confirm" at bounding box center [681, 257] width 57 height 27
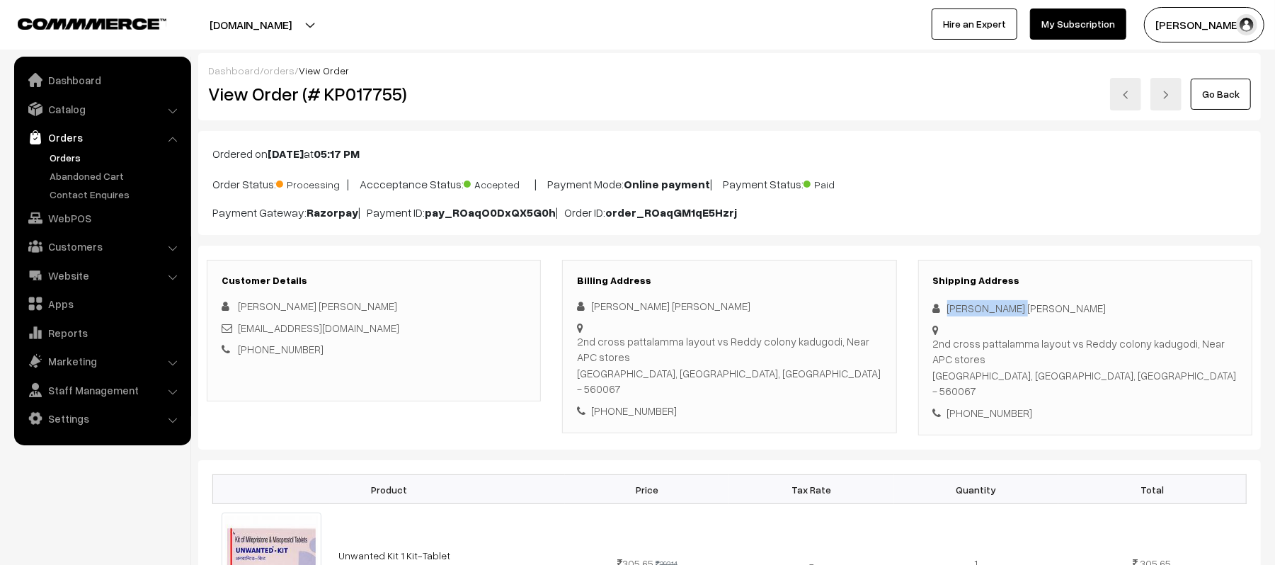
drag, startPoint x: 1029, startPoint y: 303, endPoint x: 918, endPoint y: 302, distance: 110.4
click at [918, 302] on div "Shipping Address [PERSON_NAME] [PERSON_NAME] 2nd cross pattalamma layout vs Red…" at bounding box center [1085, 348] width 334 height 176
copy div "[PERSON_NAME] [PERSON_NAME]"
click at [998, 405] on div "[PHONE_NUMBER]" at bounding box center [1085, 413] width 304 height 16
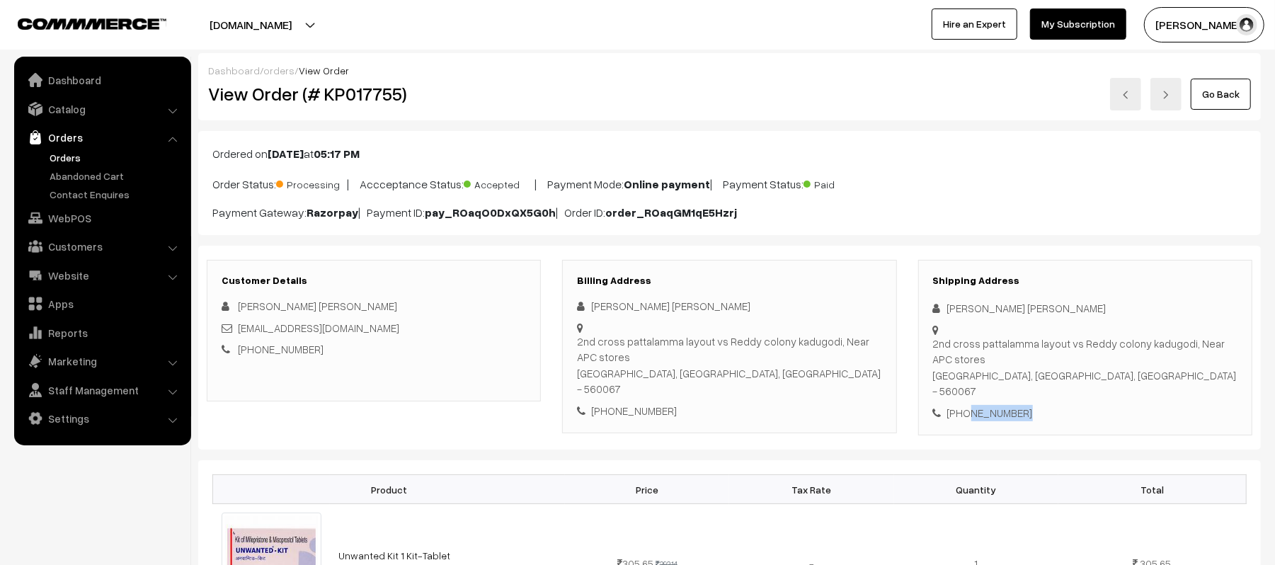
click at [998, 405] on div "[PHONE_NUMBER]" at bounding box center [1085, 413] width 304 height 16
copy div "9986336918"
drag, startPoint x: 372, startPoint y: 329, endPoint x: 239, endPoint y: 328, distance: 132.4
click at [239, 328] on div "[EMAIL_ADDRESS][DOMAIN_NAME]" at bounding box center [374, 328] width 304 height 16
copy link "[EMAIL_ADDRESS][DOMAIN_NAME]"
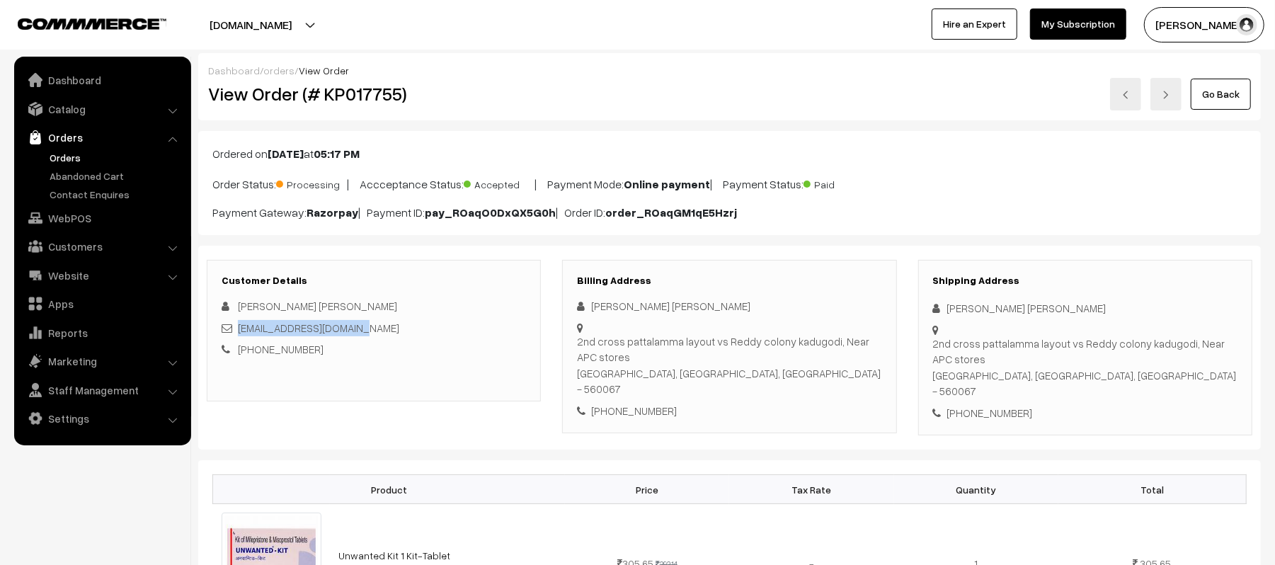
drag, startPoint x: 934, startPoint y: 344, endPoint x: 1119, endPoint y: 372, distance: 186.8
click at [1119, 372] on div "2nd cross pattalamma layout vs Reddy colony kadugodi, Near APC stores [GEOGRAPH…" at bounding box center [1085, 368] width 304 height 64
copy div "2nd cross pattalamma layout vs Reddy colony kadugodi, Near APC stores [GEOGRAPH…"
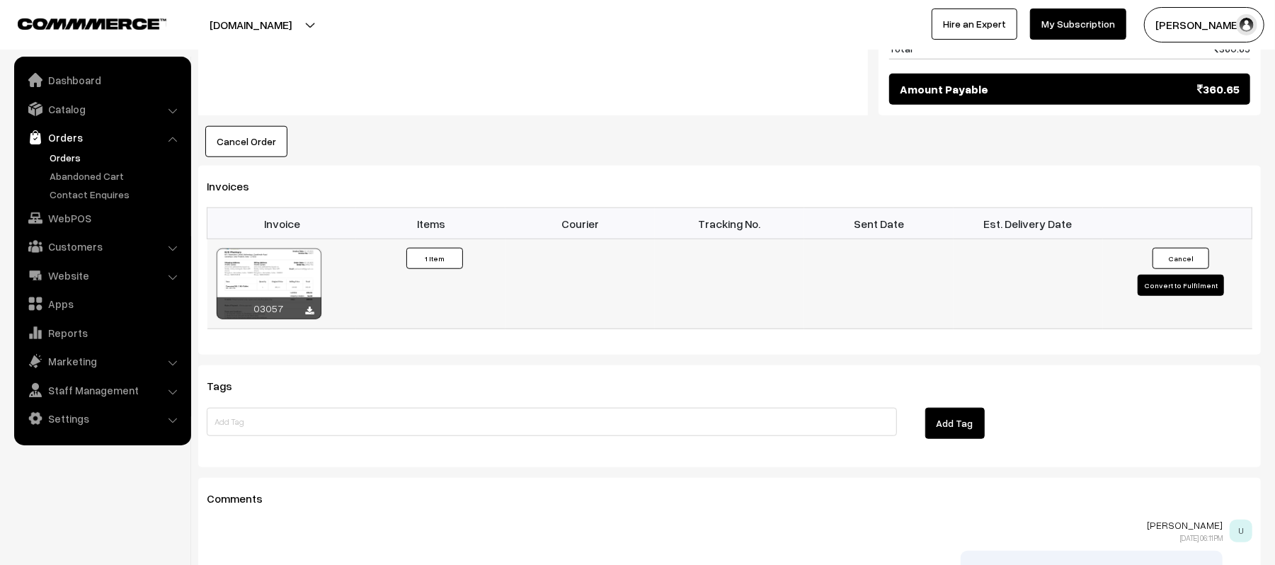
click at [1164, 275] on button "Convert to Fulfilment" at bounding box center [1181, 285] width 86 height 21
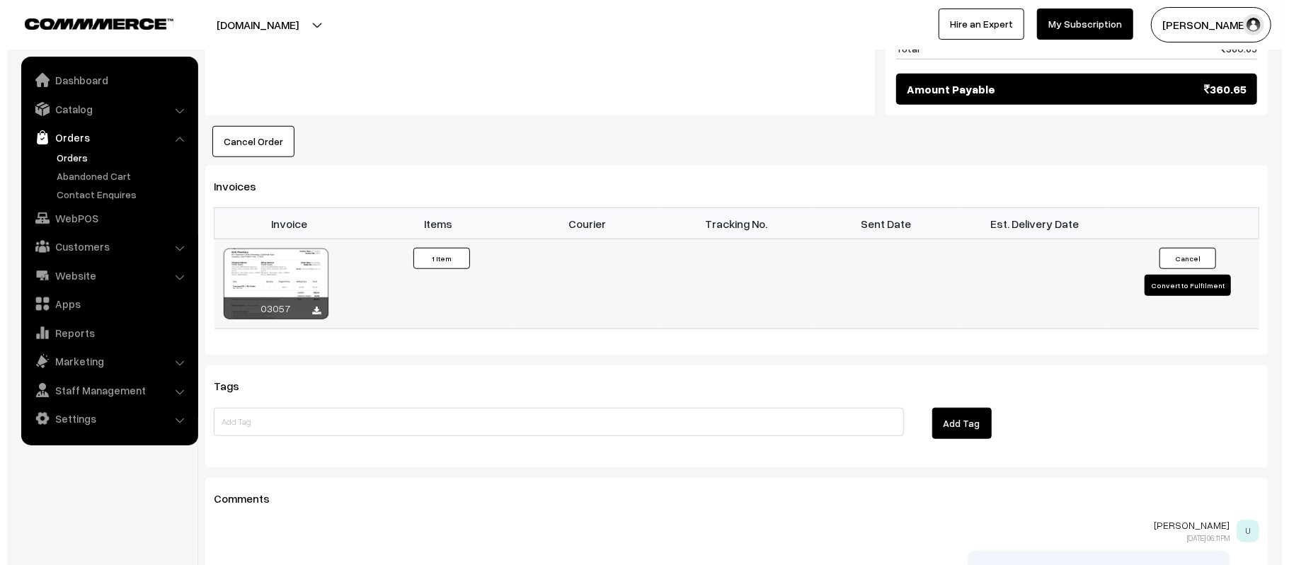
scroll to position [851, 0]
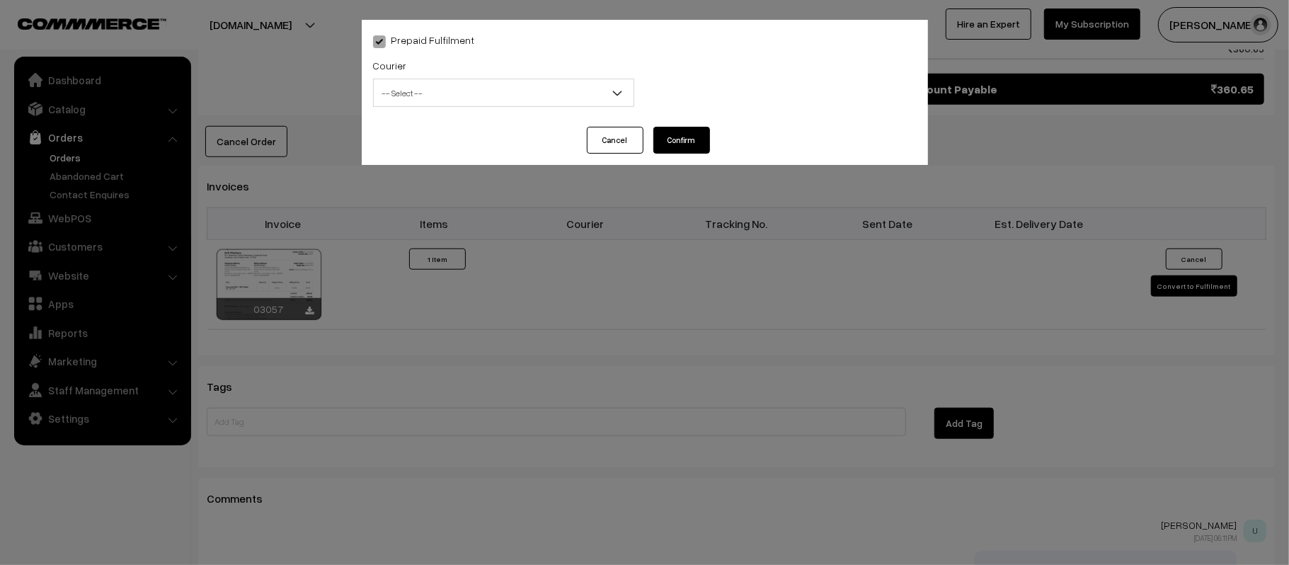
click at [573, 94] on span "-- Select --" at bounding box center [504, 93] width 260 height 25
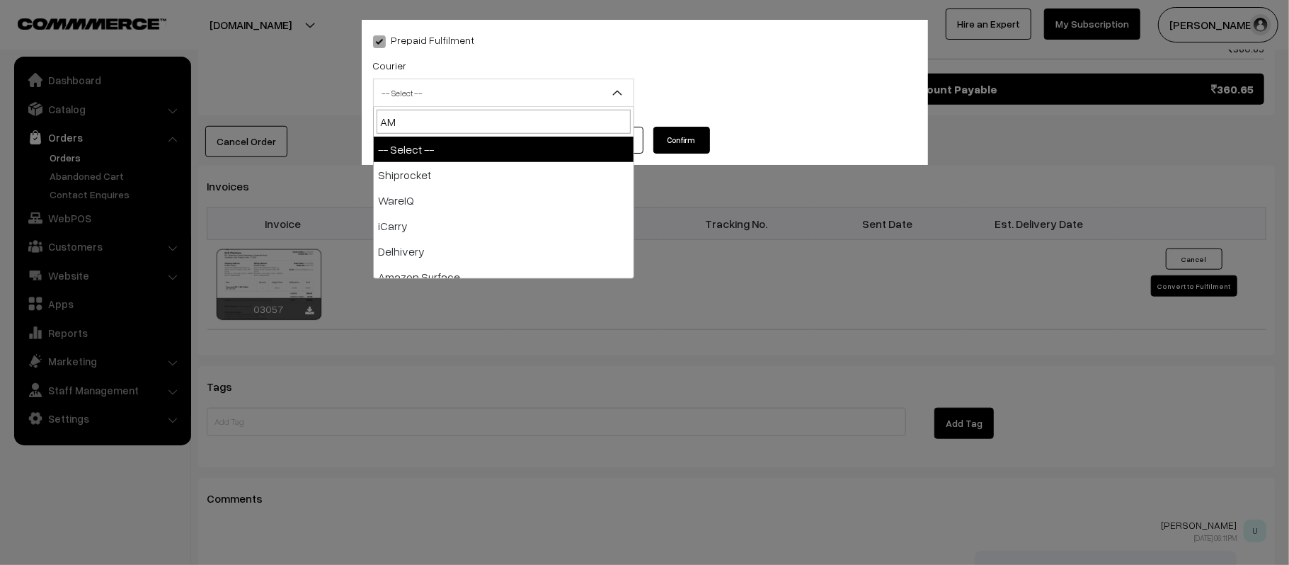
type input "AMA"
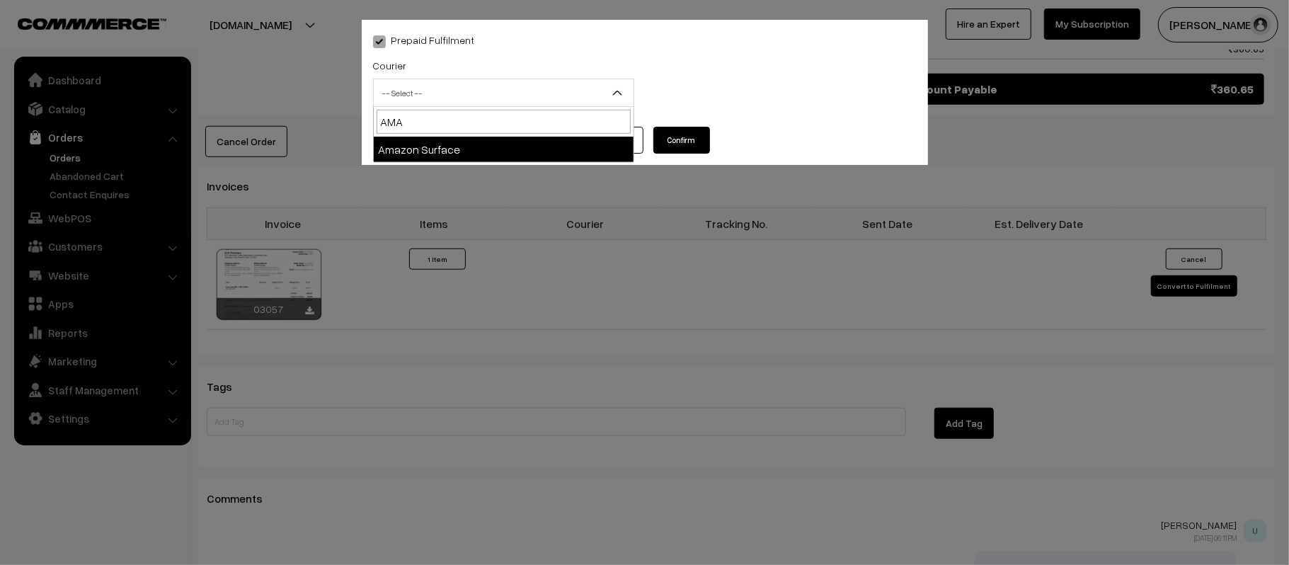
select select "5"
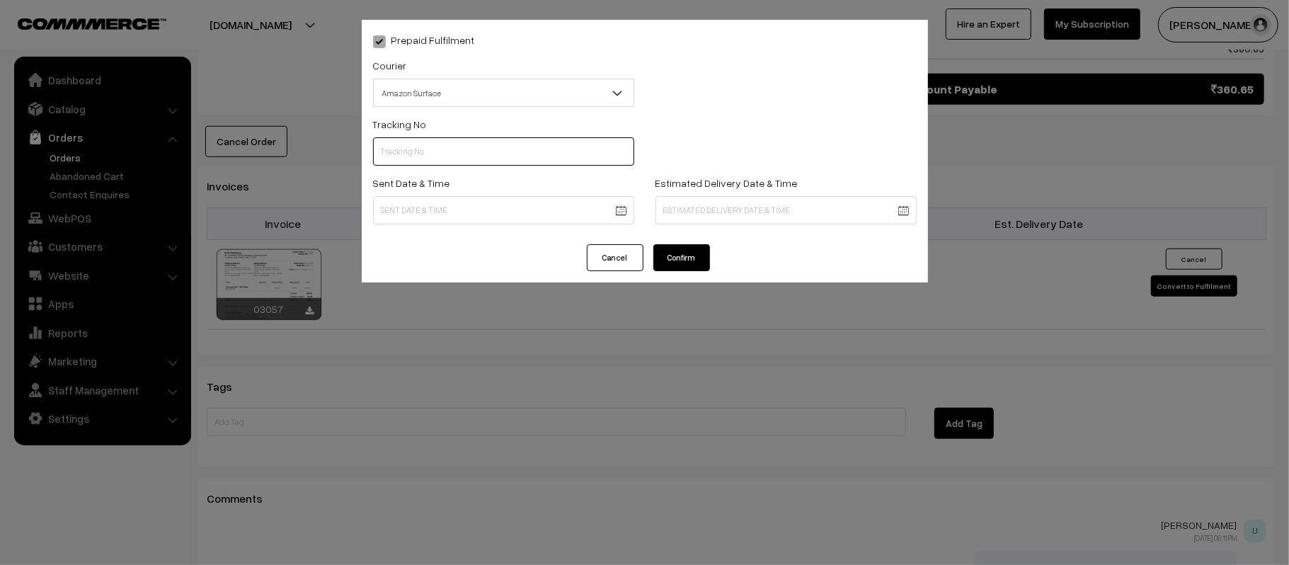
click at [470, 140] on input "text" at bounding box center [503, 151] width 261 height 28
paste input "363965585921"
type input "363965585921"
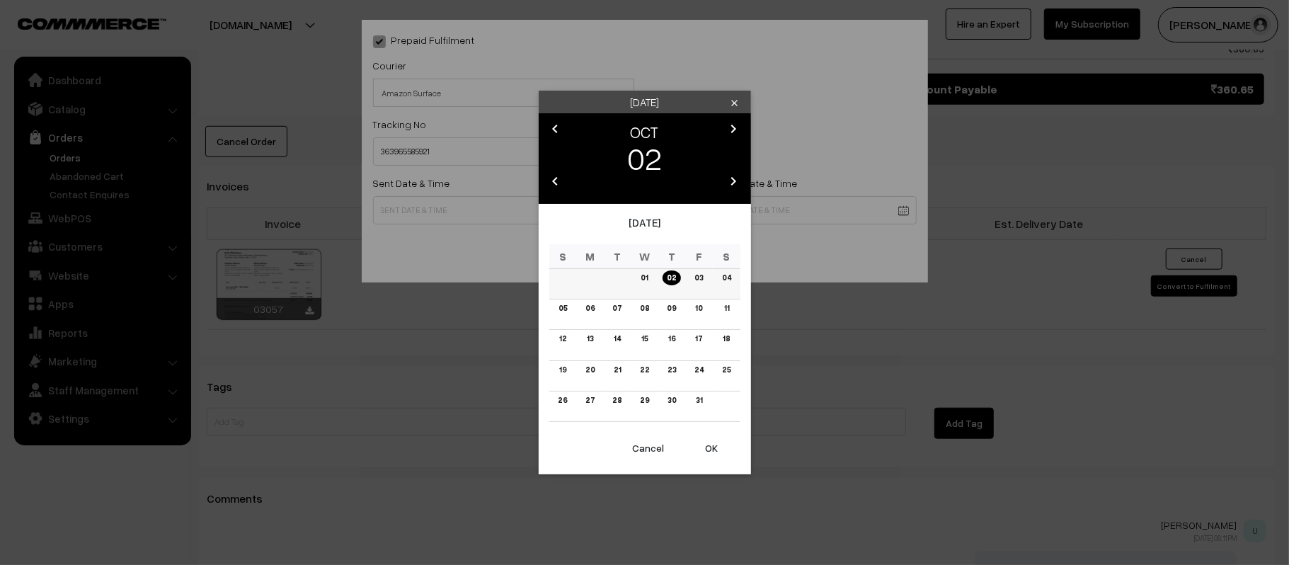
click at [692, 282] on link "03" at bounding box center [698, 277] width 17 height 15
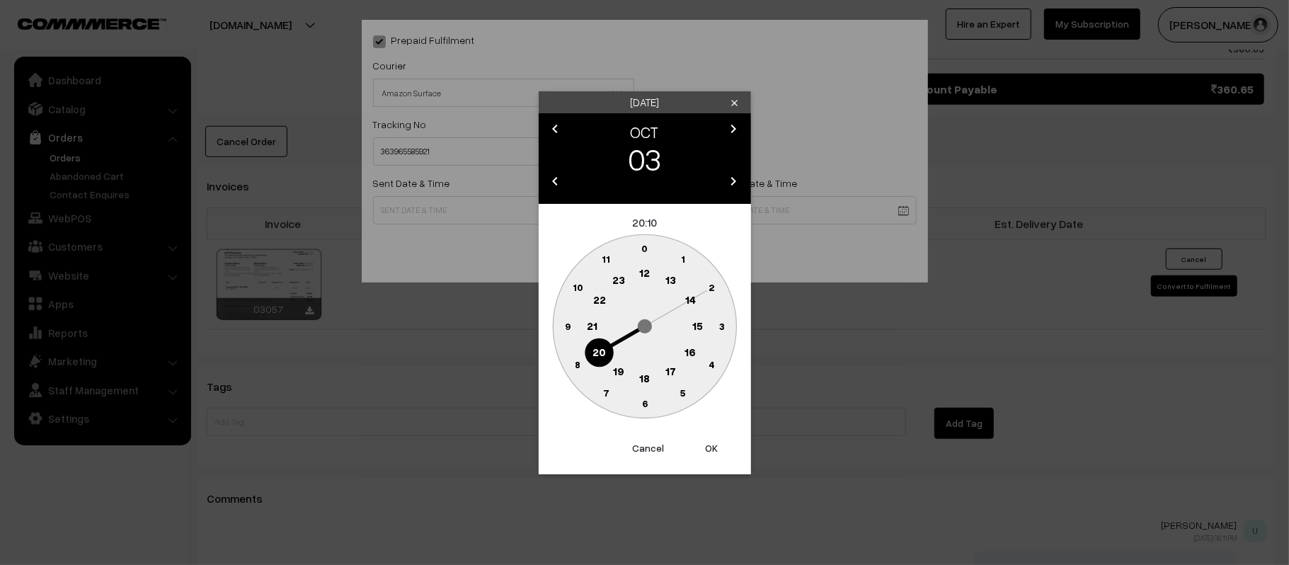
click at [641, 273] on text "12" at bounding box center [644, 272] width 11 height 13
click at [572, 328] on text "45" at bounding box center [567, 325] width 12 height 12
type input "03-10-2025 12:45"
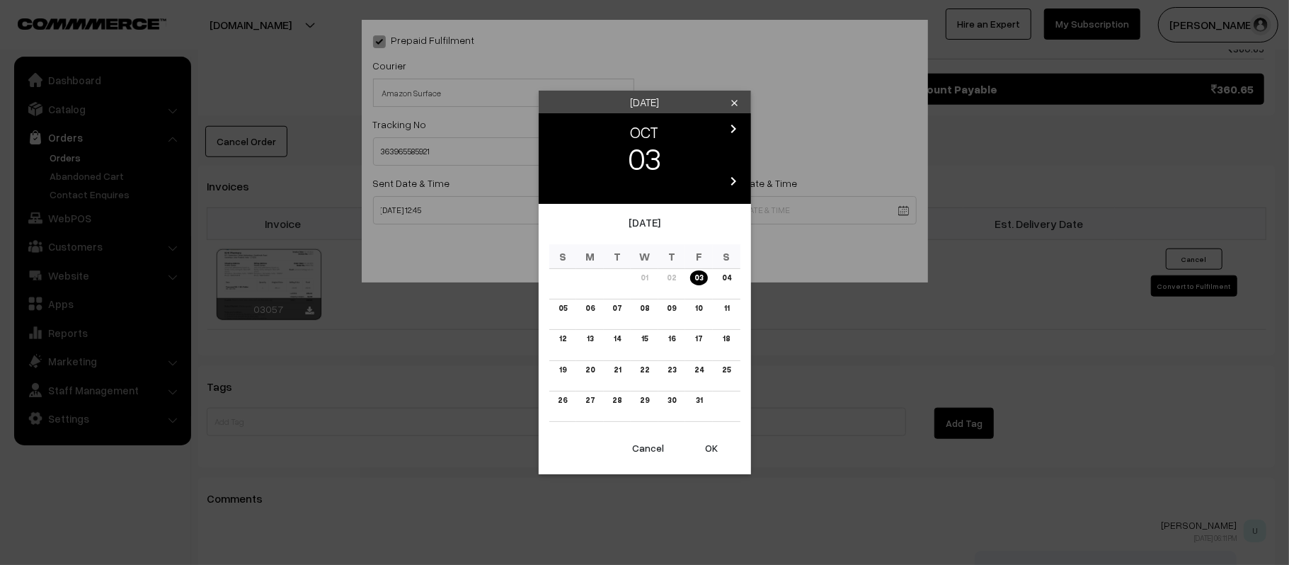
click at [673, 304] on link "09" at bounding box center [672, 308] width 18 height 15
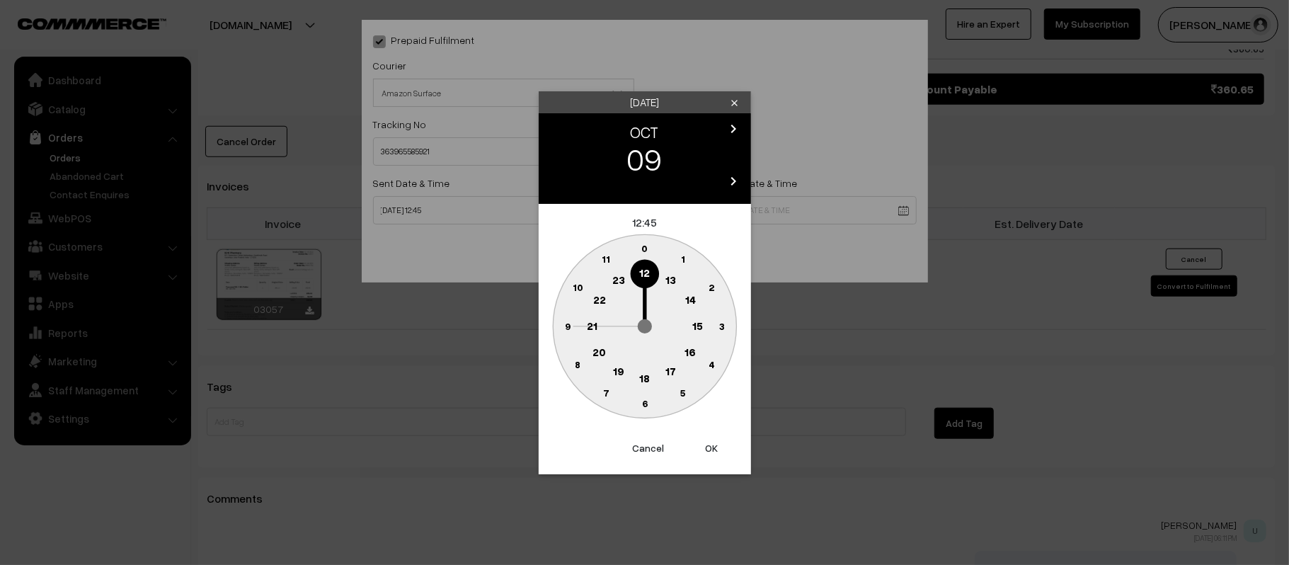
click at [593, 324] on text "21" at bounding box center [592, 325] width 11 height 13
click at [652, 408] on circle at bounding box center [644, 403] width 29 height 29
type input "09-10-2025 21:30"
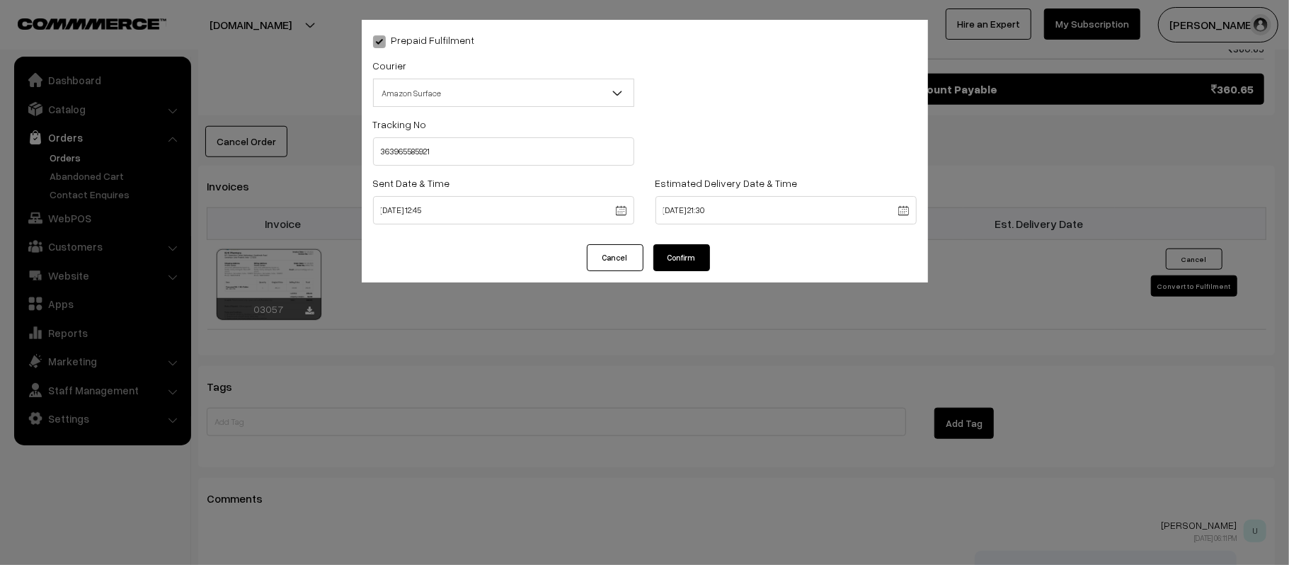
click at [680, 241] on div "Prepaid Fulfilment Courier -- Select -- Shiprocket WareIQ iCarry Delhivery Amaz…" at bounding box center [645, 132] width 566 height 224
click at [687, 262] on button "Confirm" at bounding box center [681, 257] width 57 height 27
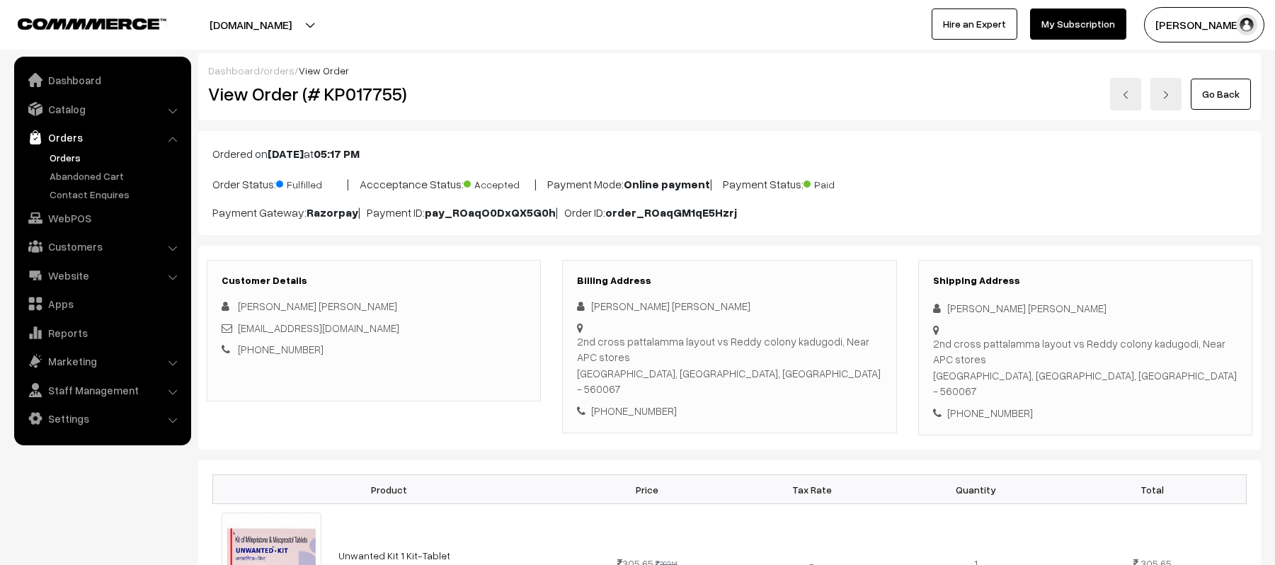
scroll to position [850, 0]
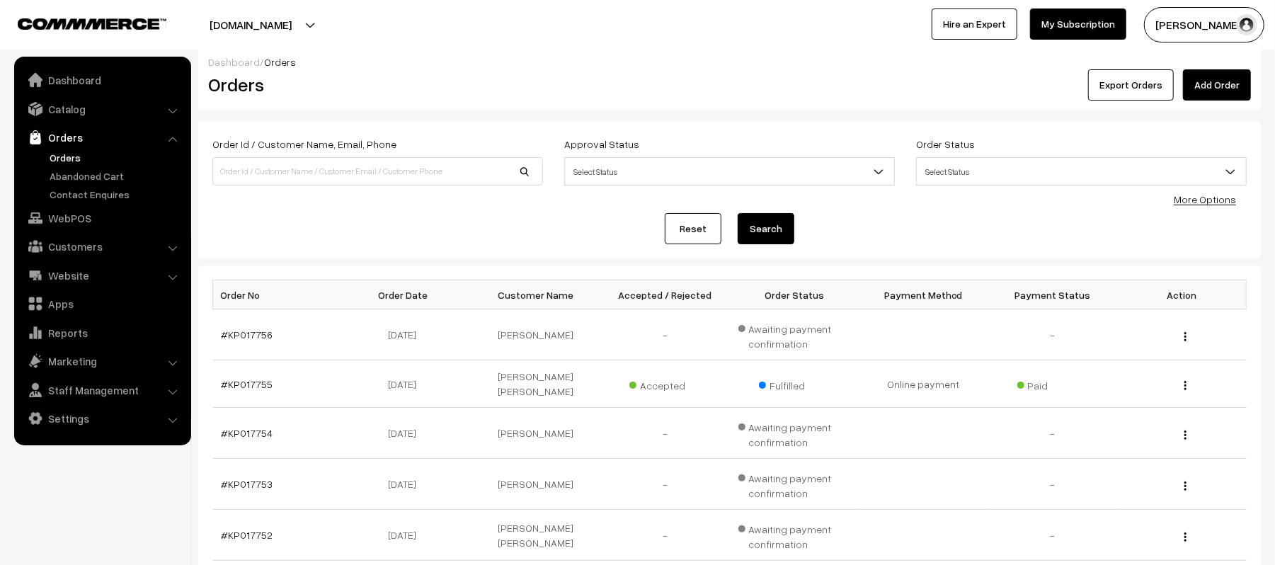
scroll to position [6, 0]
click at [217, 335] on td "#KP017756" at bounding box center [278, 336] width 130 height 51
click at [241, 335] on link "#KP017756" at bounding box center [248, 337] width 52 height 12
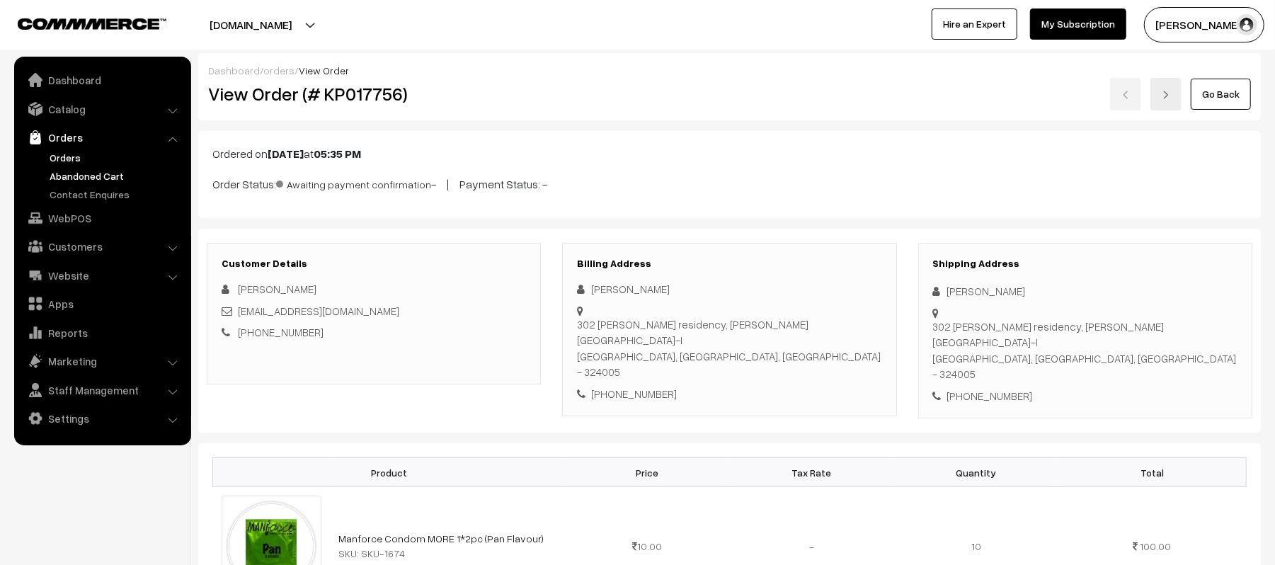
click at [86, 176] on link "Abandoned Cart" at bounding box center [116, 175] width 140 height 15
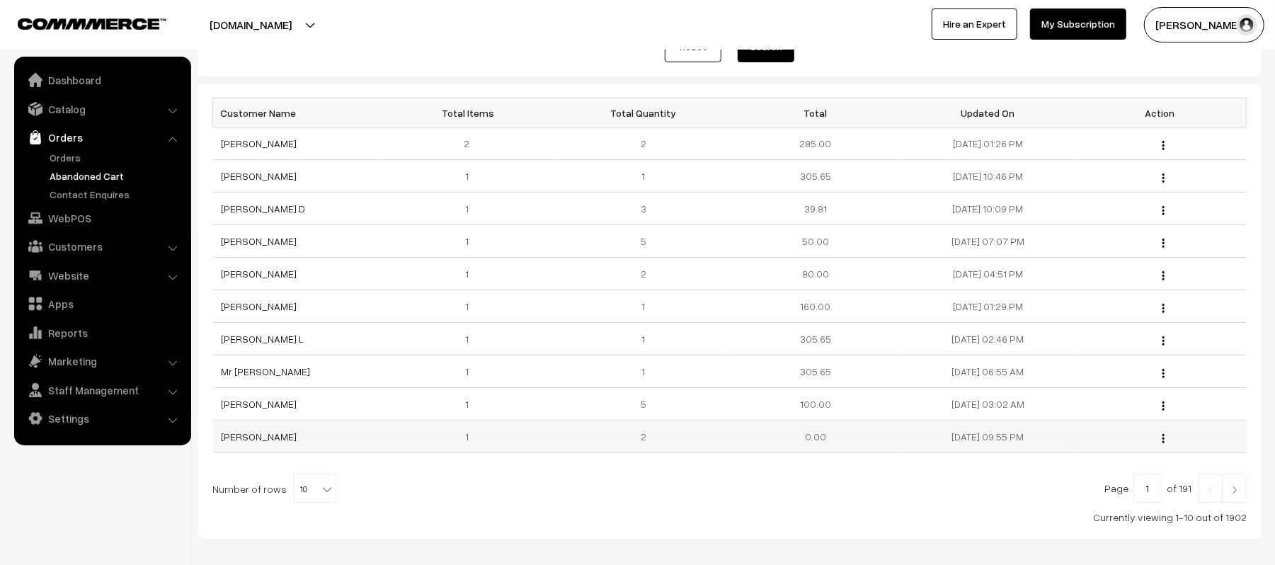
scroll to position [188, 0]
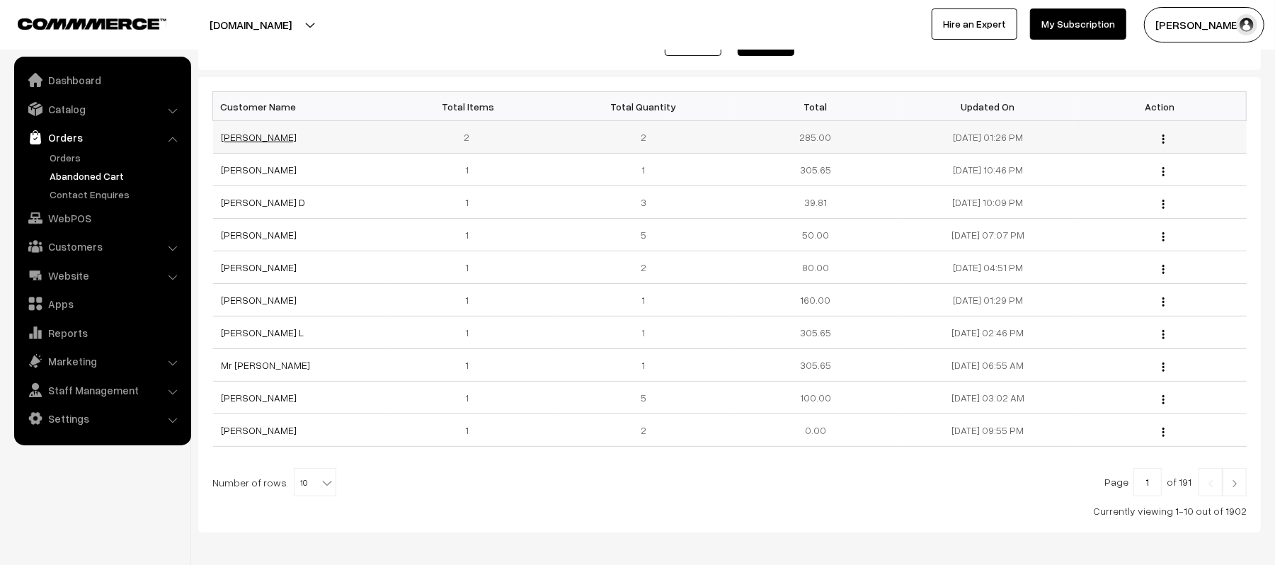
click at [249, 137] on link "[PERSON_NAME]" at bounding box center [260, 137] width 76 height 12
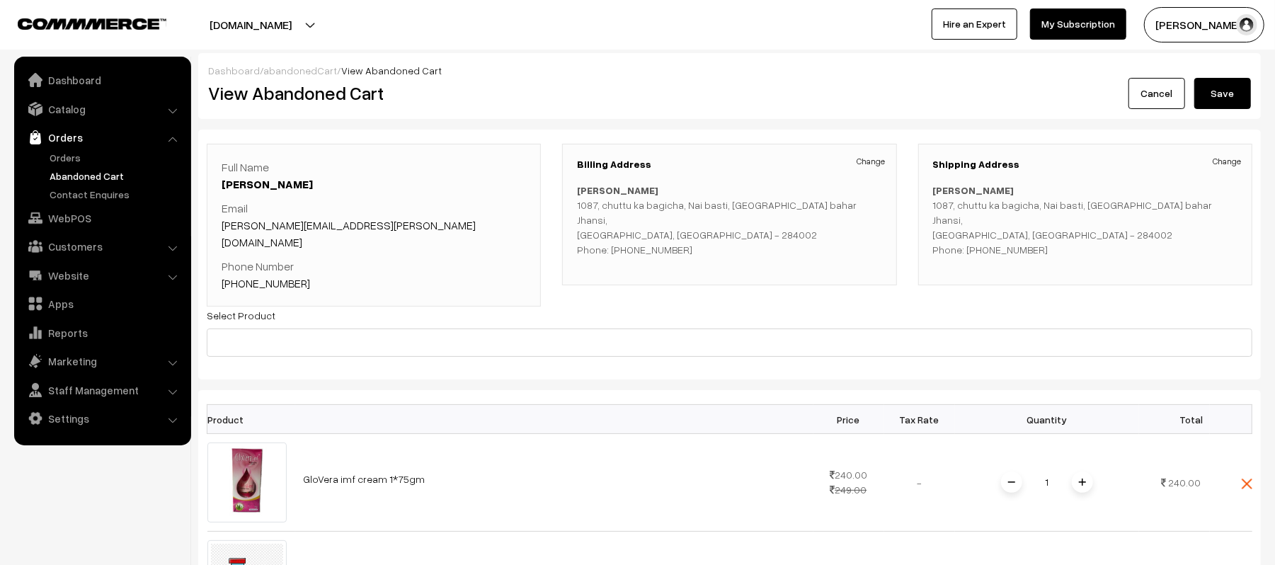
click at [273, 276] on link "[PHONE_NUMBER]" at bounding box center [266, 283] width 88 height 14
click at [67, 161] on link "Orders" at bounding box center [116, 157] width 140 height 15
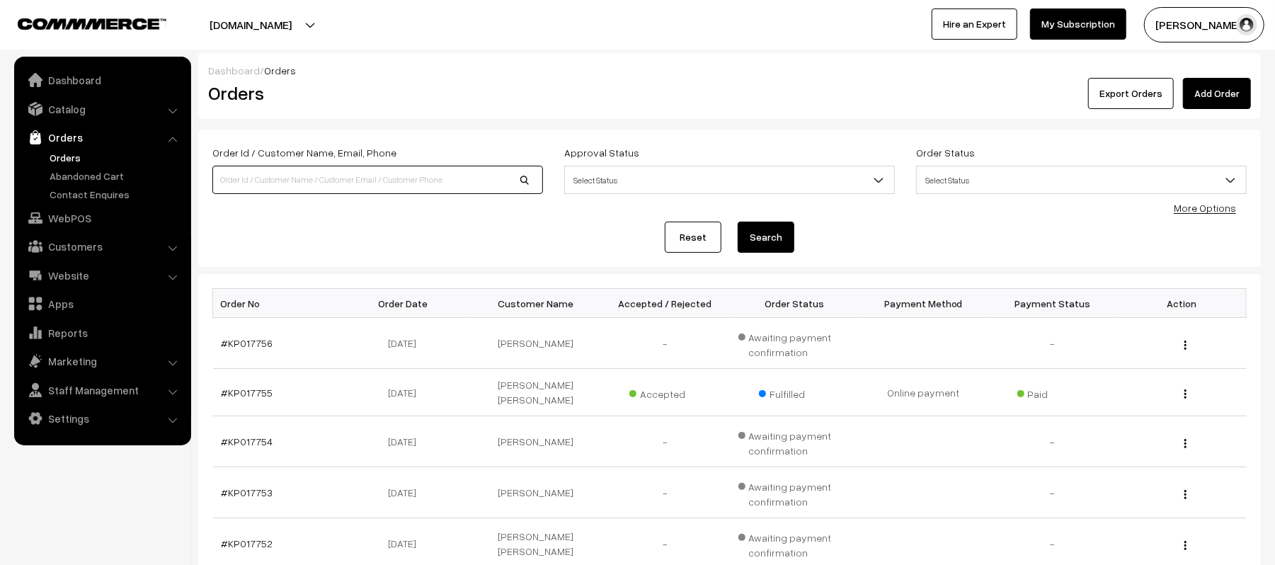
drag, startPoint x: 0, startPoint y: 0, endPoint x: 352, endPoint y: 184, distance: 397.1
click at [352, 184] on input at bounding box center [377, 180] width 331 height 28
type input "KP017681"
click at [738, 222] on button "Search" at bounding box center [766, 237] width 57 height 31
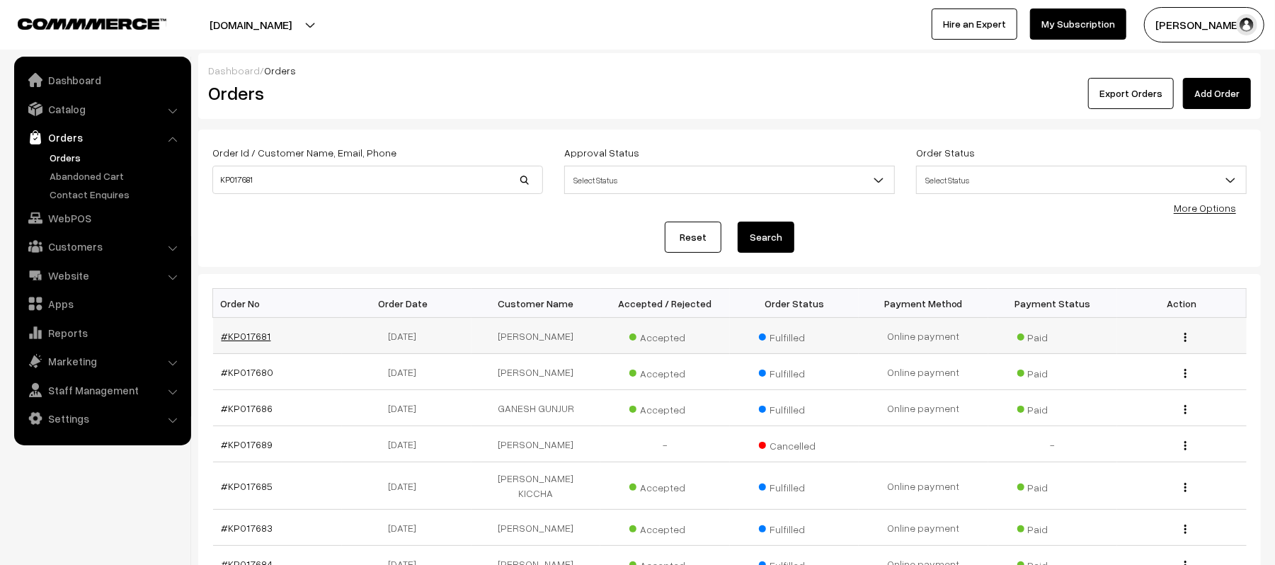
click at [244, 336] on link "#KP017681" at bounding box center [247, 336] width 50 height 12
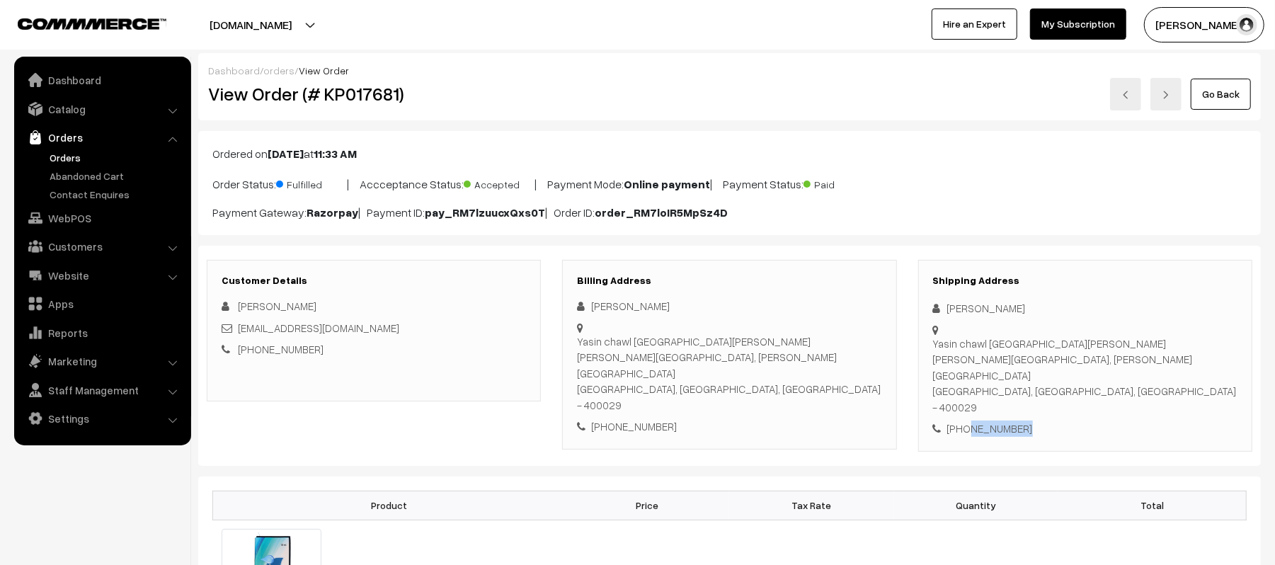
click at [59, 151] on link "Orders" at bounding box center [116, 157] width 140 height 15
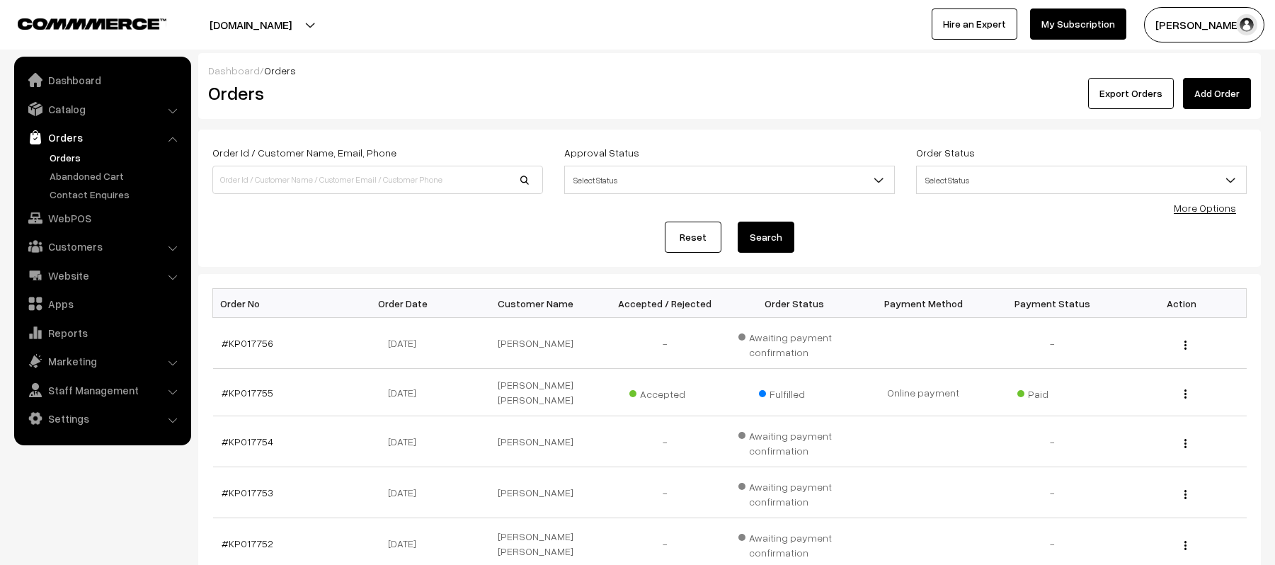
click at [310, 181] on input at bounding box center [377, 180] width 331 height 28
type input "KP017233"
click at [738, 222] on button "Search" at bounding box center [766, 237] width 57 height 31
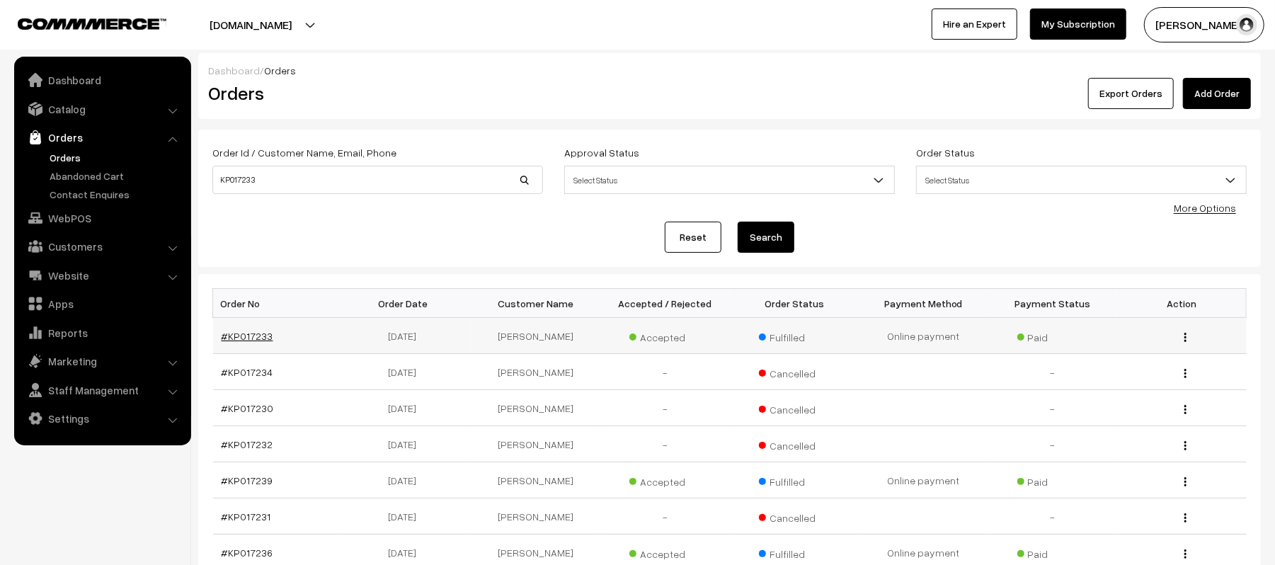
click at [245, 330] on link "#KP017233" at bounding box center [248, 336] width 52 height 12
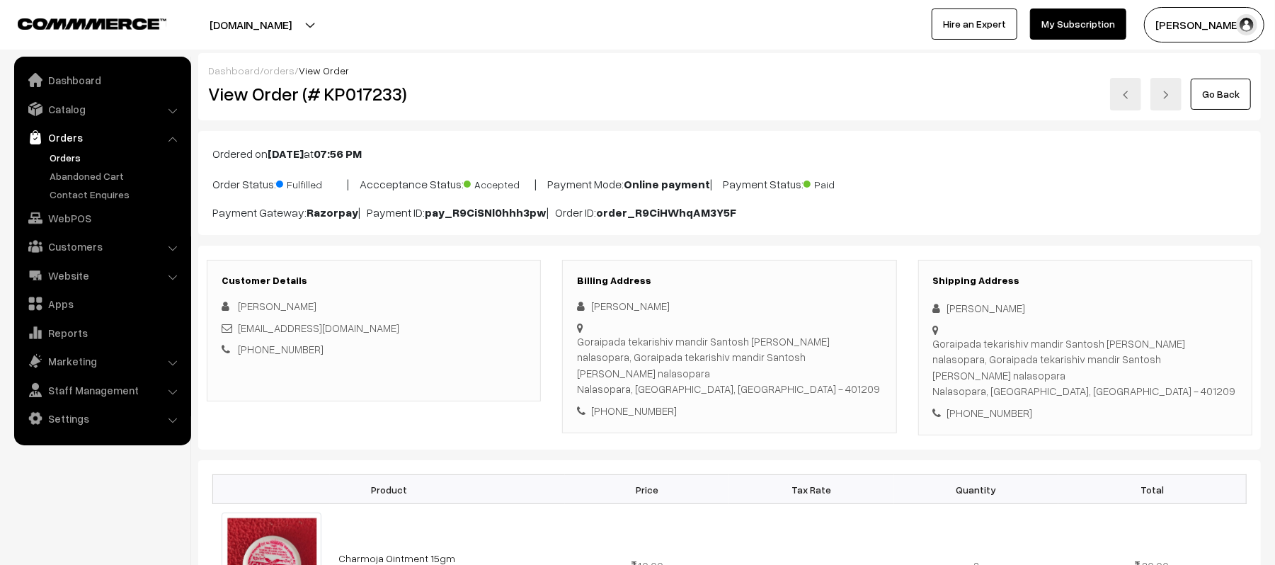
click at [372, 105] on h2 "View Order (# KP017233)" at bounding box center [374, 94] width 333 height 22
copy h2 "KP017233"
click at [479, 213] on b "pay_R9CiSNl0hhh3pw" at bounding box center [486, 212] width 122 height 14
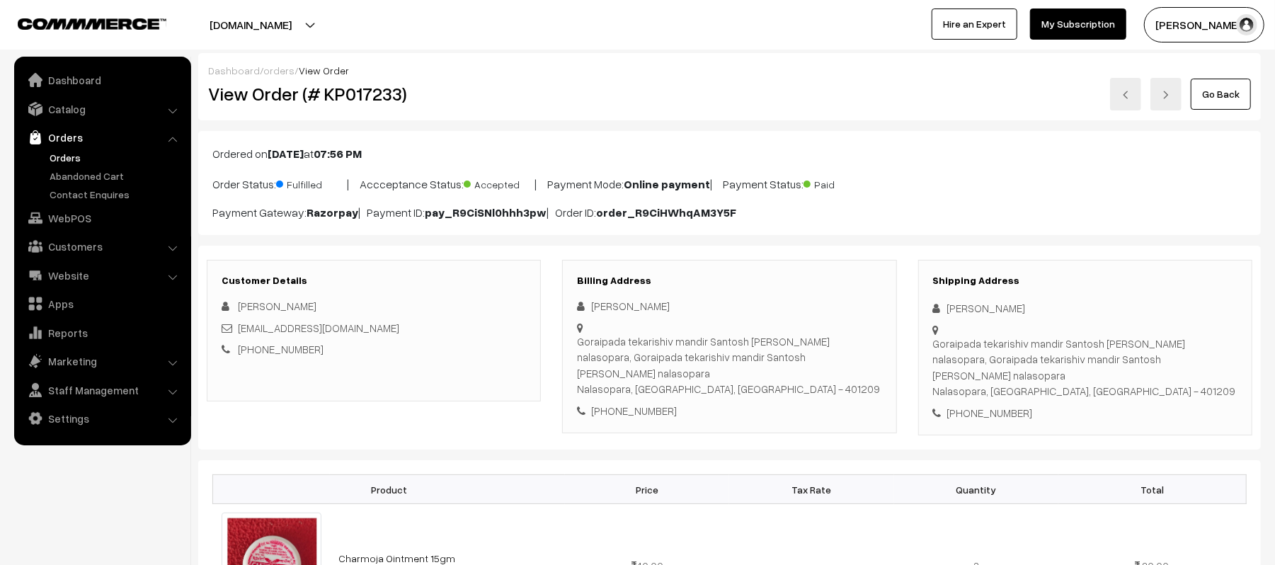
copy p "pay_R9CiSNl0hhh3pw"
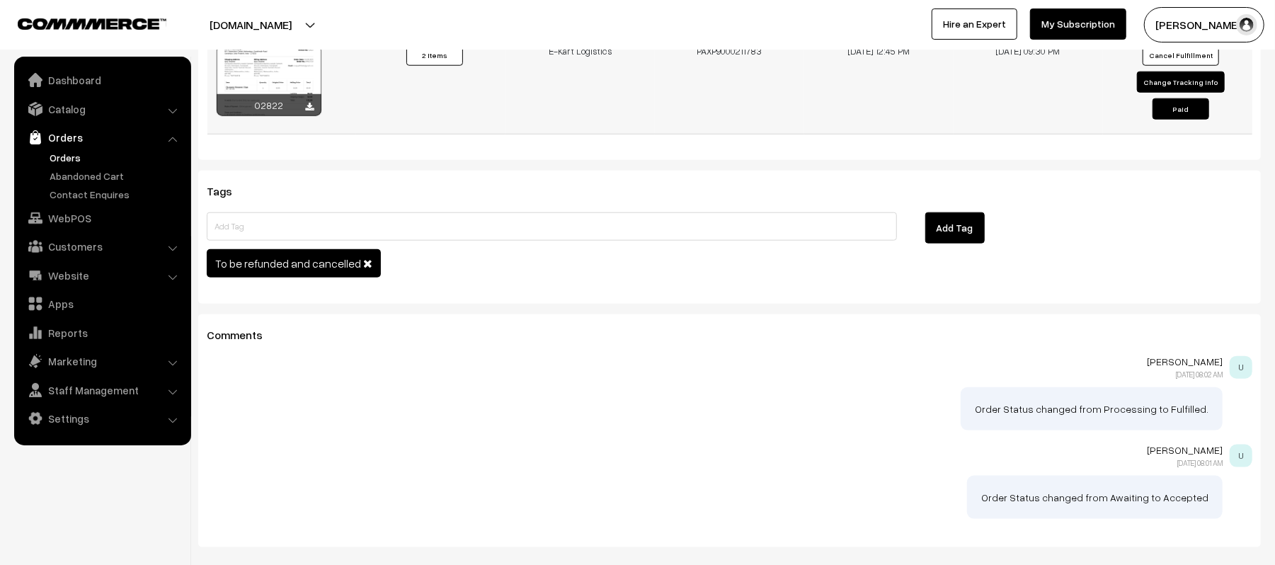
scroll to position [1038, 0]
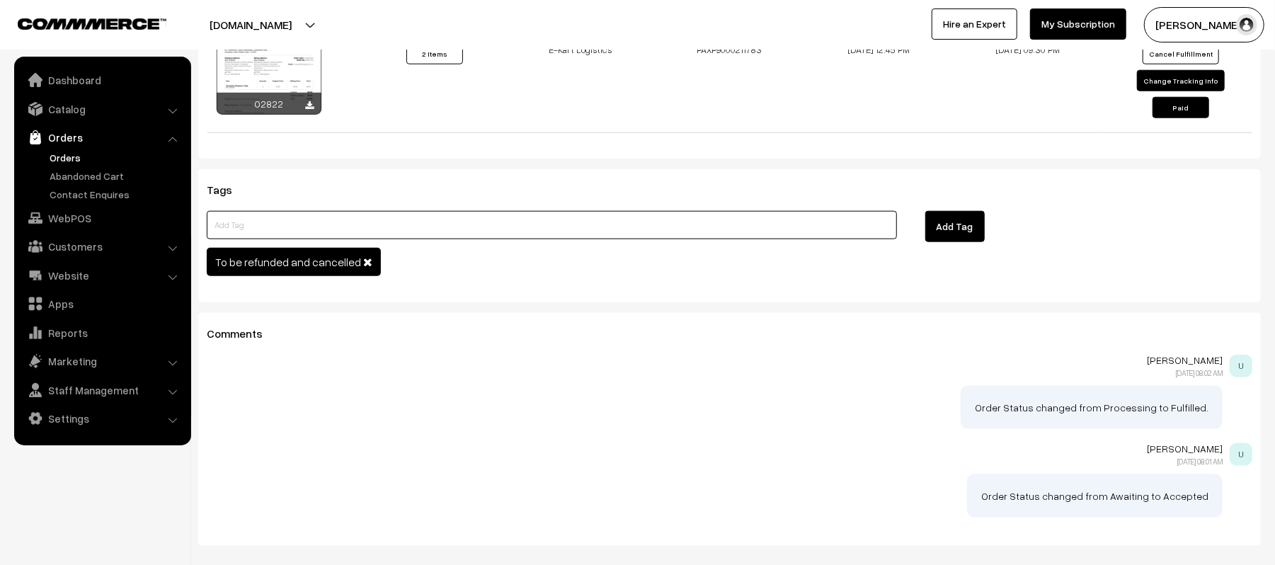
click at [481, 218] on input at bounding box center [552, 225] width 690 height 28
click at [963, 222] on button "Add Tag" at bounding box center [954, 226] width 59 height 31
click at [348, 211] on input "SHIPMENT NOT YET RTO" at bounding box center [552, 225] width 690 height 28
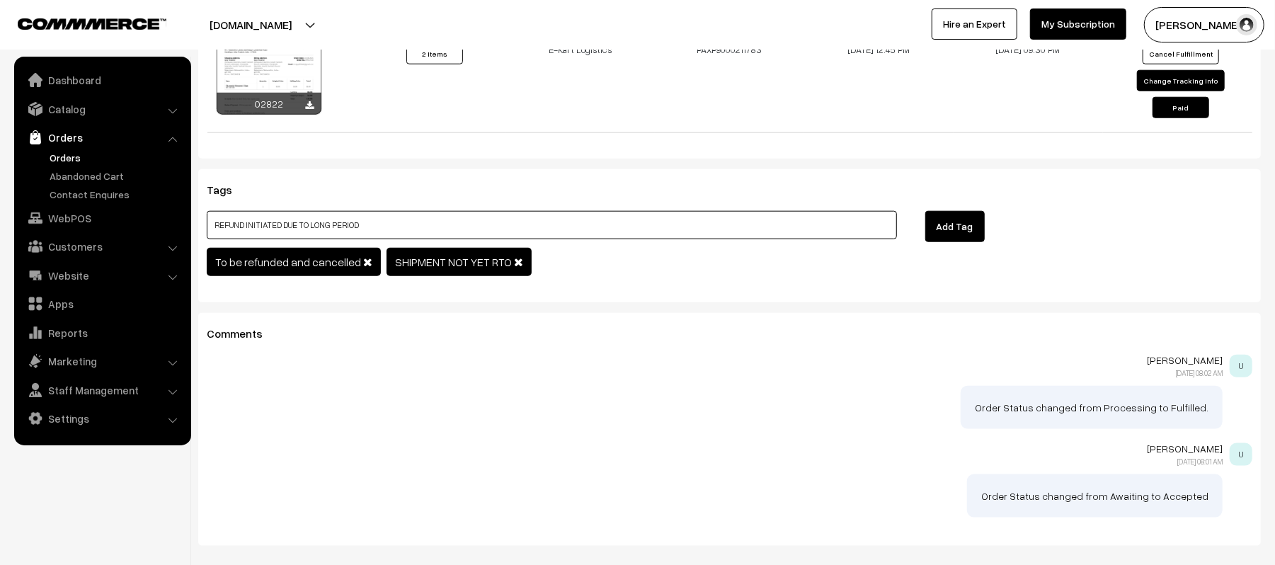
type input "REFUND INITIATED DUE TO LONG PERIOD"
drag, startPoint x: 964, startPoint y: 215, endPoint x: 550, endPoint y: 196, distance: 413.9
click at [961, 216] on button "Add Tag" at bounding box center [954, 226] width 59 height 31
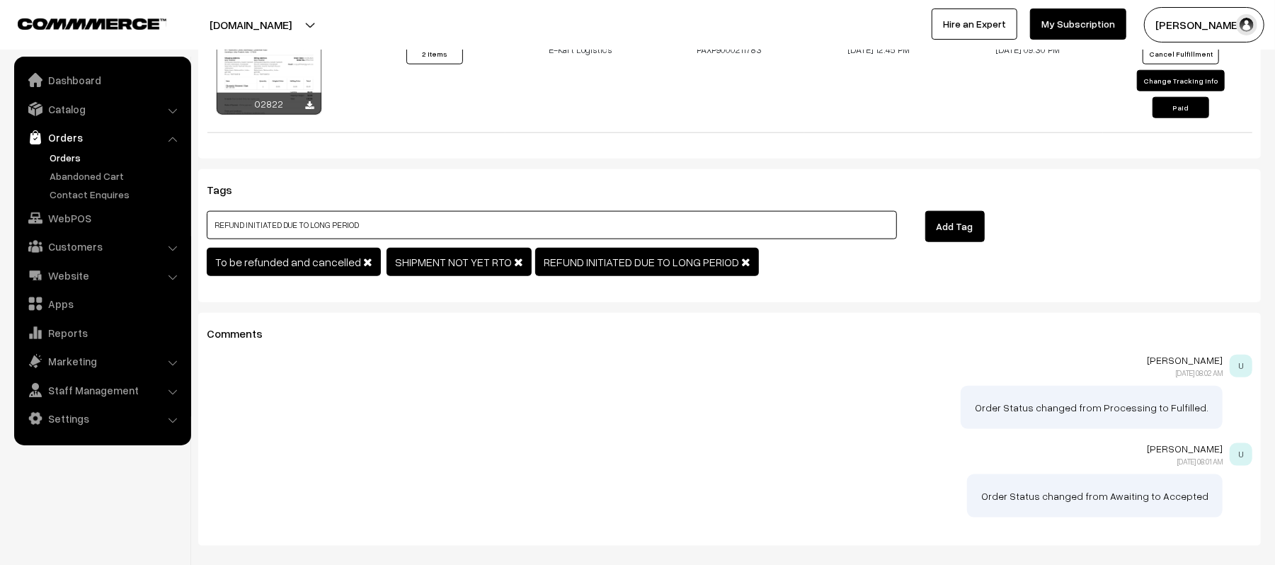
click at [408, 219] on input "REFUND INITIATED DUE TO LONG PERIOD" at bounding box center [552, 225] width 690 height 28
click at [972, 218] on button "Add Tag" at bounding box center [954, 226] width 59 height 31
click at [375, 224] on input "REFUND DATE 02.10.2025" at bounding box center [552, 225] width 690 height 28
type input "RTO NOT DONE TILL 02.10.2025"
click at [958, 221] on button "Add Tag" at bounding box center [954, 226] width 59 height 31
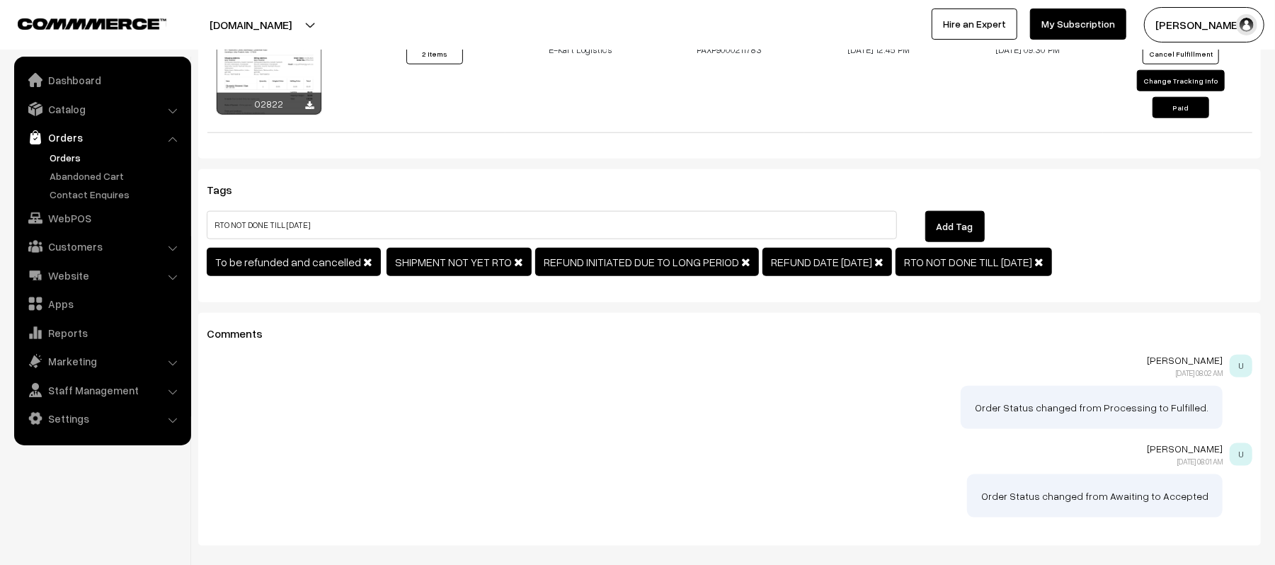
click at [1125, 199] on div "Tags RTO NOT DONE TILL 02.10.2025 Add Tag To be refunded and cancelled SHIPMENT…" at bounding box center [729, 235] width 1063 height 133
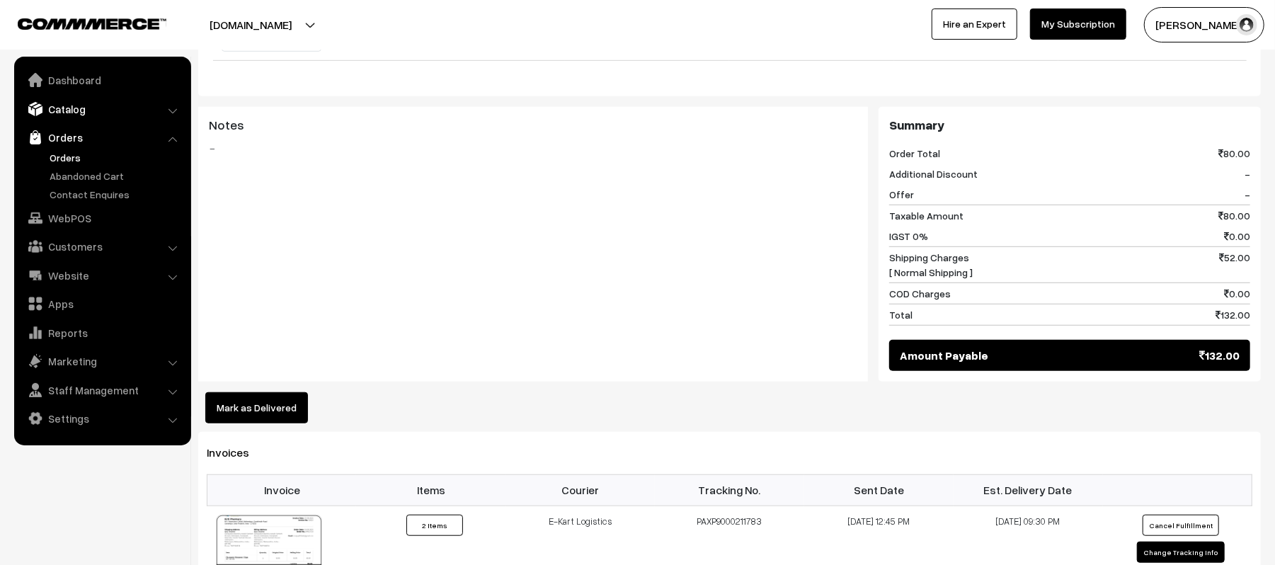
click at [66, 111] on link "Catalog" at bounding box center [102, 108] width 168 height 25
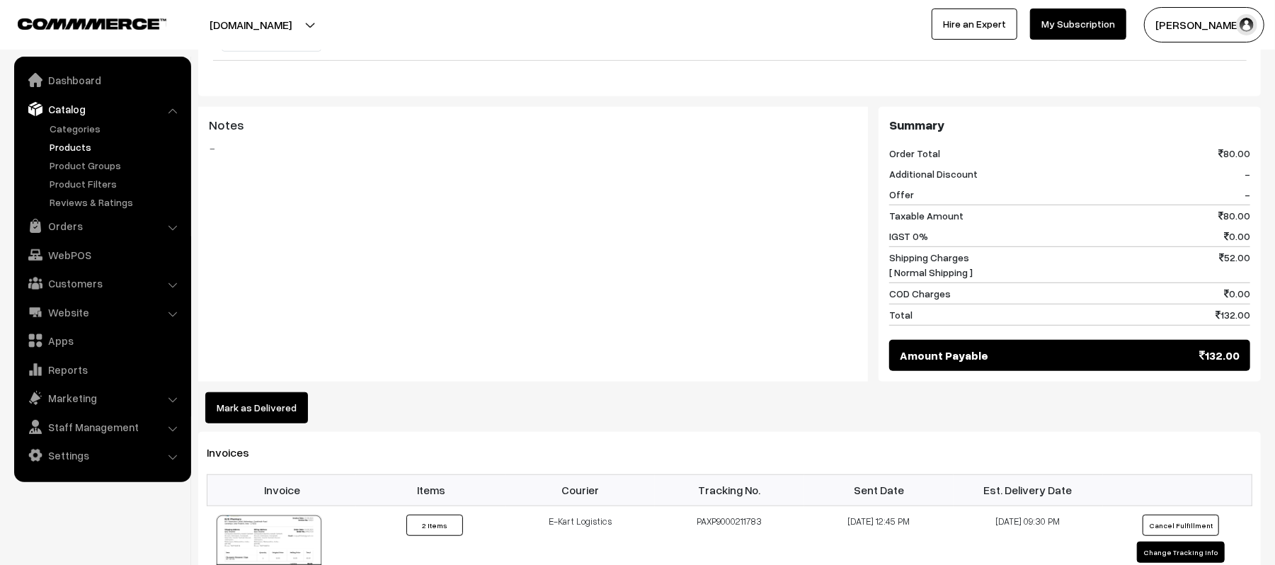
click at [69, 149] on link "Products" at bounding box center [116, 146] width 140 height 15
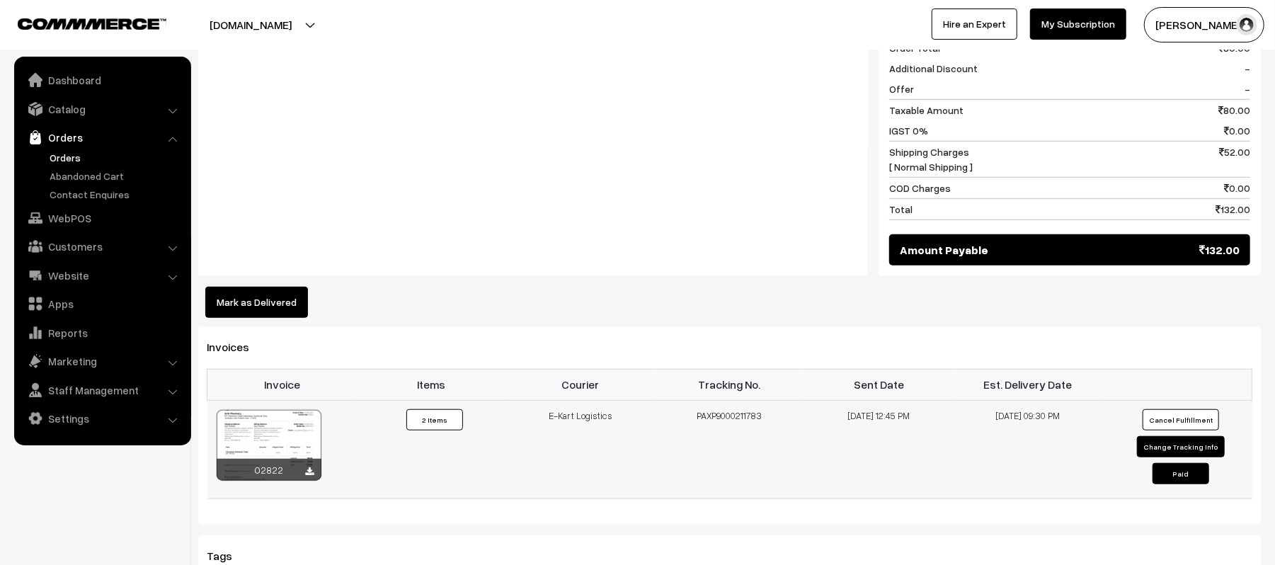
scroll to position [842, 0]
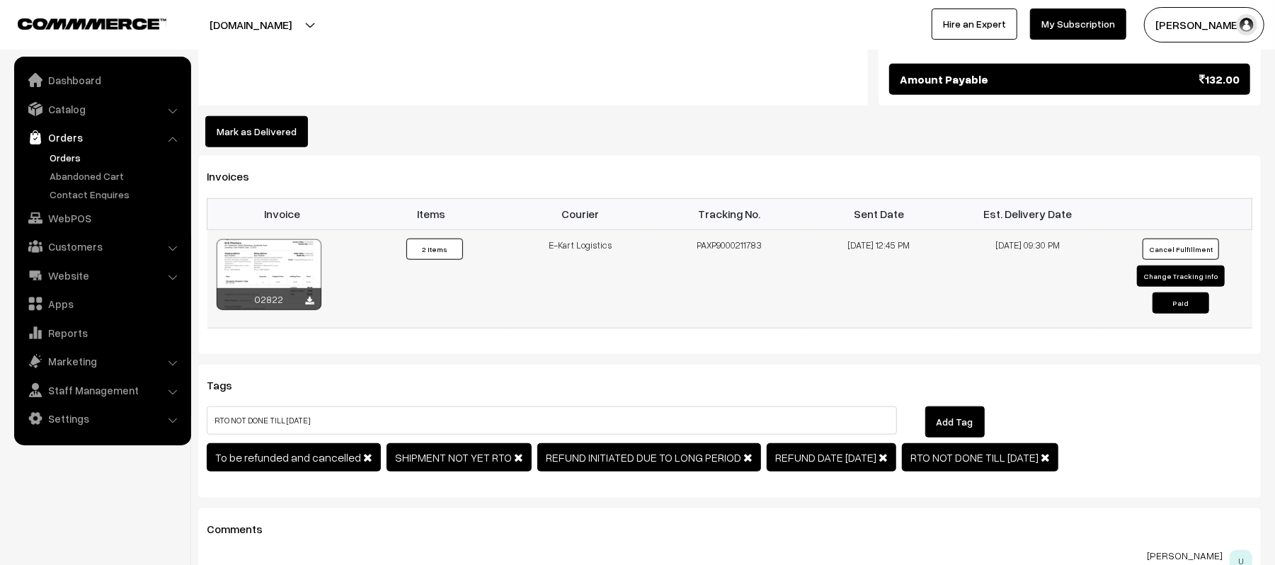
click at [1175, 239] on button "Cancel Fulfillment" at bounding box center [1181, 249] width 76 height 21
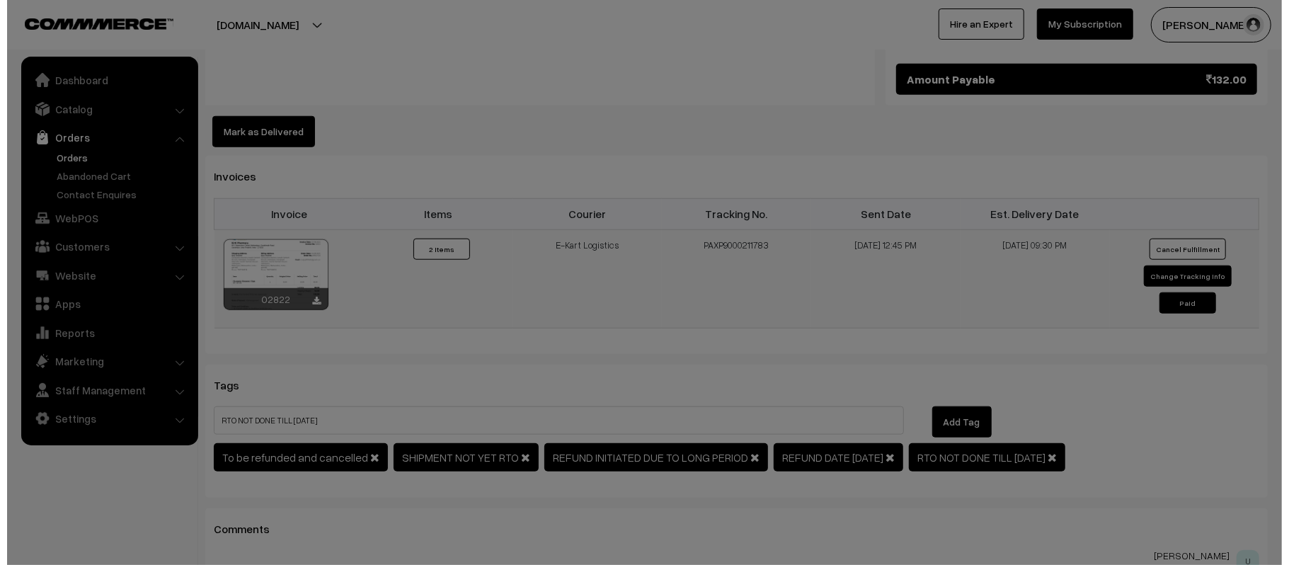
scroll to position [845, 0]
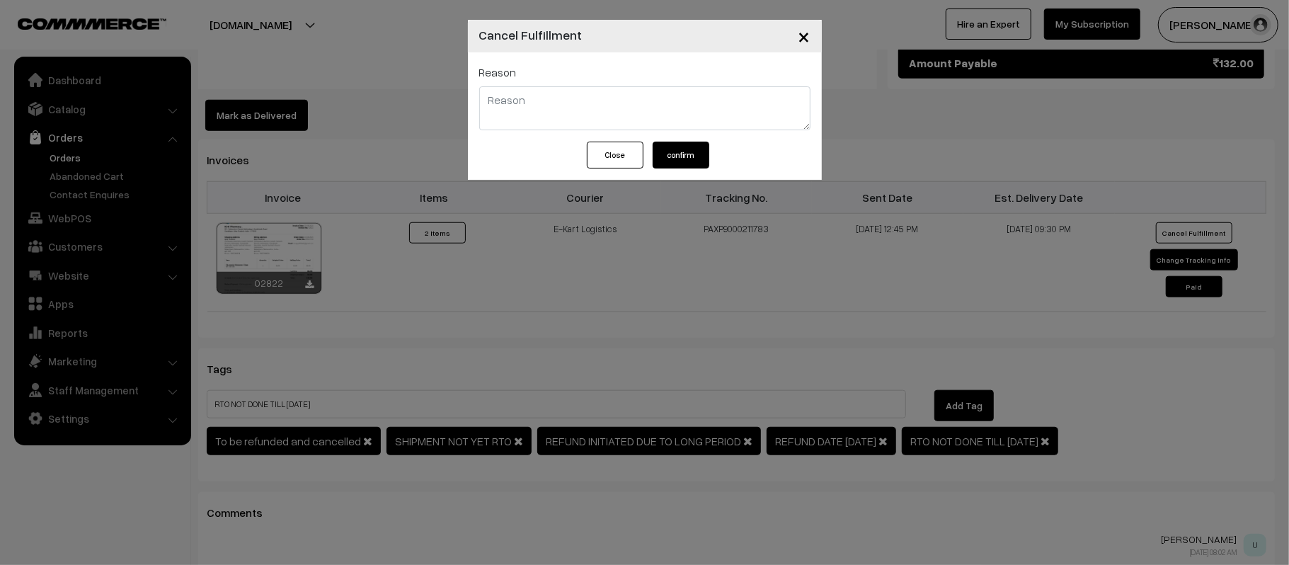
click at [607, 119] on textarea at bounding box center [644, 108] width 331 height 44
type textarea "LOST BY COURIER"
click at [697, 156] on button "confirm" at bounding box center [681, 155] width 57 height 27
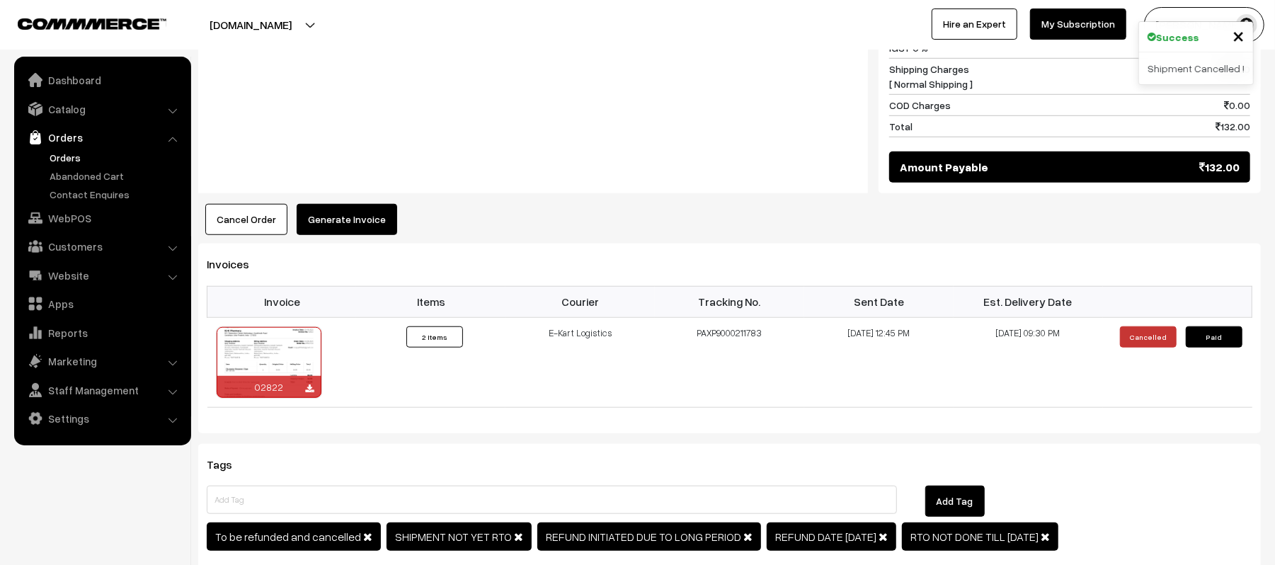
click at [252, 204] on button "Cancel Order" at bounding box center [246, 219] width 82 height 31
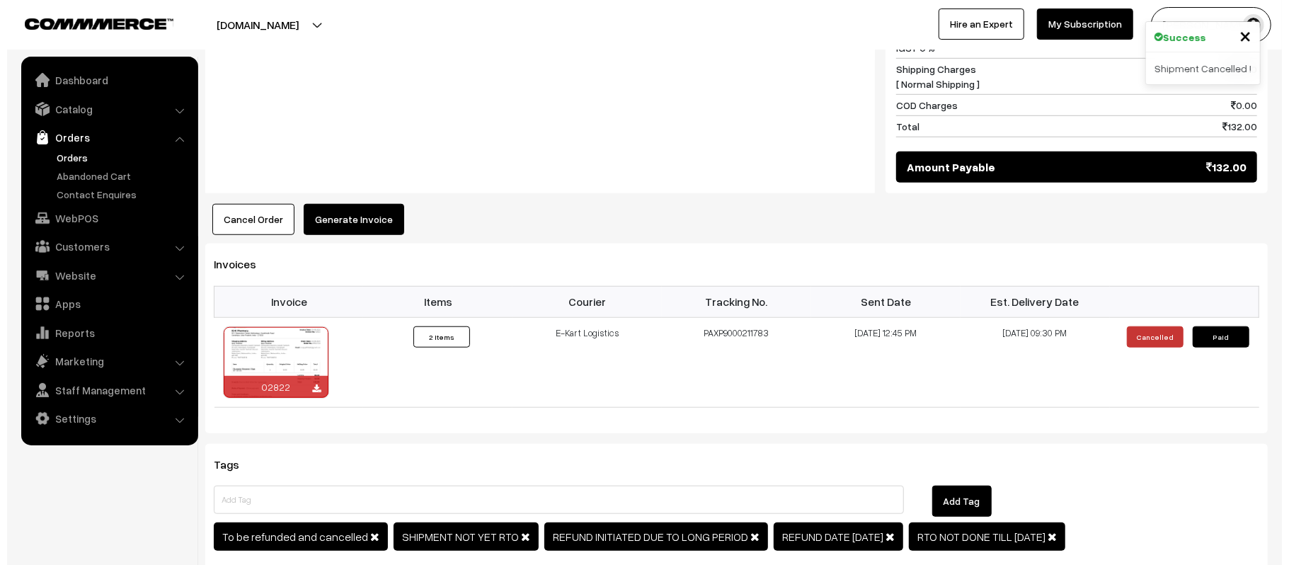
scroll to position [757, 0]
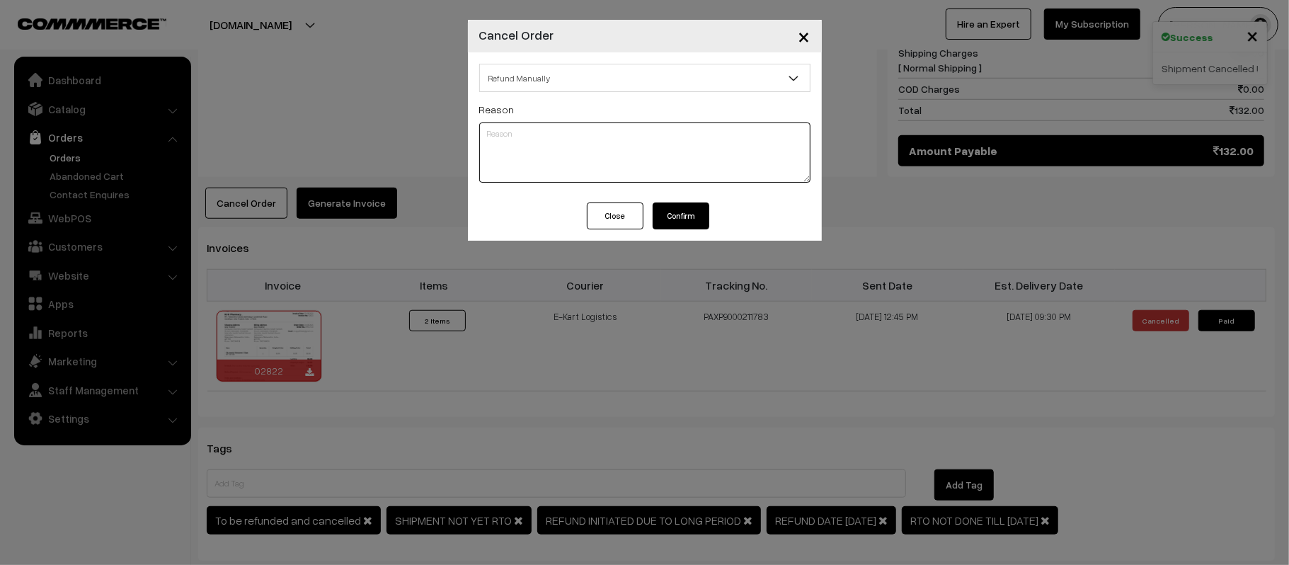
click at [595, 173] on textarea at bounding box center [644, 152] width 331 height 60
type textarea "LOST BY COURIER, REFUND DONE"
click at [689, 207] on button "Confirm" at bounding box center [681, 215] width 57 height 27
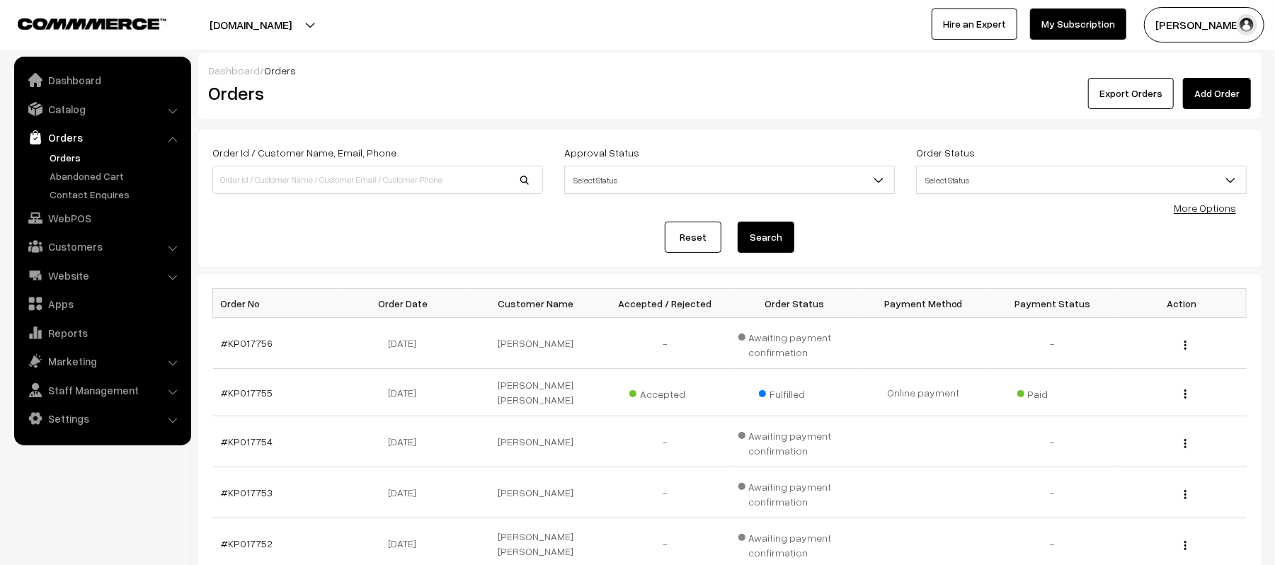
click at [68, 156] on link "Orders" at bounding box center [116, 157] width 140 height 15
click at [435, 236] on div "Reset Search" at bounding box center [729, 237] width 1034 height 31
click at [78, 120] on link "Catalog" at bounding box center [102, 108] width 168 height 25
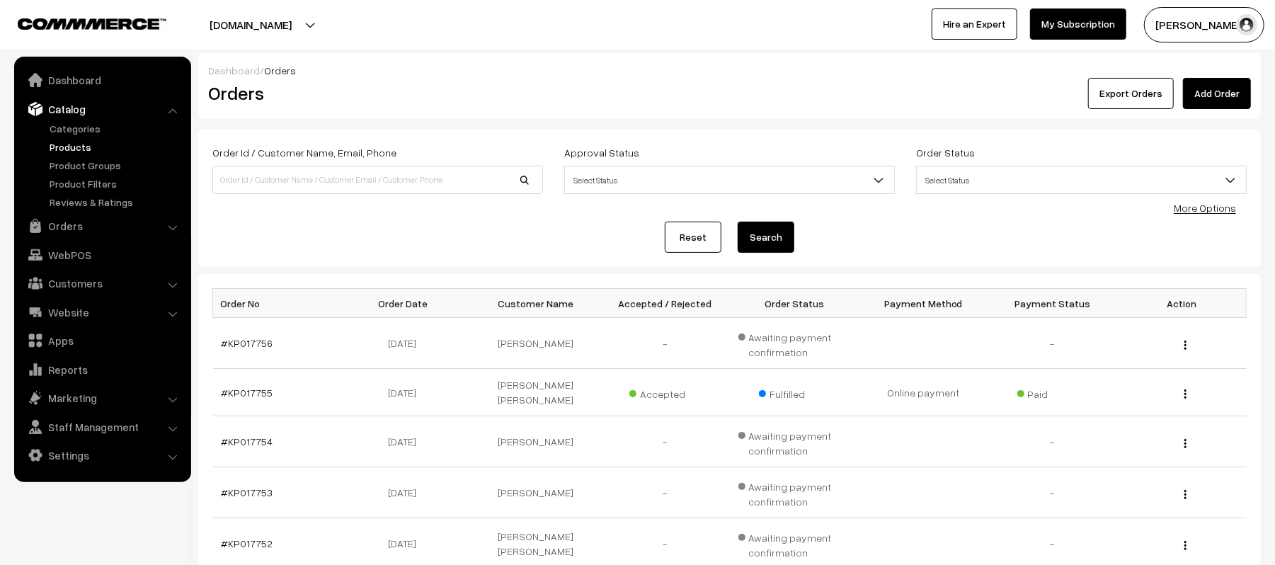
click at [71, 151] on link "Products" at bounding box center [116, 146] width 140 height 15
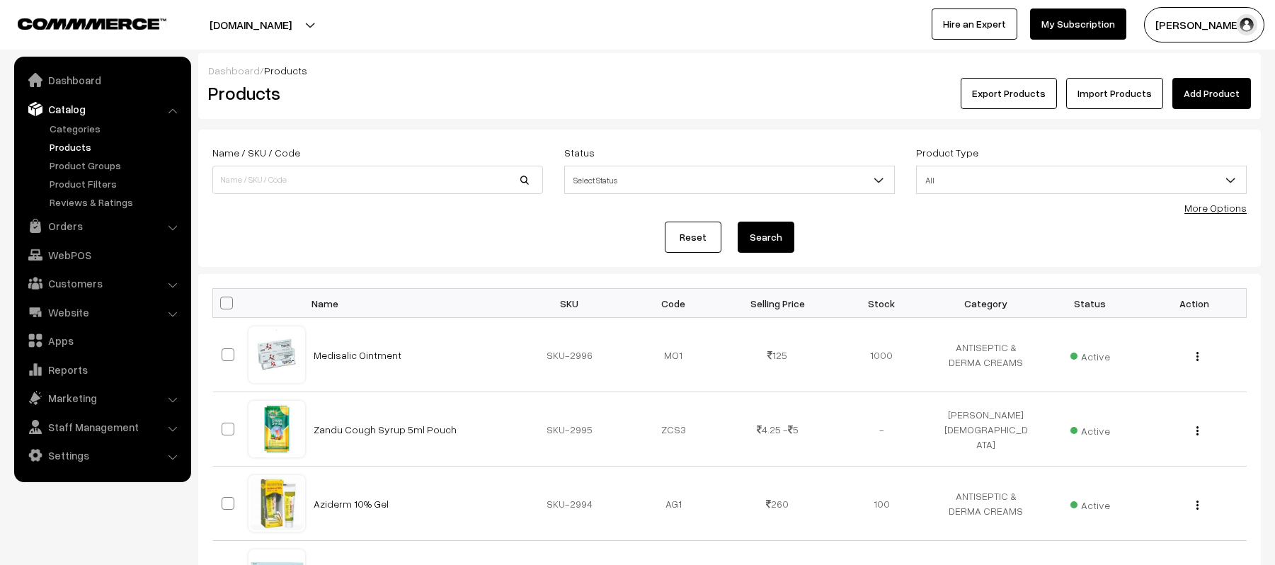
click at [313, 179] on input at bounding box center [377, 180] width 331 height 28
type input "IGCON"
click at [738, 222] on button "Search" at bounding box center [766, 237] width 57 height 31
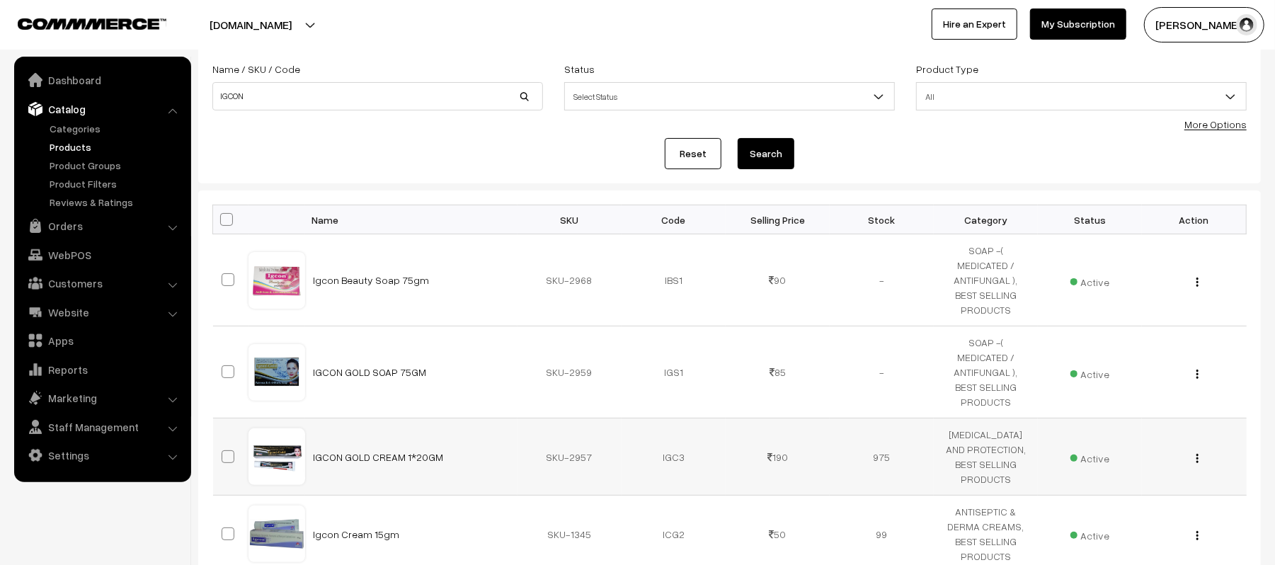
scroll to position [188, 0]
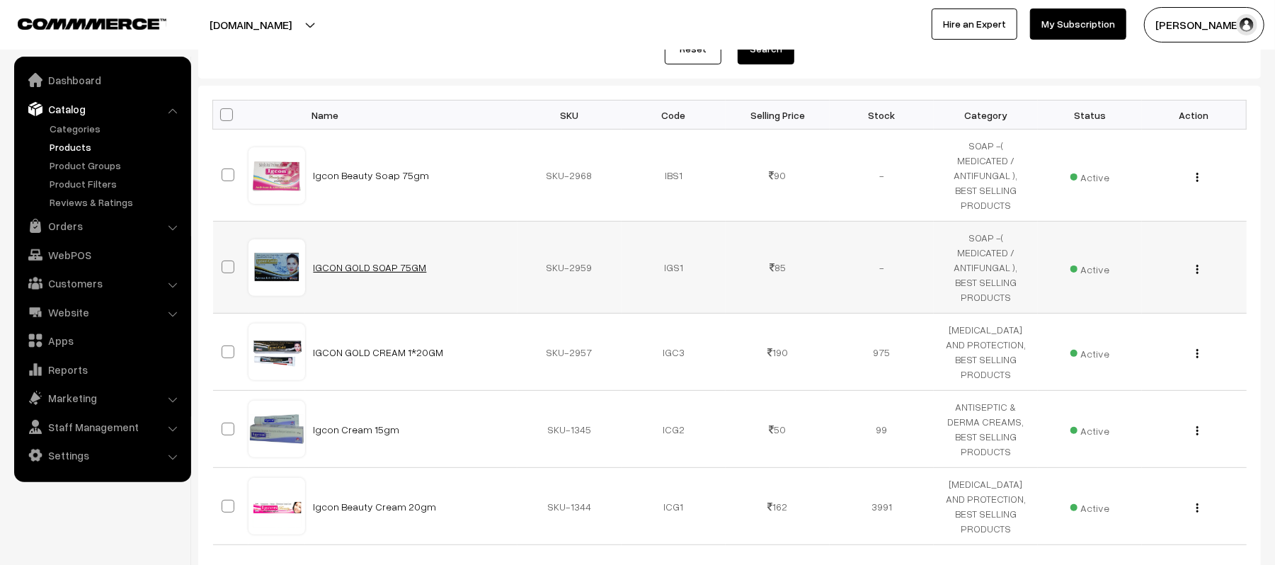
click at [355, 261] on link "IGCON GOLD SOAP 75GM" at bounding box center [370, 267] width 113 height 12
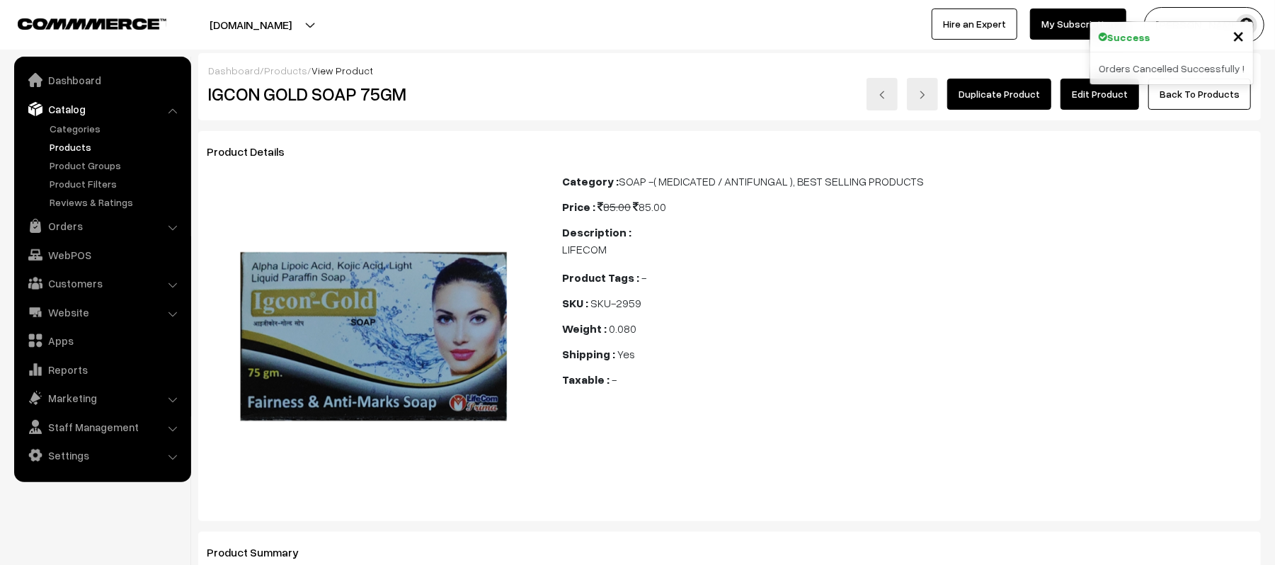
click at [1093, 94] on link "Edit Product" at bounding box center [1100, 94] width 79 height 31
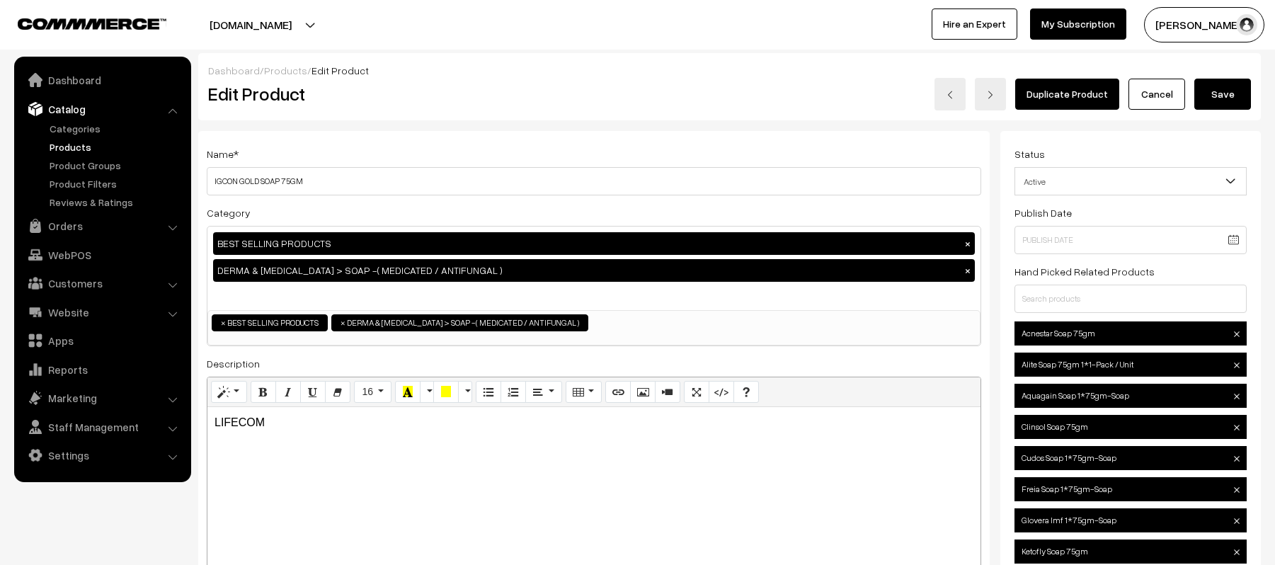
scroll to position [2023, 0]
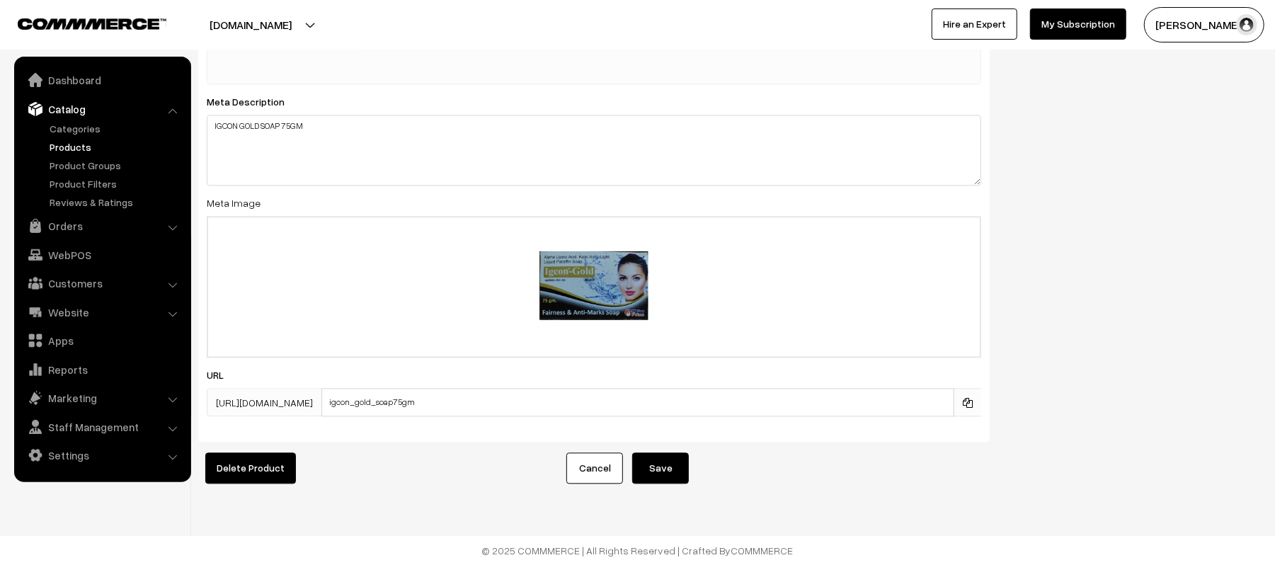
click at [972, 398] on icon at bounding box center [968, 403] width 10 height 10
click at [65, 222] on link "Orders" at bounding box center [102, 225] width 168 height 25
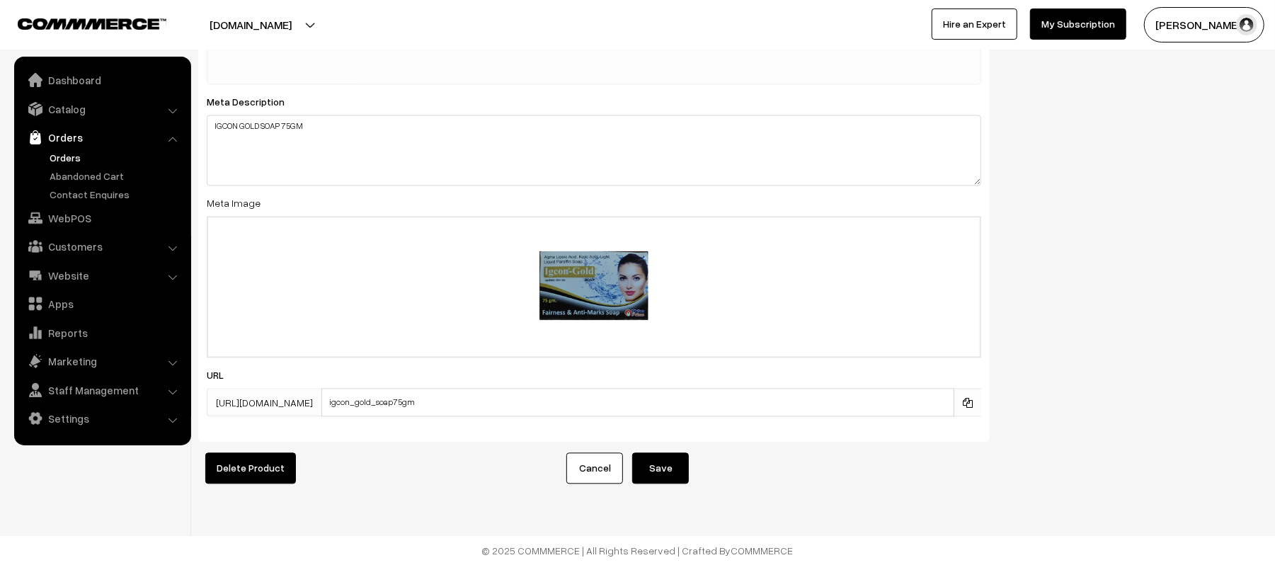
click at [71, 160] on link "Orders" at bounding box center [116, 157] width 140 height 15
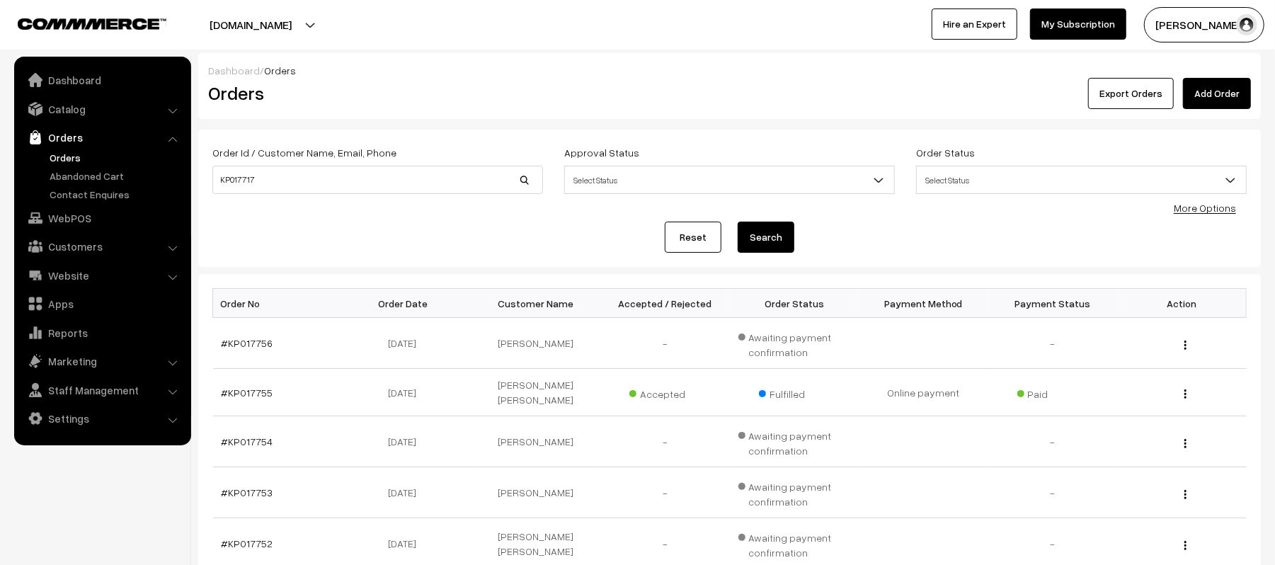
type input "KP017717"
click at [738, 222] on button "Search" at bounding box center [766, 237] width 57 height 31
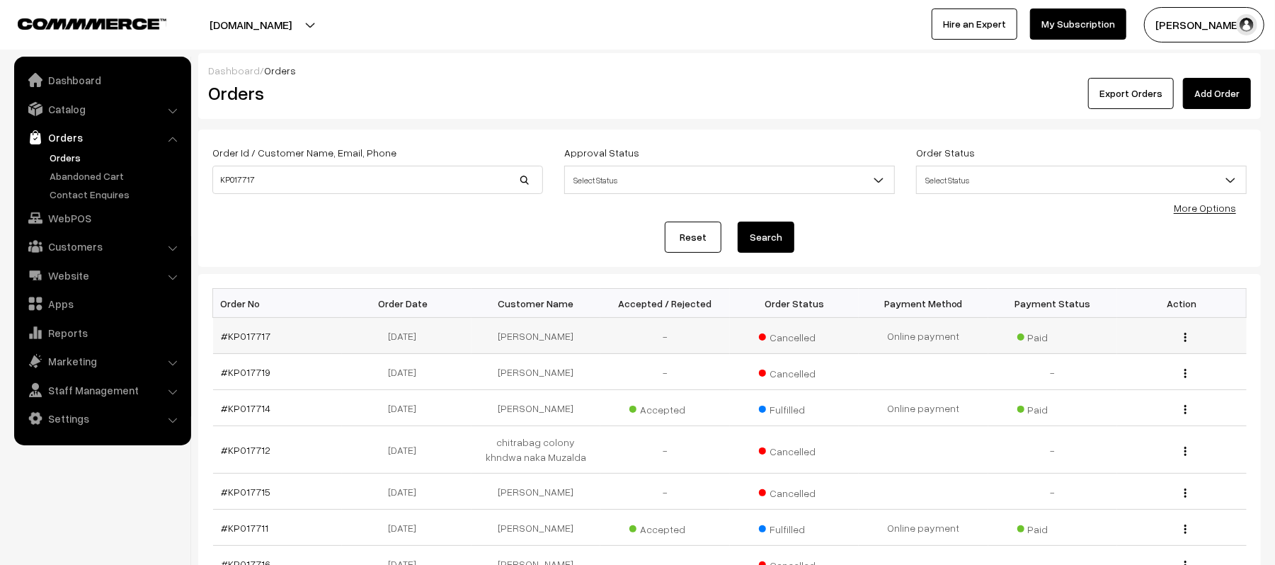
click at [241, 346] on td "#KP017717" at bounding box center [278, 336] width 130 height 36
click at [269, 329] on td "#KP017717" at bounding box center [278, 336] width 130 height 36
click at [261, 341] on link "#KP017717" at bounding box center [247, 336] width 50 height 12
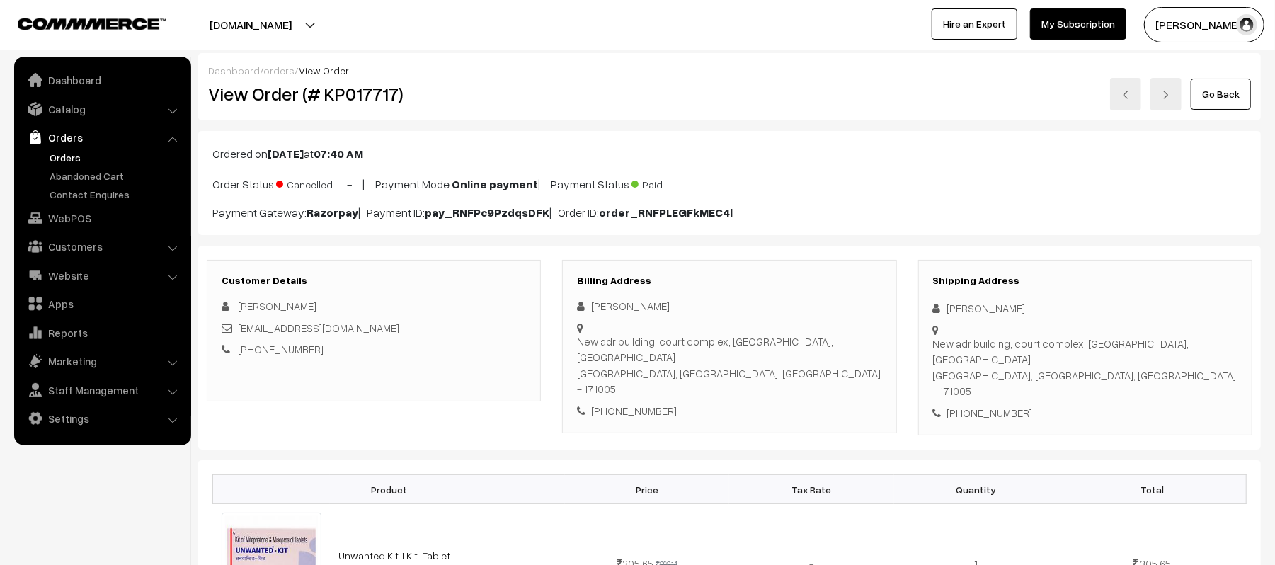
click at [57, 156] on link "Orders" at bounding box center [116, 157] width 140 height 15
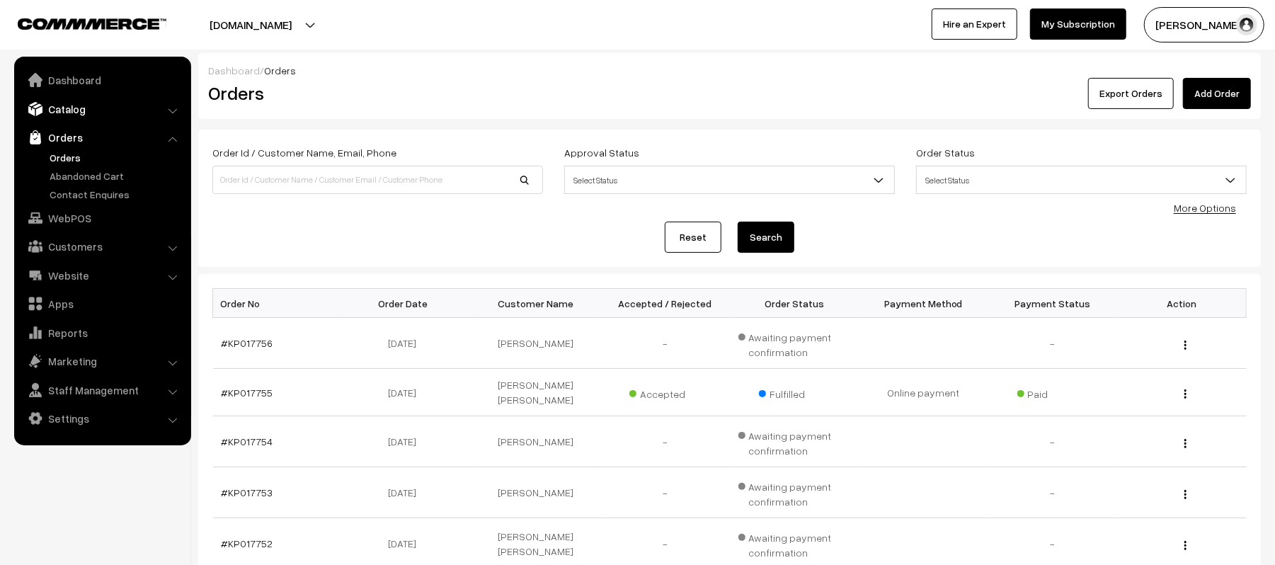
click at [72, 115] on link "Catalog" at bounding box center [102, 108] width 168 height 25
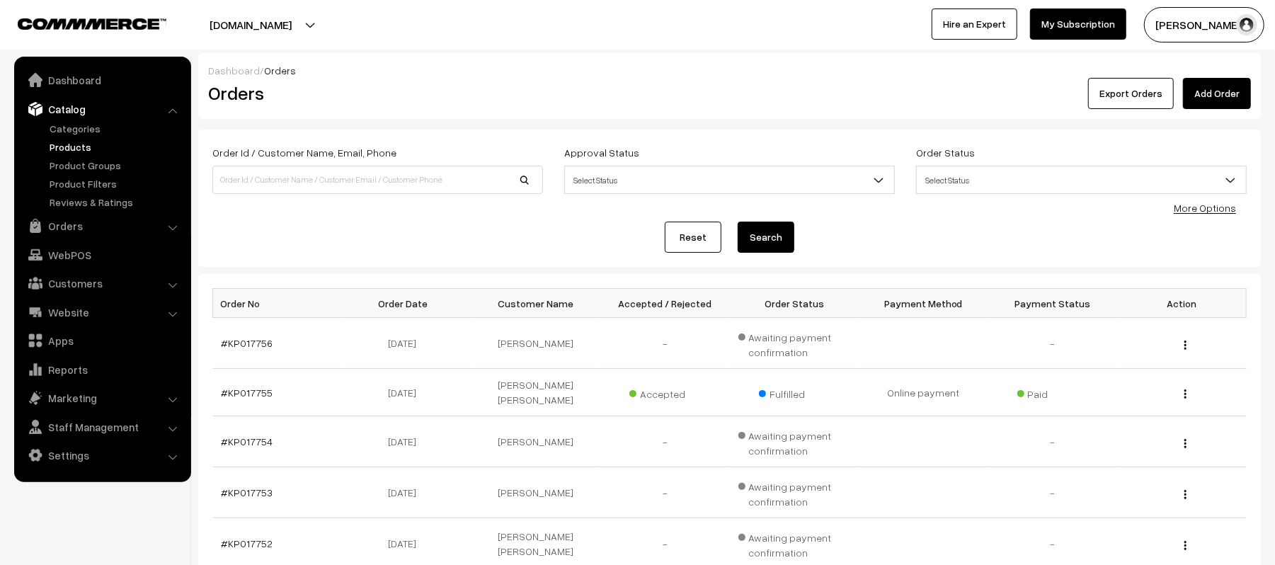
click at [67, 154] on link "Products" at bounding box center [116, 146] width 140 height 15
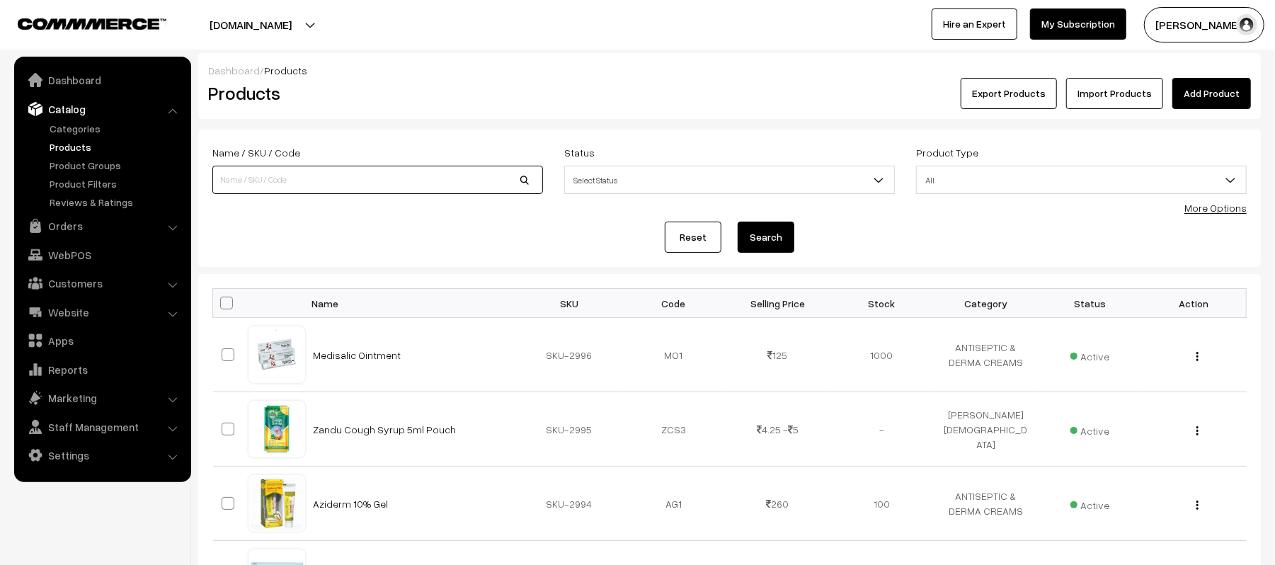
click at [360, 174] on input at bounding box center [377, 180] width 331 height 28
type input "CLOBKARE"
click at [738, 222] on button "Search" at bounding box center [766, 237] width 57 height 31
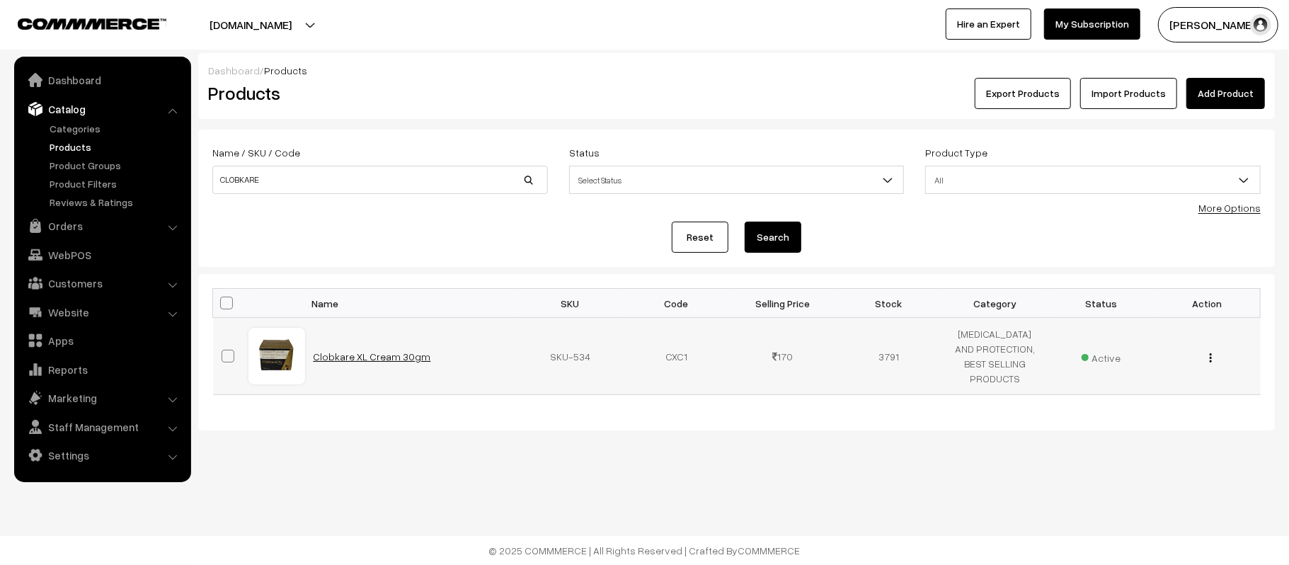
click at [333, 358] on link "Clobkare XL Cream 30gm" at bounding box center [373, 356] width 118 height 12
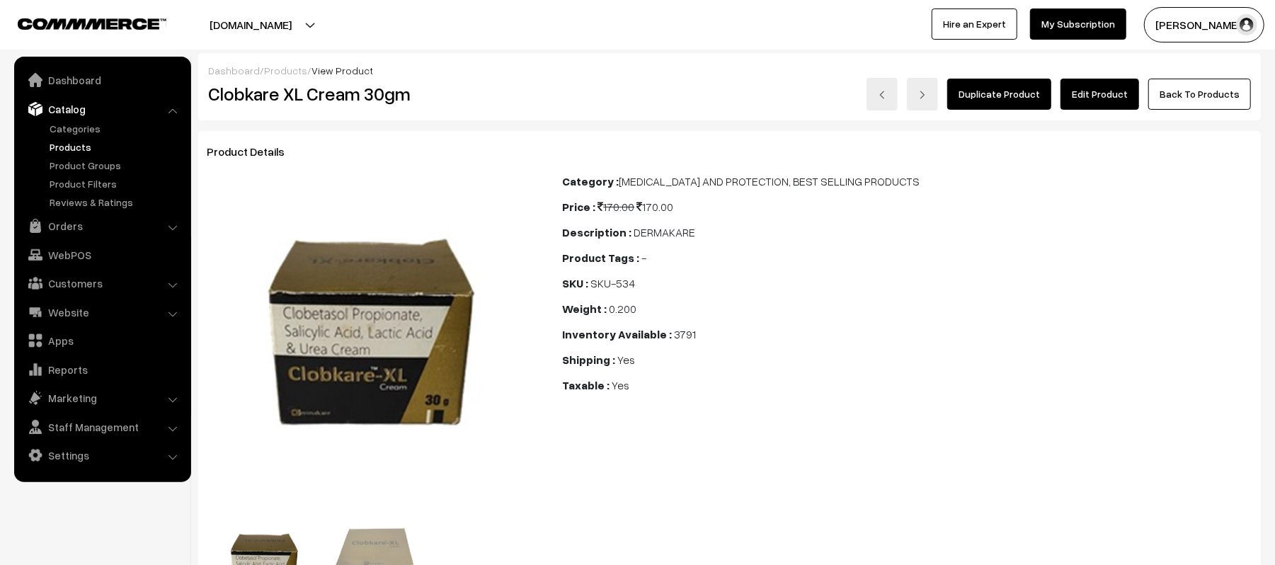
click at [1104, 108] on link "Edit Product" at bounding box center [1100, 94] width 79 height 31
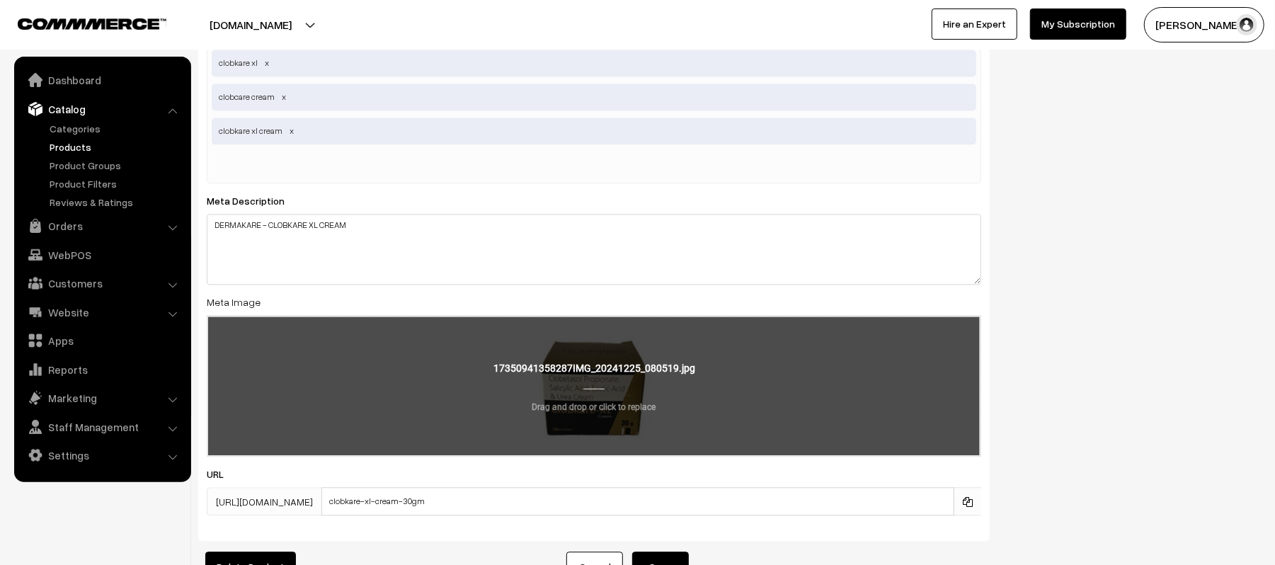
scroll to position [2377, 0]
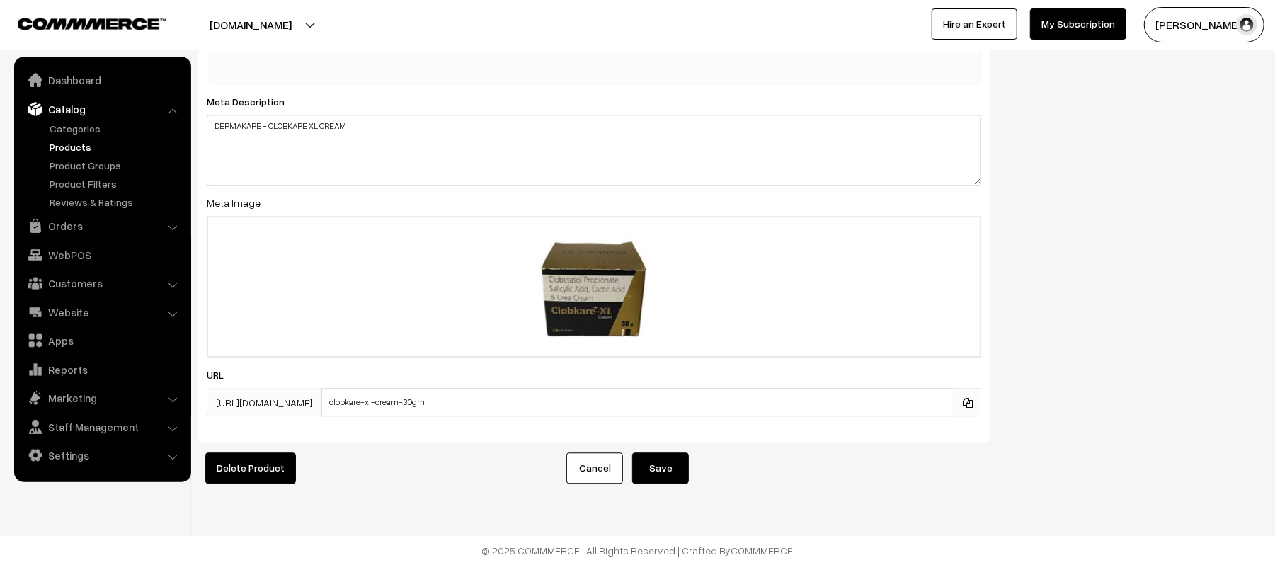
click at [973, 391] on span at bounding box center [968, 402] width 28 height 28
click at [966, 398] on icon at bounding box center [968, 403] width 10 height 10
click at [55, 228] on link "Orders" at bounding box center [102, 225] width 168 height 25
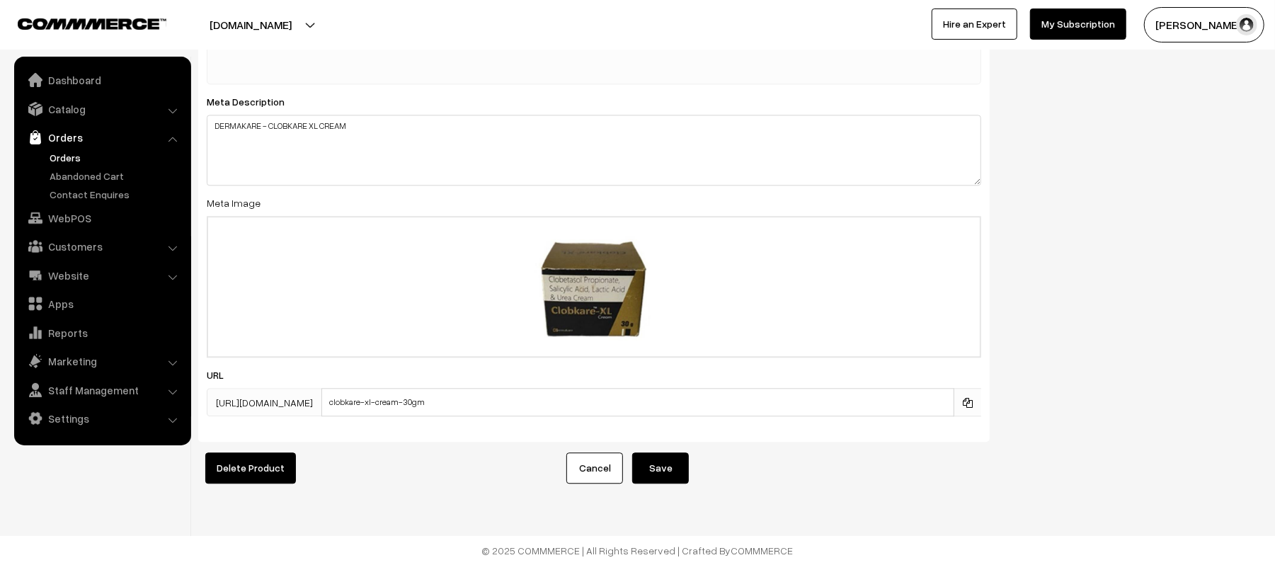
click at [58, 162] on link "Orders" at bounding box center [116, 157] width 140 height 15
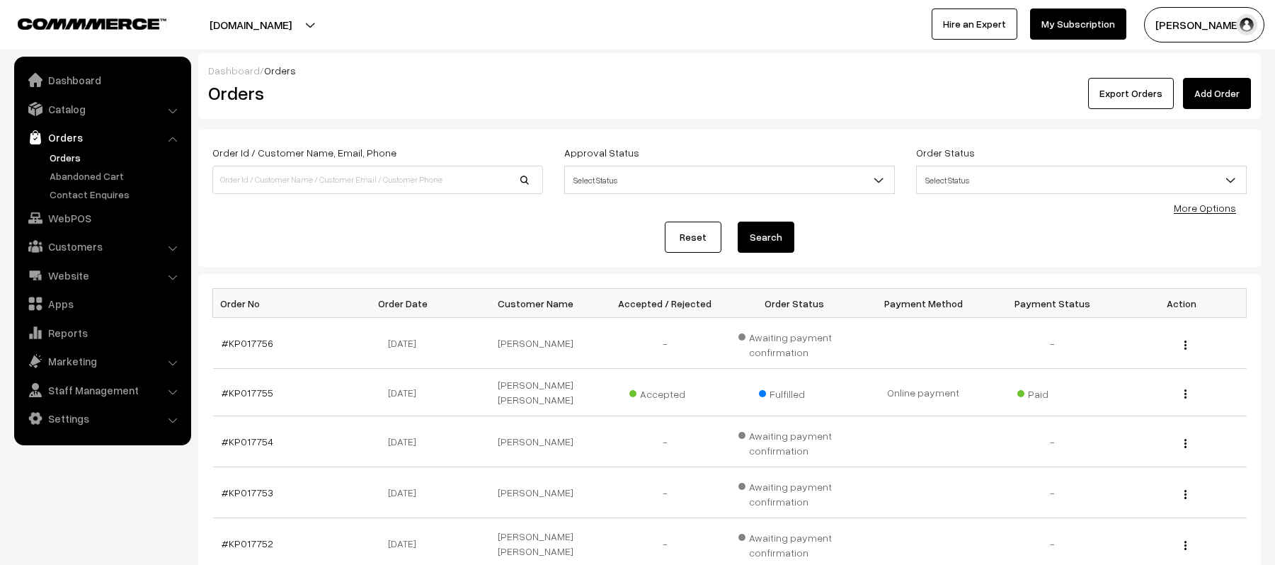
click at [352, 173] on input at bounding box center [377, 180] width 331 height 28
type input "KP017389"
click at [738, 222] on button "Search" at bounding box center [766, 237] width 57 height 31
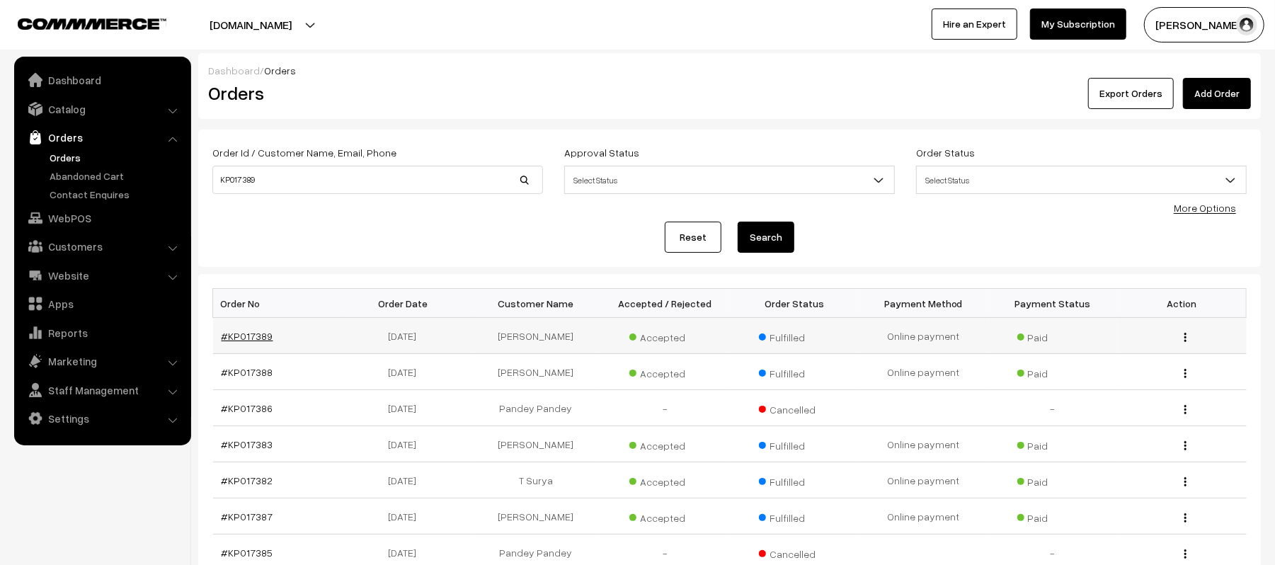
click at [248, 340] on link "#KP017389" at bounding box center [248, 336] width 52 height 12
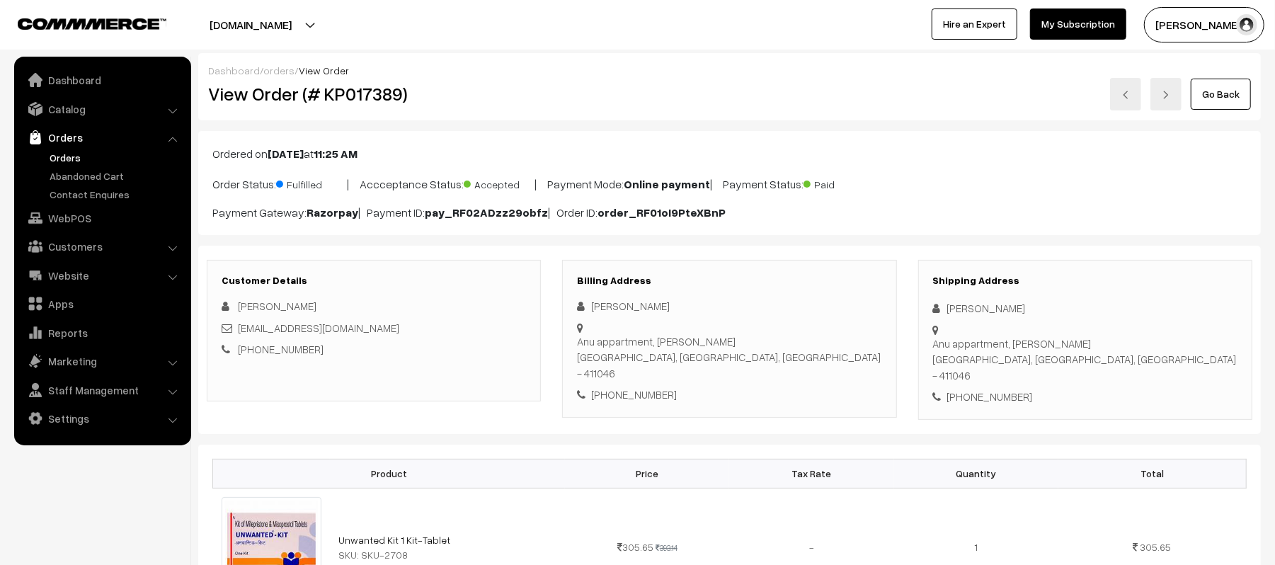
click at [68, 156] on link "Orders" at bounding box center [116, 157] width 140 height 15
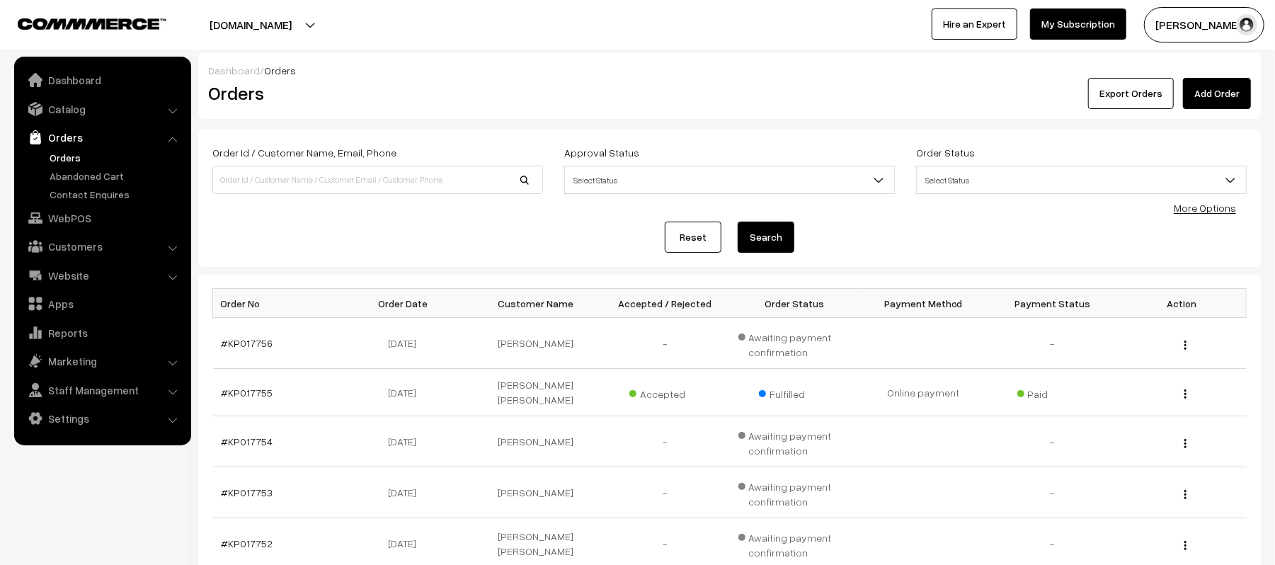
click at [351, 236] on div "Reset Search" at bounding box center [729, 237] width 1034 height 31
click at [329, 168] on input at bounding box center [377, 180] width 331 height 28
type input "KP017238"
click at [738, 222] on button "Search" at bounding box center [766, 237] width 57 height 31
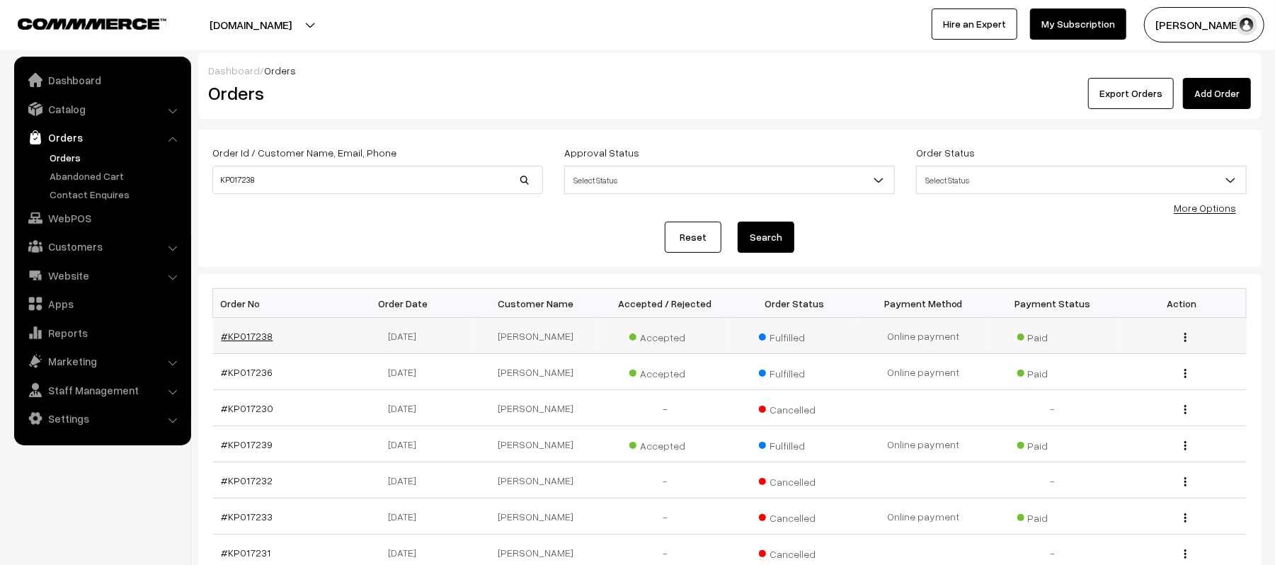
drag, startPoint x: 212, startPoint y: 336, endPoint x: 245, endPoint y: 332, distance: 32.8
click at [213, 336] on td "#KP017238" at bounding box center [278, 336] width 130 height 36
click at [246, 331] on link "#KP017238" at bounding box center [248, 336] width 52 height 12
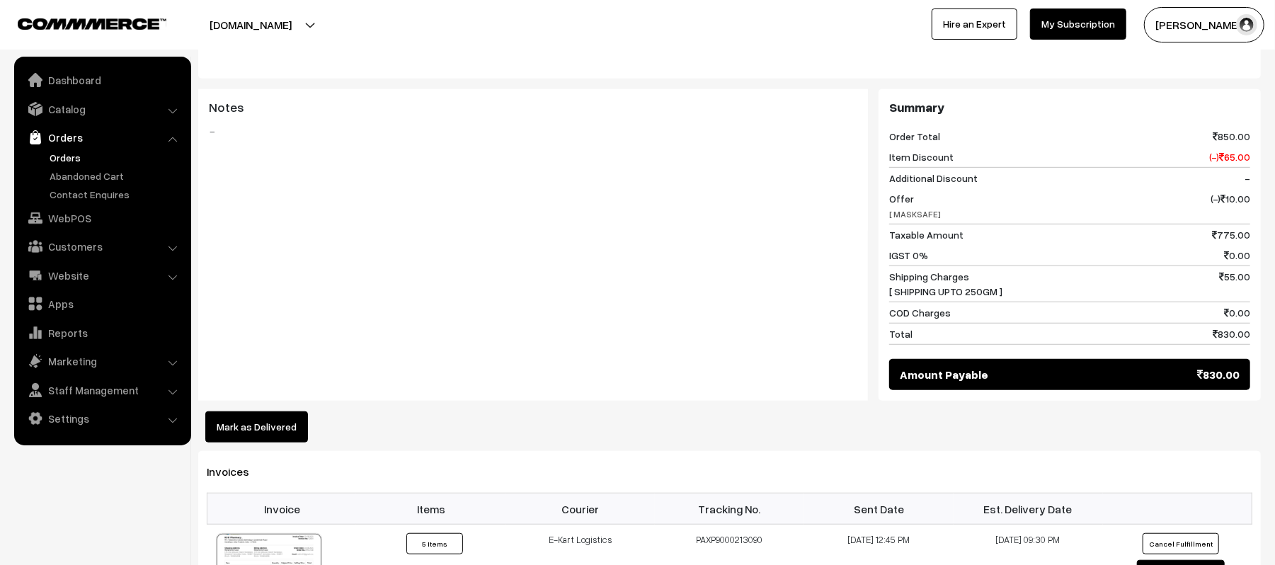
scroll to position [566, 0]
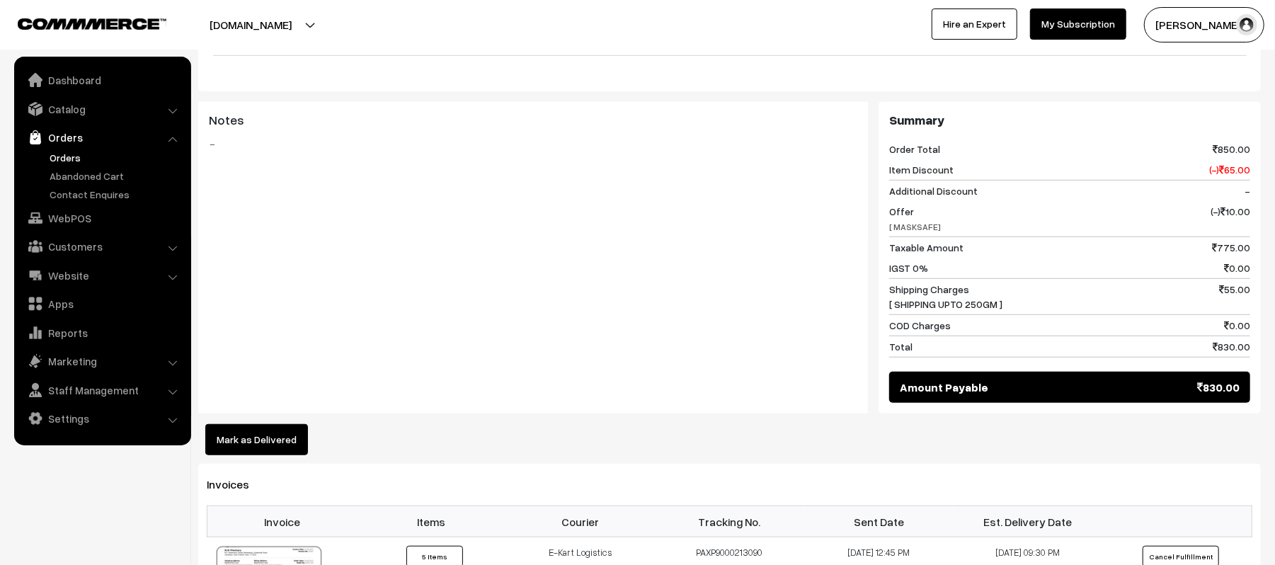
click at [256, 424] on button "Mark as Delivered" at bounding box center [256, 439] width 103 height 31
click at [497, 265] on div "Notes -" at bounding box center [533, 257] width 670 height 311
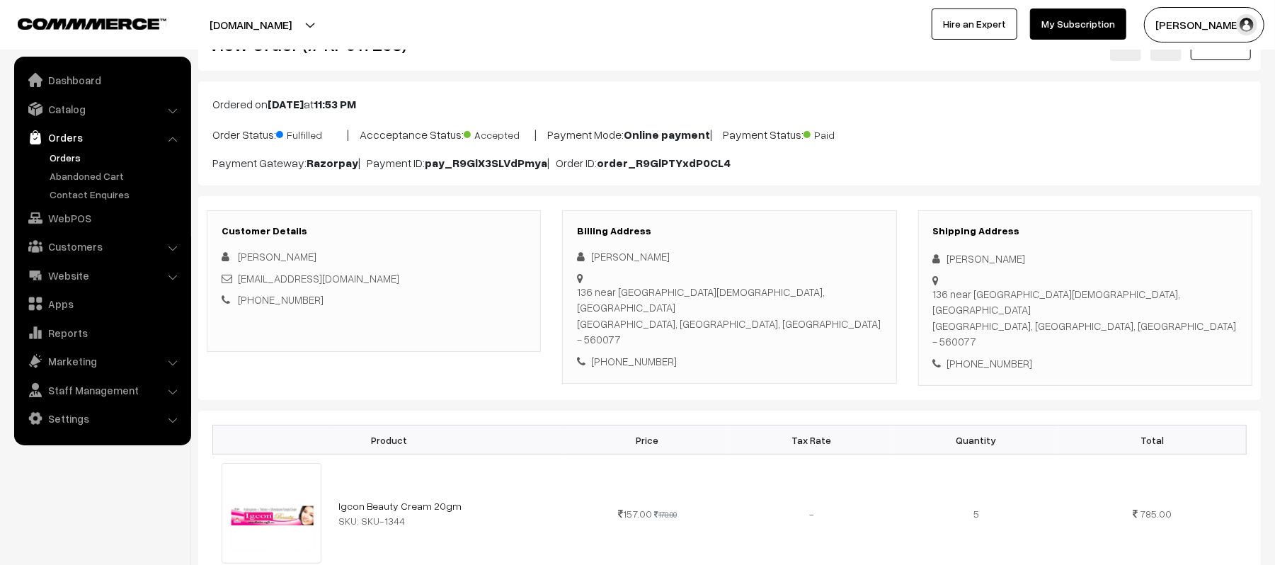
scroll to position [94, 0]
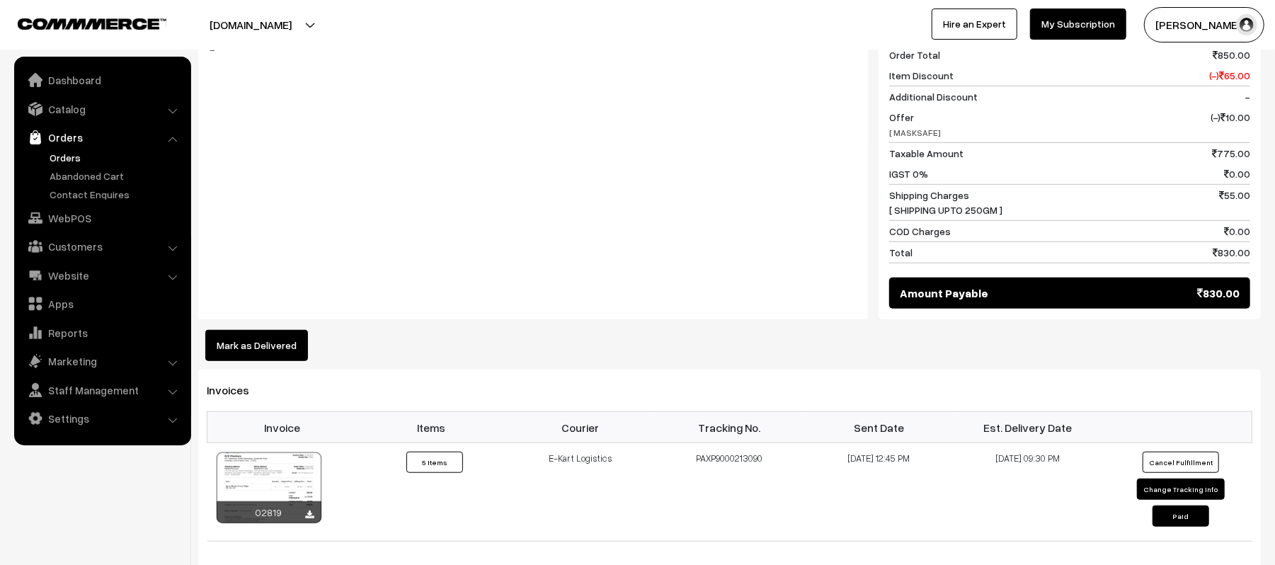
click at [247, 330] on button "Mark as Delivered" at bounding box center [256, 345] width 103 height 31
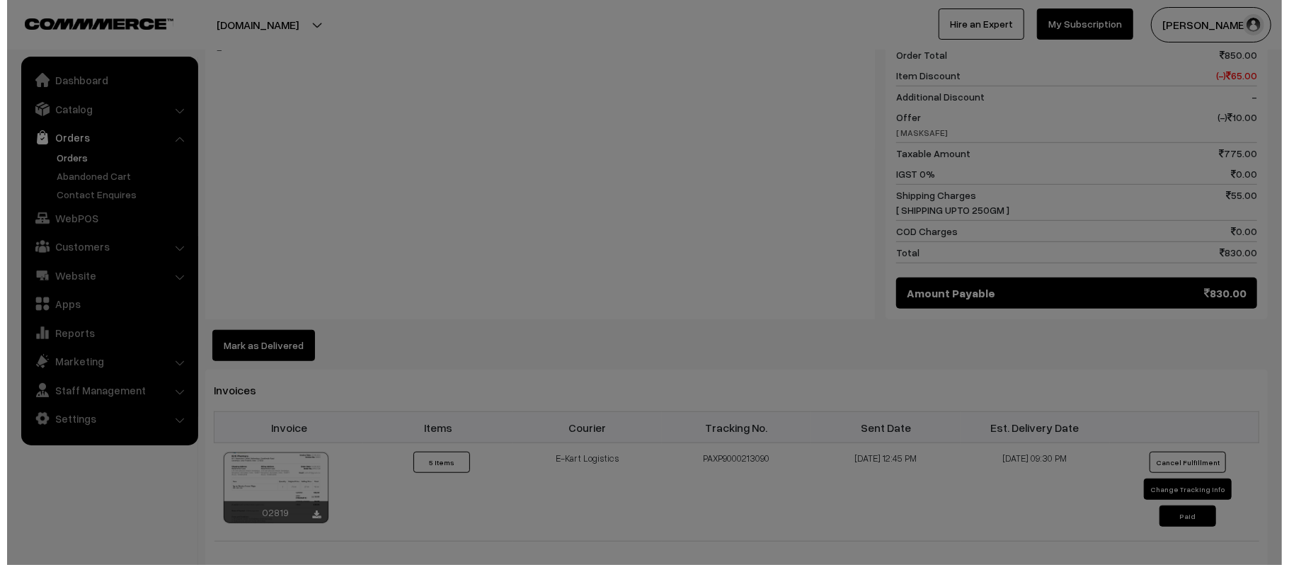
scroll to position [663, 0]
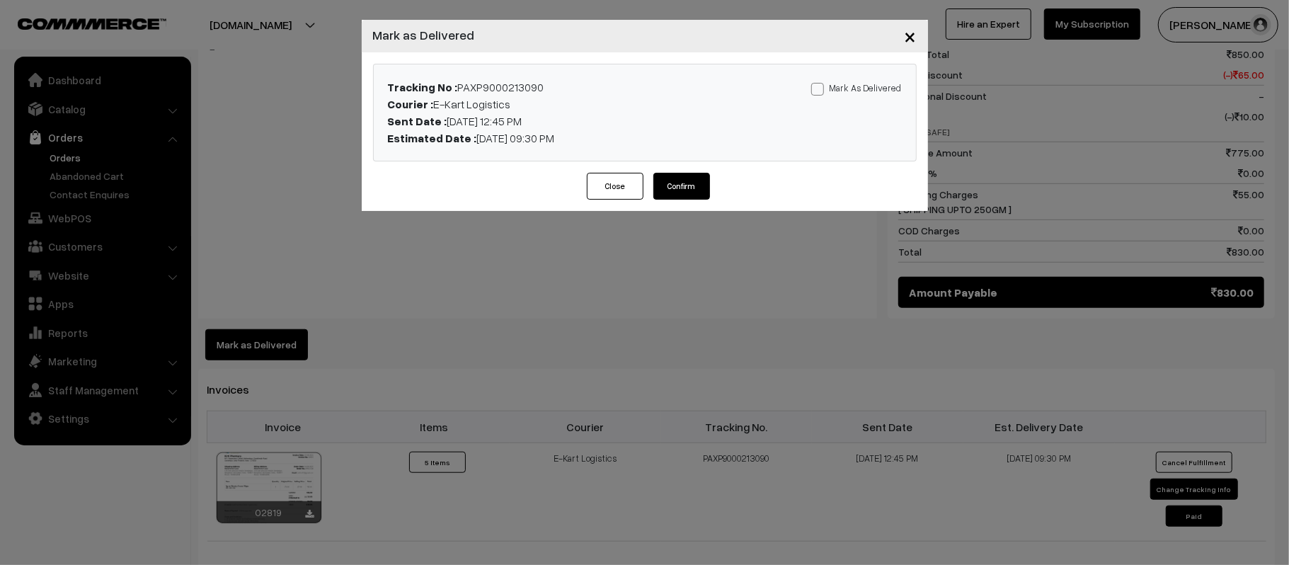
click at [844, 81] on label "Mark As Delivered" at bounding box center [856, 88] width 91 height 16
click at [821, 82] on input "Mark As Delivered" at bounding box center [815, 86] width 9 height 9
checkbox input "true"
click at [699, 179] on button "Confirm" at bounding box center [681, 186] width 57 height 27
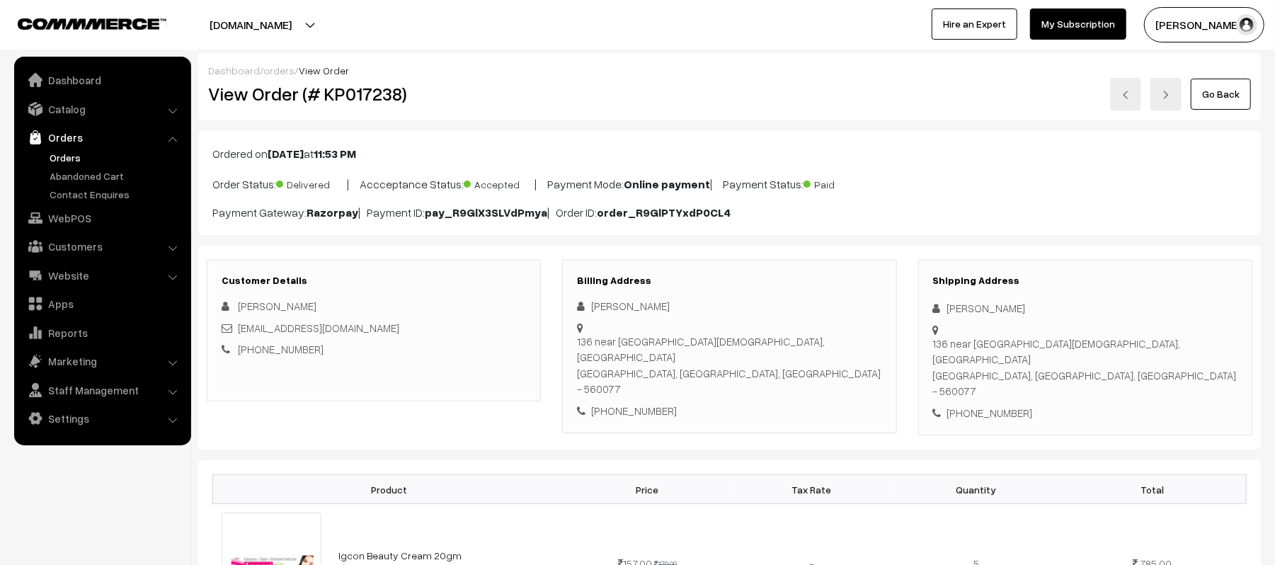
click at [59, 156] on link "Orders" at bounding box center [116, 157] width 140 height 15
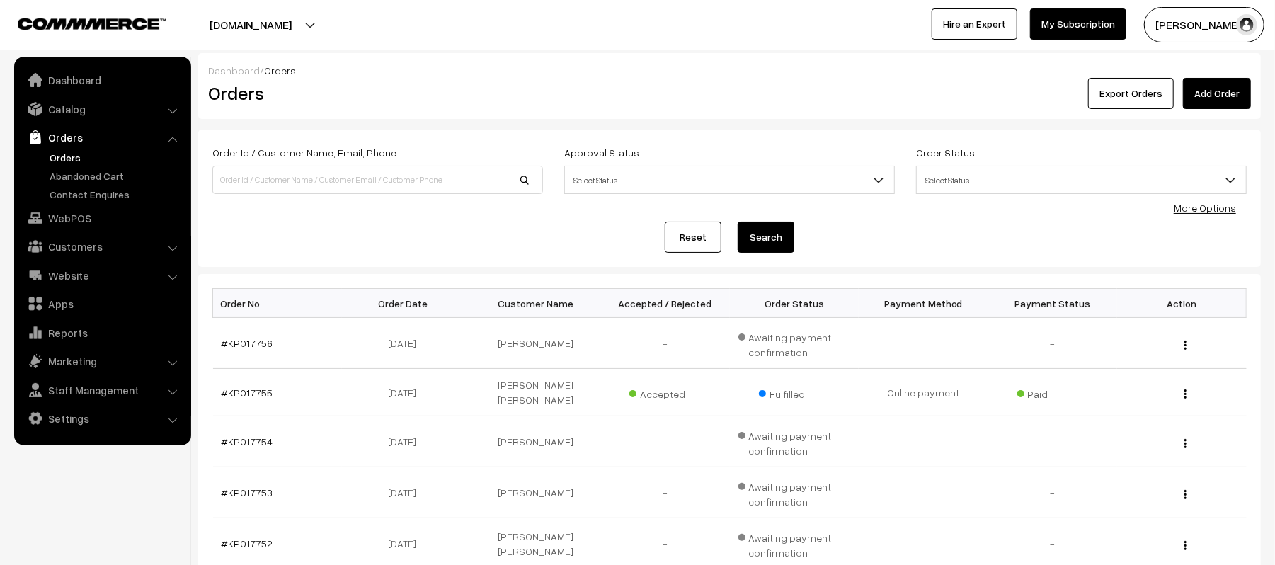
click at [78, 156] on link "Orders" at bounding box center [116, 157] width 140 height 15
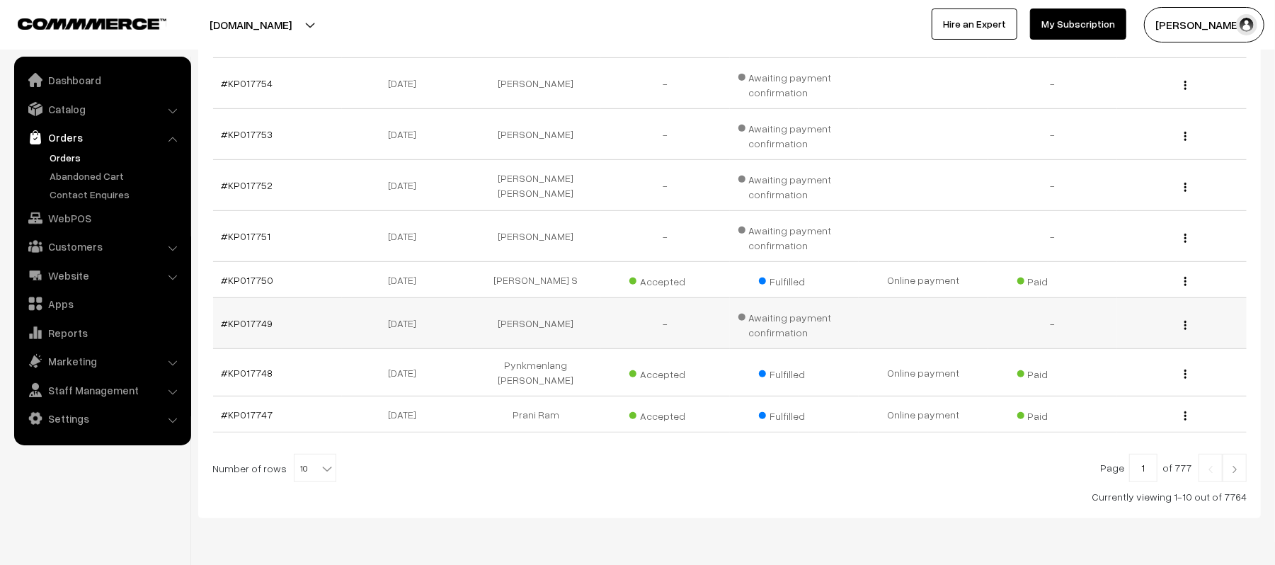
scroll to position [377, 0]
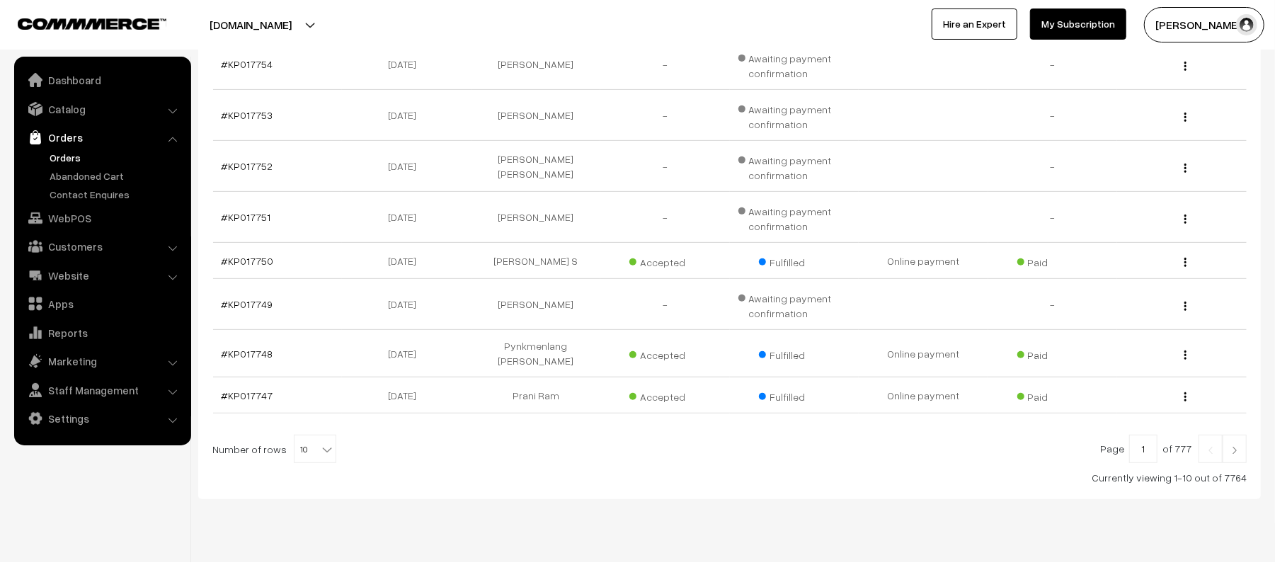
click at [1243, 435] on link at bounding box center [1235, 449] width 24 height 28
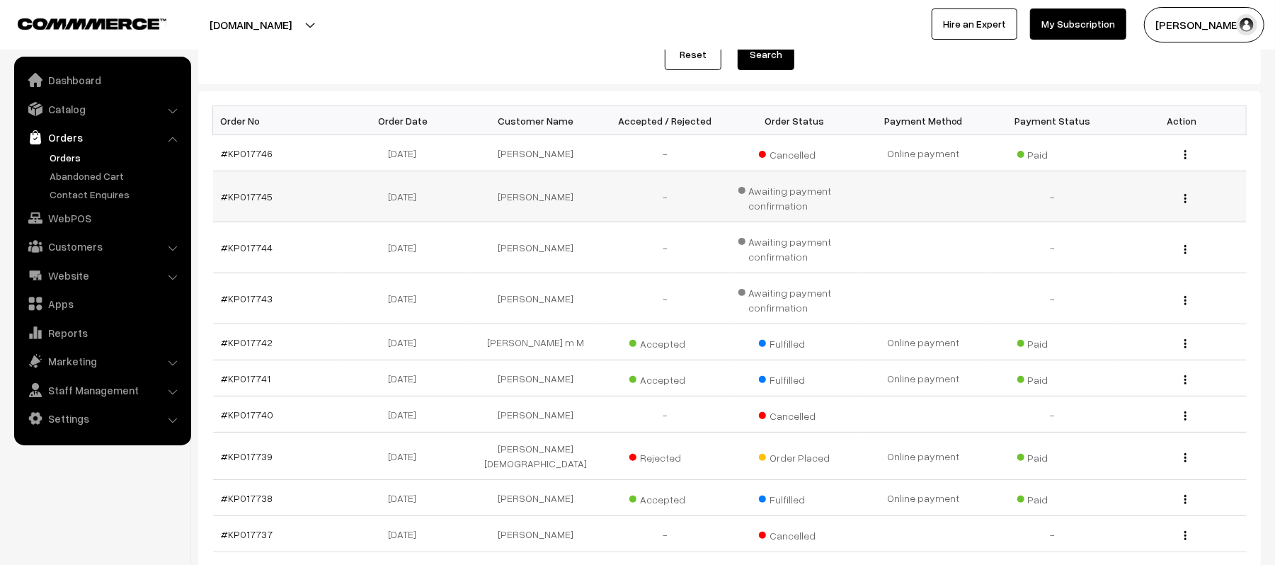
scroll to position [188, 0]
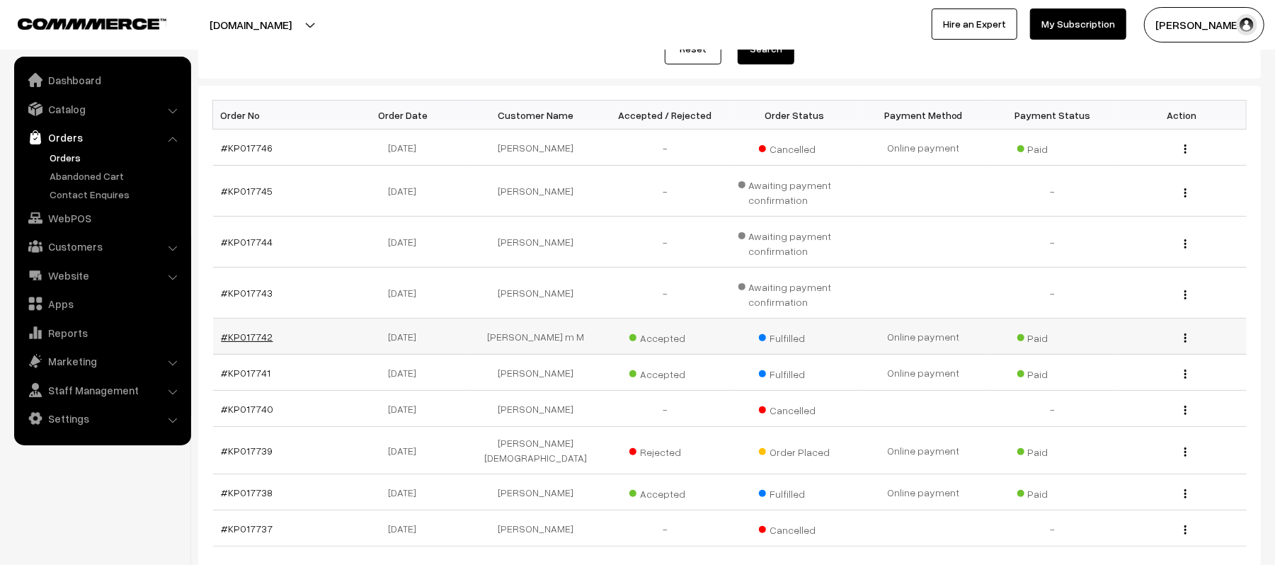
click at [253, 333] on link "#KP017742" at bounding box center [248, 337] width 52 height 12
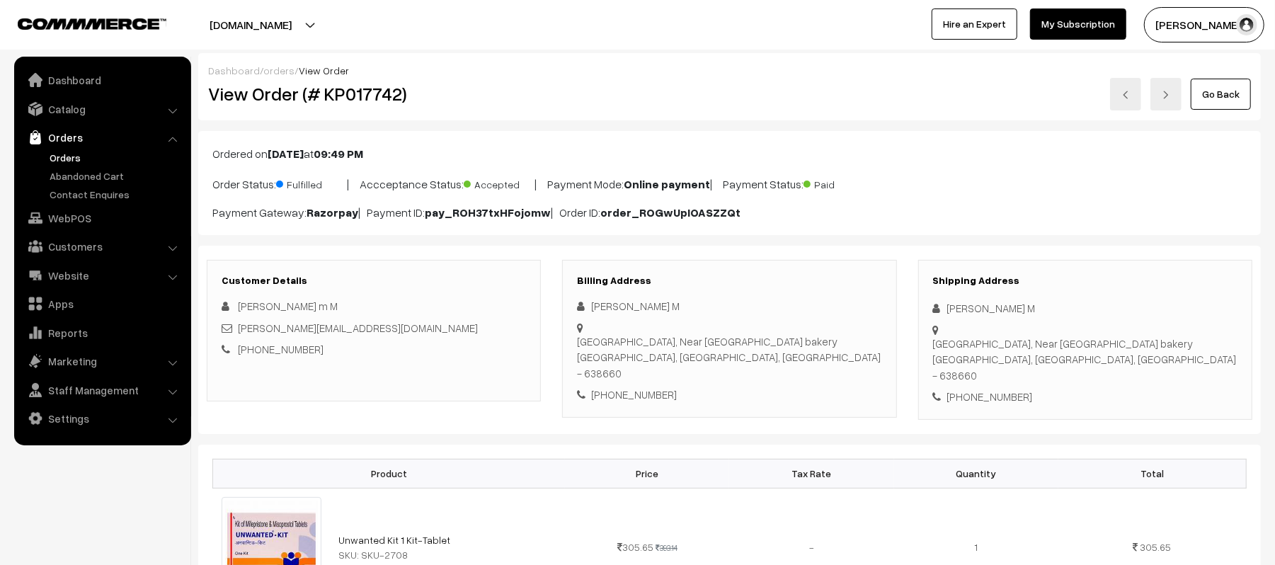
click at [62, 157] on link "Orders" at bounding box center [116, 157] width 140 height 15
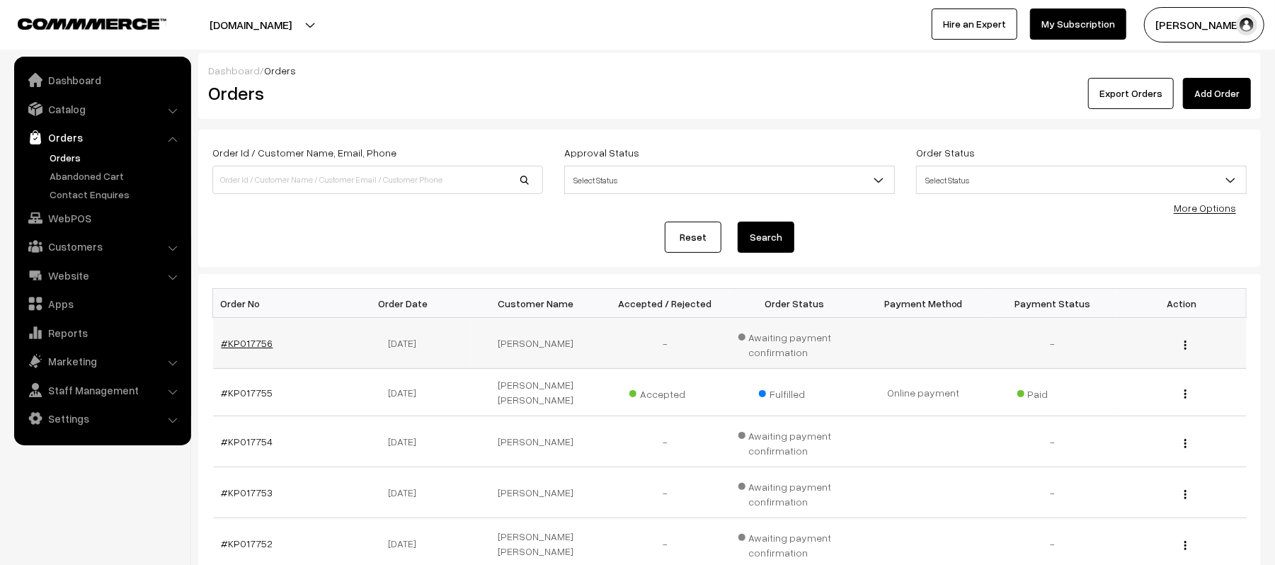
click at [247, 337] on link "#KP017756" at bounding box center [248, 343] width 52 height 12
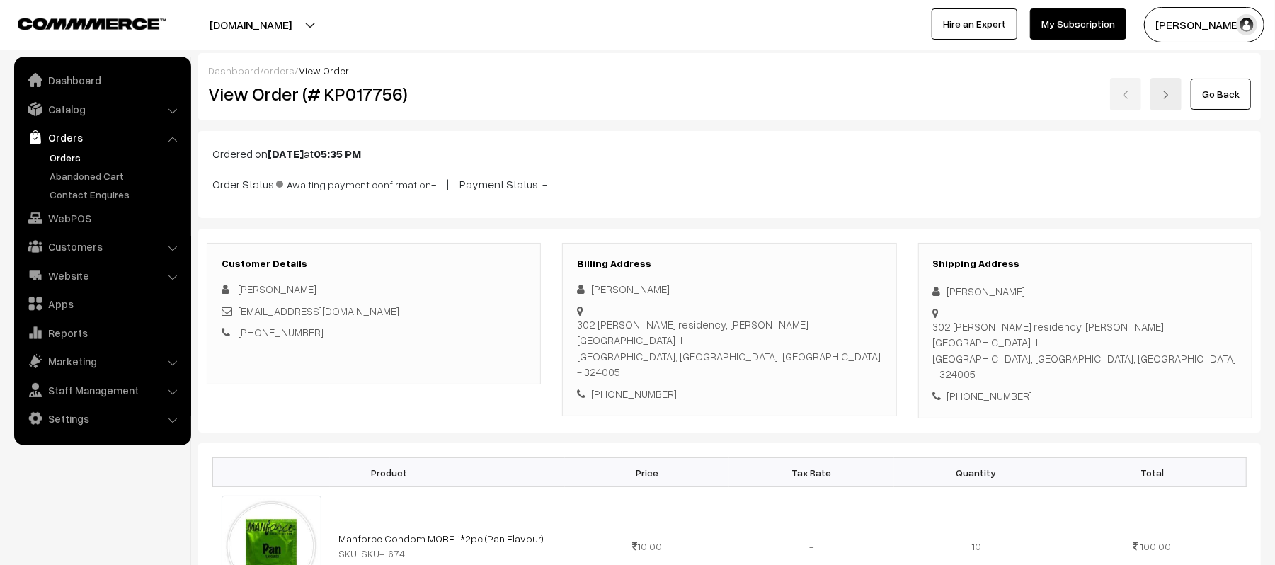
click at [293, 338] on link "[PHONE_NUMBER]" at bounding box center [281, 332] width 86 height 13
drag, startPoint x: 309, startPoint y: 335, endPoint x: 256, endPoint y: 340, distance: 53.3
click at [256, 340] on div "+91 9450944518" at bounding box center [374, 332] width 304 height 16
copy link "9450944518"
click at [627, 102] on div "Go Back" at bounding box center [907, 94] width 688 height 33
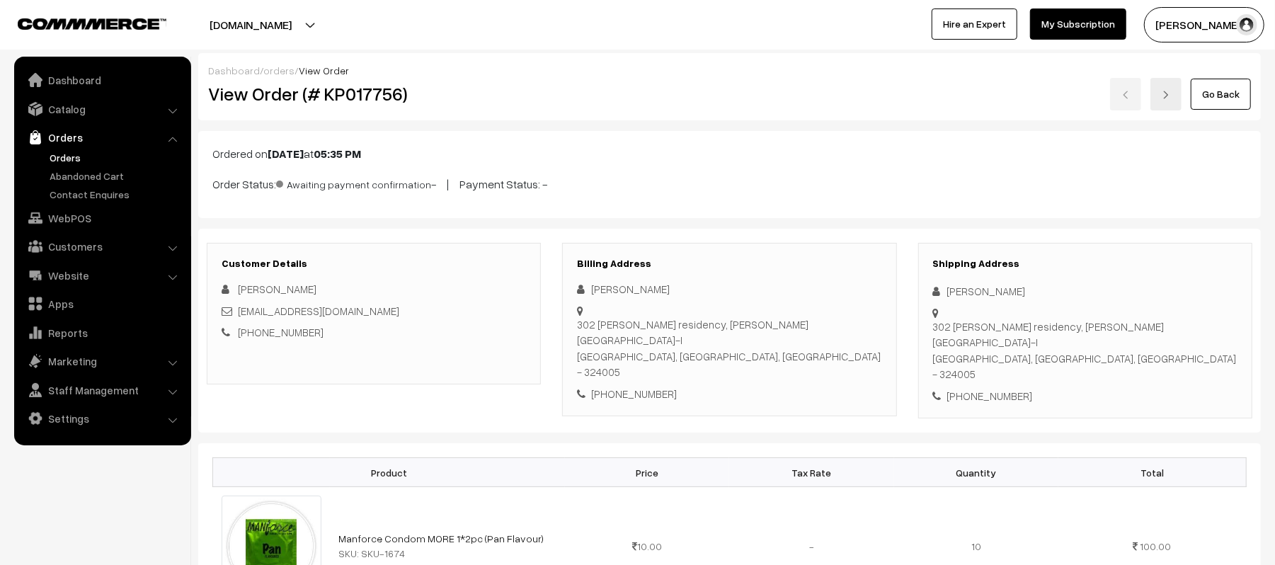
click at [68, 154] on link "Orders" at bounding box center [116, 157] width 140 height 15
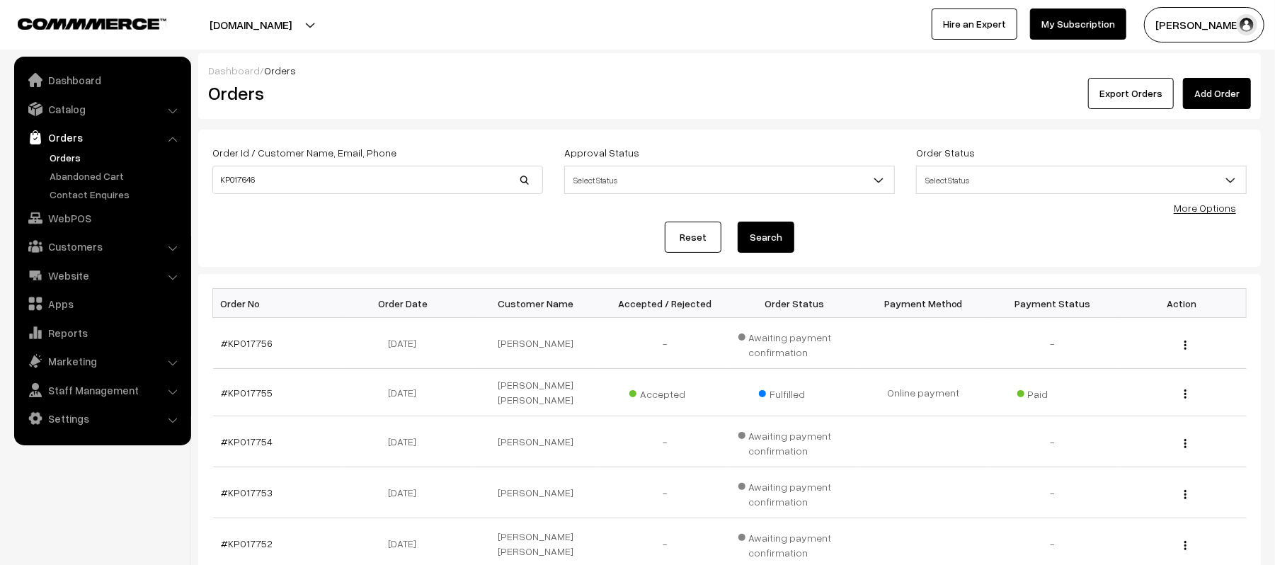
type input "KP017646"
click at [738, 222] on button "Search" at bounding box center [766, 237] width 57 height 31
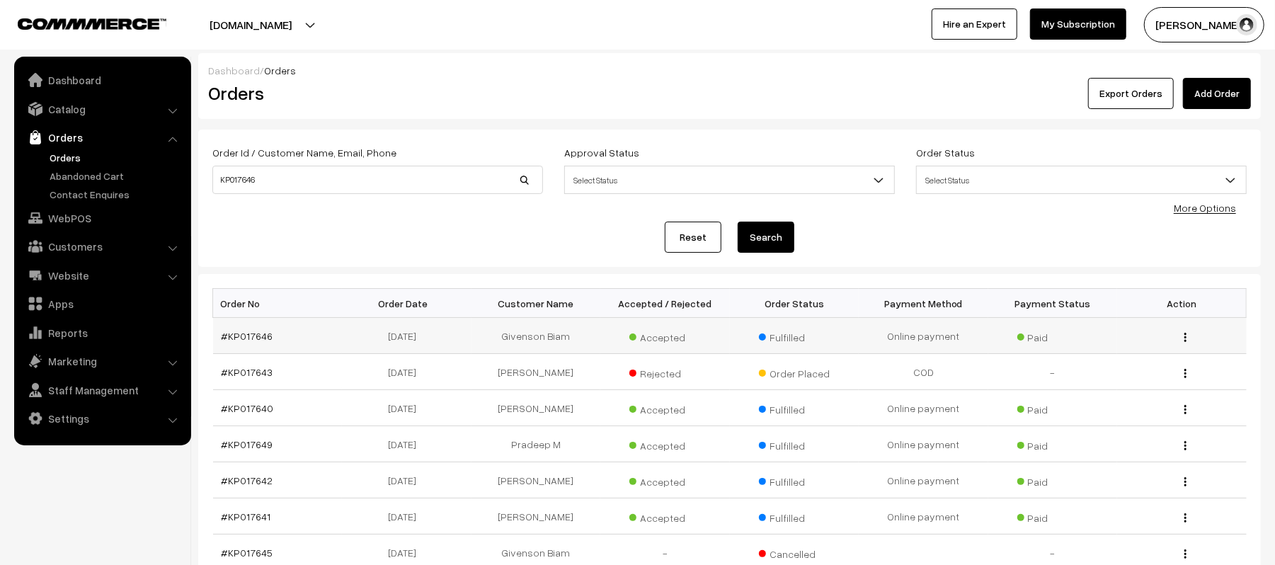
click at [239, 343] on td "#KP017646" at bounding box center [278, 336] width 130 height 36
click at [241, 336] on link "#KP017646" at bounding box center [248, 336] width 52 height 12
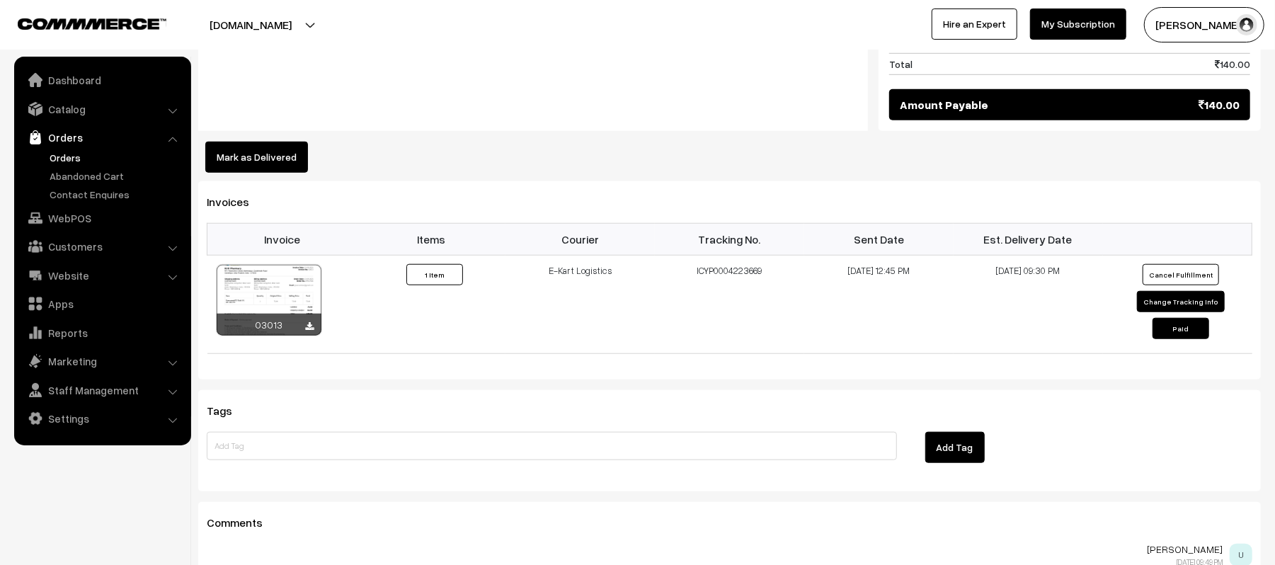
click at [270, 159] on button "Mark as Delivered" at bounding box center [256, 157] width 103 height 31
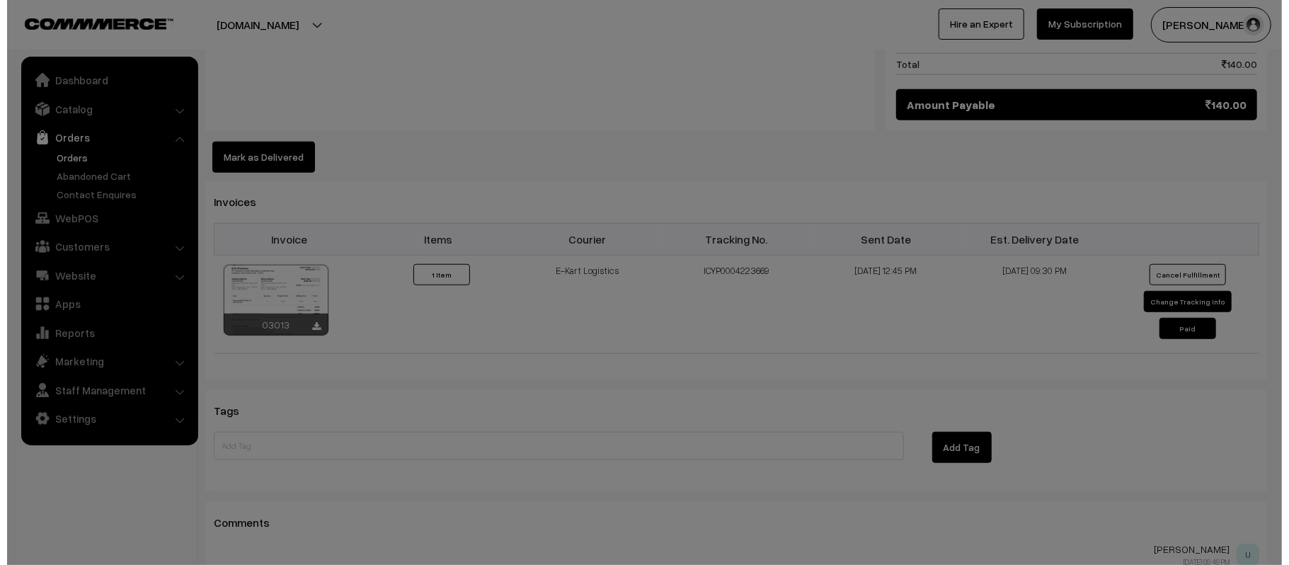
scroll to position [756, 0]
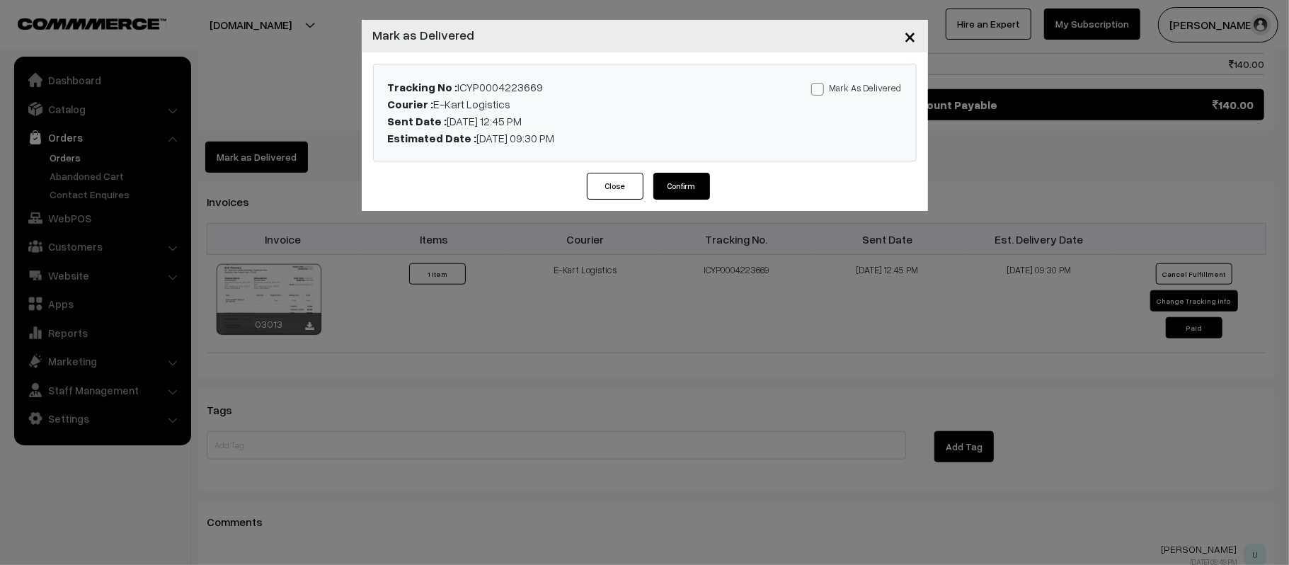
click at [872, 82] on label "Mark As Delivered" at bounding box center [856, 88] width 91 height 16
click at [821, 82] on input "Mark As Delivered" at bounding box center [815, 86] width 9 height 9
checkbox input "true"
click at [641, 190] on button "Close" at bounding box center [615, 186] width 57 height 27
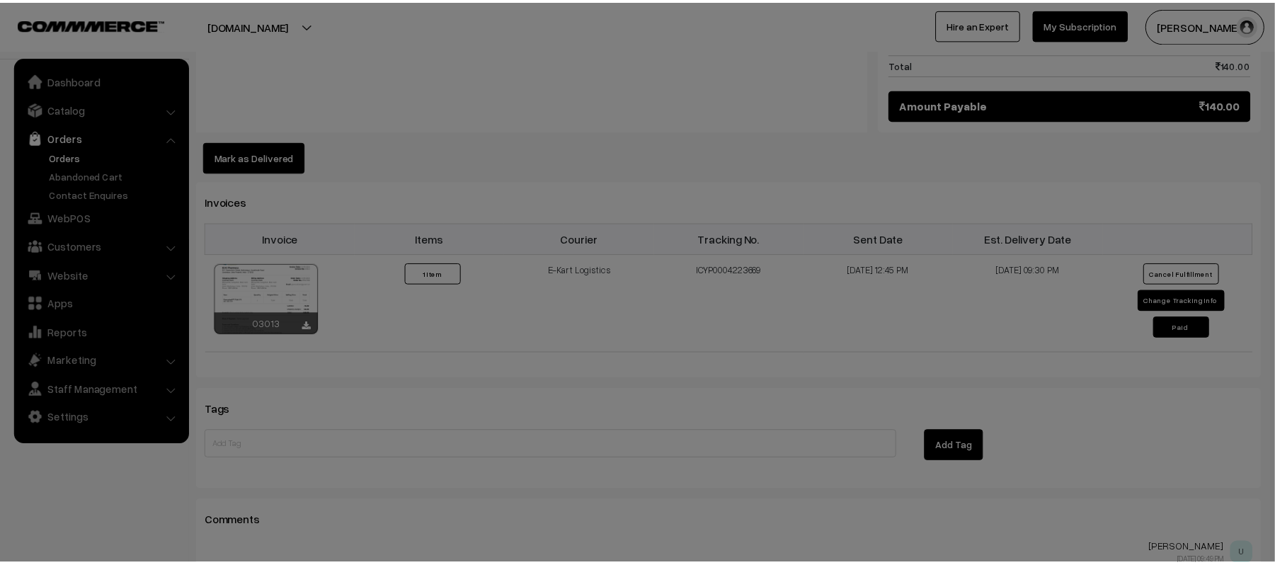
scroll to position [755, 0]
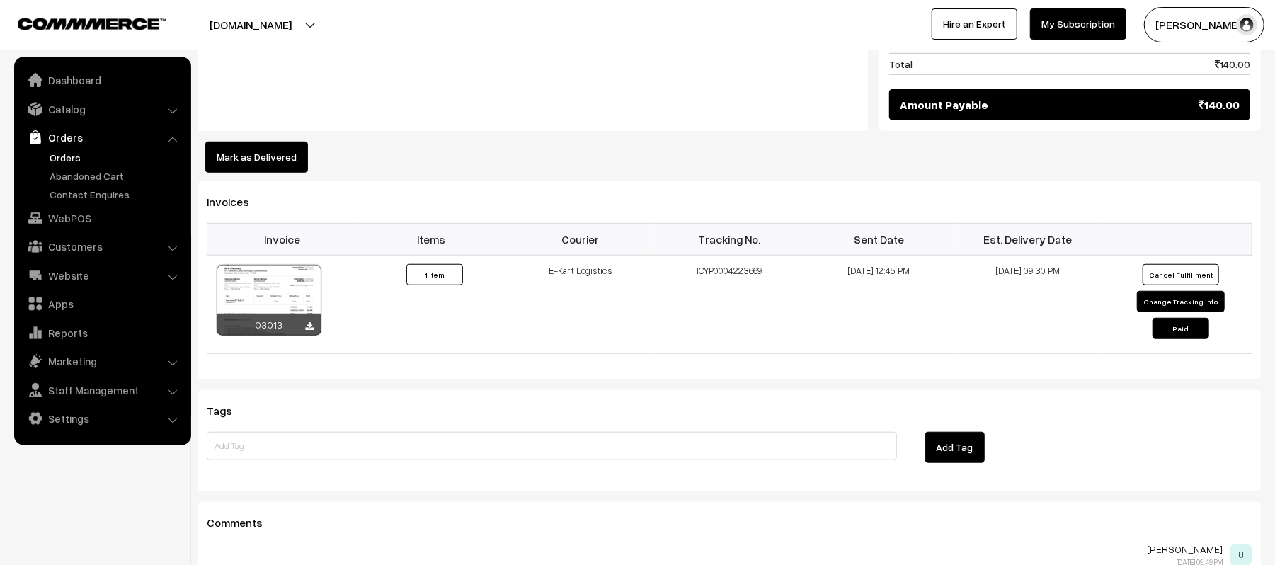
click at [229, 156] on button "Mark as Delivered" at bounding box center [256, 157] width 103 height 31
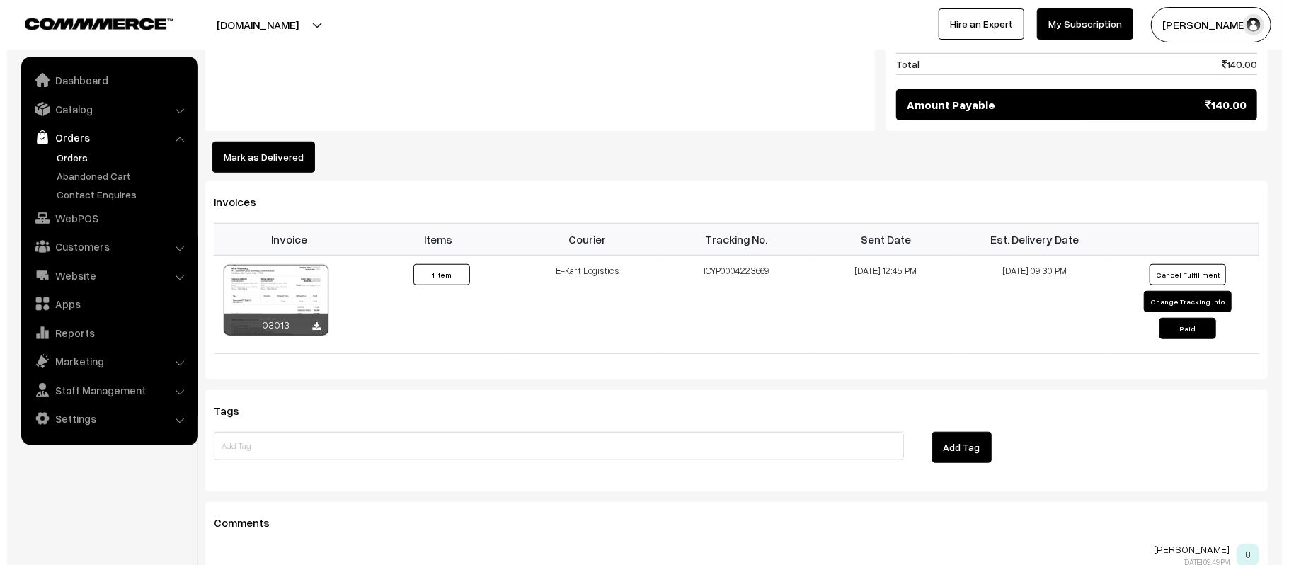
scroll to position [756, 0]
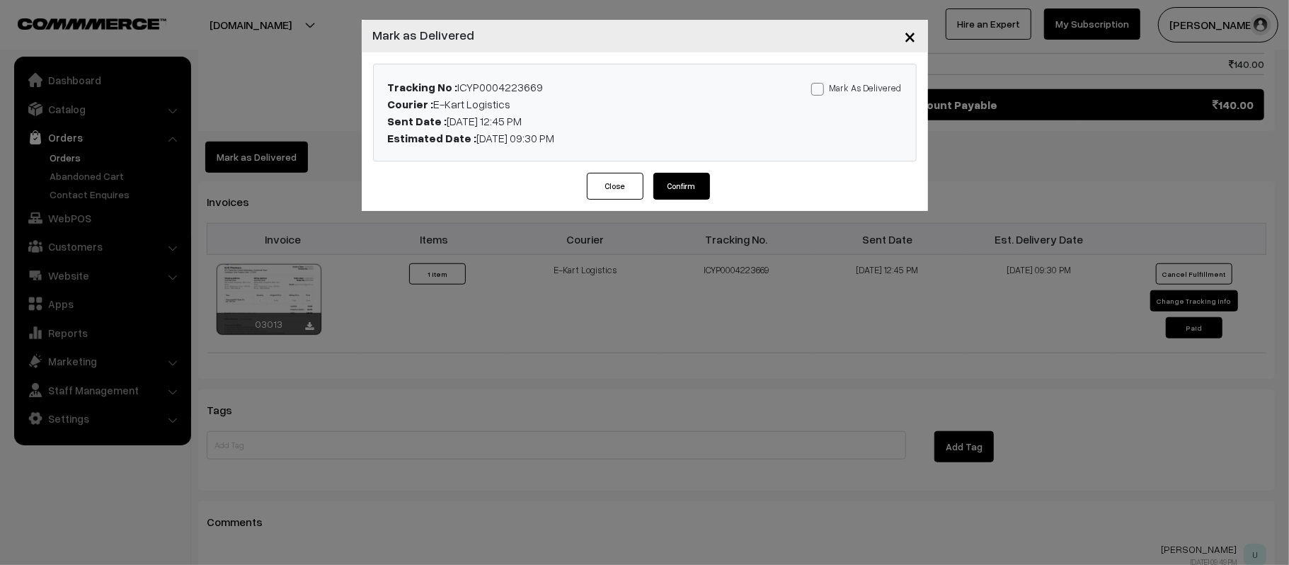
click at [852, 83] on label "Mark As Delivered" at bounding box center [856, 88] width 91 height 16
click at [821, 83] on input "Mark As Delivered" at bounding box center [815, 86] width 9 height 9
checkbox input "true"
click at [685, 185] on button "Confirm" at bounding box center [681, 186] width 57 height 27
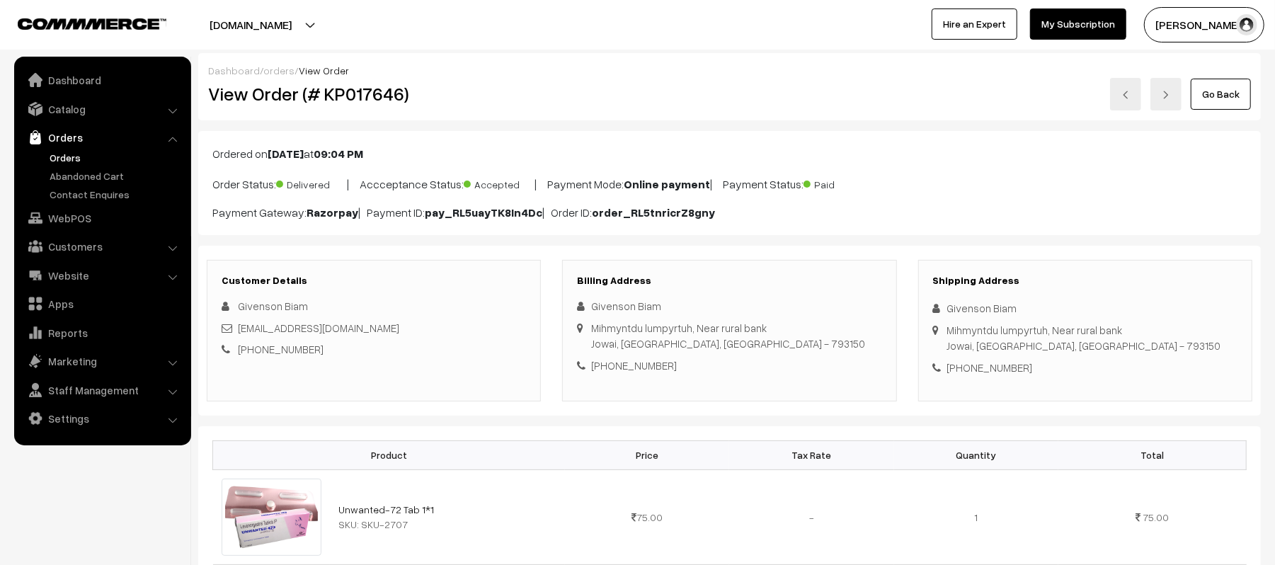
click at [65, 156] on link "Orders" at bounding box center [116, 157] width 140 height 15
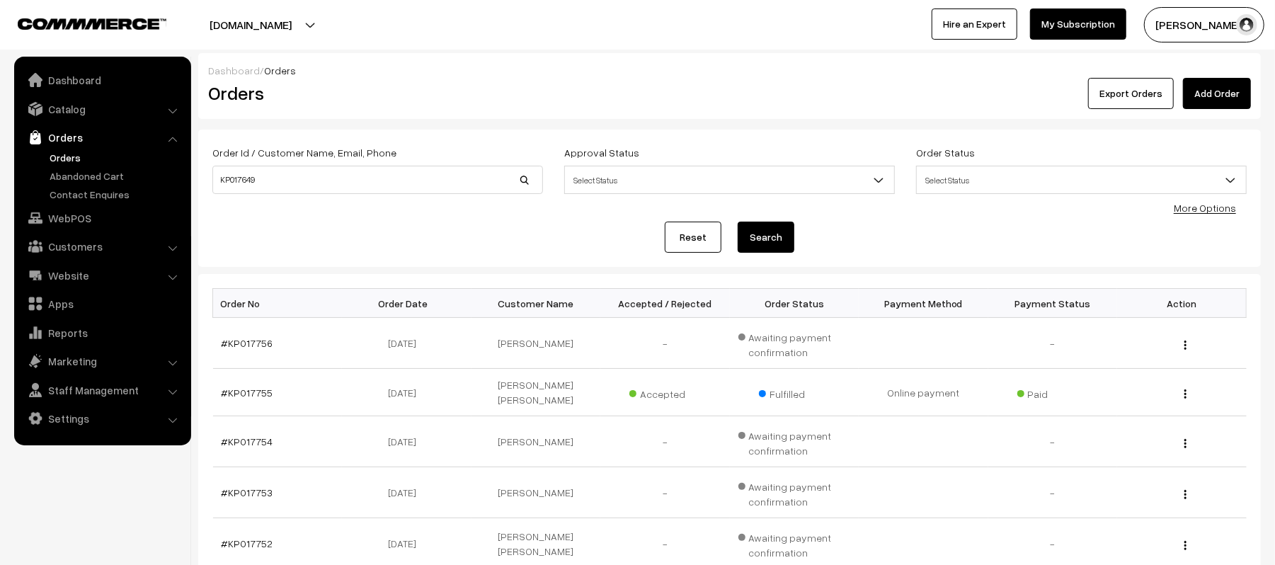
type input "KP017649"
click at [738, 222] on button "Search" at bounding box center [766, 237] width 57 height 31
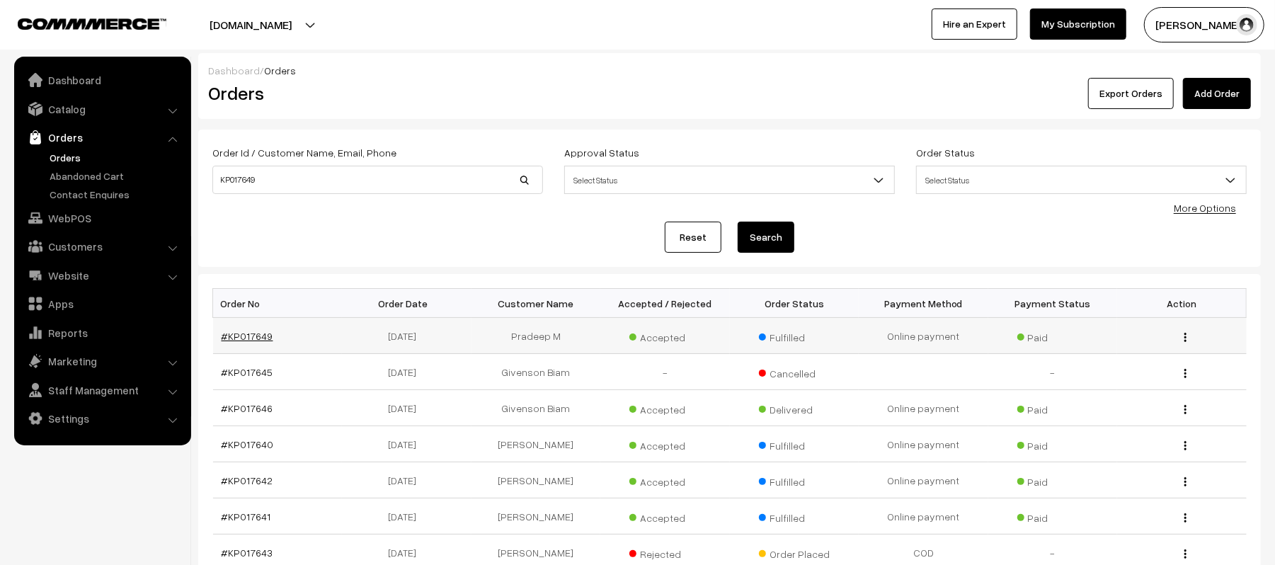
click at [266, 333] on link "#KP017649" at bounding box center [248, 336] width 52 height 12
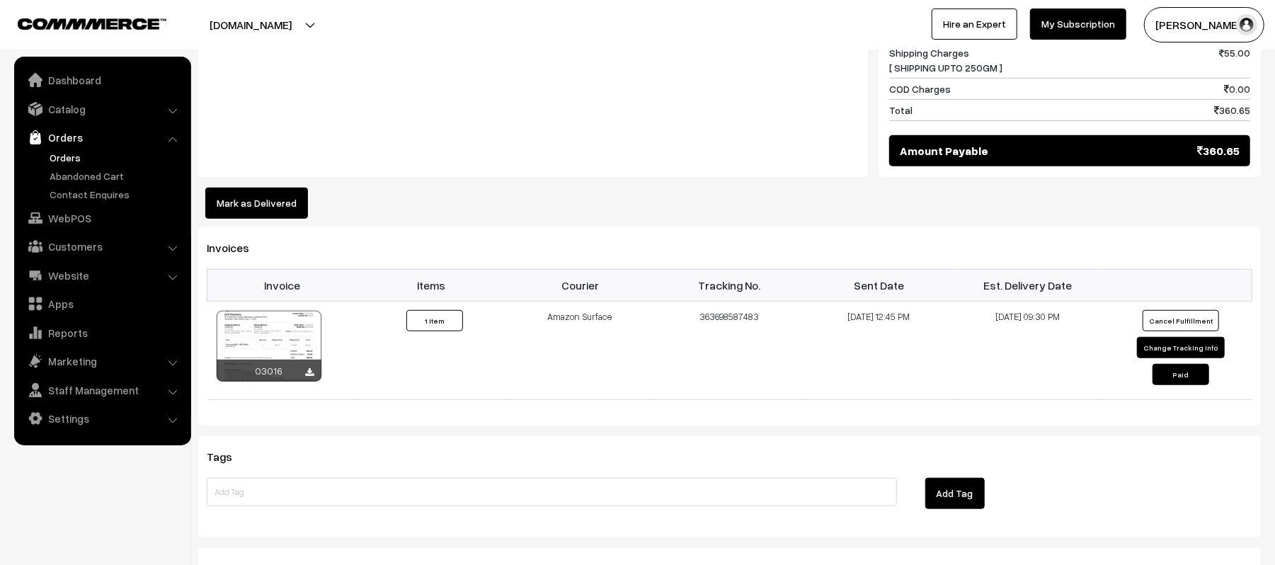
click at [269, 204] on button "Mark as Delivered" at bounding box center [256, 203] width 103 height 31
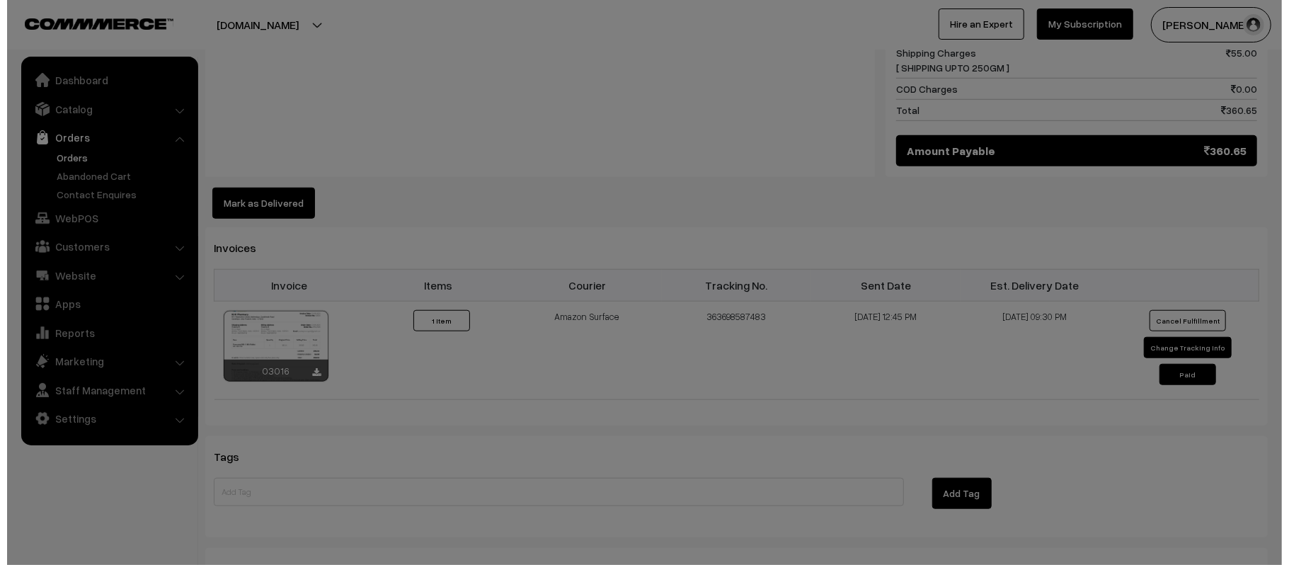
scroll to position [755, 0]
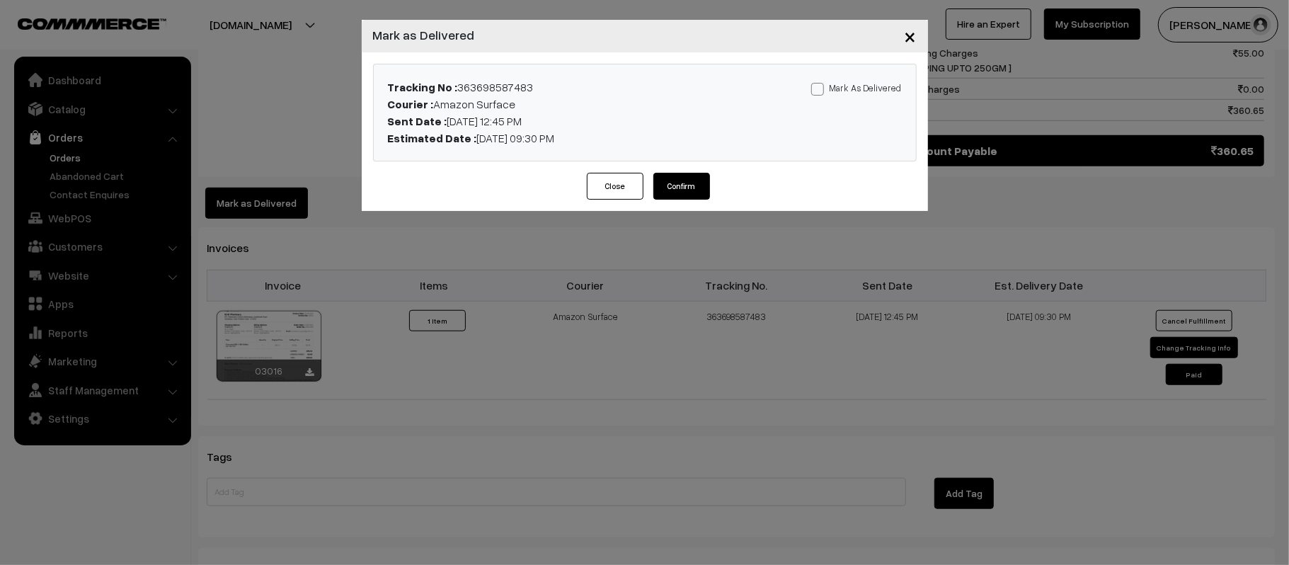
click at [867, 77] on div "Tracking No : 363698587483 Courier : Amazon Surface Sent Date : [DATE] 12:45 PM…" at bounding box center [645, 112] width 542 height 96
click at [857, 86] on label "Mark As Delivered" at bounding box center [856, 88] width 91 height 16
click at [821, 86] on input "Mark As Delivered" at bounding box center [815, 86] width 9 height 9
checkbox input "true"
click at [684, 193] on button "Confirm" at bounding box center [681, 186] width 57 height 27
